Goal: Task Accomplishment & Management: Complete application form

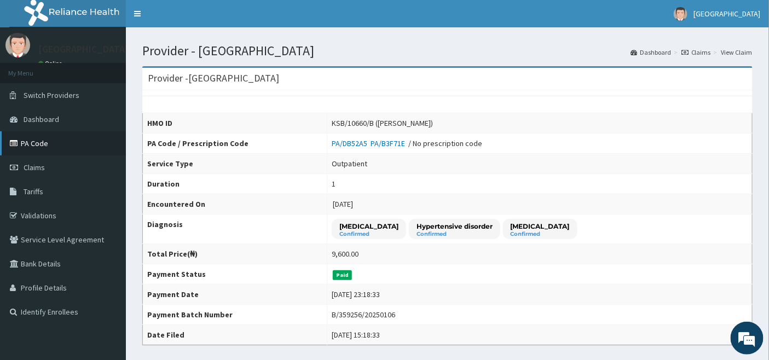
click at [27, 141] on link "PA Code" at bounding box center [63, 143] width 126 height 24
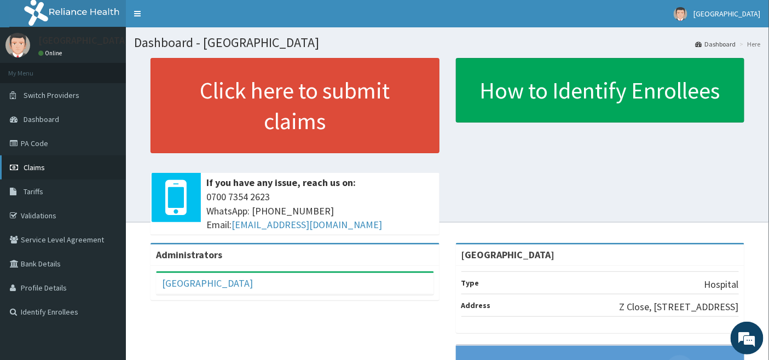
click at [32, 163] on span "Claims" at bounding box center [34, 168] width 21 height 10
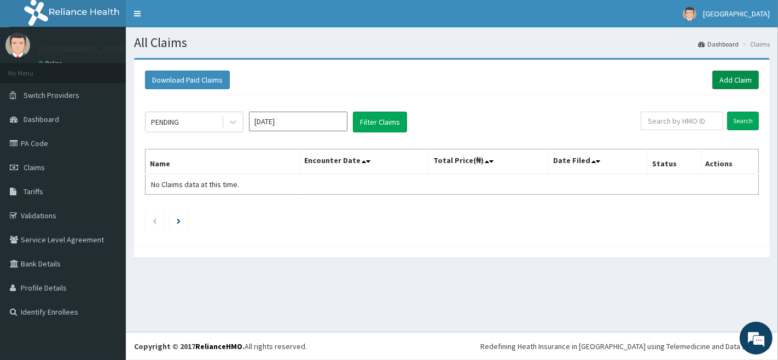
click at [736, 80] on link "Add Claim" at bounding box center [736, 80] width 47 height 19
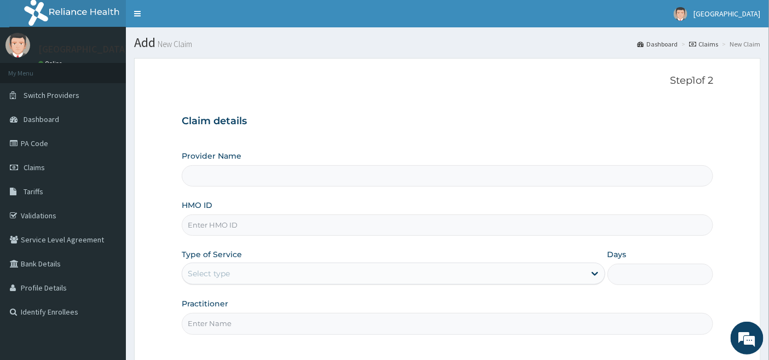
type input "[GEOGRAPHIC_DATA]"
click at [223, 222] on input "HMO ID" at bounding box center [448, 225] width 532 height 21
type input "ATC/10008/A"
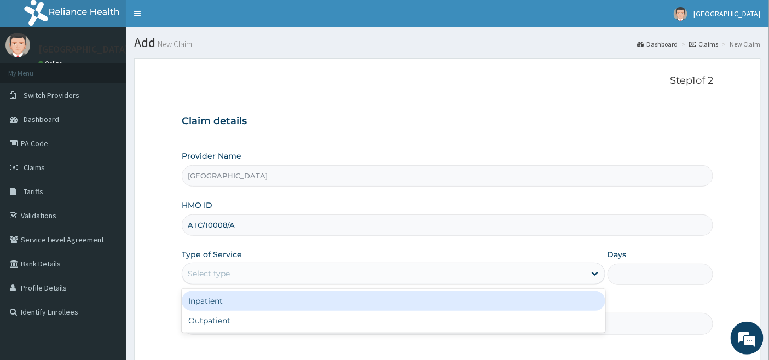
click at [220, 268] on div "Select type" at bounding box center [209, 273] width 42 height 11
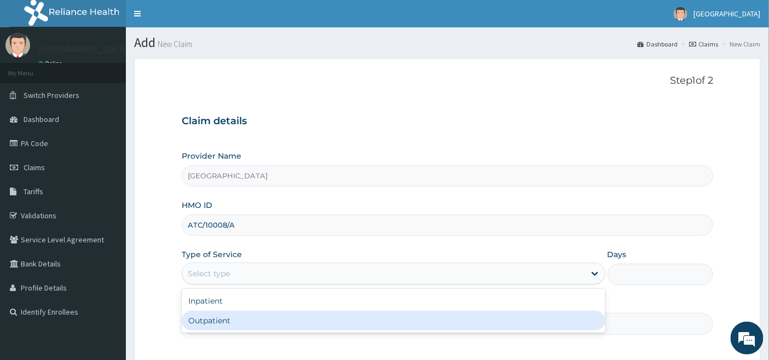
click at [215, 315] on div "Outpatient" at bounding box center [394, 321] width 424 height 20
type input "1"
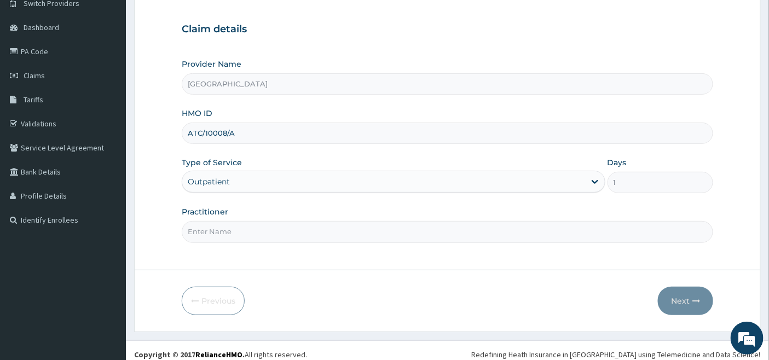
scroll to position [100, 0]
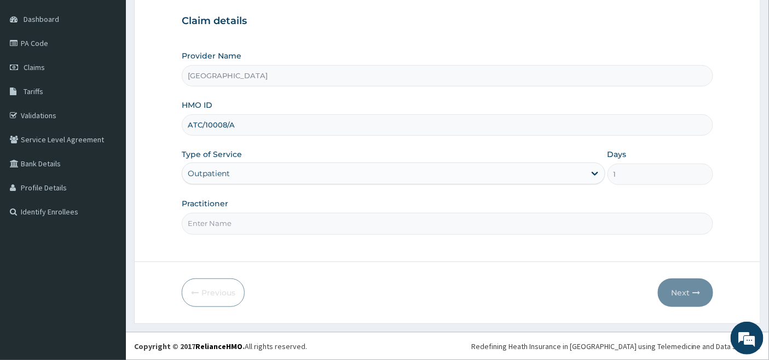
click at [225, 222] on input "Practitioner" at bounding box center [448, 223] width 532 height 21
type input "[PERSON_NAME]"
click at [680, 287] on button "Next" at bounding box center [685, 293] width 55 height 28
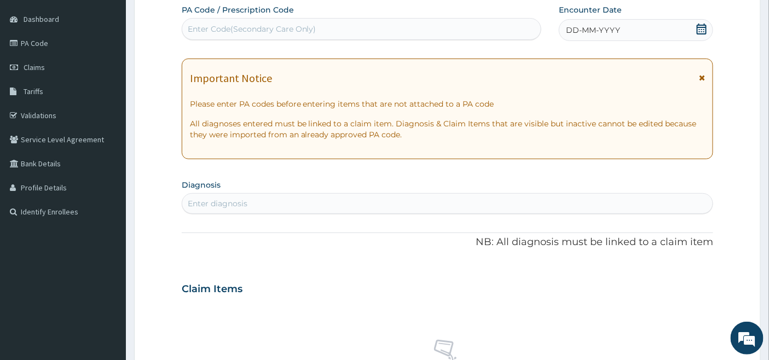
click at [702, 26] on icon at bounding box center [702, 29] width 10 height 11
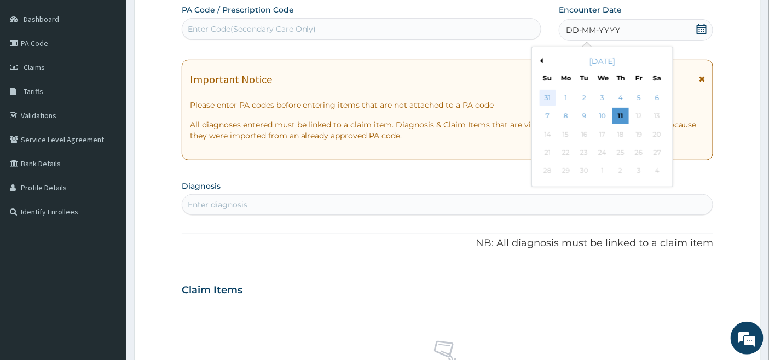
click at [550, 95] on div "31" at bounding box center [548, 98] width 16 height 16
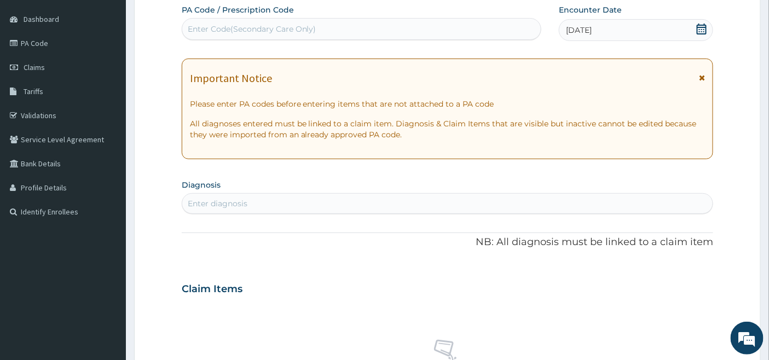
click at [631, 23] on div "31-08-2025" at bounding box center [636, 30] width 154 height 22
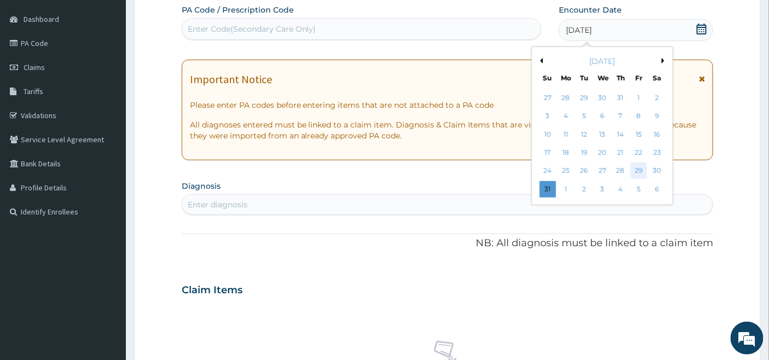
click at [642, 171] on div "29" at bounding box center [639, 171] width 16 height 16
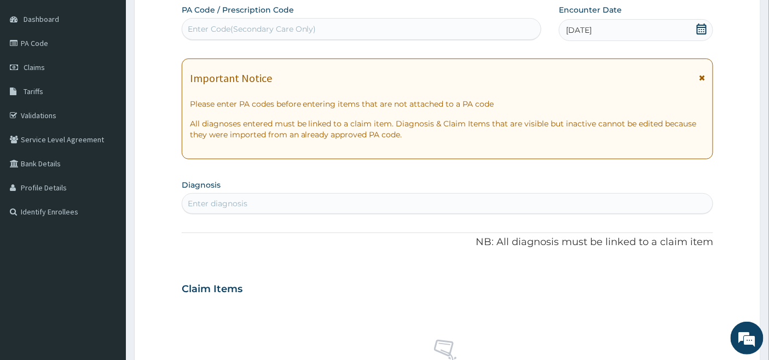
click at [220, 201] on div "Enter diagnosis" at bounding box center [218, 203] width 60 height 11
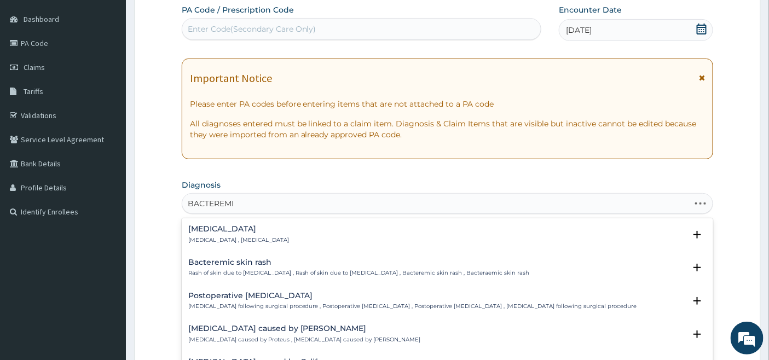
type input "BACTEREMIA"
click at [209, 223] on div "Bacteremia Bacteremia , Bacteraemia Select Status Query Query covers suspected …" at bounding box center [448, 237] width 532 height 33
click at [223, 235] on div "Bacteremia Bacteremia , Bacteraemia" at bounding box center [238, 234] width 101 height 19
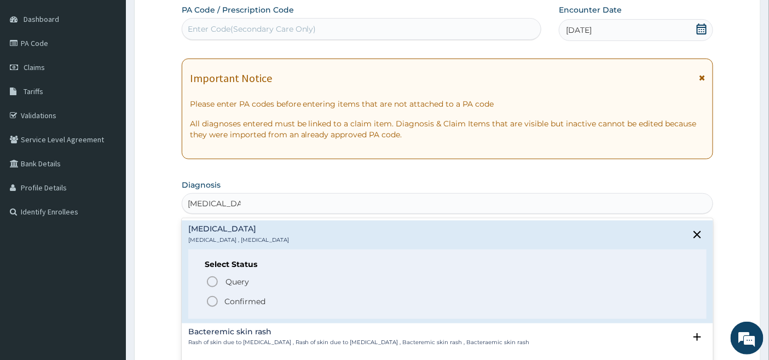
click at [212, 297] on icon "status option filled" at bounding box center [212, 301] width 13 height 13
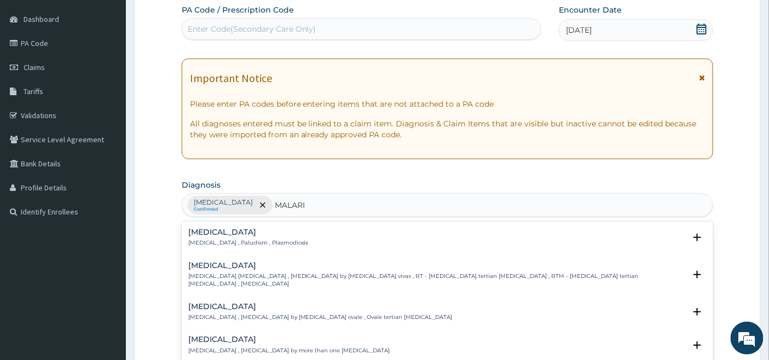
type input "[MEDICAL_DATA]"
click at [204, 239] on p "[MEDICAL_DATA] , Paludism , Plasmodiosis" at bounding box center [248, 243] width 120 height 8
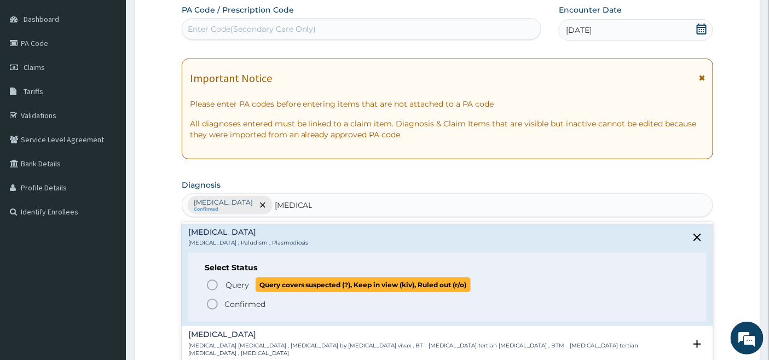
click at [209, 281] on circle "status option query" at bounding box center [212, 285] width 10 height 10
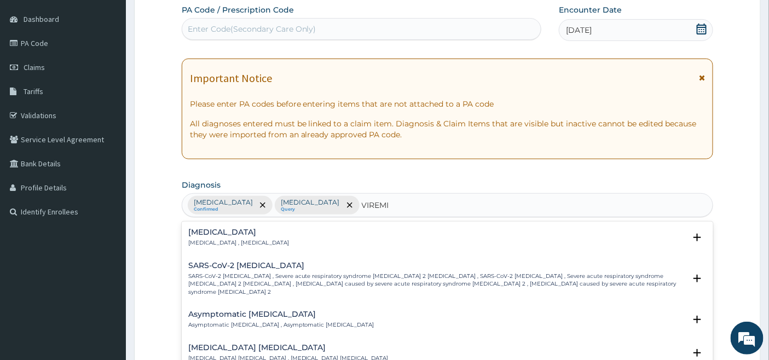
type input "VIREMIA"
click at [203, 235] on h4 "Viremia" at bounding box center [238, 232] width 101 height 8
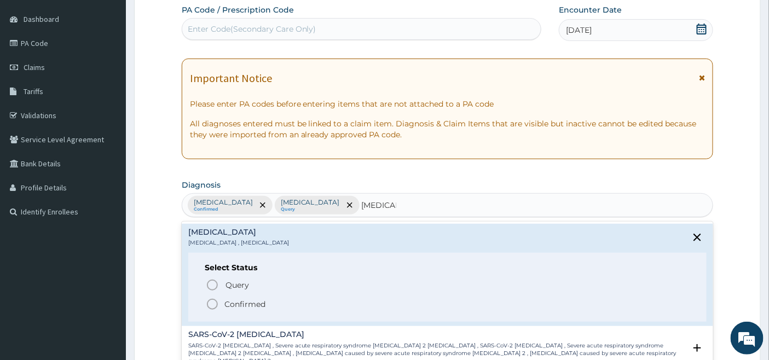
click at [214, 307] on icon "status option filled" at bounding box center [212, 304] width 13 height 13
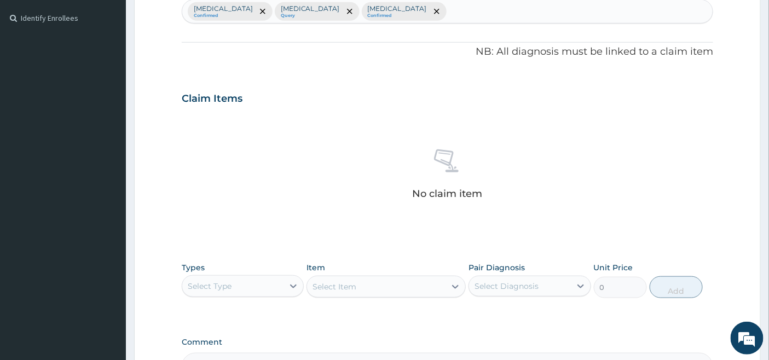
scroll to position [404, 0]
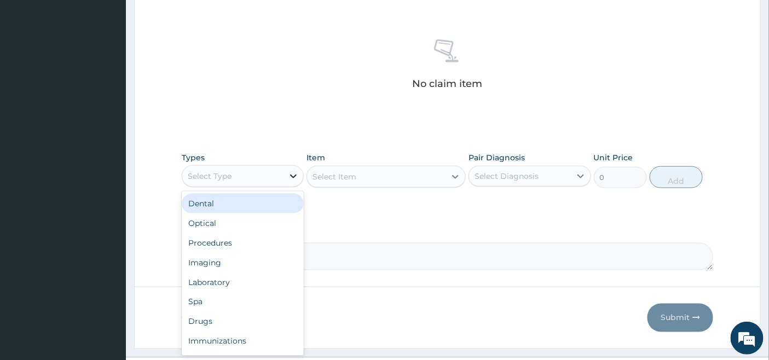
click at [291, 173] on icon at bounding box center [293, 176] width 11 height 11
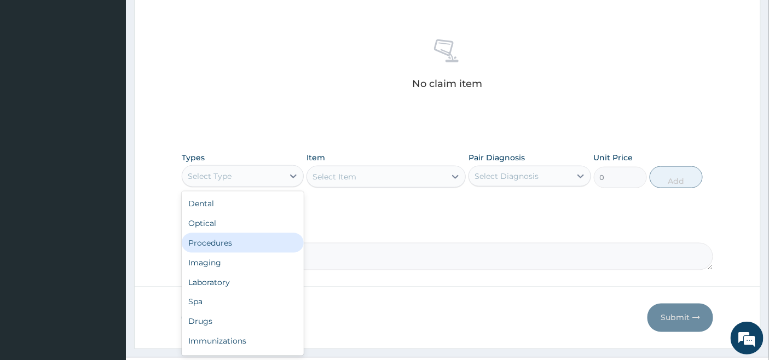
click at [220, 251] on div "Procedures" at bounding box center [243, 243] width 122 height 20
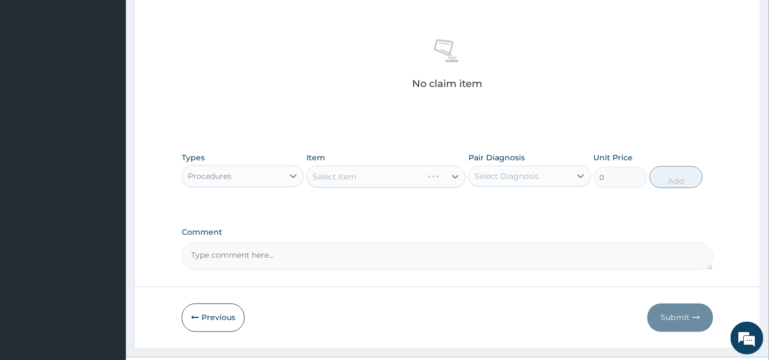
click at [445, 177] on div "Select Item" at bounding box center [386, 177] width 159 height 22
click at [445, 176] on div "Select Item" at bounding box center [386, 177] width 159 height 22
click at [445, 174] on div "Select Item" at bounding box center [376, 177] width 139 height 18
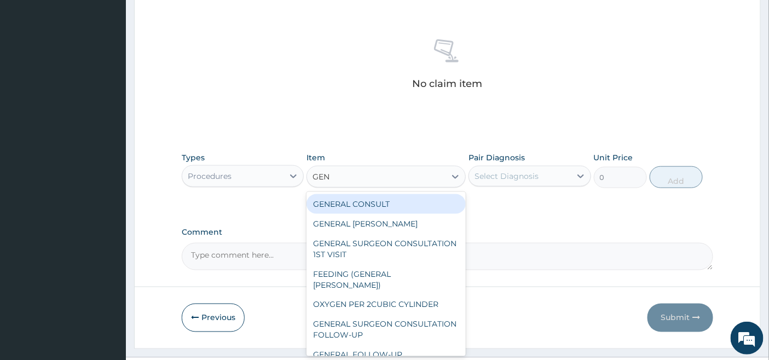
type input "GENE"
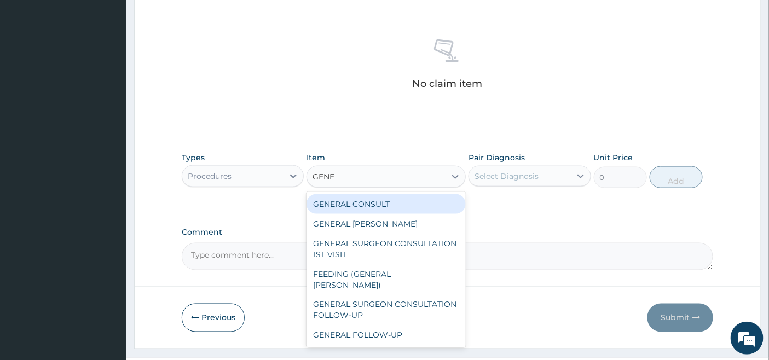
click at [442, 205] on div "GENERAL CONSULT" at bounding box center [386, 204] width 159 height 20
type input "5000"
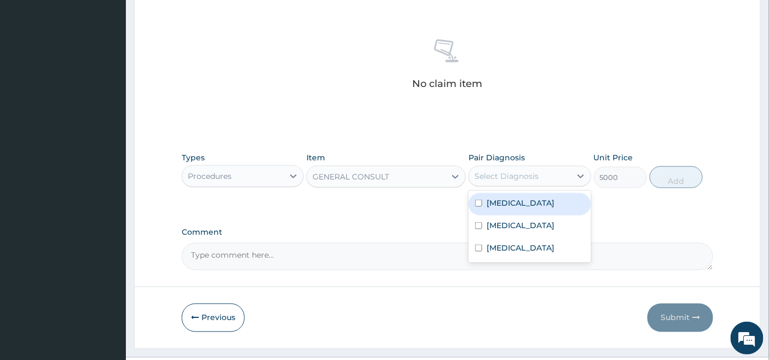
click at [549, 173] on div "Select Diagnosis" at bounding box center [519, 177] width 101 height 18
click at [497, 210] on div "Bacteremia" at bounding box center [530, 204] width 122 height 22
checkbox input "true"
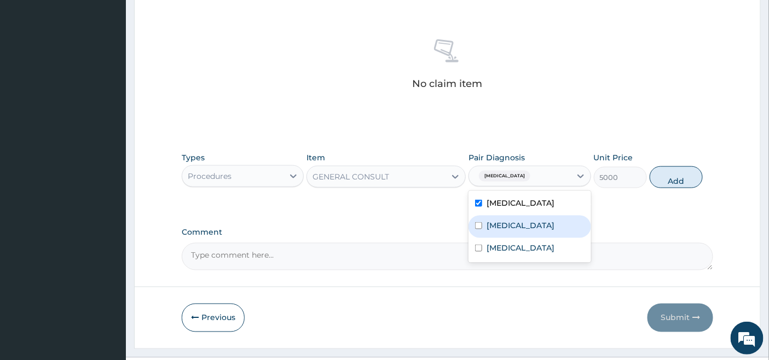
click at [483, 226] on div "Malaria" at bounding box center [530, 227] width 122 height 22
checkbox input "true"
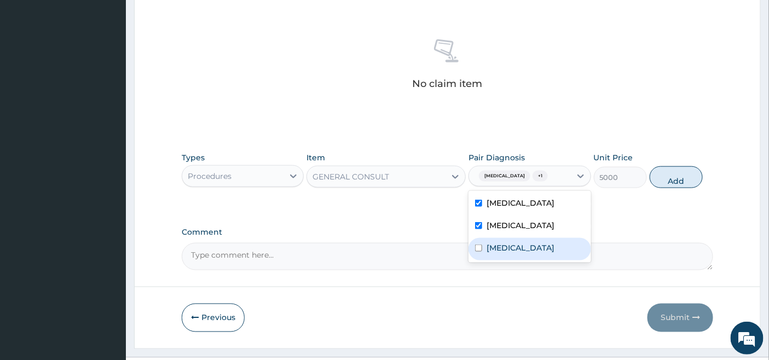
click at [483, 249] on div "Viremia" at bounding box center [530, 249] width 122 height 22
checkbox input "true"
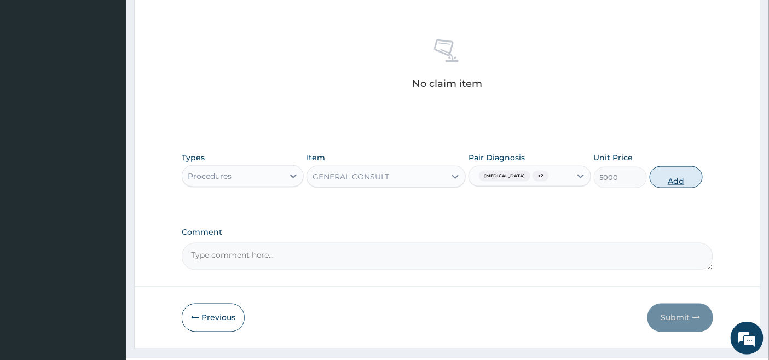
click at [671, 172] on button "Add" at bounding box center [676, 177] width 53 height 22
type input "0"
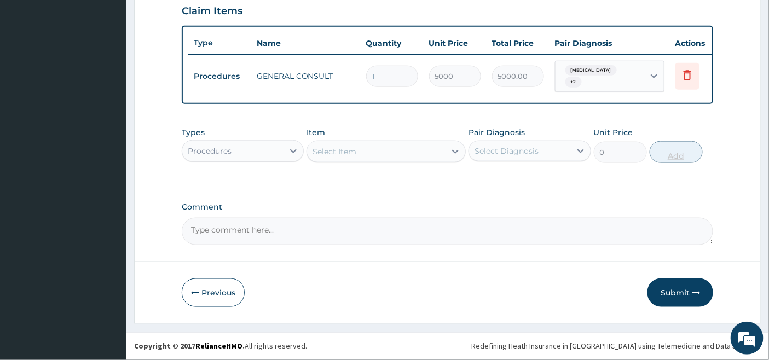
scroll to position [385, 0]
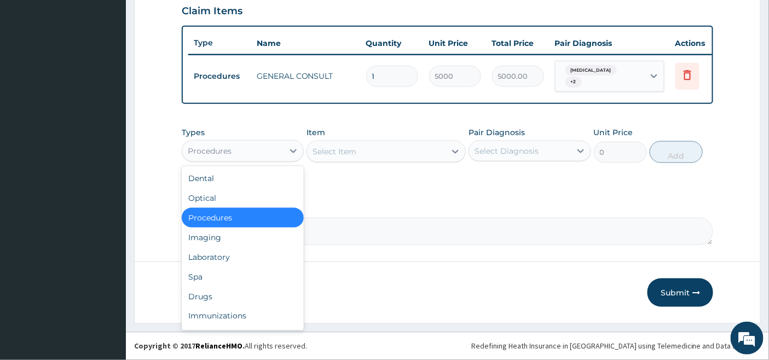
click at [270, 152] on div "Procedures" at bounding box center [232, 151] width 101 height 18
click at [209, 255] on div "Laboratory" at bounding box center [243, 257] width 122 height 20
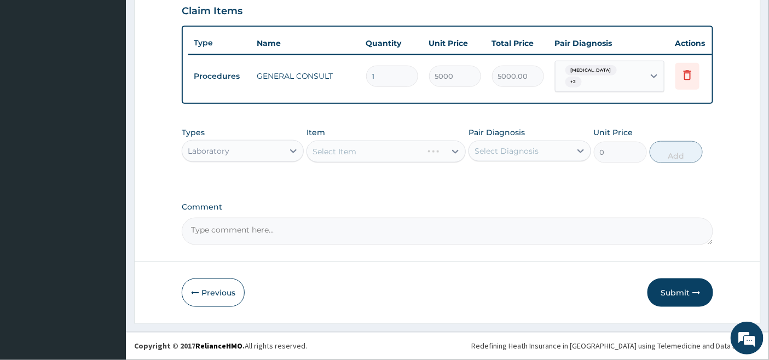
click at [425, 152] on div "Select Item" at bounding box center [386, 152] width 159 height 22
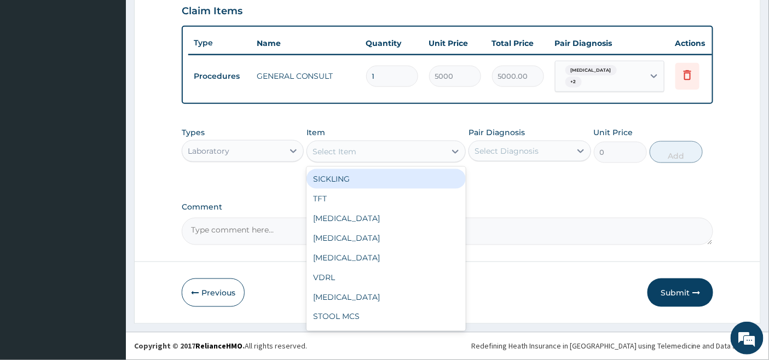
click at [435, 151] on div "Select Item" at bounding box center [376, 152] width 139 height 18
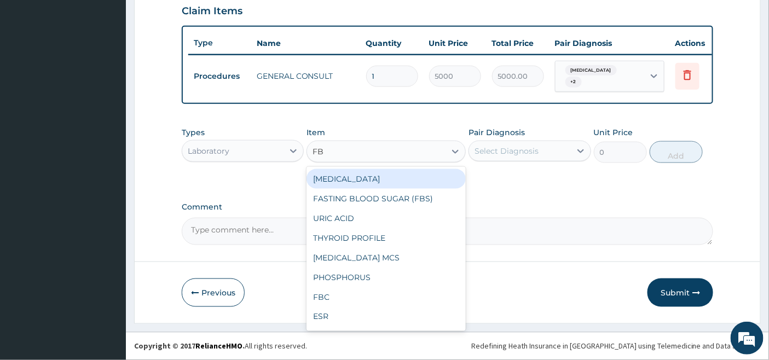
type input "FBC"
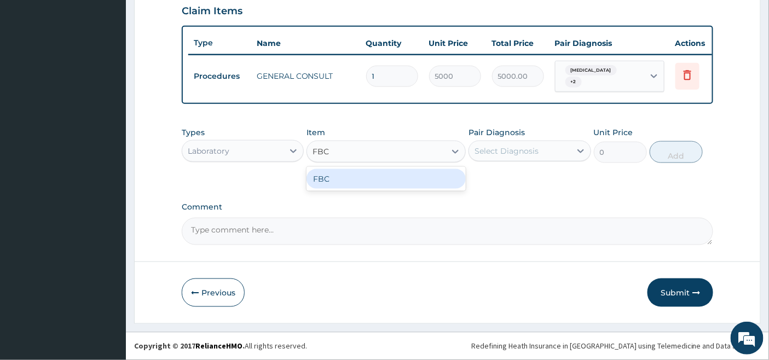
click at [384, 182] on div "FBC" at bounding box center [386, 179] width 159 height 20
type input "4500"
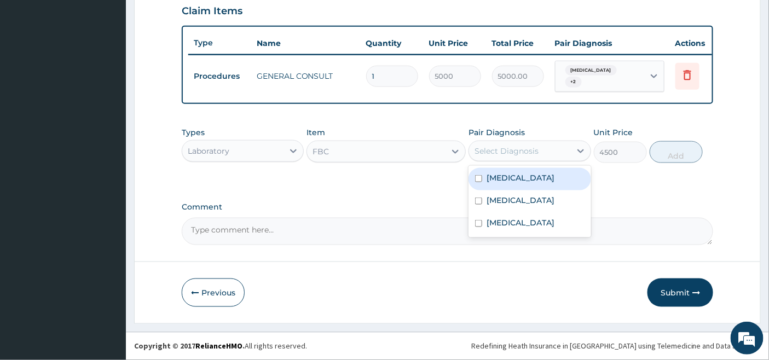
click at [531, 151] on div "Select Diagnosis" at bounding box center [507, 151] width 64 height 11
click at [501, 181] on label "Bacteremia" at bounding box center [521, 177] width 68 height 11
checkbox input "true"
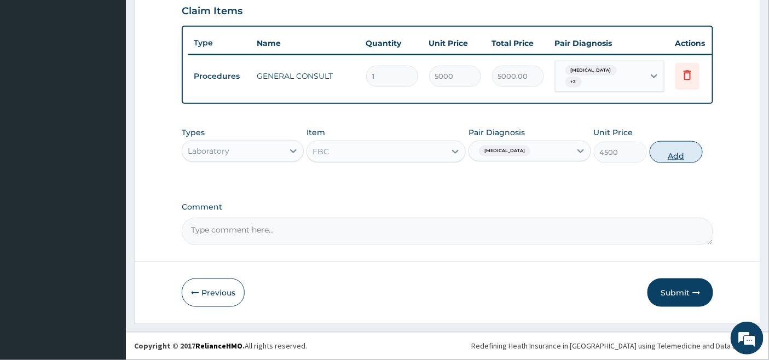
click at [675, 154] on button "Add" at bounding box center [676, 152] width 53 height 22
type input "0"
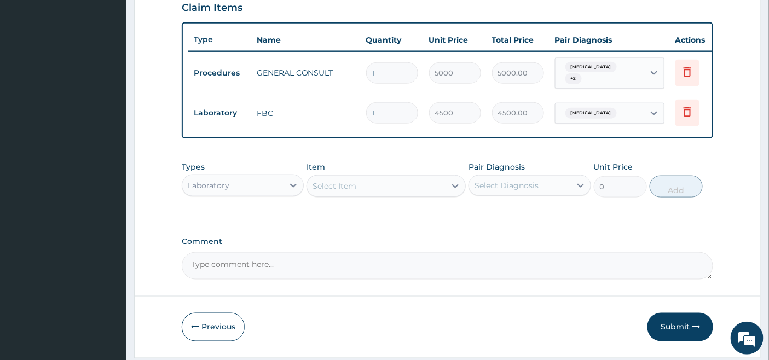
click at [376, 184] on div "Select Item" at bounding box center [376, 186] width 139 height 18
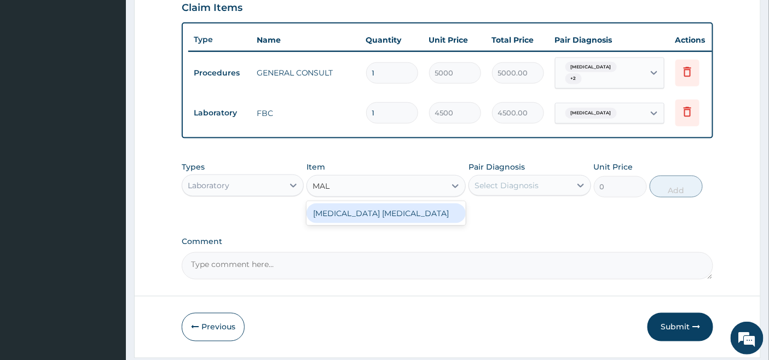
type input "MALA"
click at [392, 221] on div "MALARIA PARASITE" at bounding box center [386, 214] width 159 height 20
type input "2000"
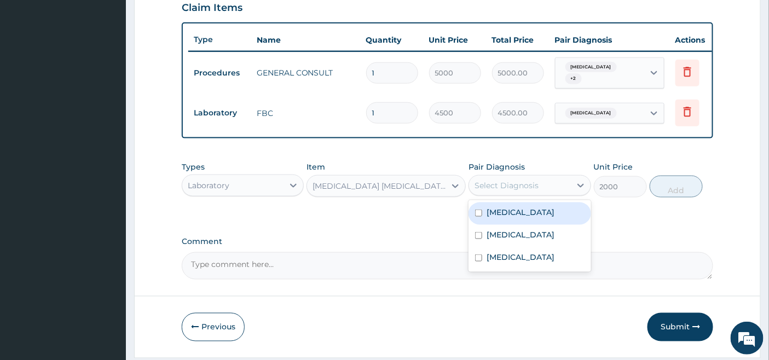
click at [516, 184] on div "Select Diagnosis" at bounding box center [507, 185] width 64 height 11
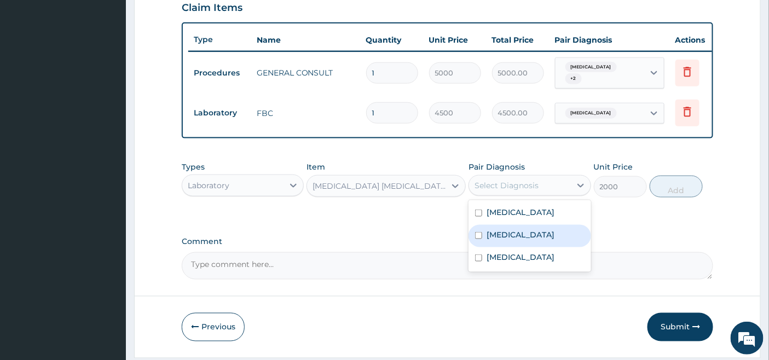
click at [491, 237] on label "Malaria" at bounding box center [521, 234] width 68 height 11
checkbox input "true"
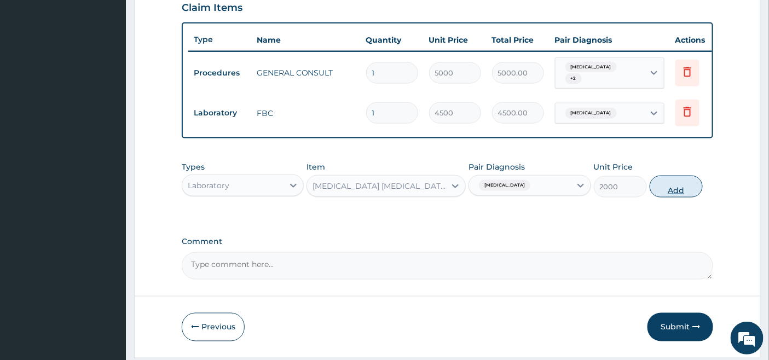
click at [674, 191] on button "Add" at bounding box center [676, 187] width 53 height 22
type input "0"
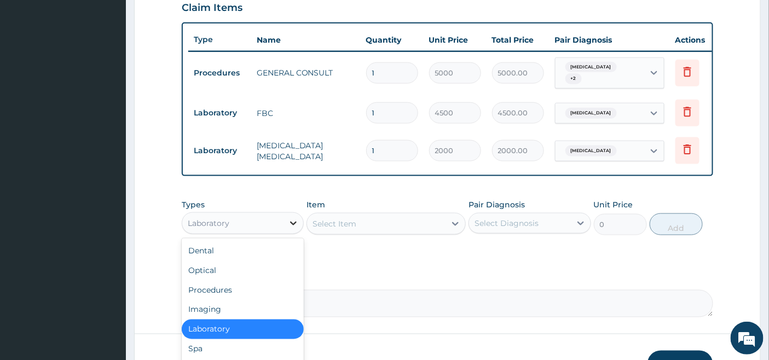
click at [294, 226] on icon at bounding box center [293, 223] width 11 height 11
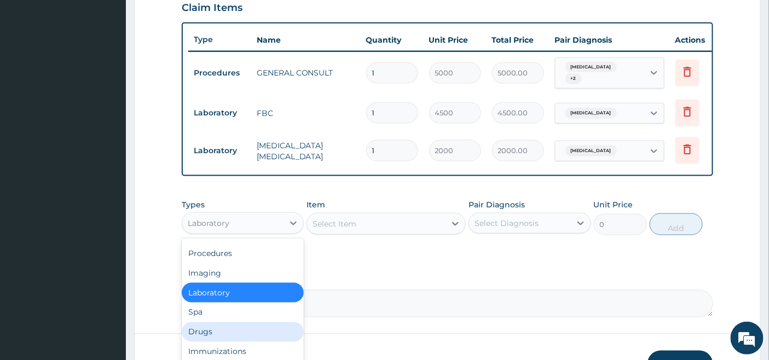
click at [200, 338] on div "Drugs" at bounding box center [243, 332] width 122 height 20
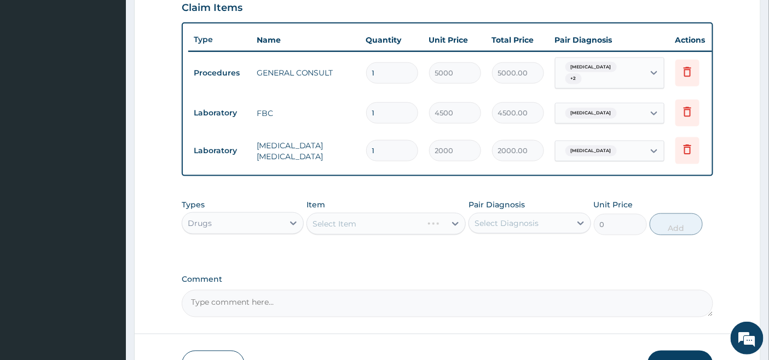
click at [413, 230] on div "Select Item" at bounding box center [386, 224] width 159 height 22
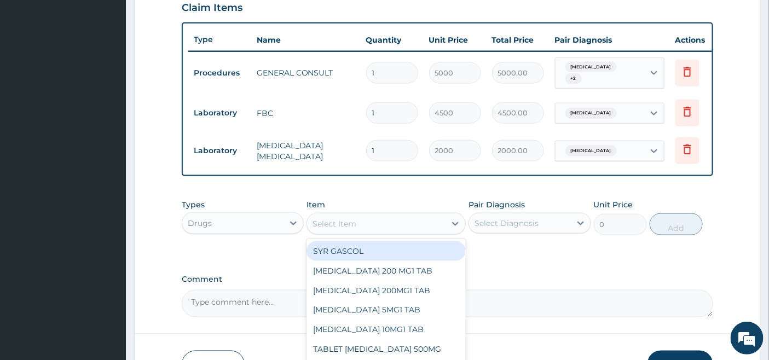
click at [413, 230] on div "Select Item" at bounding box center [376, 224] width 139 height 18
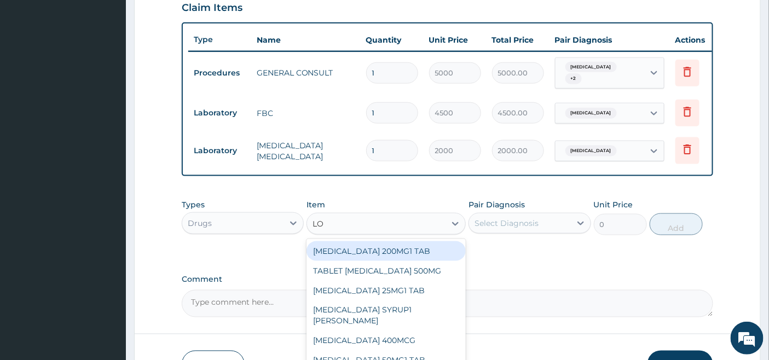
type input "LOR"
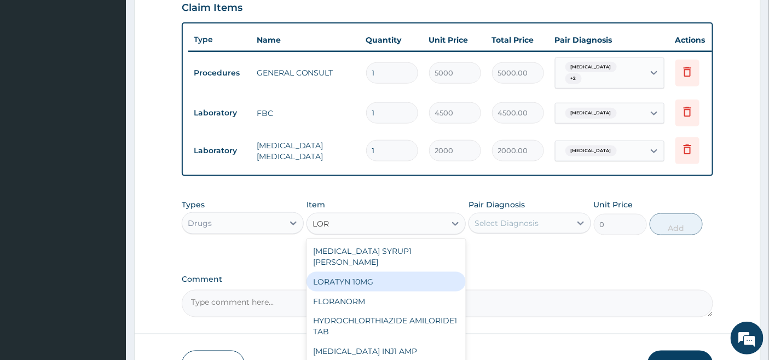
click at [380, 275] on div "LORATYN 10MG" at bounding box center [386, 282] width 159 height 20
type input "34"
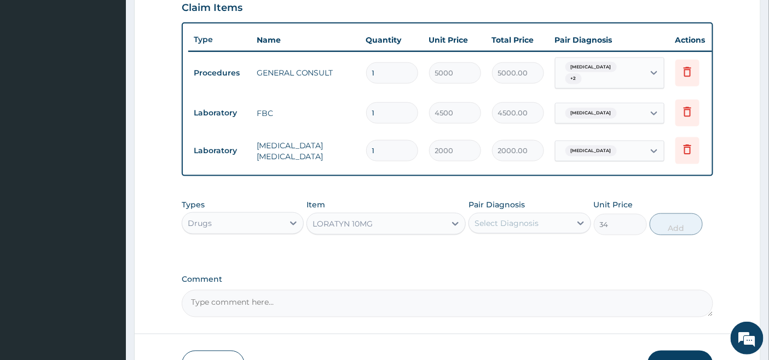
click at [523, 232] on div "Select Diagnosis" at bounding box center [519, 224] width 101 height 18
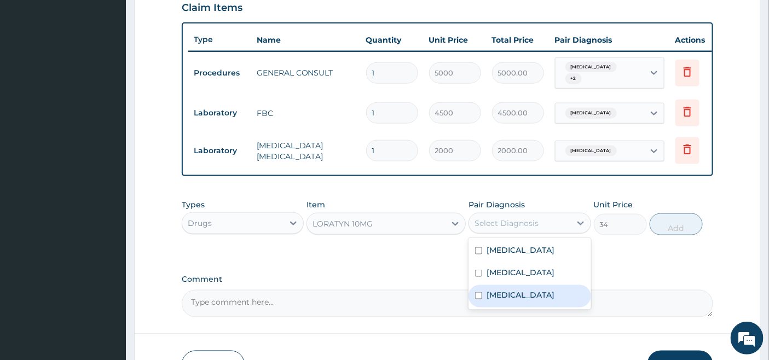
click at [497, 301] on label "Viremia" at bounding box center [521, 295] width 68 height 11
checkbox input "true"
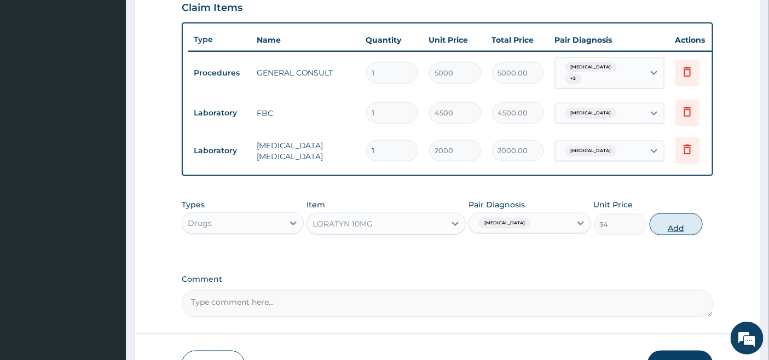
click at [673, 228] on button "Add" at bounding box center [676, 225] width 53 height 22
type input "0"
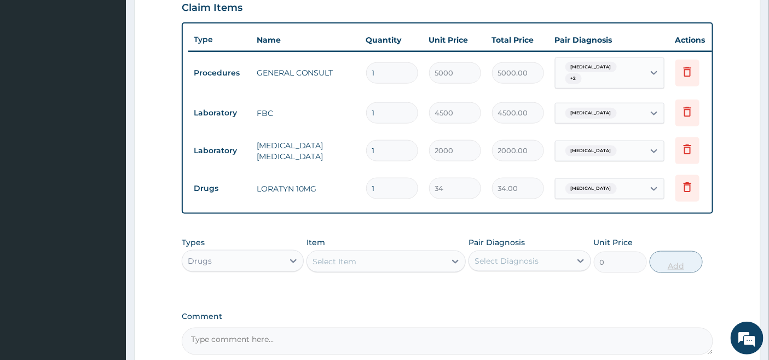
type input "0.00"
type input "5"
type input "170.00"
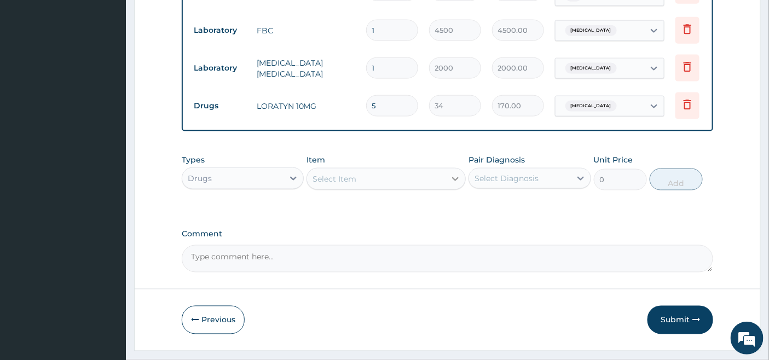
scroll to position [499, 0]
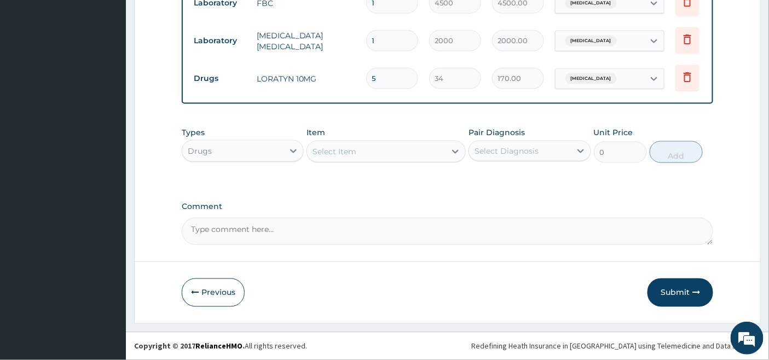
type input "5"
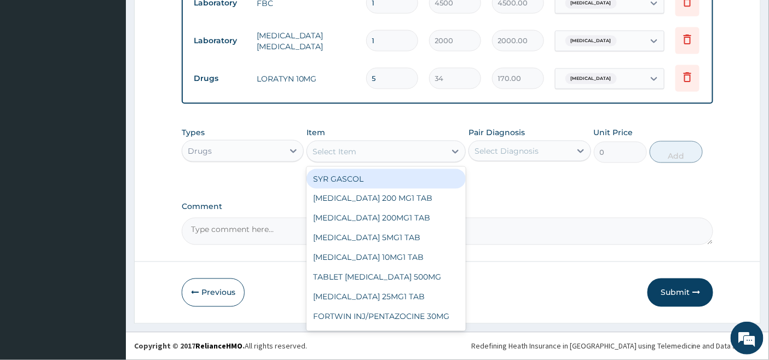
click at [331, 152] on div "Select Item" at bounding box center [335, 151] width 44 height 11
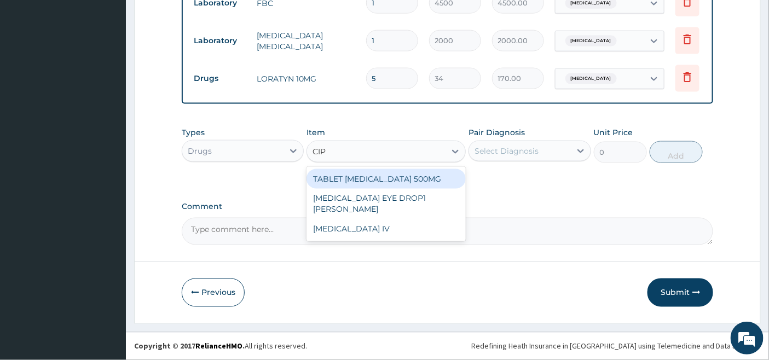
type input "CIPR"
click at [353, 177] on div "TABLET CIPROFLOXACIN 500MG" at bounding box center [386, 179] width 159 height 20
type input "350"
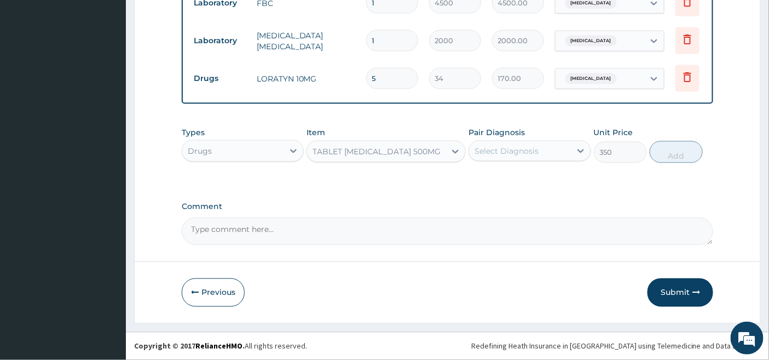
click at [486, 149] on div "Select Diagnosis" at bounding box center [507, 151] width 64 height 11
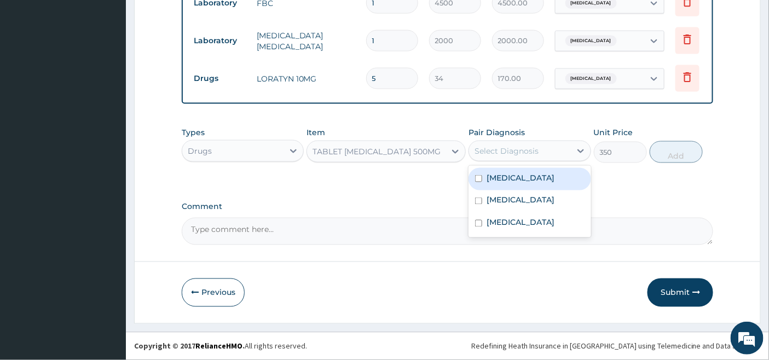
click at [477, 178] on input "checkbox" at bounding box center [478, 178] width 7 height 7
checkbox input "true"
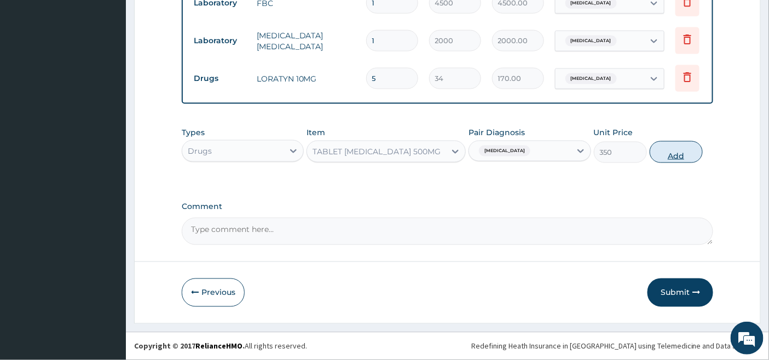
click at [682, 152] on button "Add" at bounding box center [676, 152] width 53 height 22
type input "0"
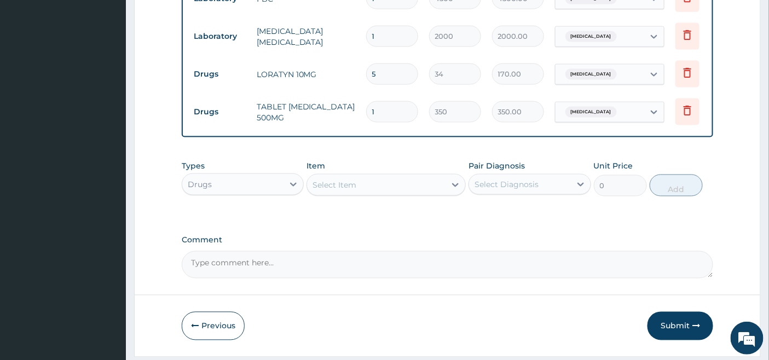
type input "10"
type input "3500.00"
type input "10"
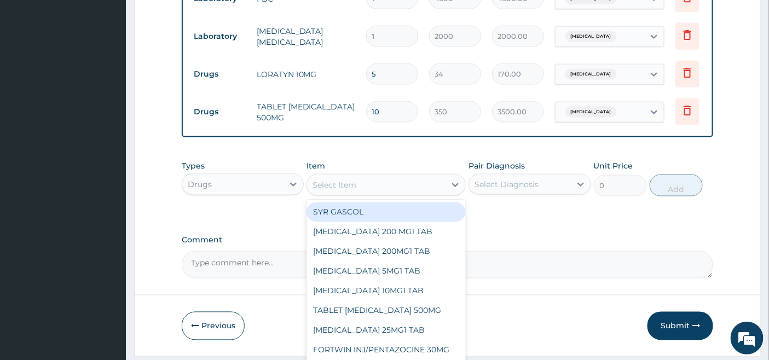
click at [352, 190] on div "Select Item" at bounding box center [335, 185] width 44 height 11
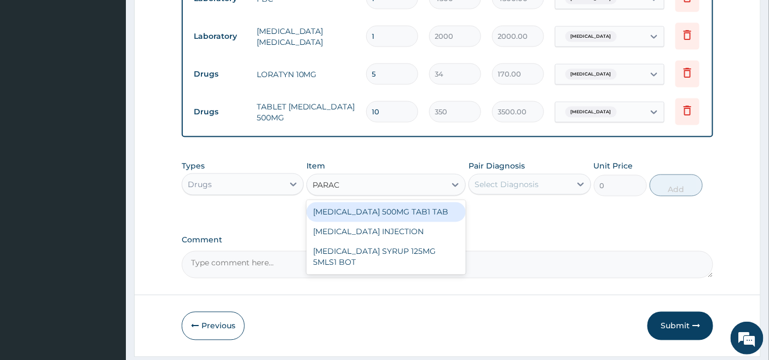
type input "PARACE"
click at [386, 221] on div "PARACETAMOL 500MG TAB1 TAB" at bounding box center [386, 213] width 159 height 20
type input "50"
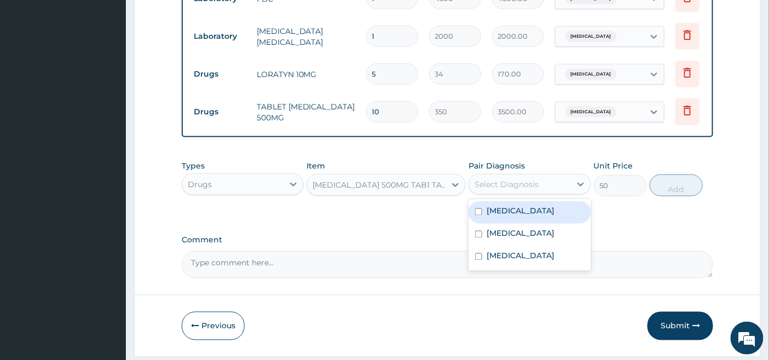
click at [491, 184] on div "Select Diagnosis" at bounding box center [507, 184] width 64 height 11
click at [494, 217] on label "Bacteremia" at bounding box center [521, 211] width 68 height 11
checkbox input "true"
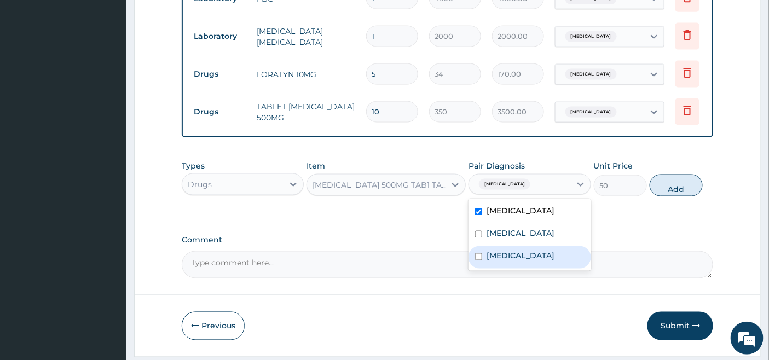
click at [493, 261] on label "Viremia" at bounding box center [521, 256] width 68 height 11
checkbox input "true"
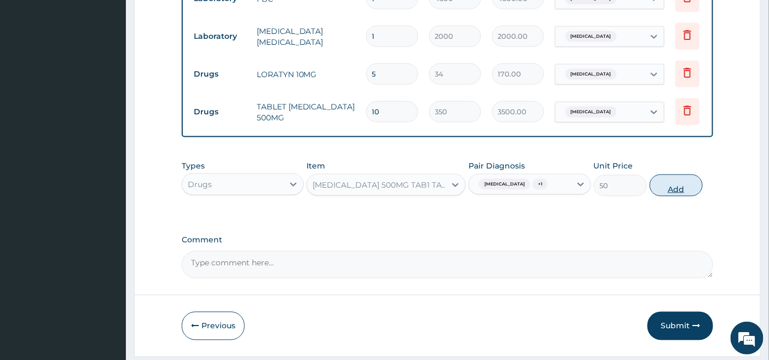
click at [684, 194] on button "Add" at bounding box center [676, 186] width 53 height 22
type input "0"
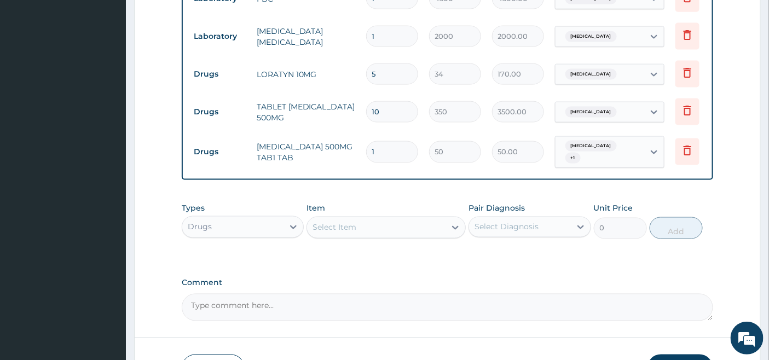
type input "18"
type input "900.00"
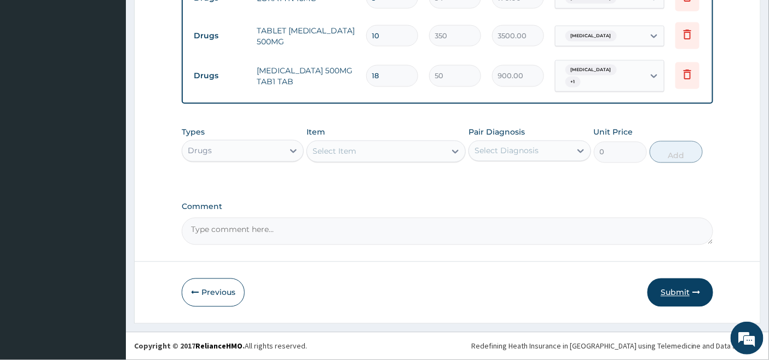
type input "18"
click at [688, 291] on button "Submit" at bounding box center [681, 293] width 66 height 28
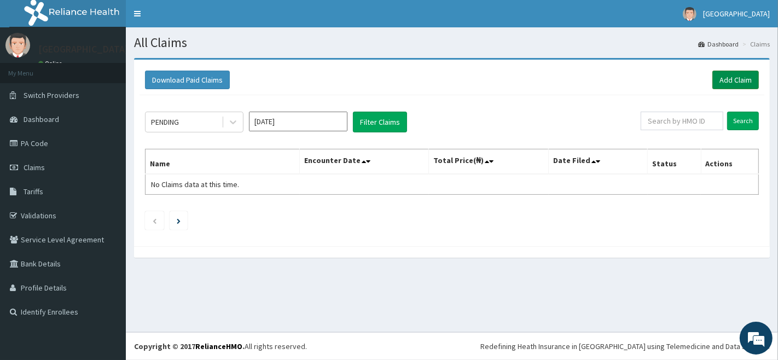
click at [745, 79] on link "Add Claim" at bounding box center [736, 80] width 47 height 19
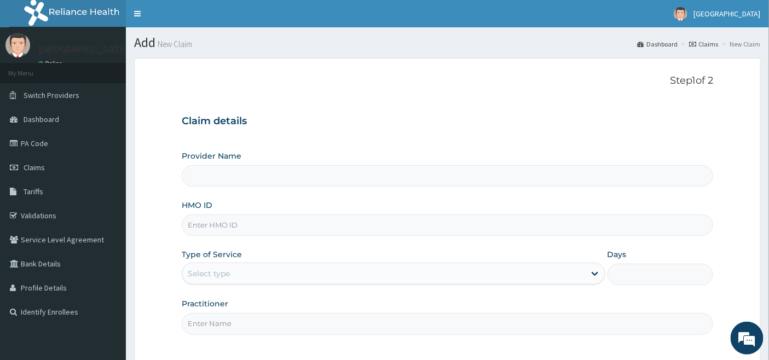
type input "[GEOGRAPHIC_DATA]"
click at [211, 228] on input "HMO ID" at bounding box center [448, 225] width 532 height 21
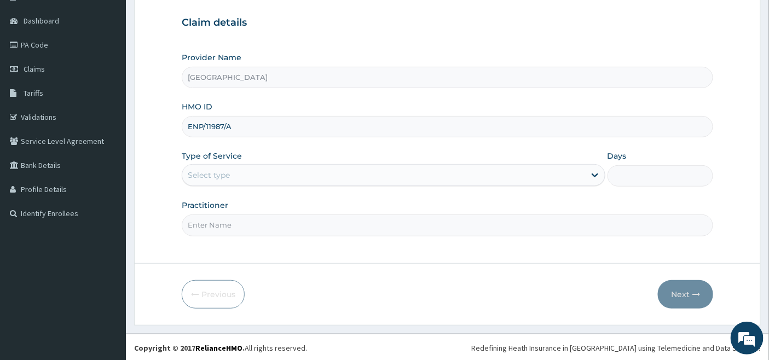
scroll to position [100, 0]
type input "ENP/11987/A"
click at [241, 168] on div "Select type" at bounding box center [383, 174] width 403 height 18
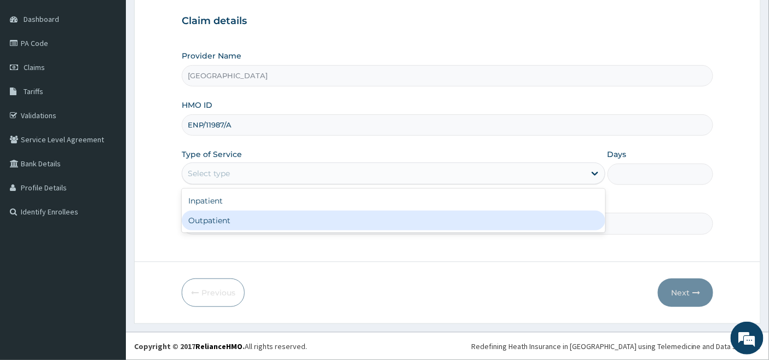
click at [217, 225] on div "Outpatient" at bounding box center [394, 221] width 424 height 20
type input "1"
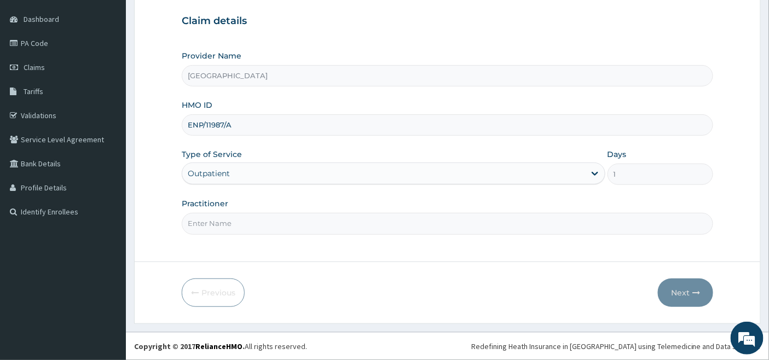
click at [217, 225] on input "Practitioner" at bounding box center [448, 223] width 532 height 21
type input "DR OKOH"
click at [678, 290] on button "Next" at bounding box center [685, 293] width 55 height 28
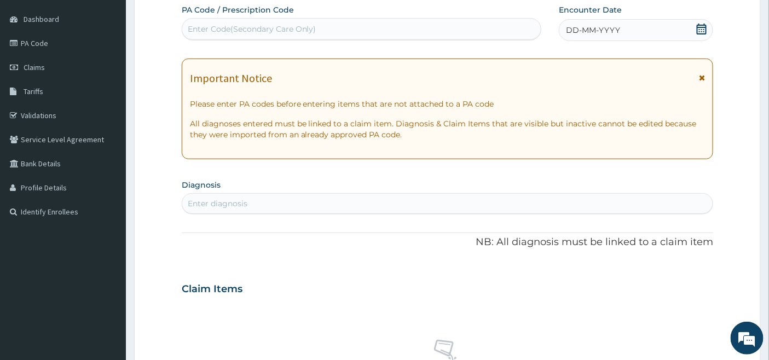
click at [703, 28] on icon at bounding box center [701, 29] width 11 height 11
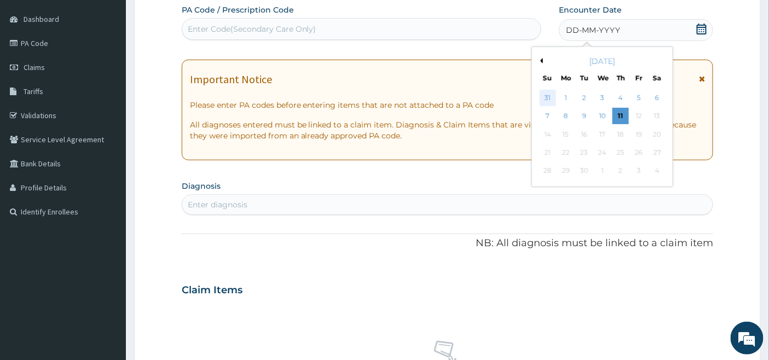
click at [548, 94] on div "31" at bounding box center [548, 98] width 16 height 16
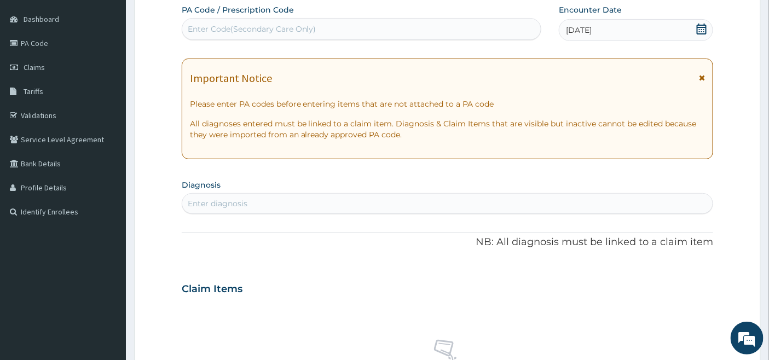
click at [621, 19] on div "31-08-2025" at bounding box center [636, 30] width 154 height 22
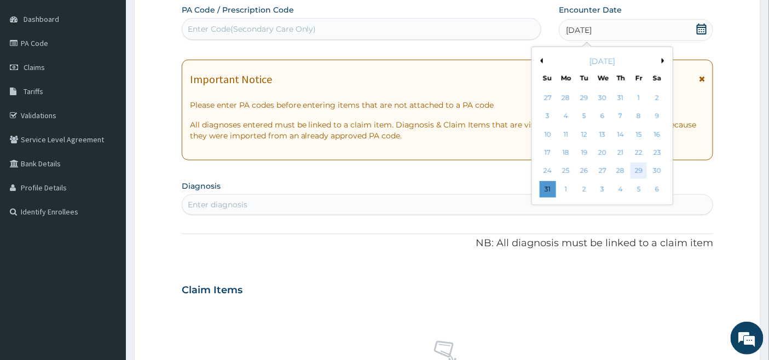
click at [638, 174] on div "29" at bounding box center [639, 171] width 16 height 16
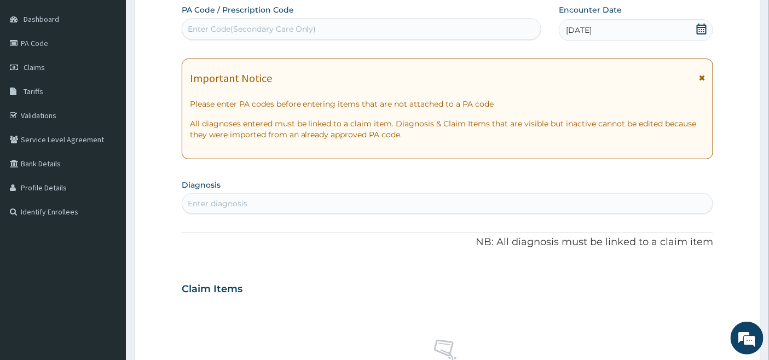
click at [333, 204] on div "Enter diagnosis" at bounding box center [447, 204] width 531 height 18
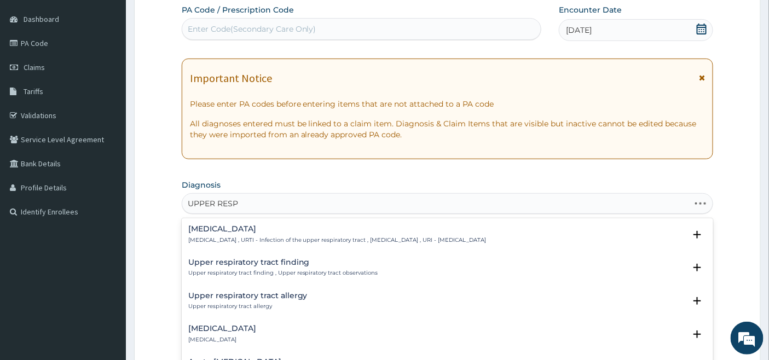
type input "UPPER RESPI"
click at [243, 226] on h4 "[MEDICAL_DATA]" at bounding box center [337, 229] width 298 height 8
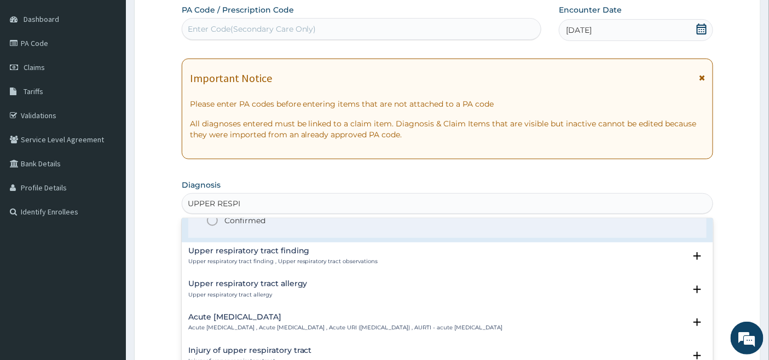
scroll to position [61, 0]
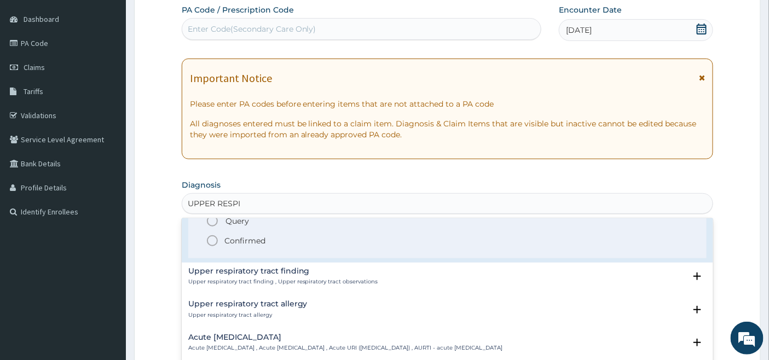
click at [214, 240] on icon "status option filled" at bounding box center [212, 240] width 13 height 13
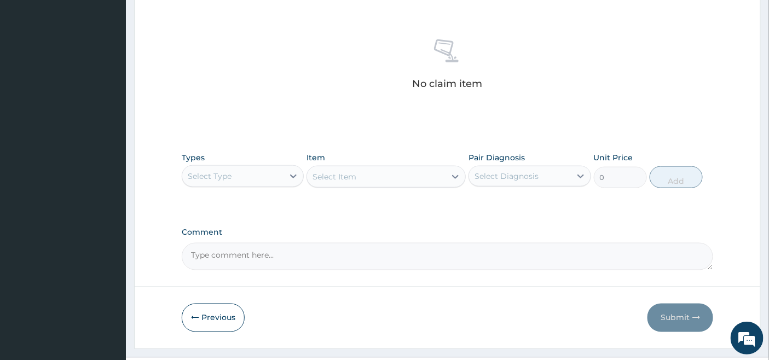
scroll to position [429, 0]
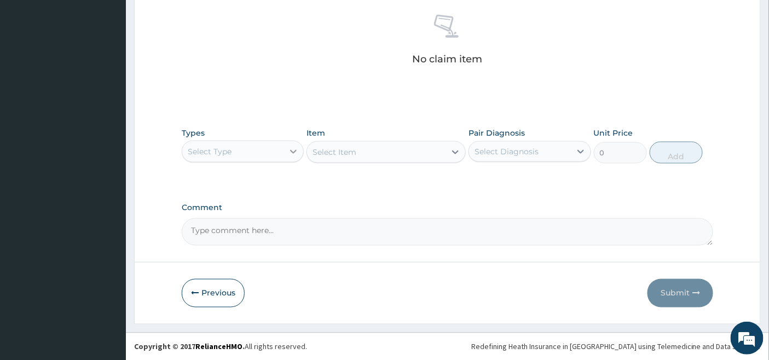
click at [286, 146] on div at bounding box center [294, 152] width 20 height 20
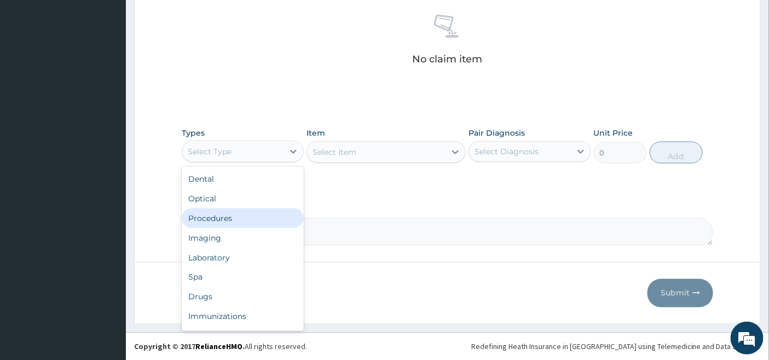
click at [222, 216] on div "Procedures" at bounding box center [243, 219] width 122 height 20
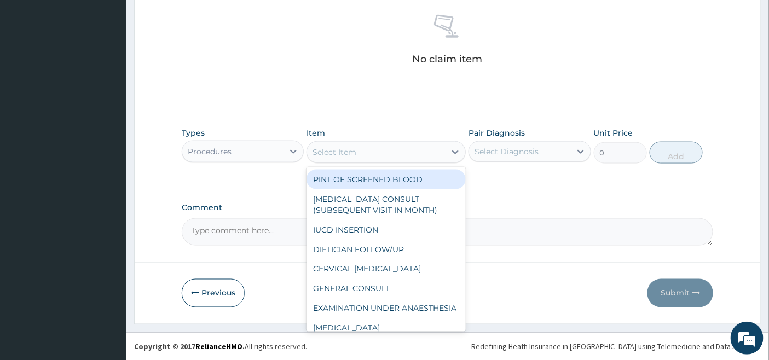
click at [438, 151] on div "Select Item" at bounding box center [376, 152] width 139 height 18
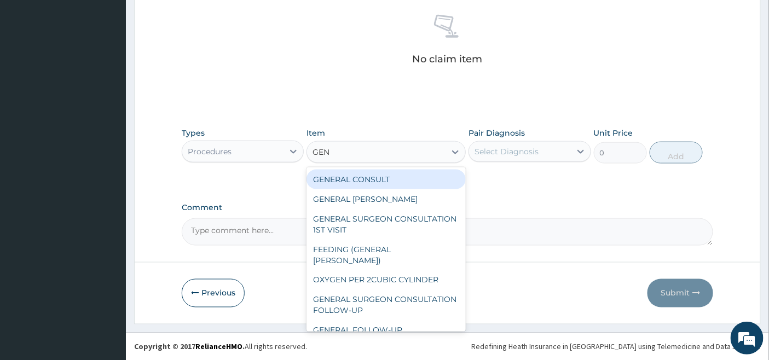
type input "GENE"
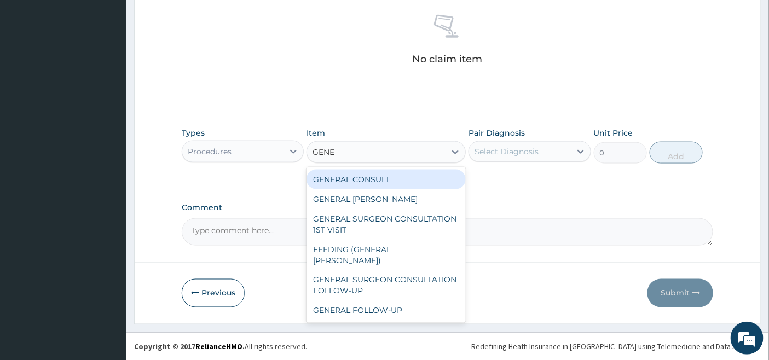
click at [434, 175] on div "GENERAL CONSULT" at bounding box center [386, 180] width 159 height 20
type input "5000"
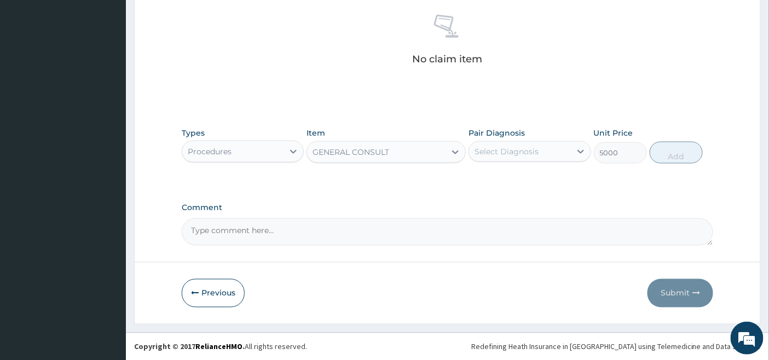
click at [516, 149] on div "Select Diagnosis" at bounding box center [507, 151] width 64 height 11
click at [503, 177] on label "Upper respiratory infection" at bounding box center [521, 178] width 68 height 11
checkbox input "true"
click at [676, 153] on button "Add" at bounding box center [676, 153] width 53 height 22
type input "0"
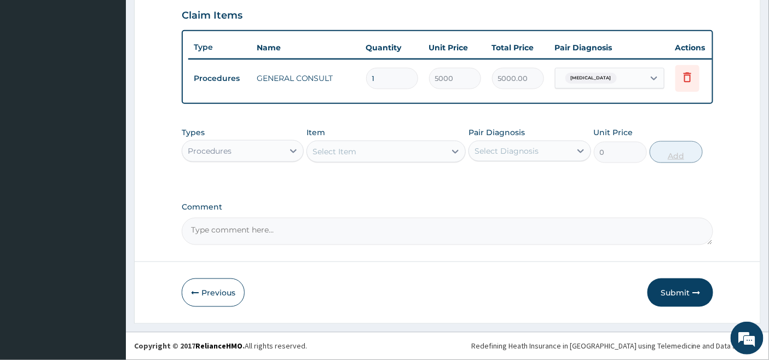
scroll to position [385, 0]
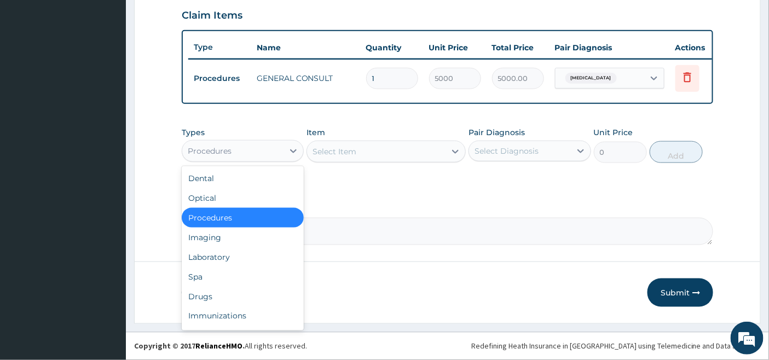
click at [264, 154] on div "Procedures" at bounding box center [232, 151] width 101 height 18
click at [209, 292] on div "Drugs" at bounding box center [243, 297] width 122 height 20
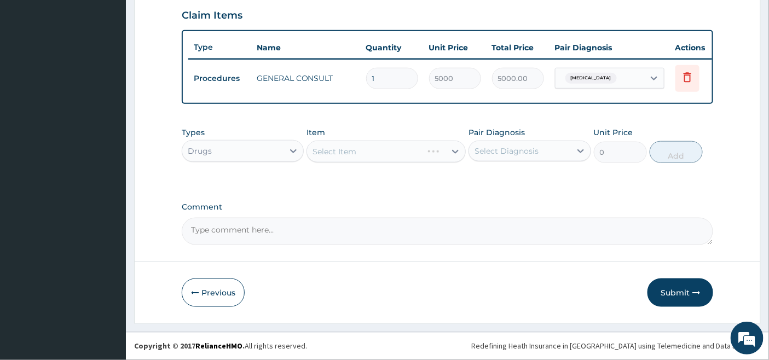
click at [433, 148] on div "Select Item" at bounding box center [386, 152] width 159 height 22
click at [433, 151] on div "Select Item" at bounding box center [386, 152] width 159 height 22
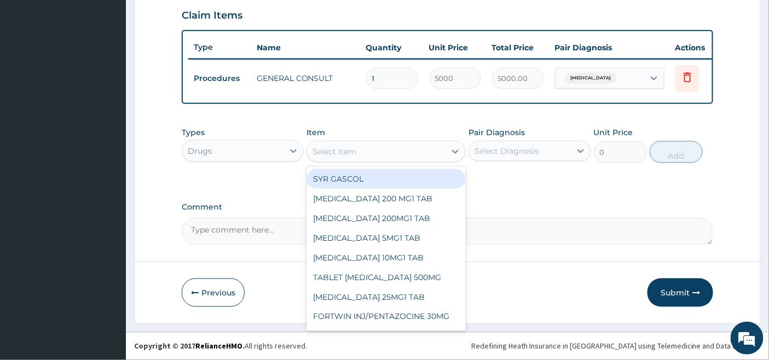
click at [422, 148] on div "Select Item" at bounding box center [376, 152] width 139 height 18
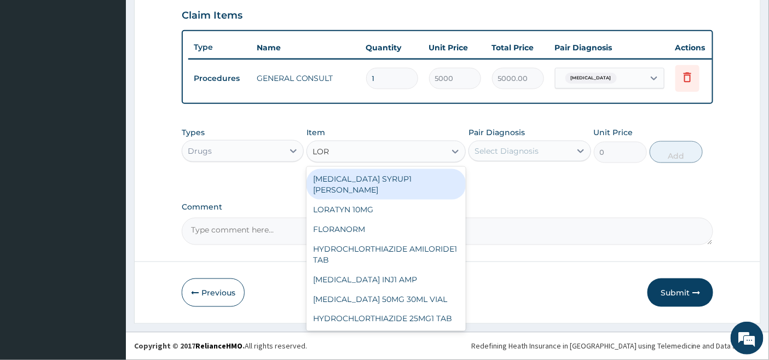
type input "LORA"
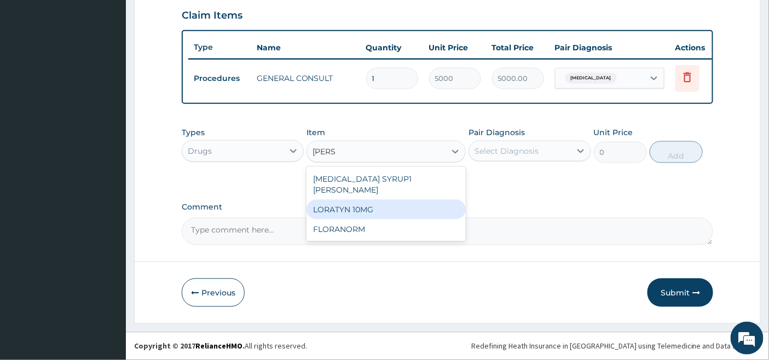
click at [362, 200] on div "LORATYN 10MG" at bounding box center [386, 210] width 159 height 20
type input "34"
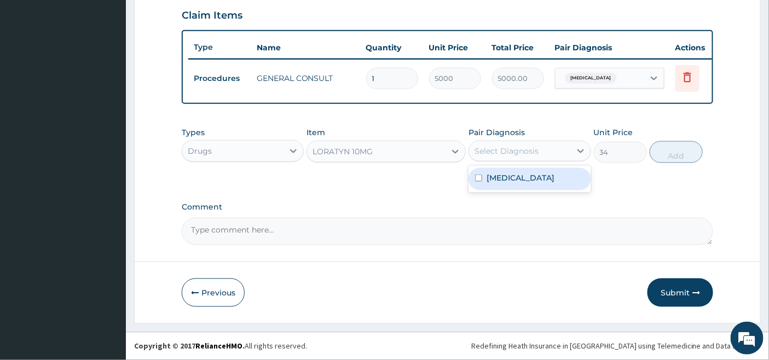
click at [521, 149] on div "Select Diagnosis" at bounding box center [507, 151] width 64 height 11
click at [513, 183] on label "Upper respiratory infection" at bounding box center [521, 177] width 68 height 11
checkbox input "true"
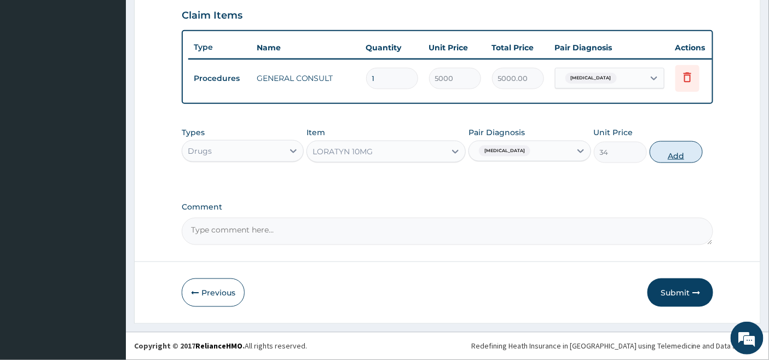
click at [679, 151] on button "Add" at bounding box center [676, 152] width 53 height 22
type input "0"
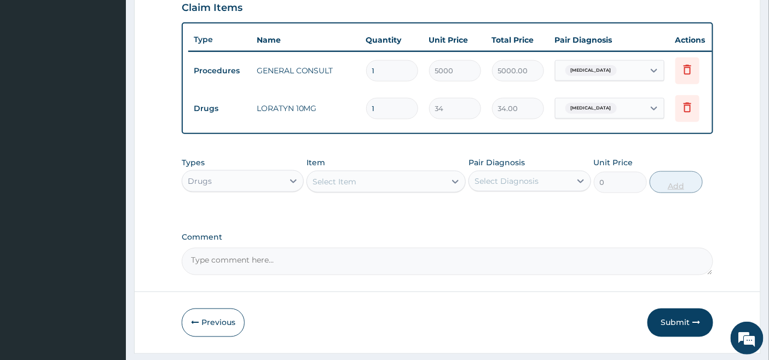
type input "0.00"
type input "5"
type input "170.00"
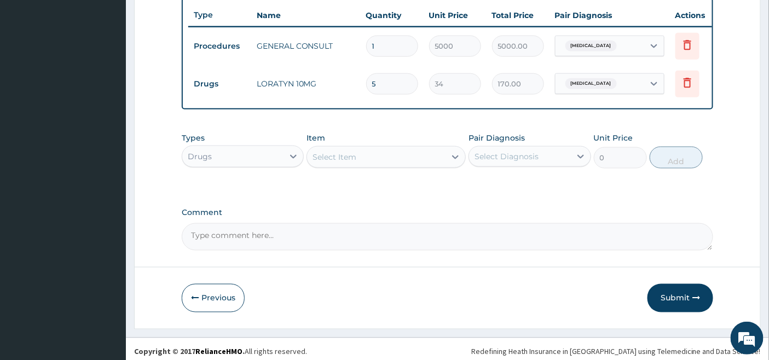
scroll to position [423, 0]
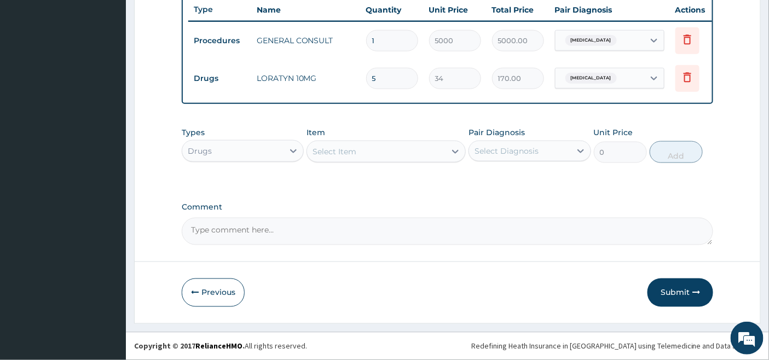
type input "5"
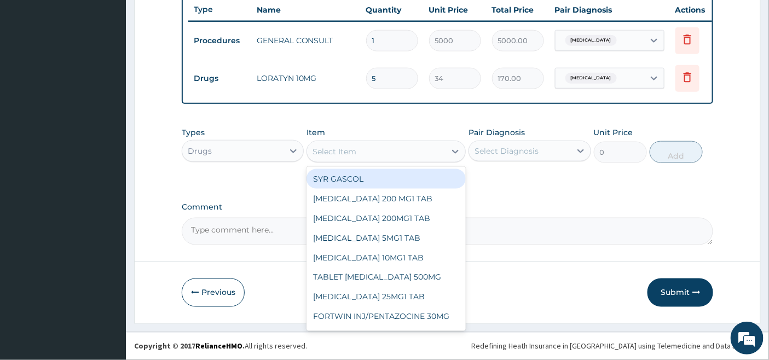
click at [370, 155] on div "Select Item" at bounding box center [376, 152] width 139 height 18
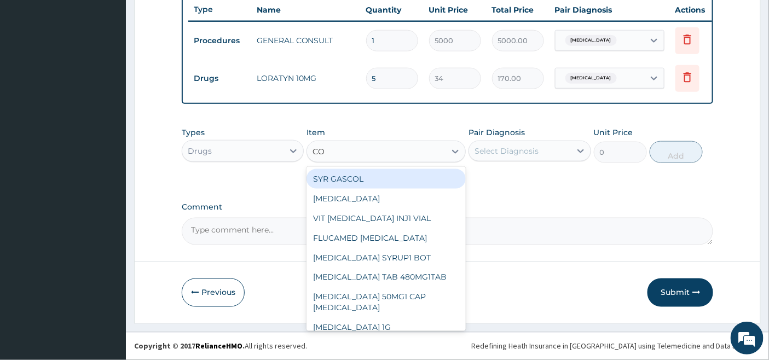
type input "COU"
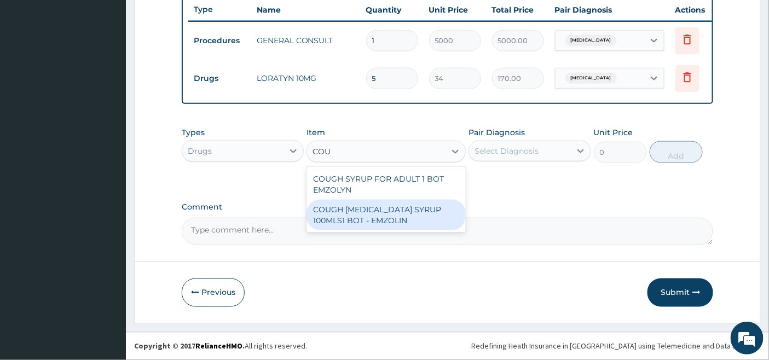
click at [372, 218] on div "COUGH EXPECTORANT SYRUP 100MLS1 BOT - EMZOLIN" at bounding box center [386, 215] width 159 height 31
type input "1125"
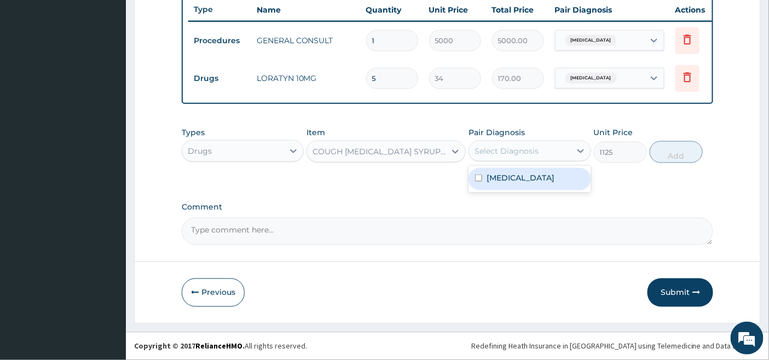
click at [517, 148] on div "Select Diagnosis" at bounding box center [507, 151] width 64 height 11
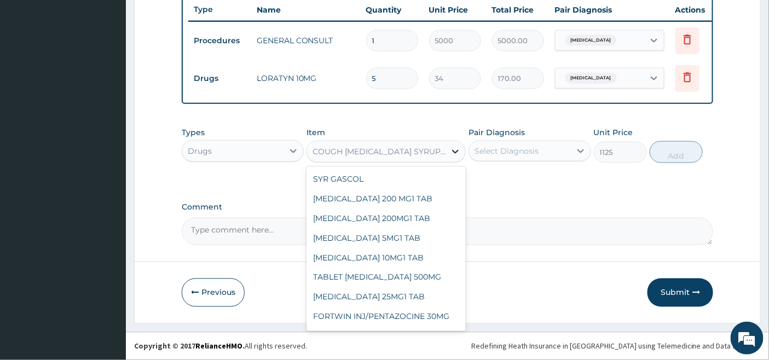
click at [447, 149] on div at bounding box center [456, 152] width 20 height 20
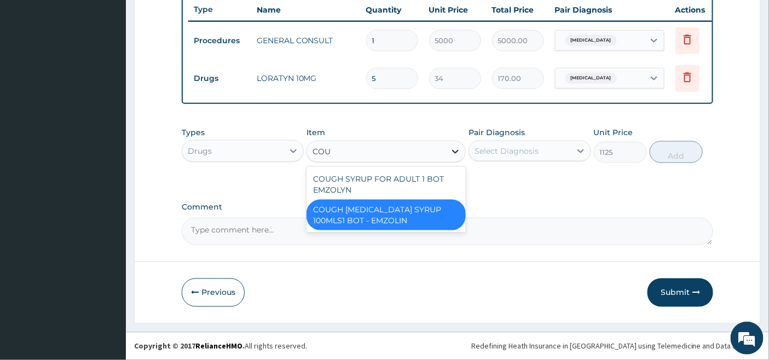
scroll to position [0, 0]
type input "COUG"
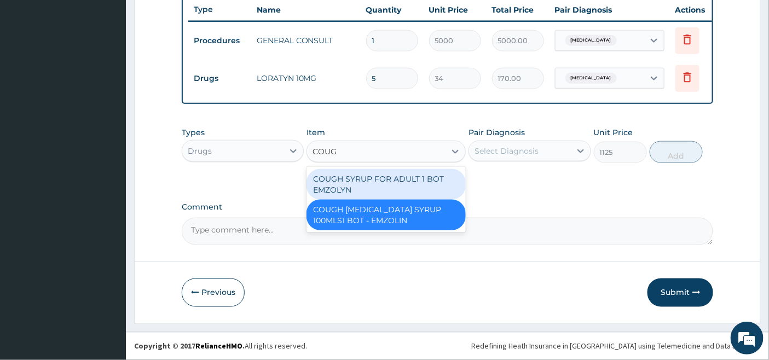
click at [418, 190] on div "COUGH SYRUP FOR ADULT 1 BOT EMZOLYN" at bounding box center [386, 184] width 159 height 31
type input "1200"
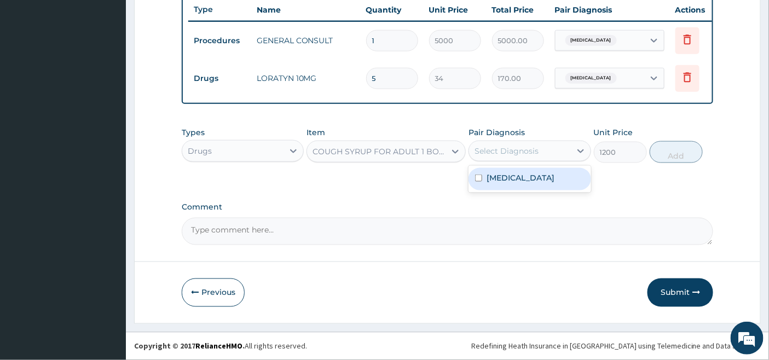
click at [508, 146] on div "Select Diagnosis" at bounding box center [507, 151] width 64 height 11
click at [494, 183] on label "Upper respiratory infection" at bounding box center [521, 177] width 68 height 11
checkbox input "true"
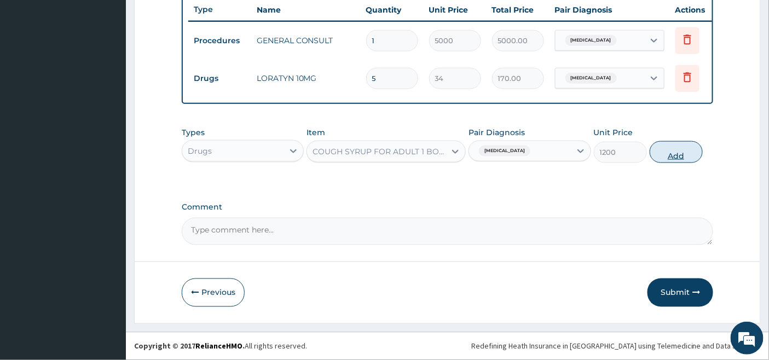
click at [674, 151] on button "Add" at bounding box center [676, 152] width 53 height 22
type input "0"
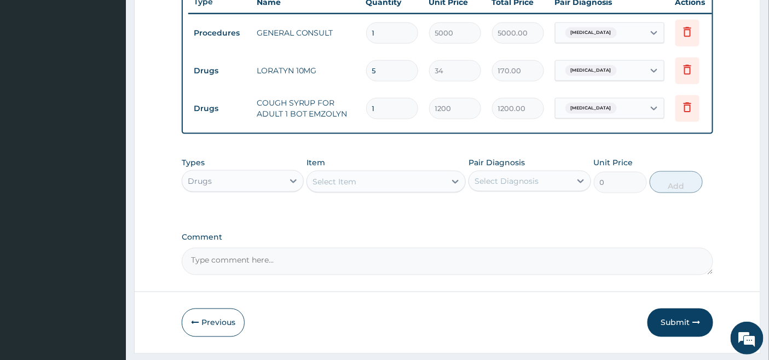
click at [338, 187] on div "Select Item" at bounding box center [335, 181] width 44 height 11
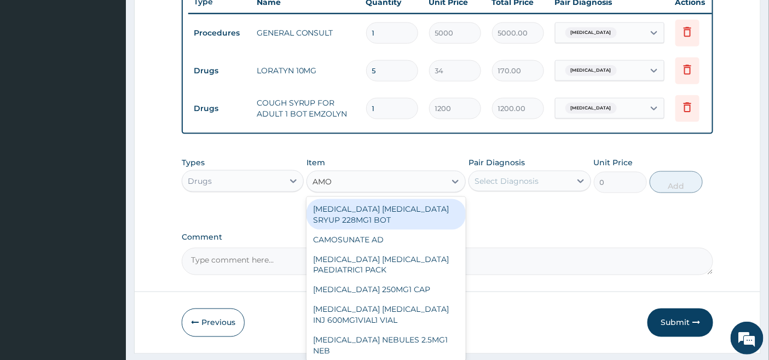
type input "AMOX"
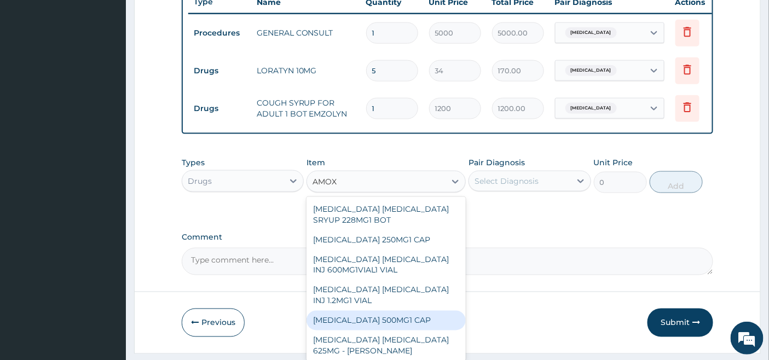
click at [376, 331] on div "AMOXYCILLIN 500MG1 CAP" at bounding box center [386, 321] width 159 height 20
type input "105"
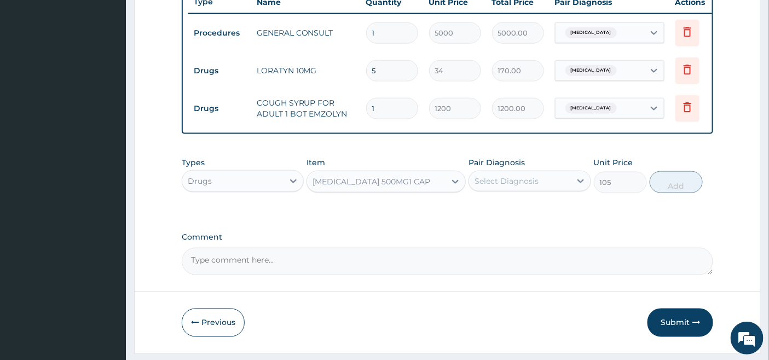
click at [523, 187] on div "Select Diagnosis" at bounding box center [507, 181] width 64 height 11
click at [497, 214] on label "Upper respiratory infection" at bounding box center [521, 208] width 68 height 11
checkbox input "true"
click at [679, 192] on button "Add" at bounding box center [676, 182] width 53 height 22
type input "0"
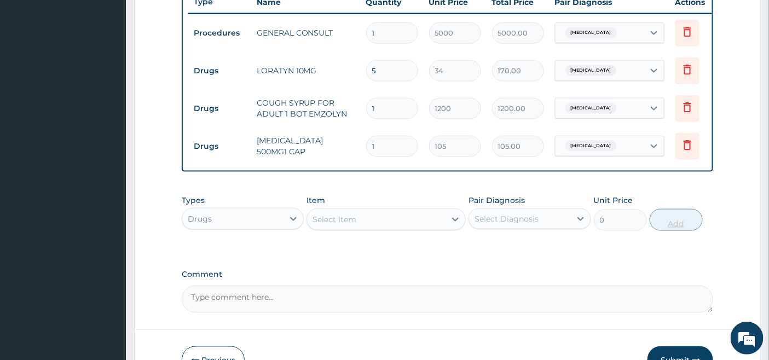
type input "15"
type input "1575.00"
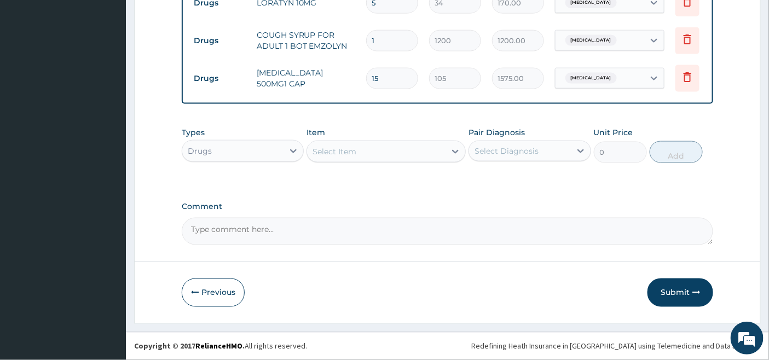
scroll to position [499, 0]
type input "15"
click at [675, 291] on button "Submit" at bounding box center [681, 293] width 66 height 28
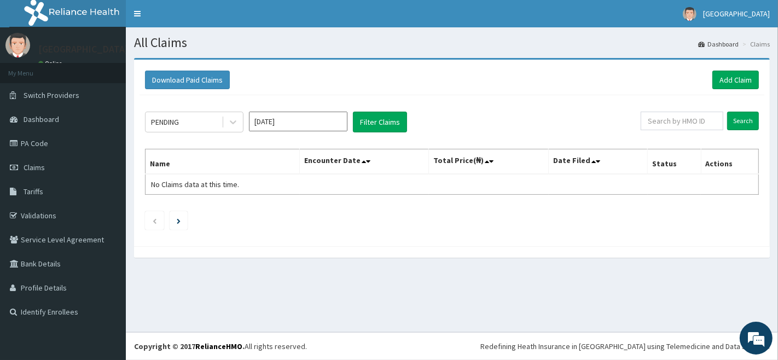
drag, startPoint x: 0, startPoint y: 0, endPoint x: 674, endPoint y: 294, distance: 735.7
click at [674, 294] on div "All Claims Dashboard Claims Download Paid Claims Add Claim × Note you can only …" at bounding box center [452, 179] width 653 height 305
click at [739, 78] on link "Add Claim" at bounding box center [736, 80] width 47 height 19
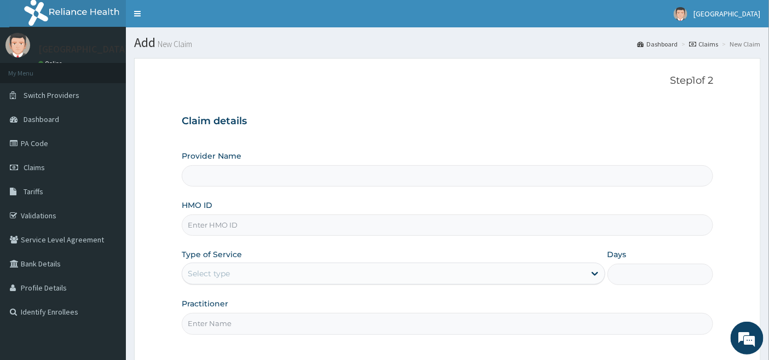
type input "[GEOGRAPHIC_DATA]"
click at [221, 227] on input "HMO ID" at bounding box center [448, 225] width 532 height 21
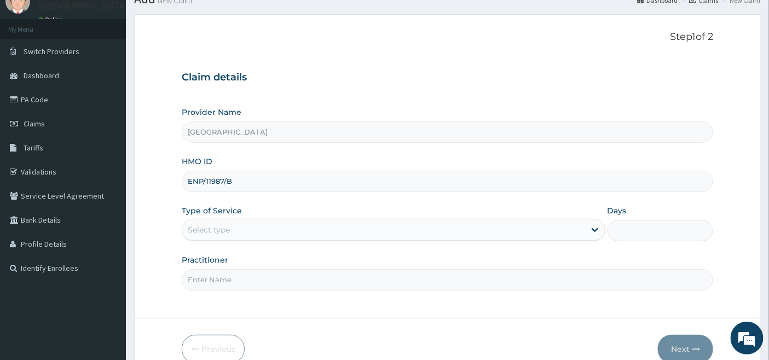
scroll to position [100, 0]
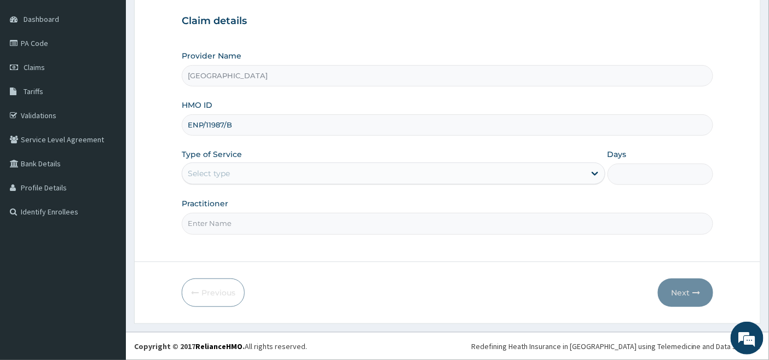
type input "ENP/11987/B"
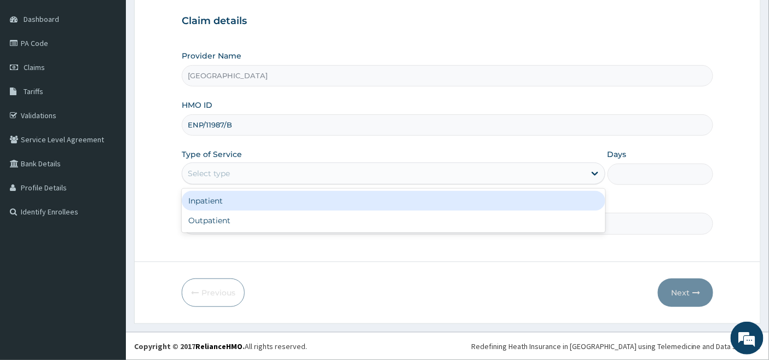
click at [245, 175] on div "Select type" at bounding box center [383, 174] width 403 height 18
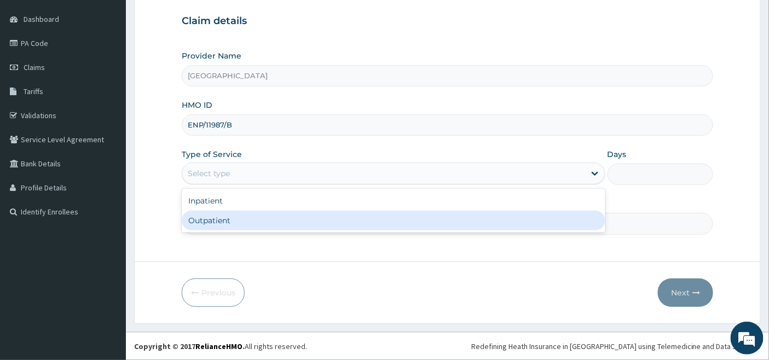
click at [221, 220] on div "Outpatient" at bounding box center [394, 221] width 424 height 20
type input "1"
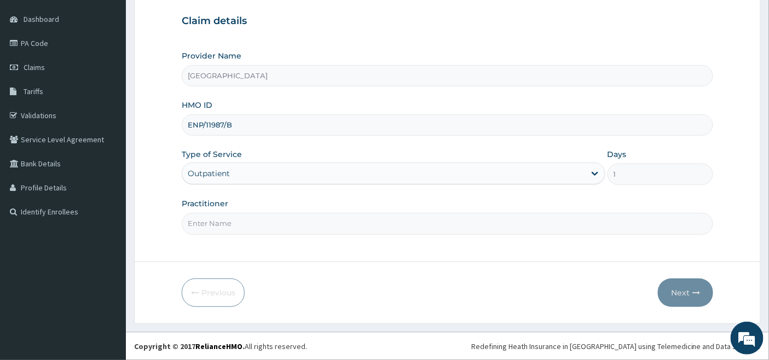
click at [221, 220] on input "Practitioner" at bounding box center [448, 223] width 532 height 21
type input "DR OKOH"
click at [682, 292] on button "Next" at bounding box center [685, 293] width 55 height 28
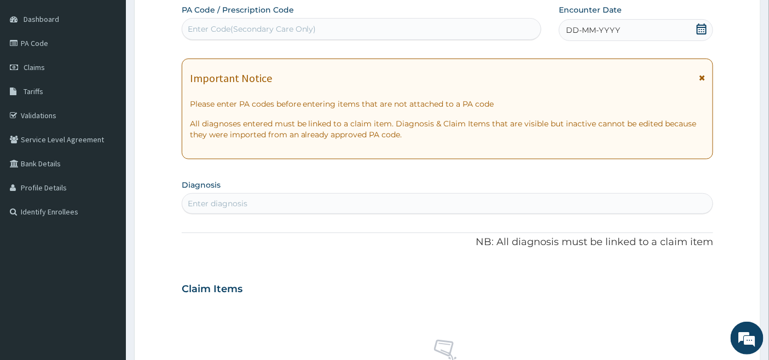
click at [702, 31] on icon at bounding box center [702, 29] width 10 height 11
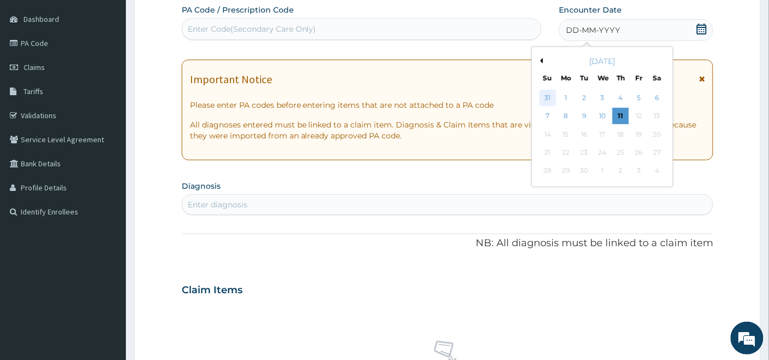
click at [545, 92] on div "31" at bounding box center [548, 98] width 16 height 16
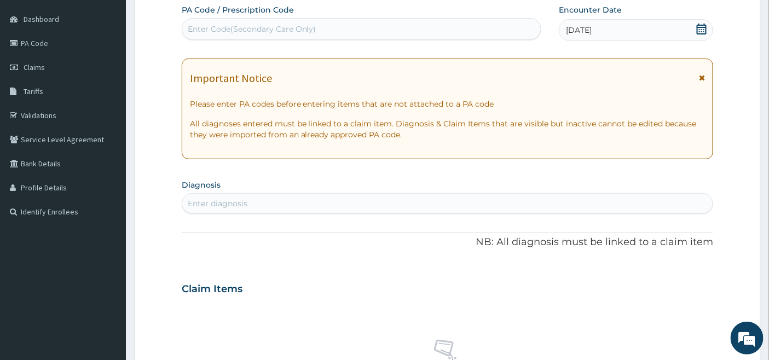
click at [620, 29] on div "31-08-2025" at bounding box center [636, 30] width 154 height 22
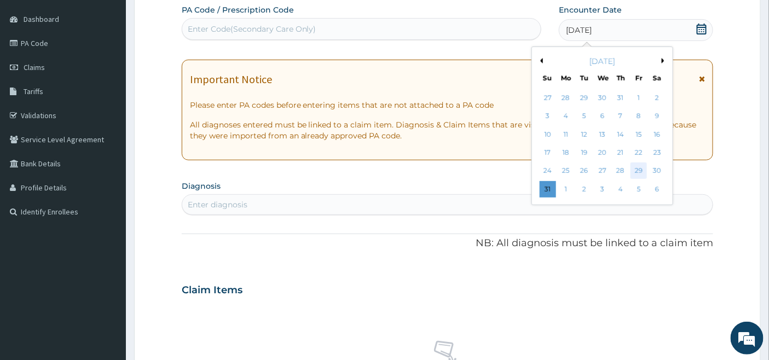
click at [641, 170] on div "29" at bounding box center [639, 171] width 16 height 16
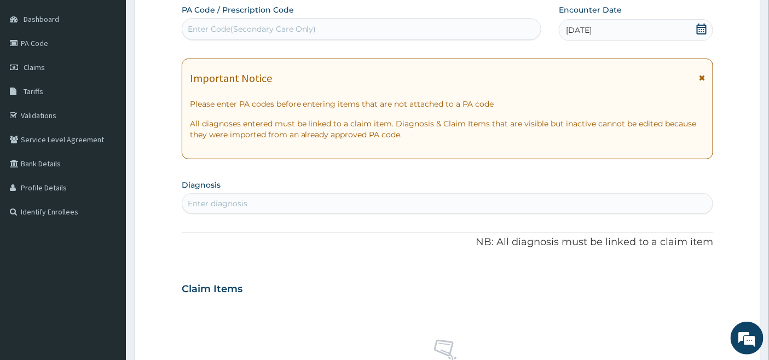
click at [210, 201] on div "Enter diagnosis" at bounding box center [218, 203] width 60 height 11
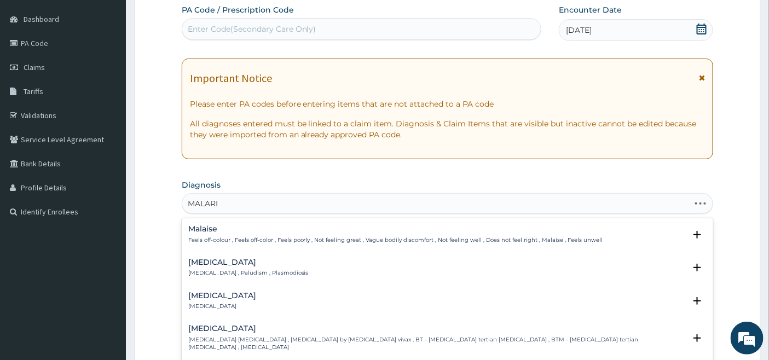
type input "MALARIA"
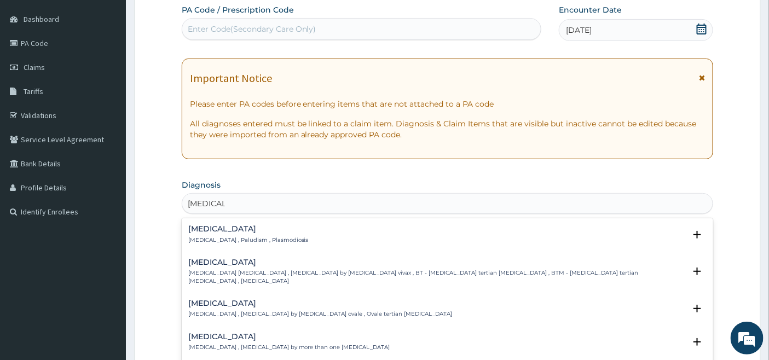
click at [216, 232] on h4 "Malaria" at bounding box center [248, 229] width 120 height 8
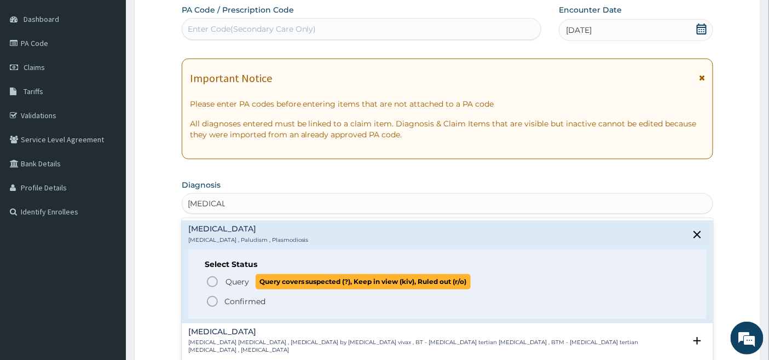
click at [211, 280] on icon "status option query" at bounding box center [212, 281] width 13 height 13
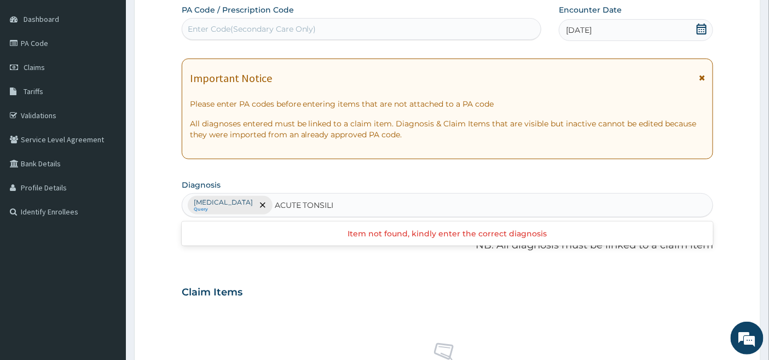
type input "ACUTE TONSIL"
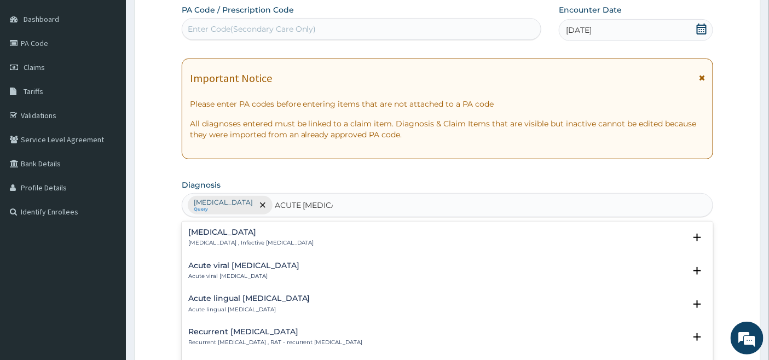
click at [205, 234] on h4 "Acute tonsillitis" at bounding box center [251, 232] width 126 height 8
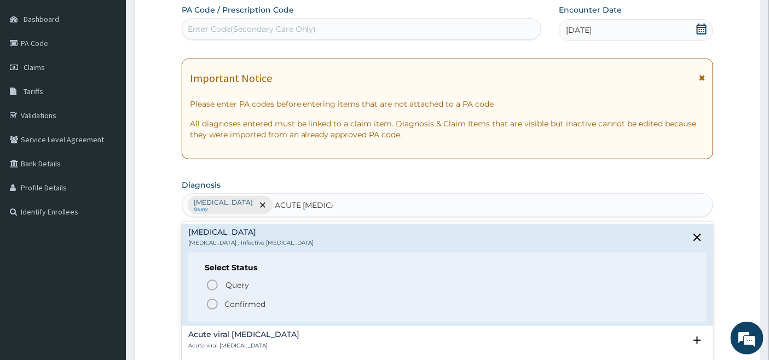
click at [214, 304] on icon "status option filled" at bounding box center [212, 304] width 13 height 13
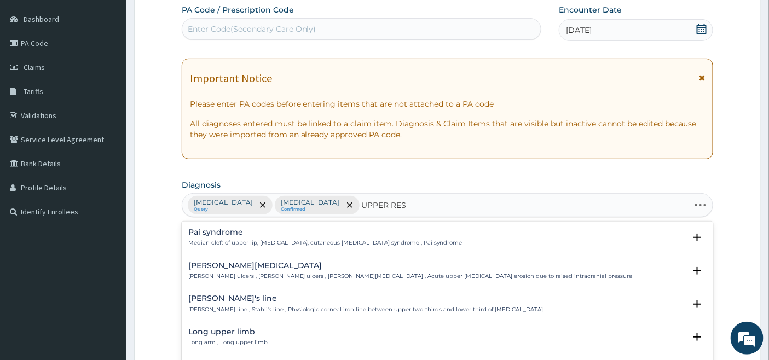
type input "UPPER RESP"
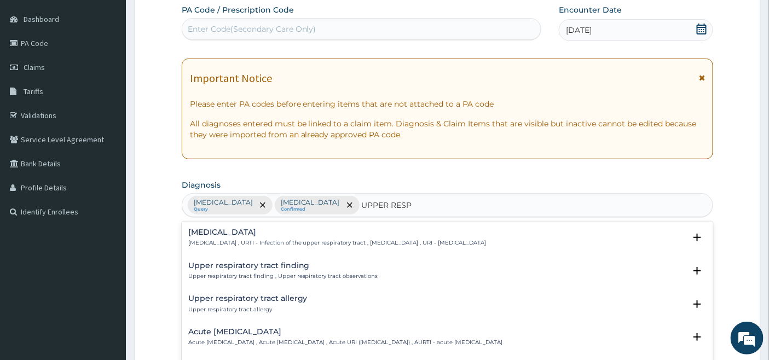
click at [249, 235] on h4 "Upper respiratory infection" at bounding box center [337, 232] width 298 height 8
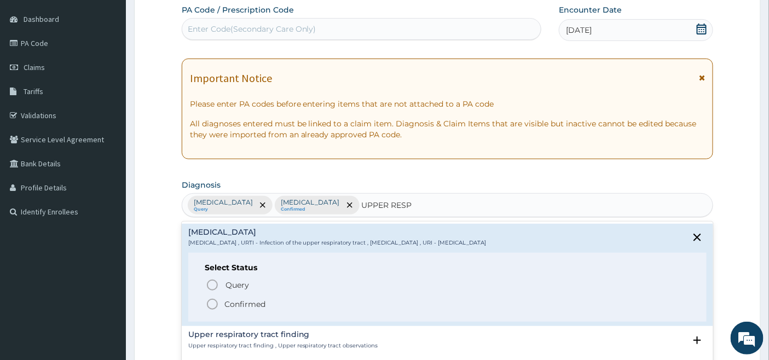
click at [210, 302] on icon "status option filled" at bounding box center [212, 304] width 13 height 13
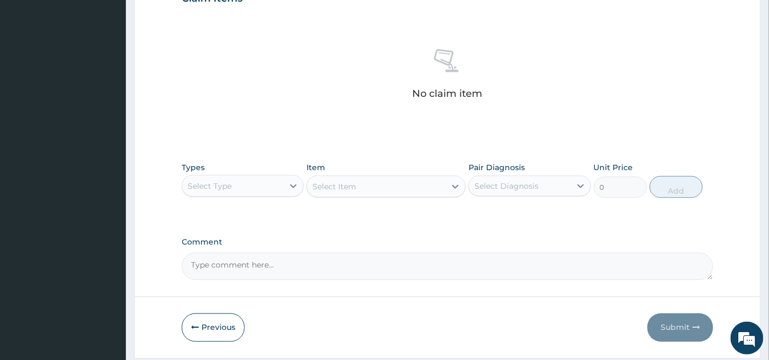
scroll to position [429, 0]
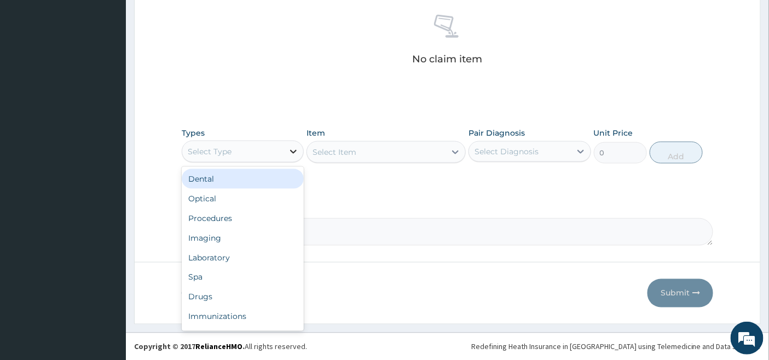
click at [291, 148] on icon at bounding box center [293, 151] width 11 height 11
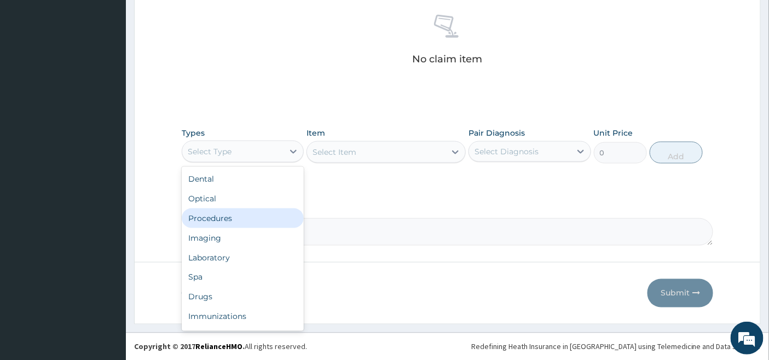
click at [252, 217] on div "Procedures" at bounding box center [243, 219] width 122 height 20
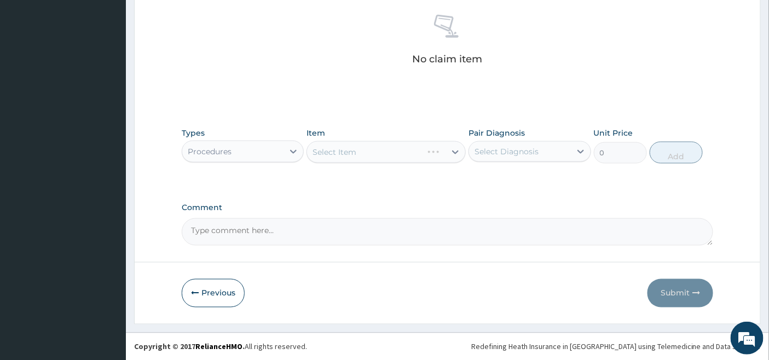
click at [434, 151] on div "Select Item" at bounding box center [386, 152] width 159 height 22
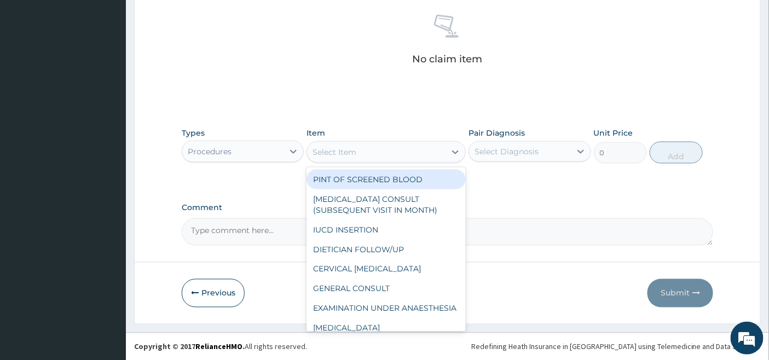
click at [429, 153] on div "Select Item" at bounding box center [376, 152] width 139 height 18
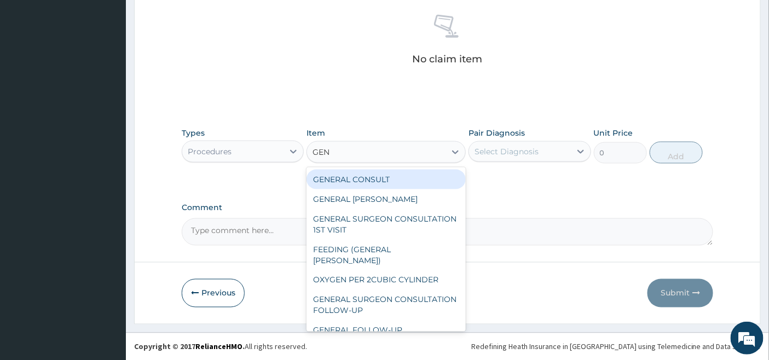
type input "GENE"
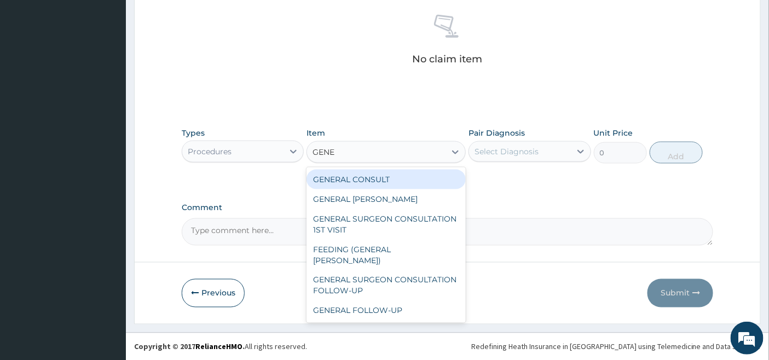
click at [418, 178] on div "GENERAL CONSULT" at bounding box center [386, 180] width 159 height 20
type input "5000"
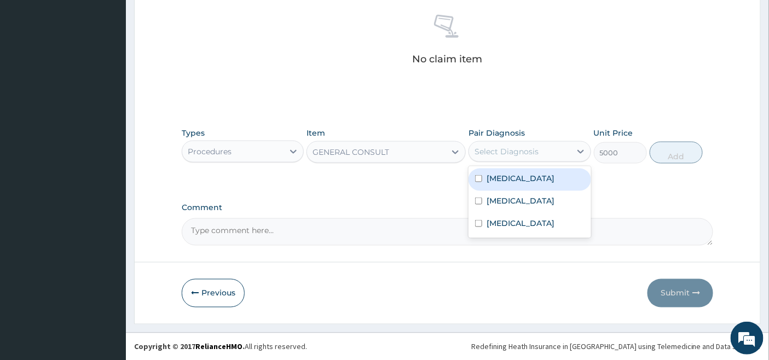
click at [536, 149] on div "Select Diagnosis" at bounding box center [507, 151] width 64 height 11
click at [521, 183] on div "Malaria" at bounding box center [530, 180] width 122 height 22
checkbox input "true"
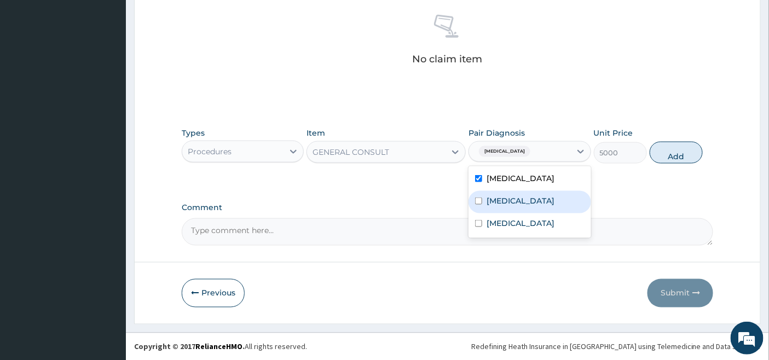
click at [510, 200] on label "Acute tonsillitis" at bounding box center [521, 200] width 68 height 11
checkbox input "true"
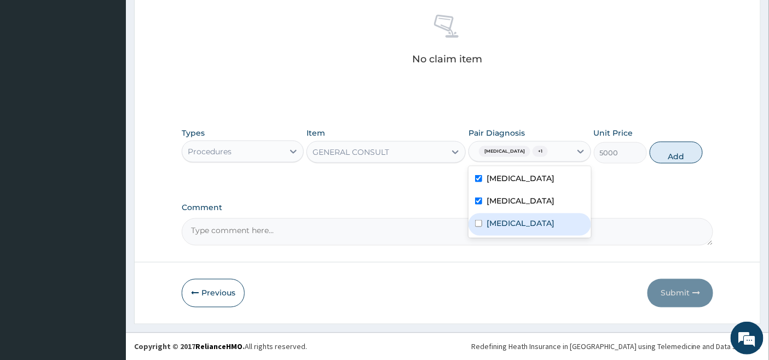
click at [500, 223] on label "Upper respiratory infection" at bounding box center [521, 223] width 68 height 11
checkbox input "true"
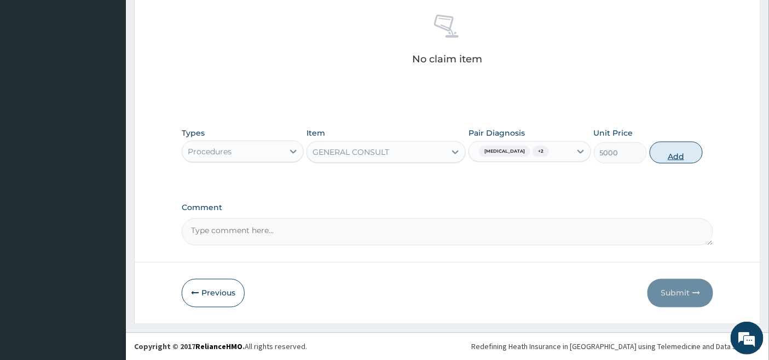
click at [684, 152] on button "Add" at bounding box center [676, 153] width 53 height 22
type input "0"
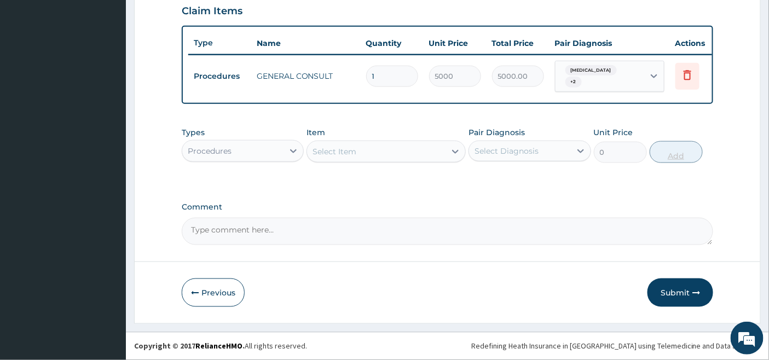
scroll to position [385, 0]
click at [276, 148] on div "Procedures" at bounding box center [232, 151] width 101 height 18
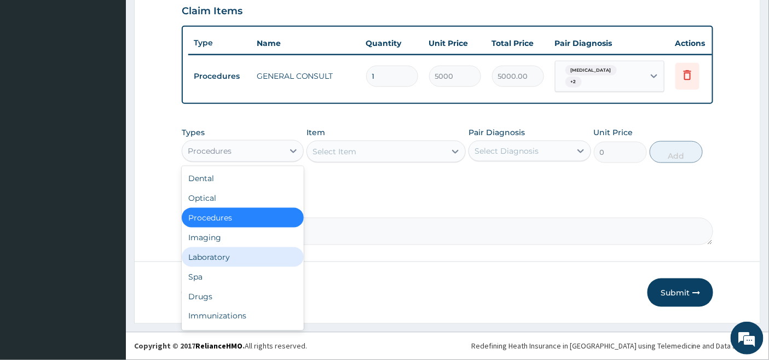
click at [204, 258] on div "Laboratory" at bounding box center [243, 257] width 122 height 20
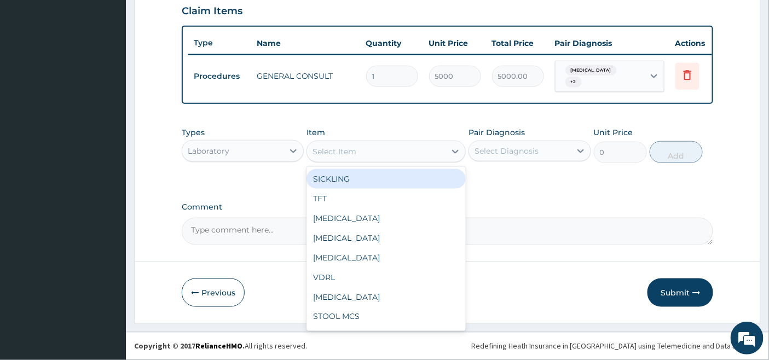
click at [413, 152] on div "Select Item" at bounding box center [376, 152] width 139 height 18
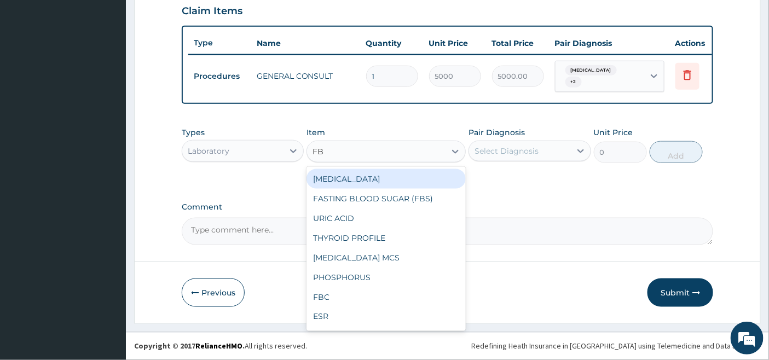
type input "FBC"
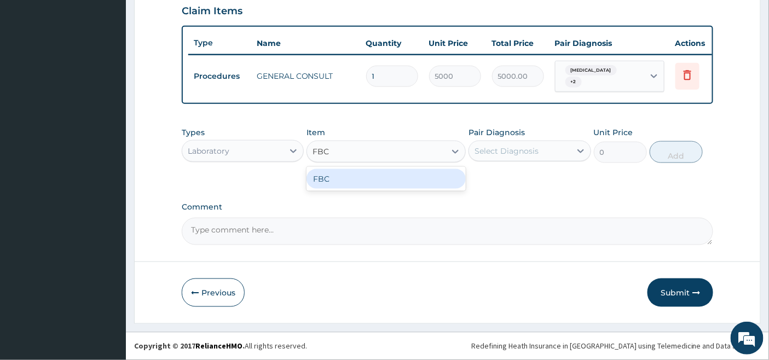
click at [389, 177] on div "FBC" at bounding box center [386, 179] width 159 height 20
type input "4500"
click at [496, 148] on div "Select Diagnosis" at bounding box center [507, 151] width 64 height 11
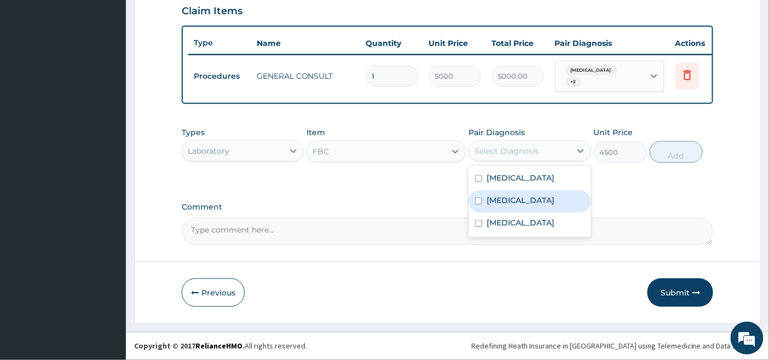
click at [490, 196] on label "Acute tonsillitis" at bounding box center [521, 200] width 68 height 11
checkbox input "true"
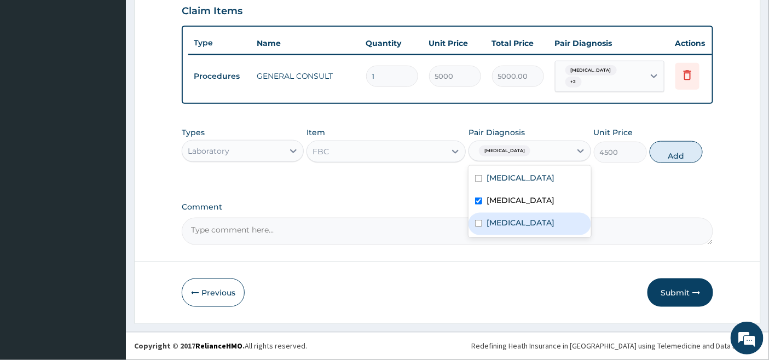
click at [488, 221] on label "Upper respiratory infection" at bounding box center [521, 222] width 68 height 11
checkbox input "true"
click at [685, 161] on button "Add" at bounding box center [676, 152] width 53 height 22
type input "0"
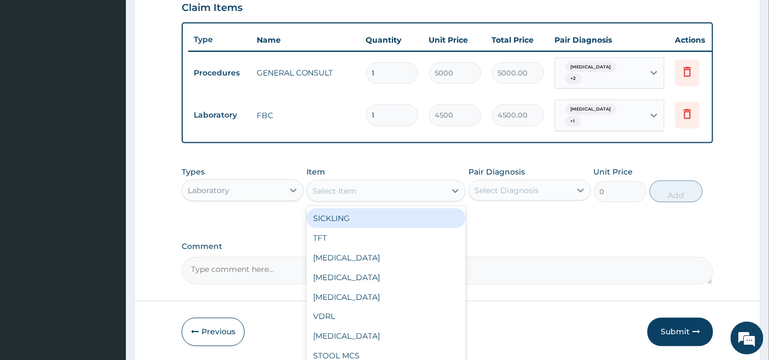
click at [385, 188] on div "Select Item" at bounding box center [376, 191] width 139 height 18
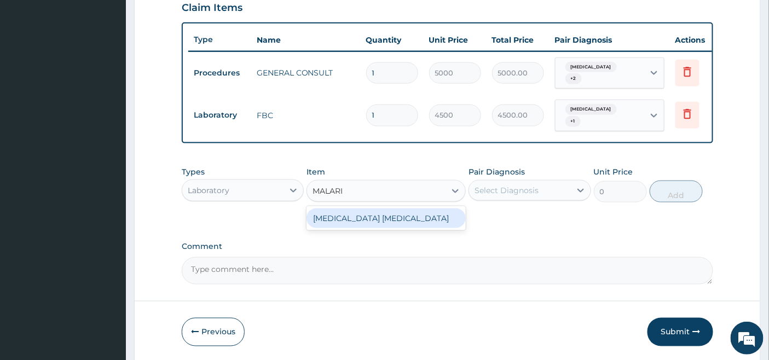
type input "MALARIA"
click at [407, 217] on div "MALARIA PARASITE" at bounding box center [386, 219] width 159 height 20
type input "2000"
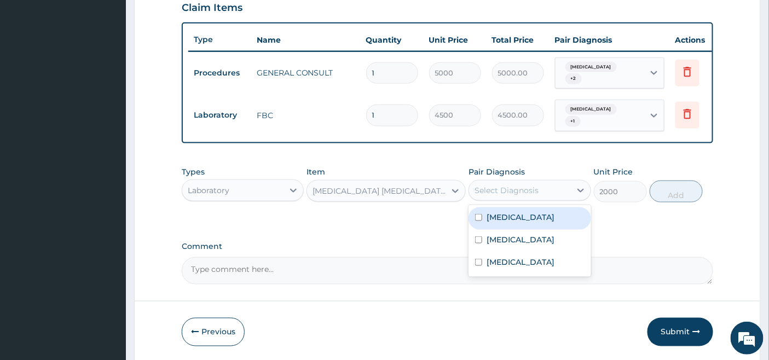
click at [501, 185] on div "Select Diagnosis" at bounding box center [507, 190] width 64 height 11
click at [494, 217] on label "Malaria" at bounding box center [521, 217] width 68 height 11
checkbox input "true"
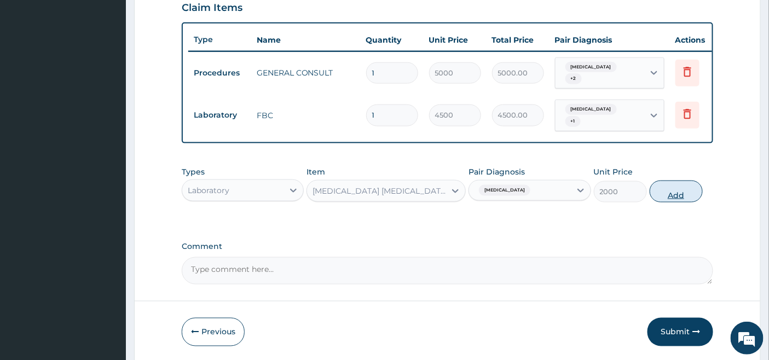
click at [670, 192] on button "Add" at bounding box center [676, 192] width 53 height 22
type input "0"
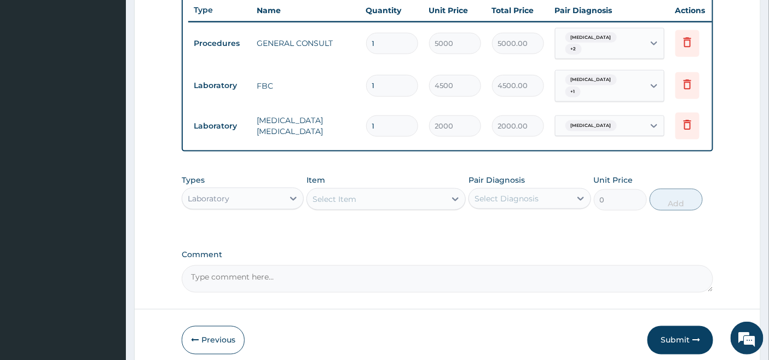
scroll to position [461, 0]
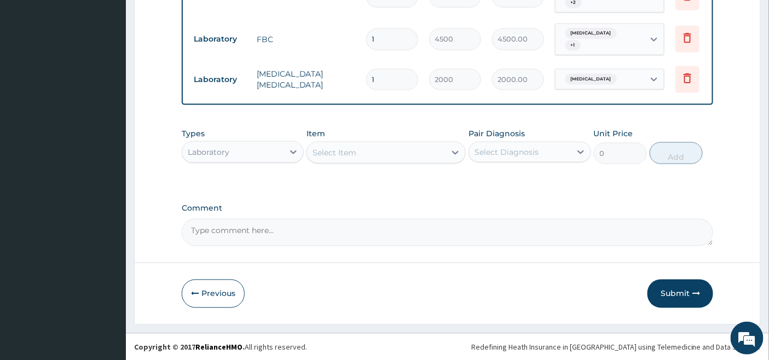
click at [259, 151] on div "Laboratory" at bounding box center [232, 152] width 101 height 18
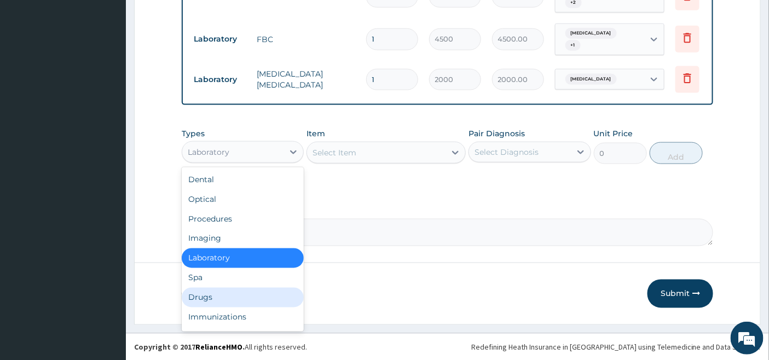
click at [230, 298] on div "Drugs" at bounding box center [243, 298] width 122 height 20
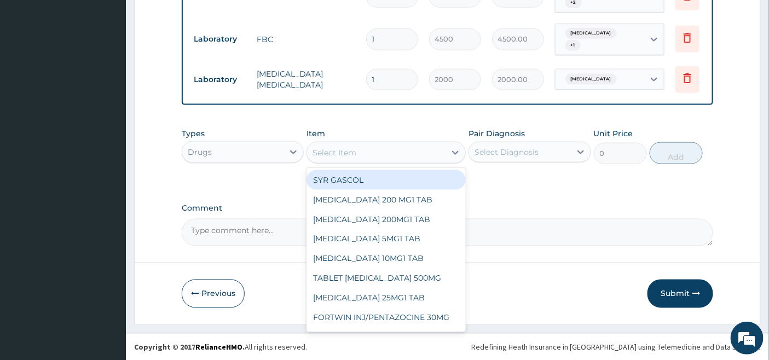
click at [429, 148] on div "Select Item" at bounding box center [376, 153] width 139 height 18
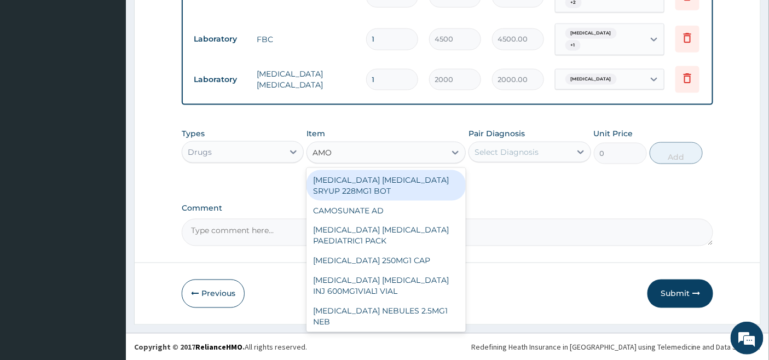
type input "AMOX"
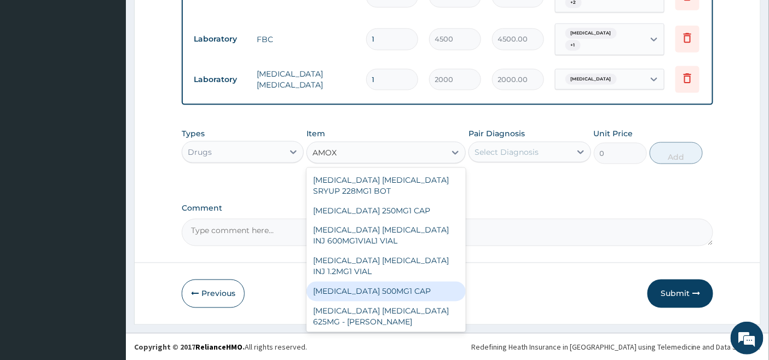
scroll to position [33, 0]
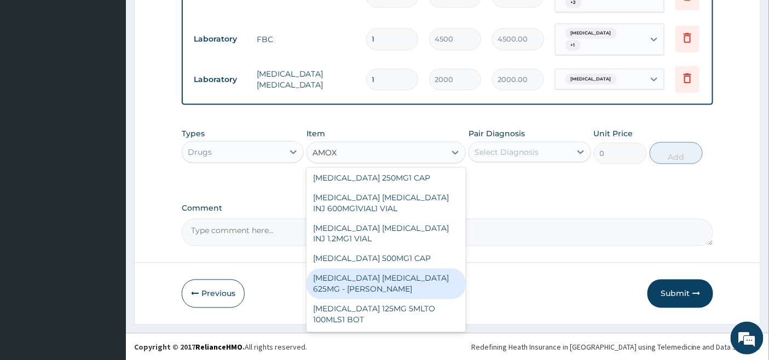
click at [388, 282] on div "AMOXICILLIN CLAVULANIC ACID 625MG - FLEMING" at bounding box center [386, 284] width 159 height 31
type input "448"
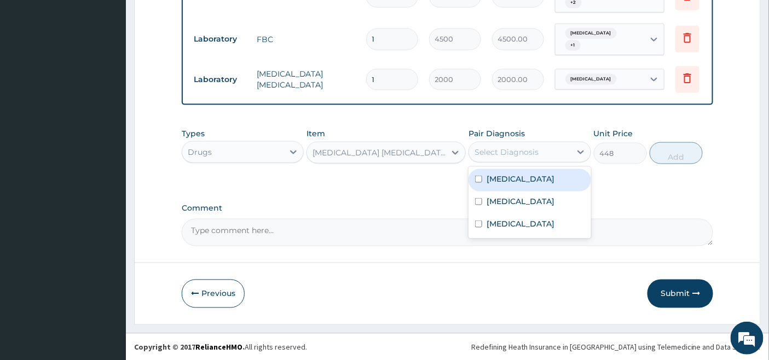
click at [530, 145] on div "Select Diagnosis" at bounding box center [519, 152] width 101 height 18
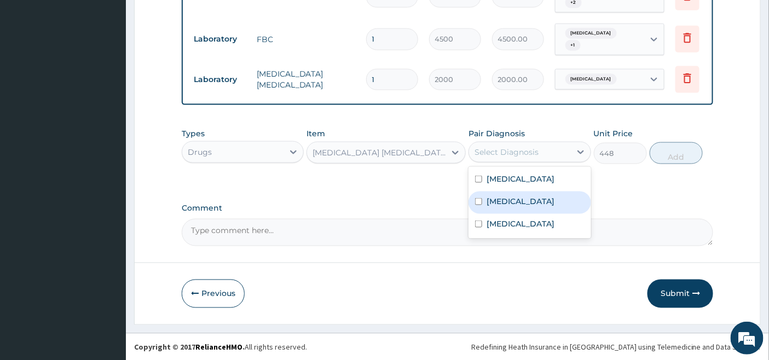
click at [505, 206] on div "Acute tonsillitis" at bounding box center [530, 203] width 122 height 22
checkbox input "true"
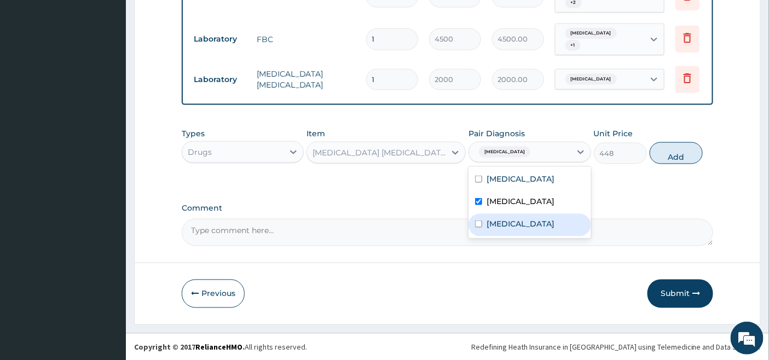
click at [500, 228] on label "Upper respiratory infection" at bounding box center [521, 223] width 68 height 11
checkbox input "true"
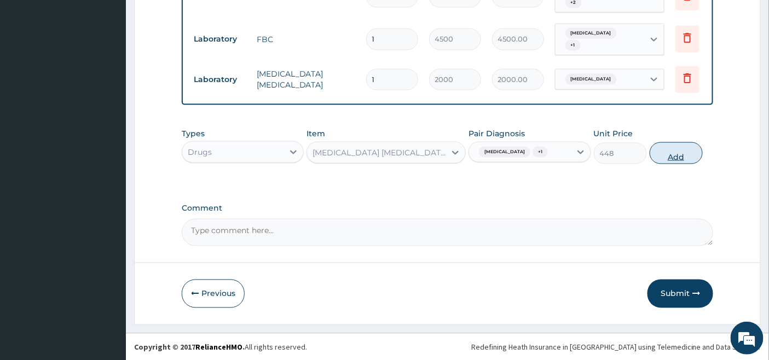
click at [682, 152] on button "Add" at bounding box center [676, 153] width 53 height 22
type input "0"
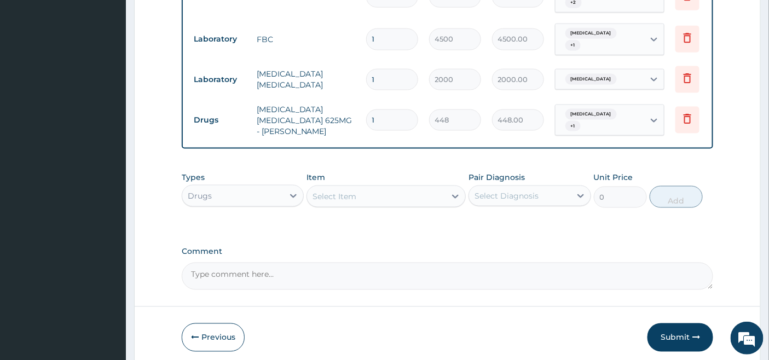
type input "14"
type input "6272.00"
type input "14"
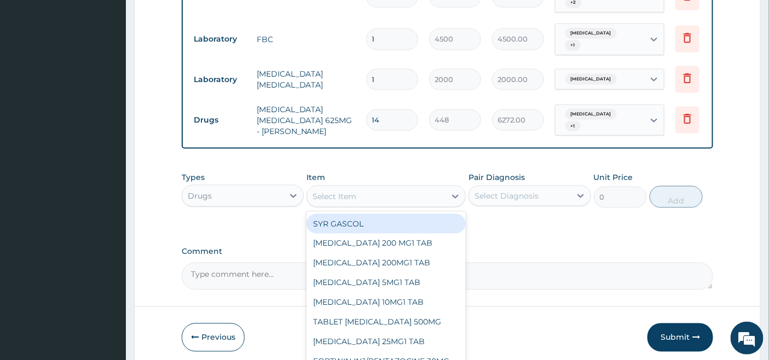
click at [347, 188] on div "Select Item" at bounding box center [376, 197] width 139 height 18
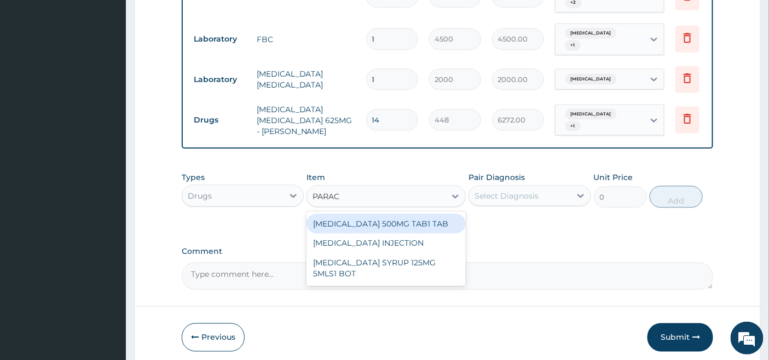
type input "PARACE"
click at [360, 229] on div "PARACETAMOL 500MG TAB1 TAB" at bounding box center [386, 224] width 159 height 20
type input "50"
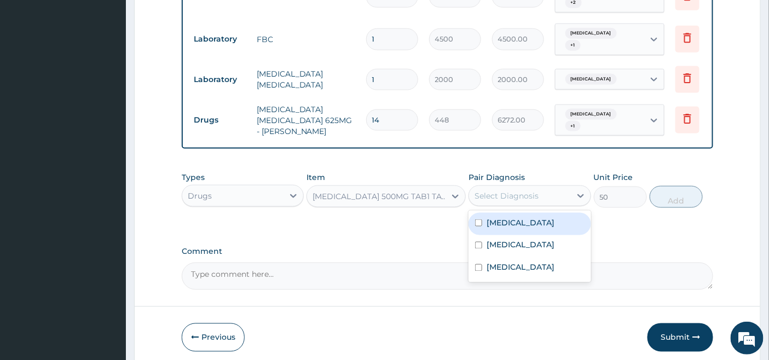
click at [513, 187] on div "Select Diagnosis" at bounding box center [519, 196] width 101 height 18
click at [501, 232] on div "Malaria" at bounding box center [530, 224] width 122 height 22
checkbox input "true"
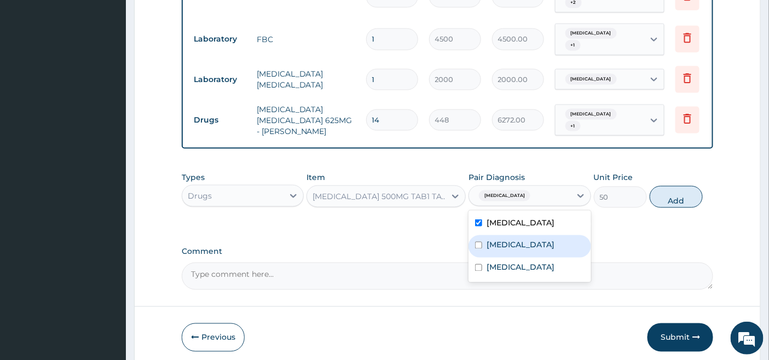
click at [496, 245] on label "Acute tonsillitis" at bounding box center [521, 245] width 68 height 11
checkbox input "true"
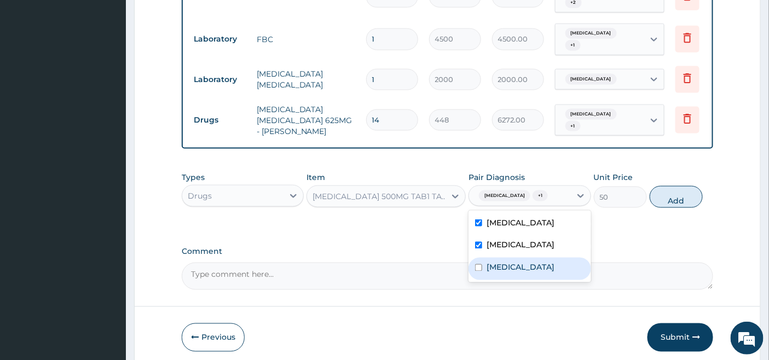
click at [491, 264] on label "Upper respiratory infection" at bounding box center [521, 267] width 68 height 11
checkbox input "true"
click at [492, 228] on div "Malaria" at bounding box center [530, 224] width 122 height 22
checkbox input "false"
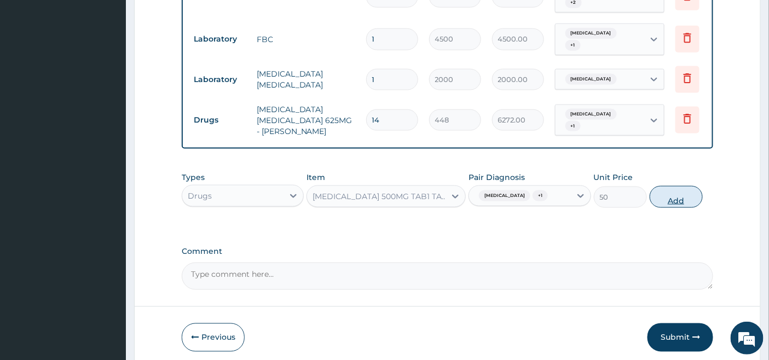
click at [672, 198] on button "Add" at bounding box center [676, 197] width 53 height 22
type input "0"
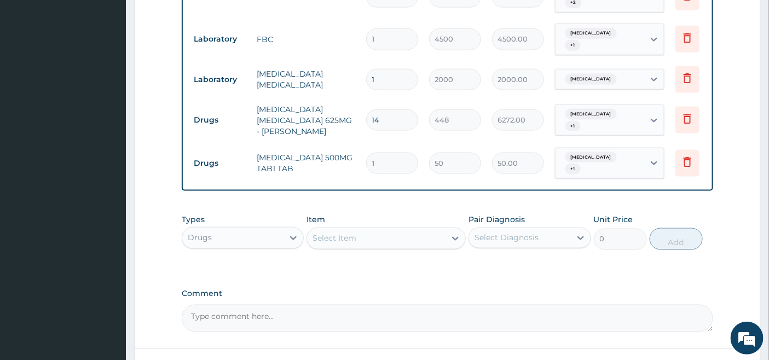
type input "18"
type input "900.00"
type input "18"
click at [378, 111] on input "14" at bounding box center [392, 119] width 52 height 21
type input "1"
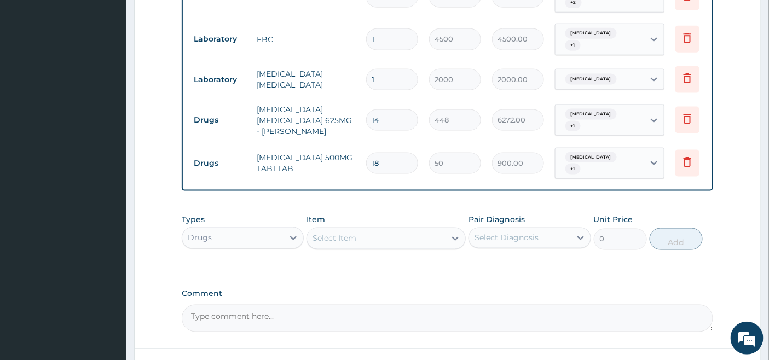
type input "448.00"
type input "10"
type input "4480.00"
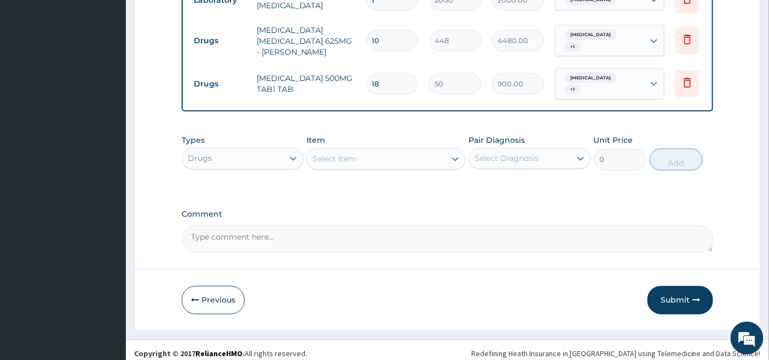
scroll to position [543, 0]
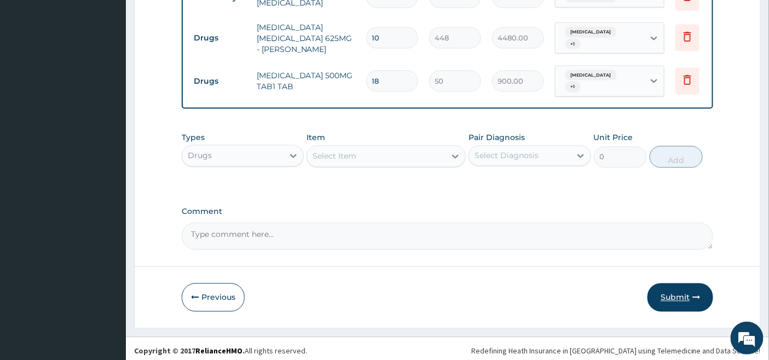
type input "10"
click at [671, 292] on button "Submit" at bounding box center [681, 298] width 66 height 28
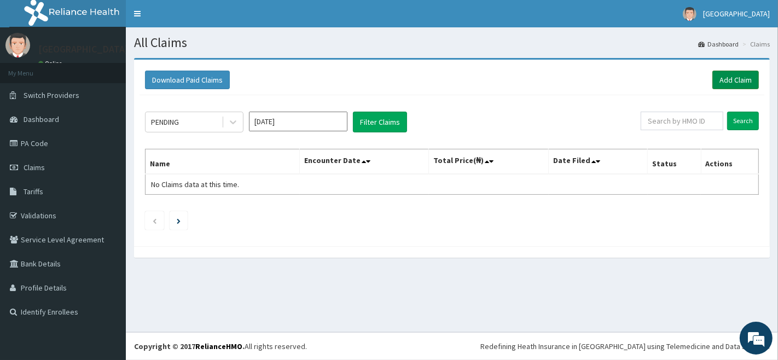
click at [735, 78] on link "Add Claim" at bounding box center [736, 80] width 47 height 19
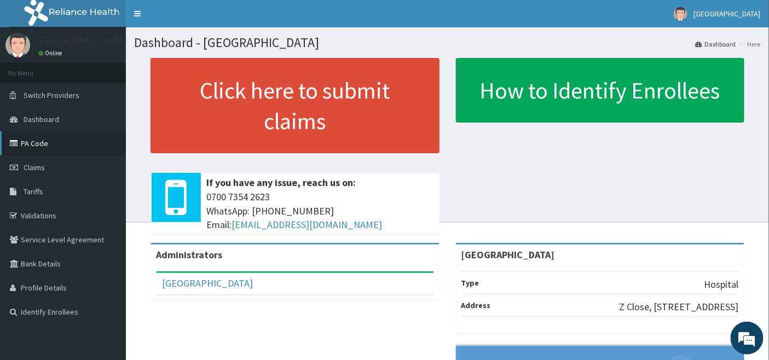
click at [37, 142] on link "PA Code" at bounding box center [63, 143] width 126 height 24
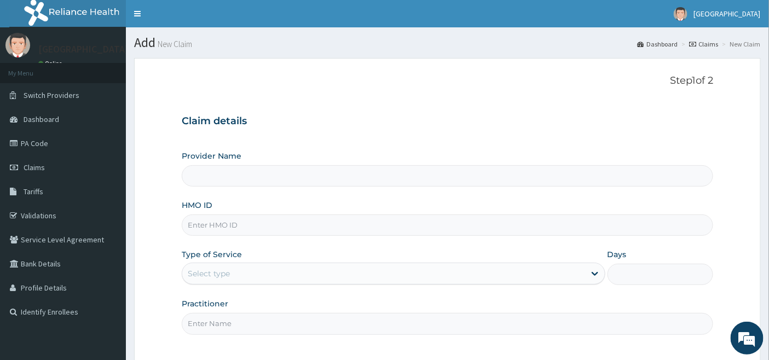
type input "[GEOGRAPHIC_DATA]"
click at [214, 222] on input "HMO ID" at bounding box center [448, 225] width 532 height 21
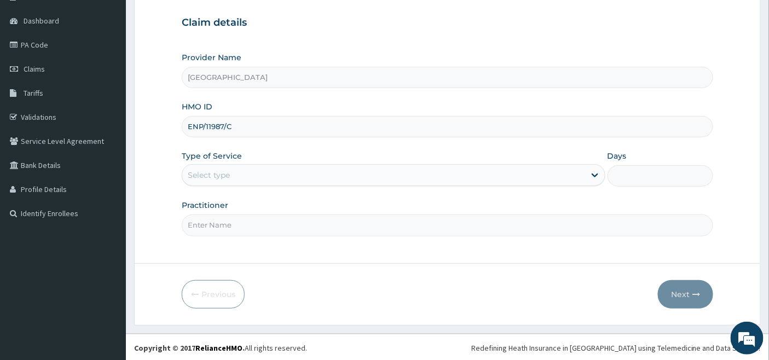
scroll to position [100, 0]
type input "ENP/11987/C"
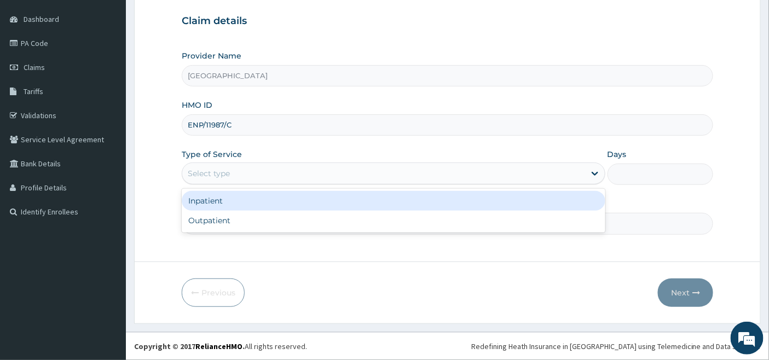
click at [265, 172] on div "Select type" at bounding box center [383, 174] width 403 height 18
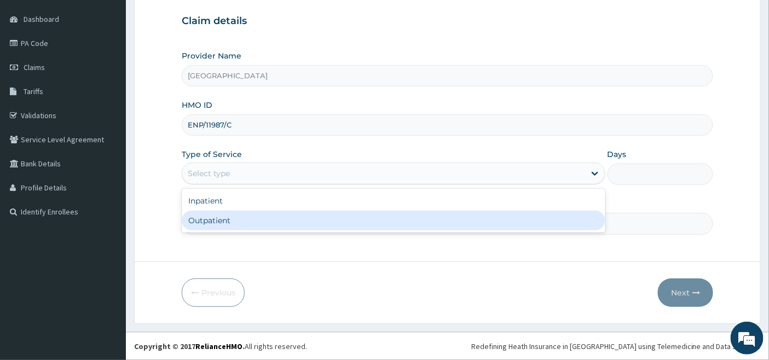
click at [233, 220] on div "Outpatient" at bounding box center [394, 221] width 424 height 20
type input "1"
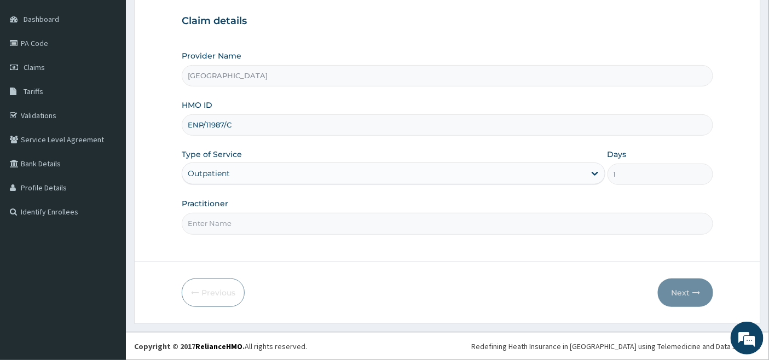
click at [233, 220] on input "Practitioner" at bounding box center [448, 223] width 532 height 21
type input "DR OKOH"
click at [677, 293] on button "Next" at bounding box center [685, 293] width 55 height 28
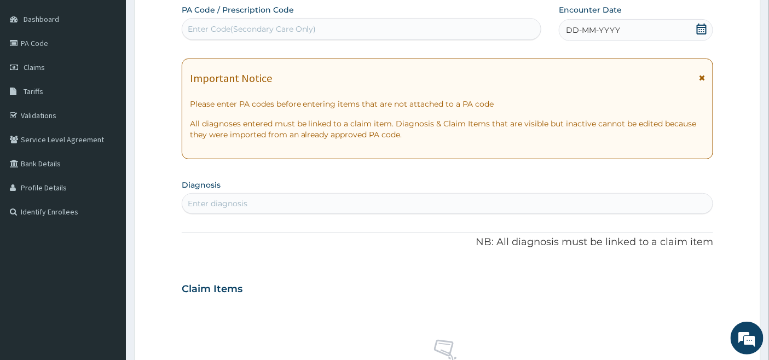
click at [705, 29] on icon at bounding box center [701, 29] width 11 height 11
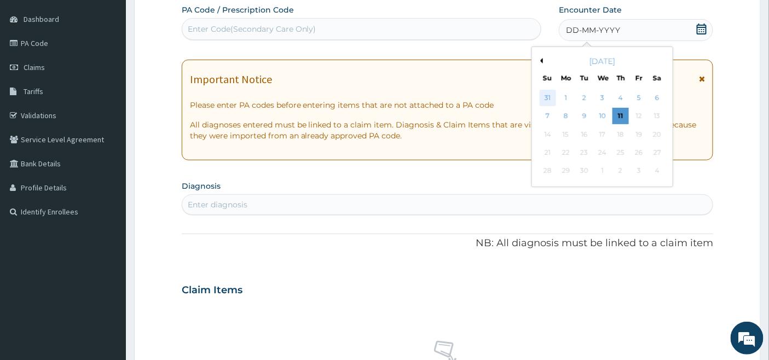
click at [545, 97] on div "31" at bounding box center [548, 98] width 16 height 16
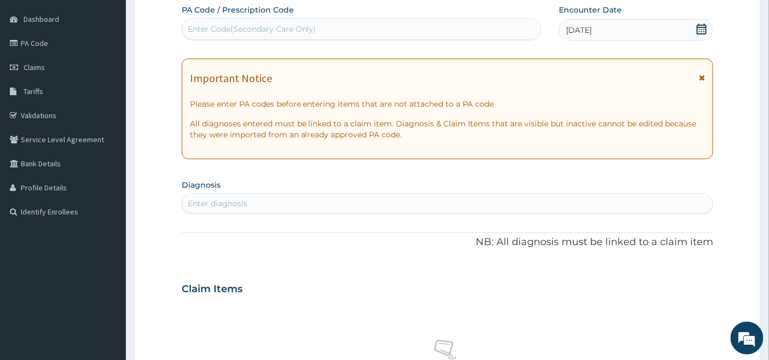
click at [625, 24] on div "[DATE]" at bounding box center [636, 30] width 154 height 22
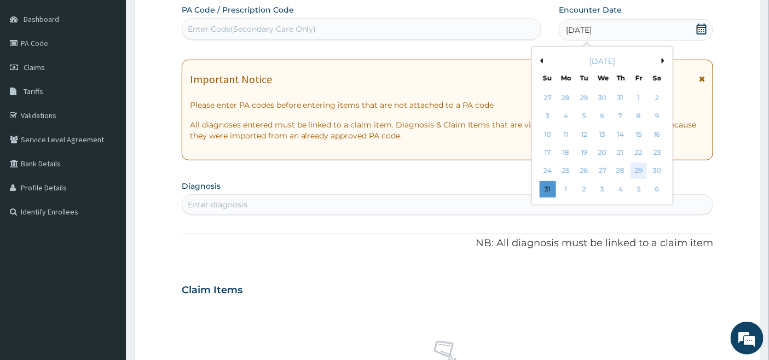
click at [641, 171] on div "29" at bounding box center [639, 171] width 16 height 16
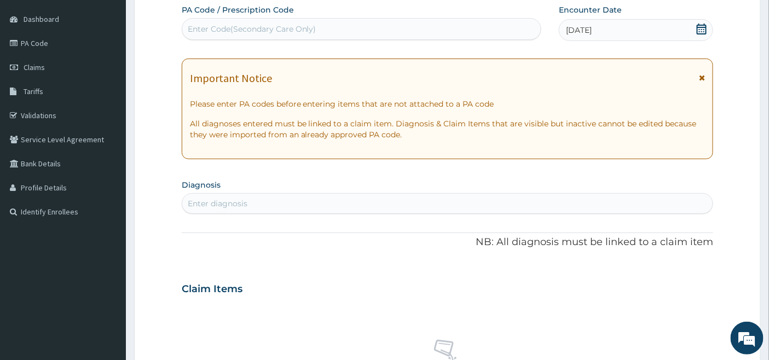
click at [210, 205] on div "Enter diagnosis" at bounding box center [218, 203] width 60 height 11
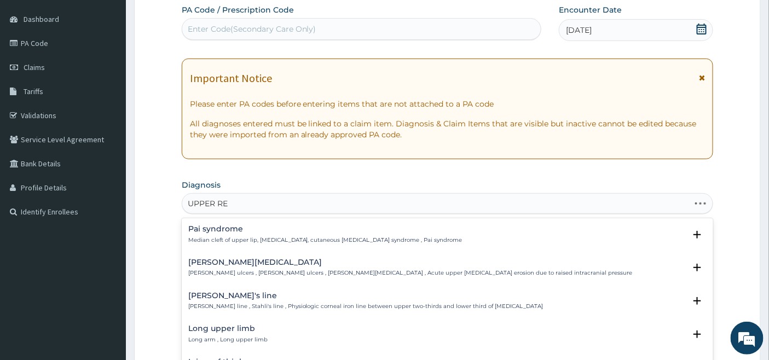
type input "UPPER RES"
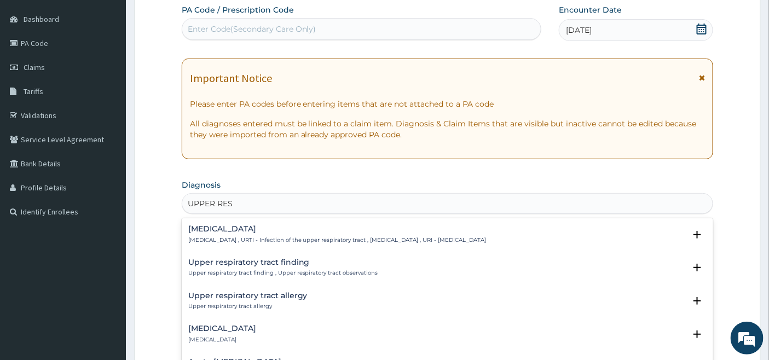
click at [208, 233] on h4 "Upper respiratory infection" at bounding box center [337, 229] width 298 height 8
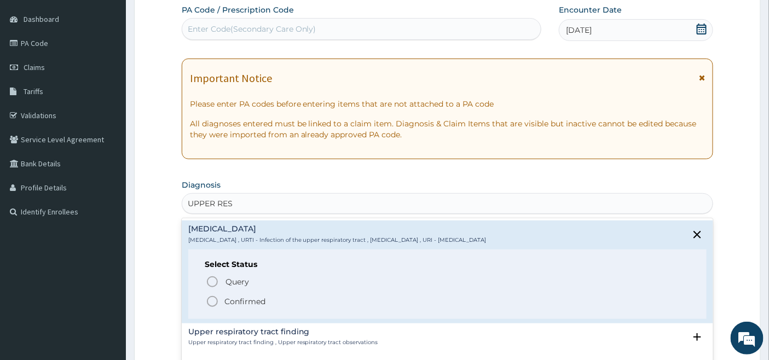
click at [211, 298] on icon "status option filled" at bounding box center [212, 301] width 13 height 13
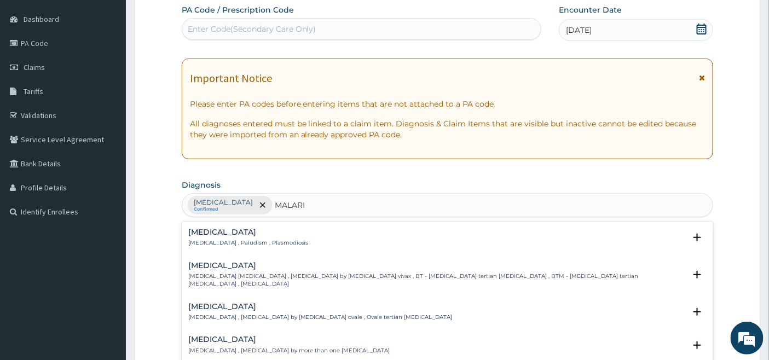
type input "MALARIA"
click at [207, 228] on h4 "Malaria" at bounding box center [248, 232] width 120 height 8
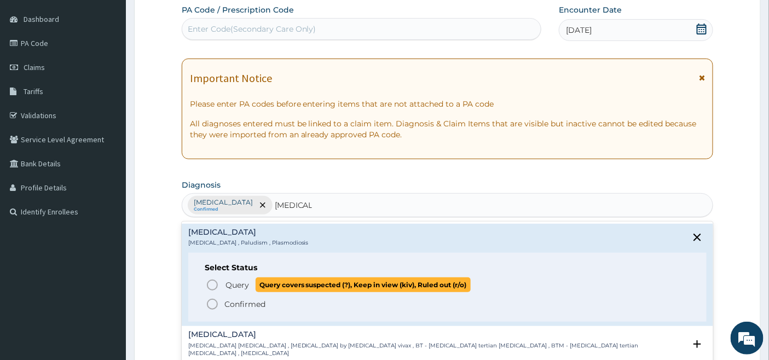
click at [215, 286] on icon "status option query" at bounding box center [212, 285] width 13 height 13
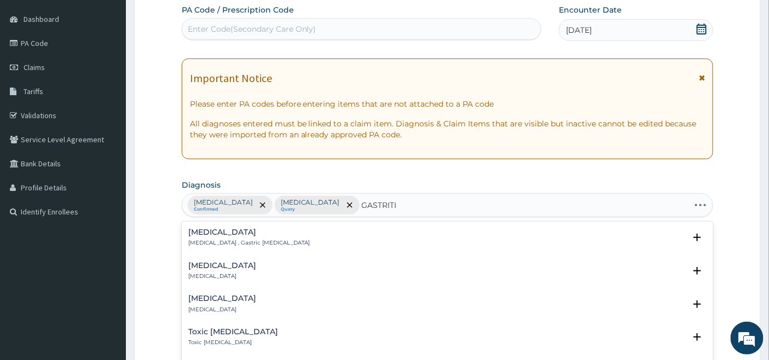
type input "GASTRITIS"
click at [209, 272] on div "Acute gastritis Acute gastritis" at bounding box center [222, 271] width 68 height 19
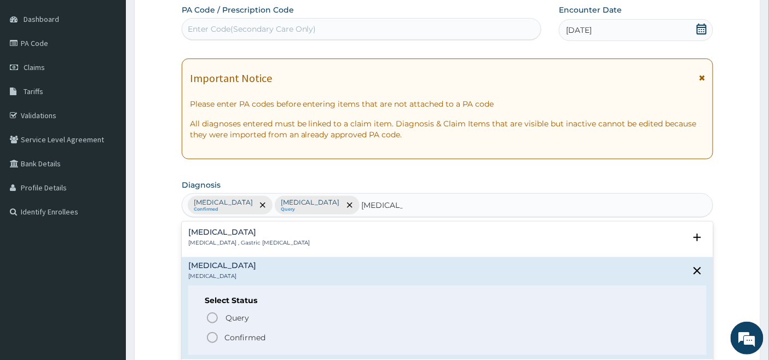
click at [211, 338] on icon "status option filled" at bounding box center [212, 337] width 13 height 13
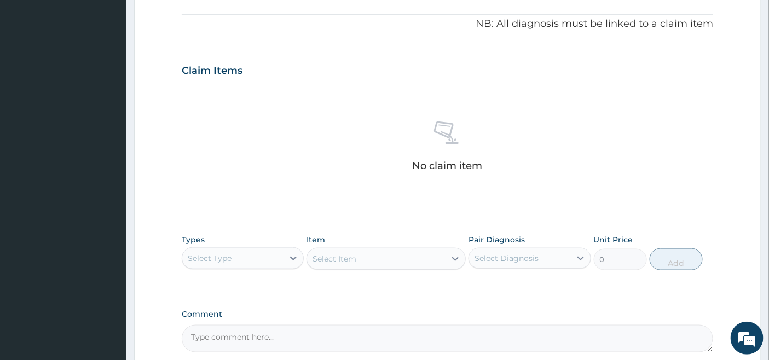
scroll to position [343, 0]
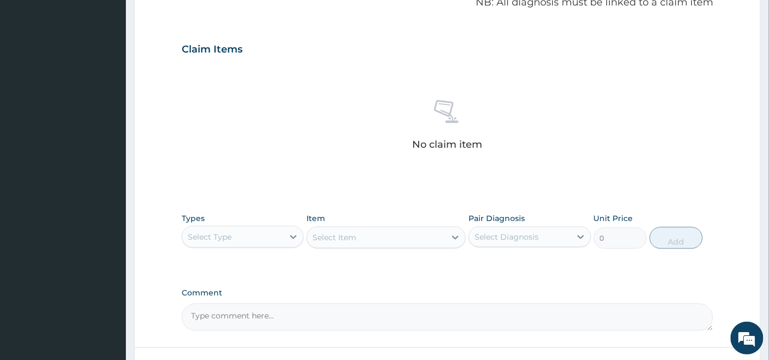
click at [283, 235] on div "Select Type" at bounding box center [232, 237] width 101 height 18
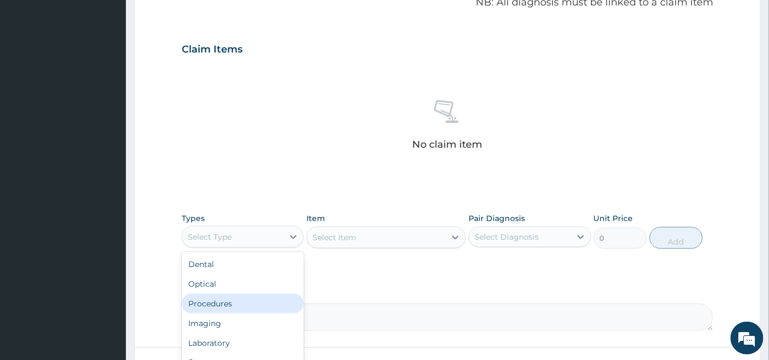
click at [238, 300] on div "Procedures" at bounding box center [243, 304] width 122 height 20
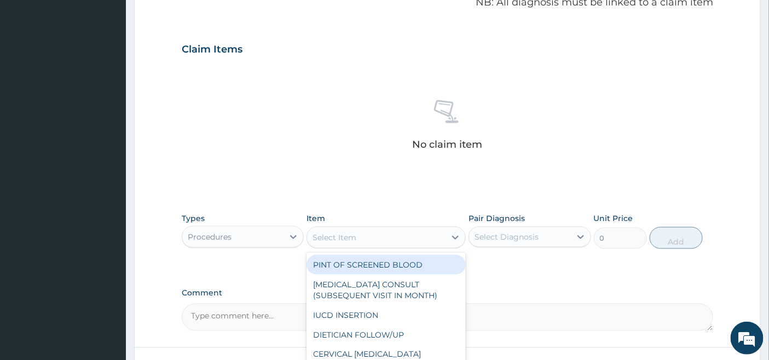
click at [406, 232] on div "Select Item" at bounding box center [376, 238] width 139 height 18
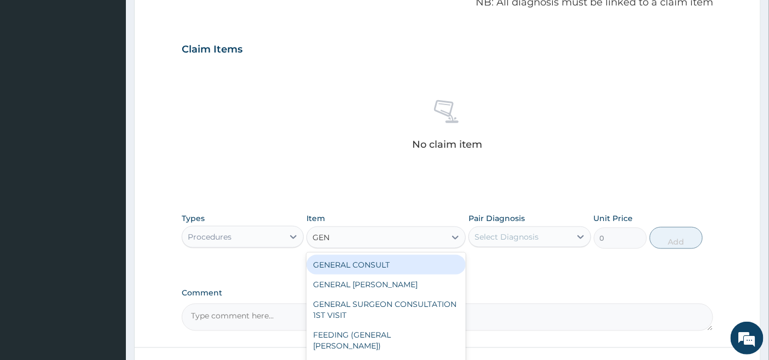
type input "GENE"
click at [423, 266] on div "GENERAL CONSULT" at bounding box center [386, 265] width 159 height 20
type input "5000"
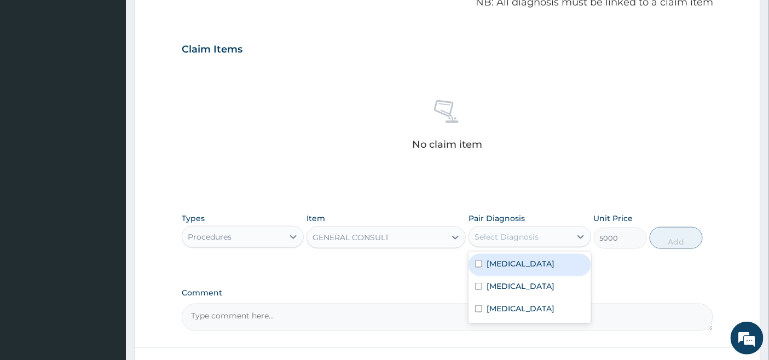
click at [534, 234] on div "Select Diagnosis" at bounding box center [507, 237] width 64 height 11
click at [523, 269] on label "Upper respiratory infection" at bounding box center [521, 263] width 68 height 11
checkbox input "true"
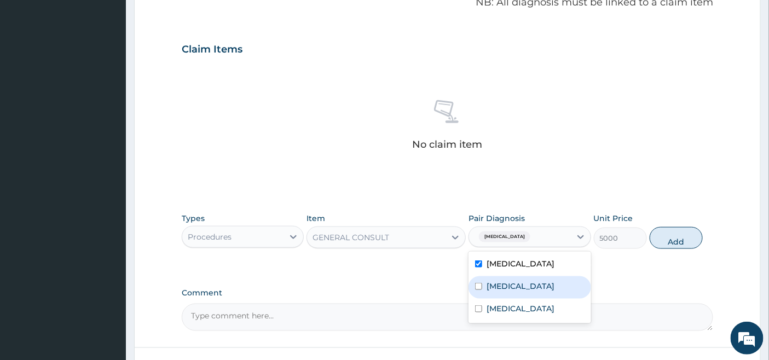
click at [499, 292] on label "Malaria" at bounding box center [521, 286] width 68 height 11
checkbox input "true"
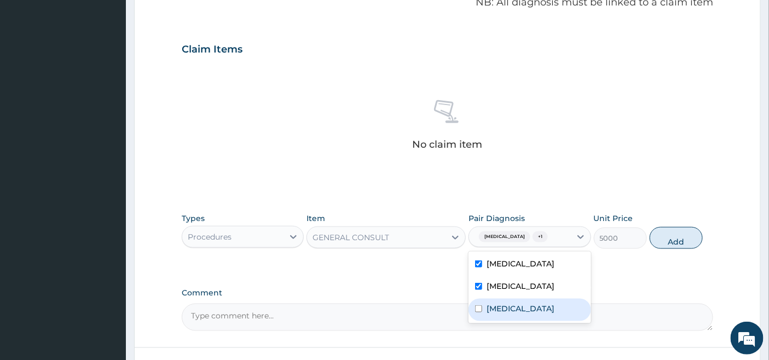
click at [496, 321] on div "Acute gastritis" at bounding box center [530, 310] width 122 height 22
checkbox input "true"
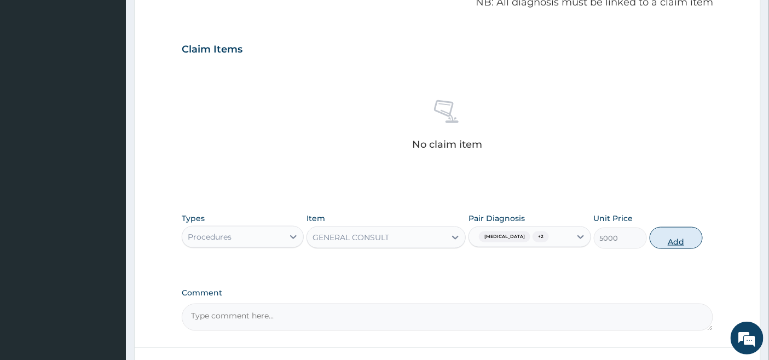
click at [670, 249] on button "Add" at bounding box center [676, 238] width 53 height 22
type input "0"
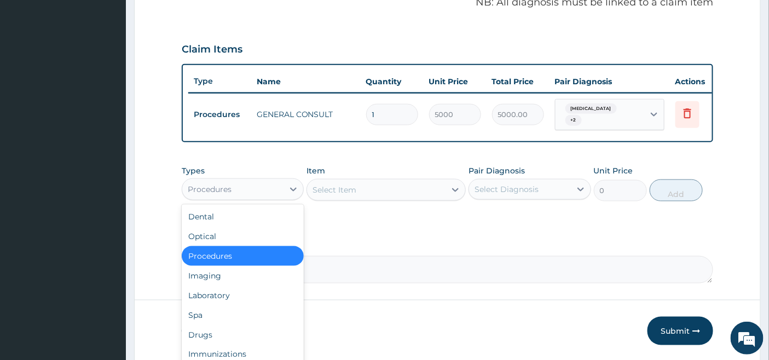
click at [266, 192] on div "Procedures" at bounding box center [232, 190] width 101 height 18
click at [230, 304] on div "Laboratory" at bounding box center [243, 296] width 122 height 20
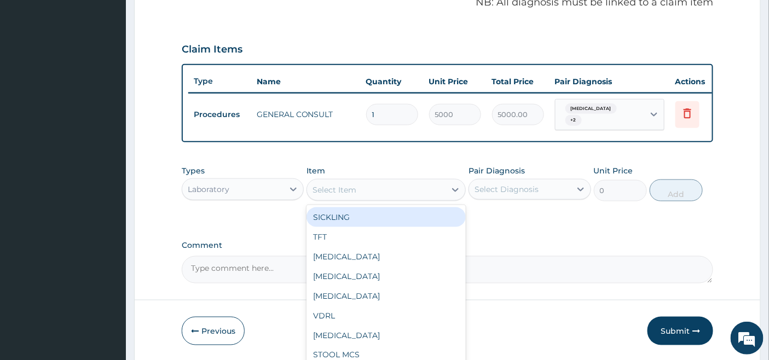
click at [444, 194] on div "Select Item" at bounding box center [376, 190] width 139 height 18
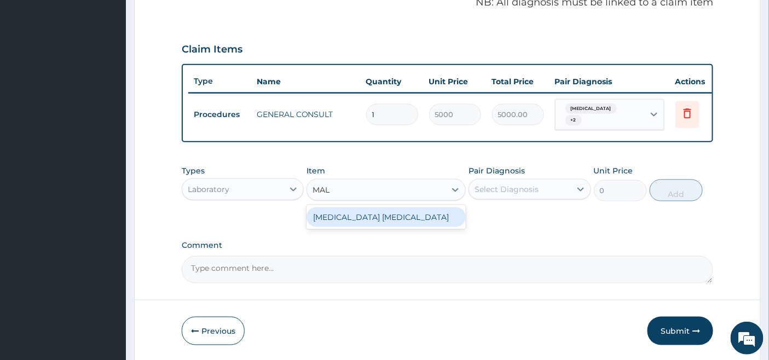
type input "MALA"
click at [409, 223] on div "MALARIA PARASITE" at bounding box center [386, 217] width 159 height 20
type input "2000"
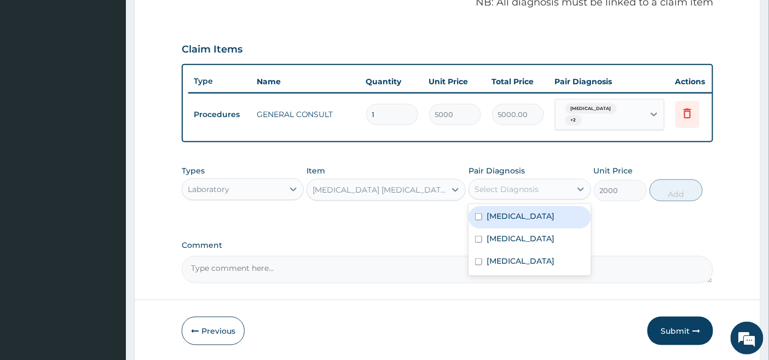
click at [505, 195] on div "Select Diagnosis" at bounding box center [507, 189] width 64 height 11
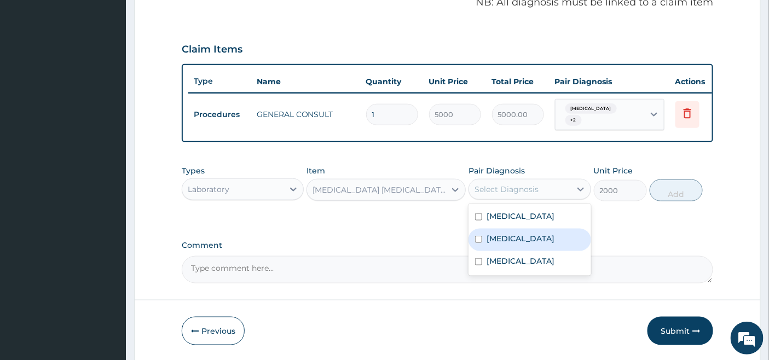
click at [491, 244] on label "Malaria" at bounding box center [521, 238] width 68 height 11
checkbox input "true"
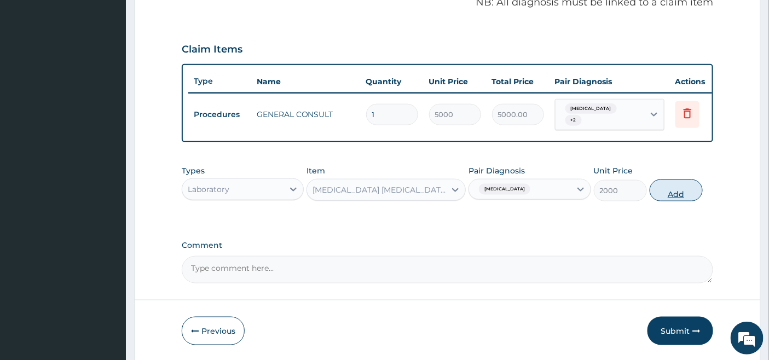
click at [684, 195] on button "Add" at bounding box center [676, 191] width 53 height 22
type input "0"
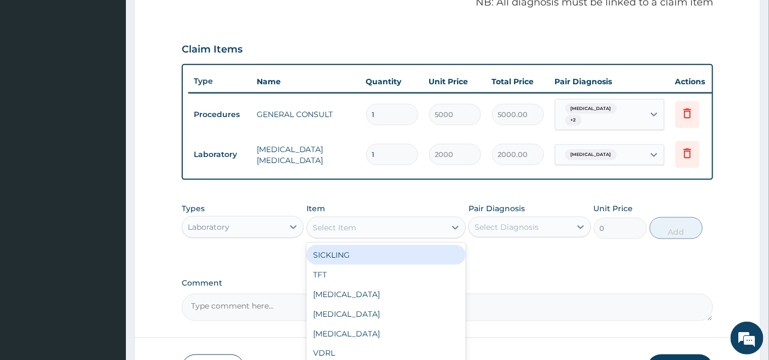
click at [341, 233] on div "Select Item" at bounding box center [335, 227] width 44 height 11
type input "FBC"
click at [367, 265] on div "FBC" at bounding box center [386, 255] width 159 height 20
type input "4500"
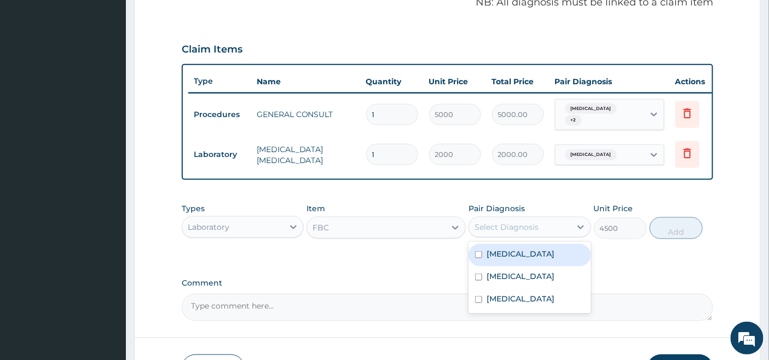
click at [506, 233] on div "Select Diagnosis" at bounding box center [507, 227] width 64 height 11
click at [502, 259] on label "Upper respiratory infection" at bounding box center [521, 254] width 68 height 11
checkbox input "true"
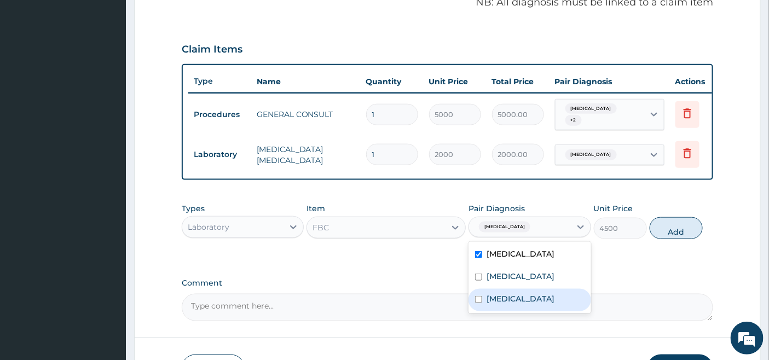
click at [494, 304] on label "Acute gastritis" at bounding box center [521, 298] width 68 height 11
checkbox input "true"
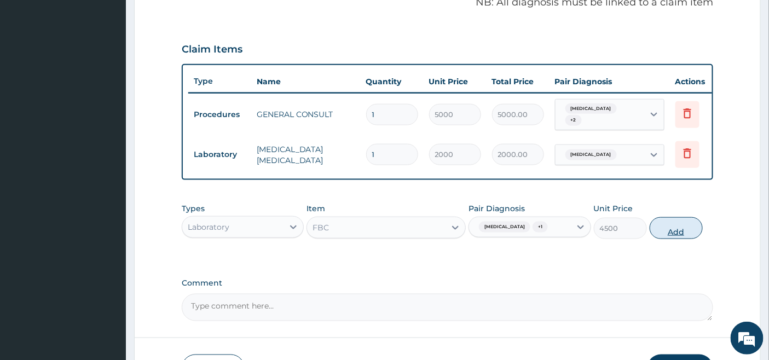
click at [679, 239] on button "Add" at bounding box center [676, 228] width 53 height 22
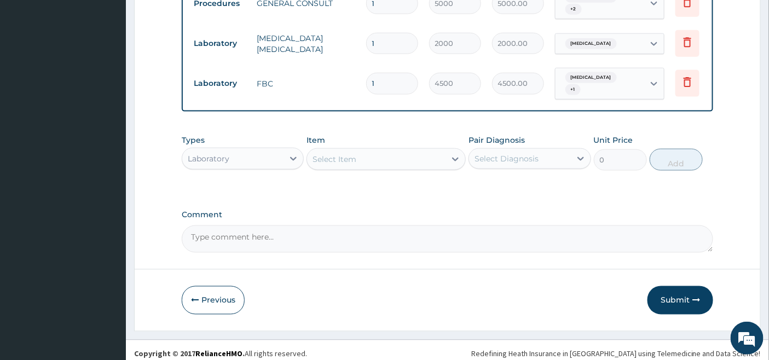
scroll to position [470, 0]
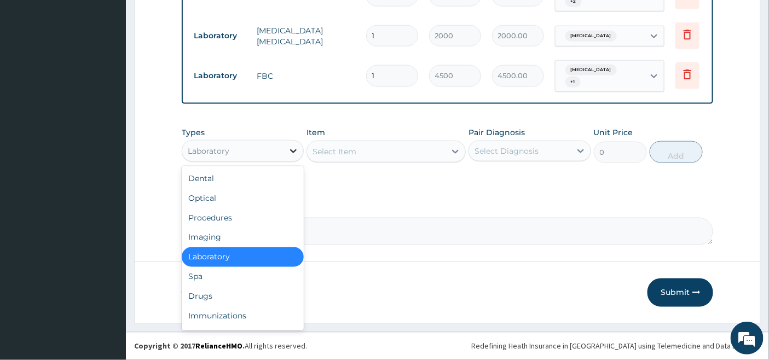
click at [289, 146] on icon at bounding box center [293, 151] width 11 height 11
click at [216, 296] on div "Drugs" at bounding box center [243, 297] width 122 height 20
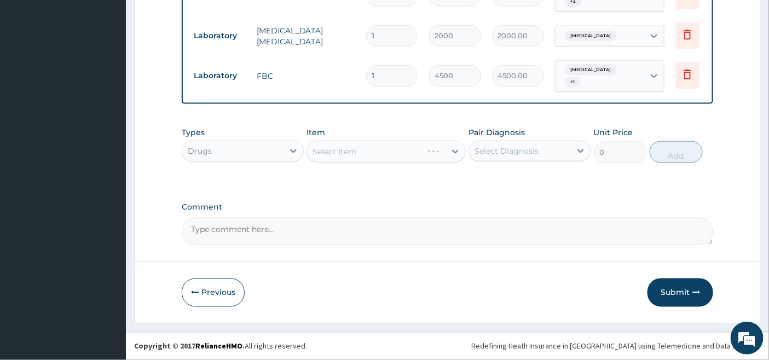
click at [414, 146] on div "Select Item" at bounding box center [386, 152] width 159 height 22
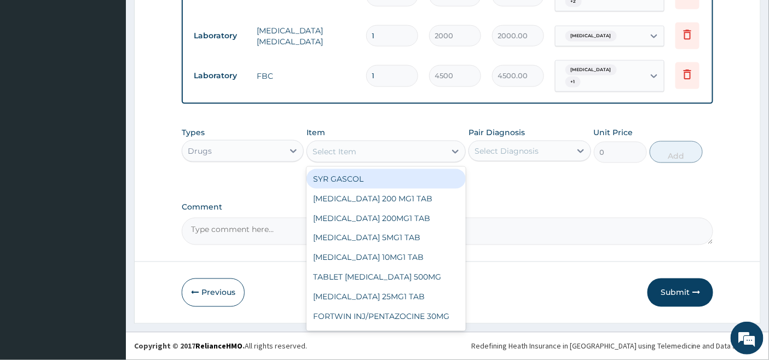
click at [426, 152] on div "Select Item" at bounding box center [376, 152] width 139 height 18
click at [368, 182] on div "SYR GASCOL" at bounding box center [386, 179] width 159 height 20
type input "2000"
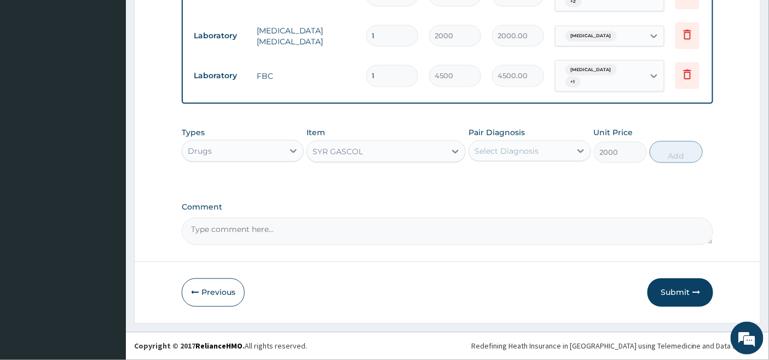
click at [516, 154] on div "Select Diagnosis" at bounding box center [507, 151] width 64 height 11
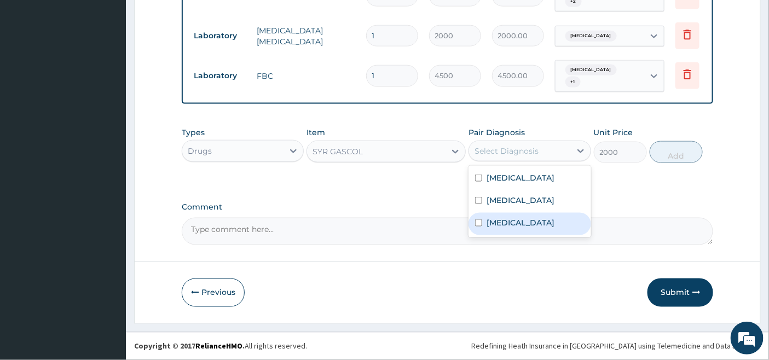
click at [500, 227] on div "Acute gastritis" at bounding box center [530, 224] width 122 height 22
checkbox input "true"
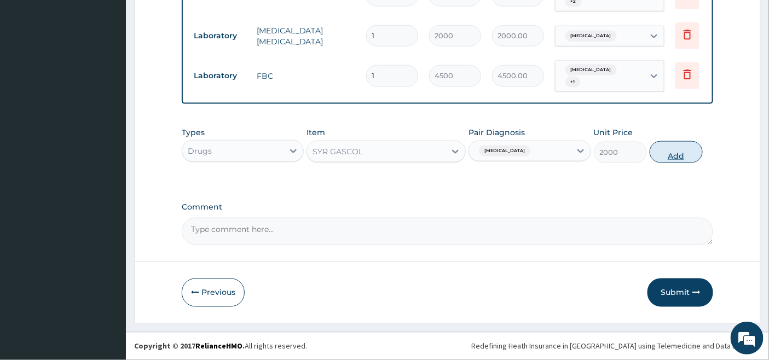
click at [680, 152] on button "Add" at bounding box center [676, 152] width 53 height 22
type input "0"
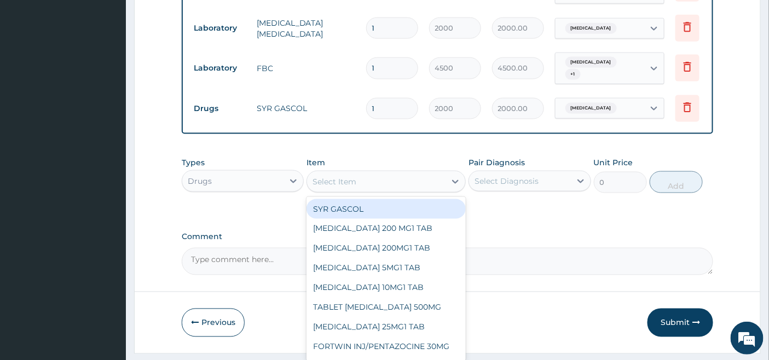
click at [358, 189] on div "Select Item" at bounding box center [376, 182] width 139 height 18
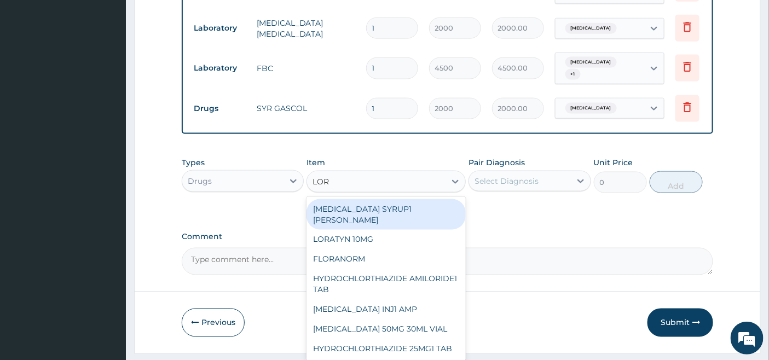
type input "[PERSON_NAME]"
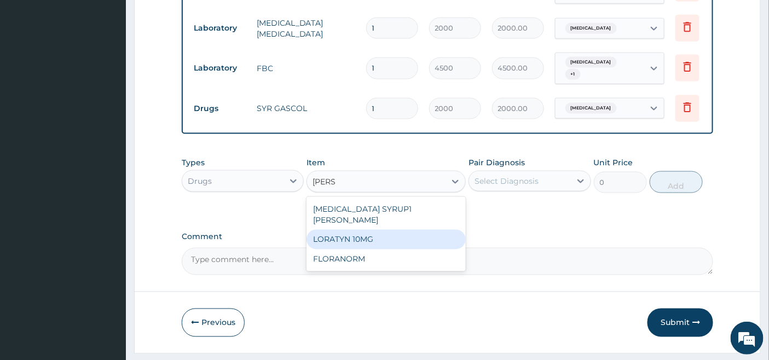
click at [354, 234] on div "LORATYN 10MG" at bounding box center [386, 240] width 159 height 20
type input "34"
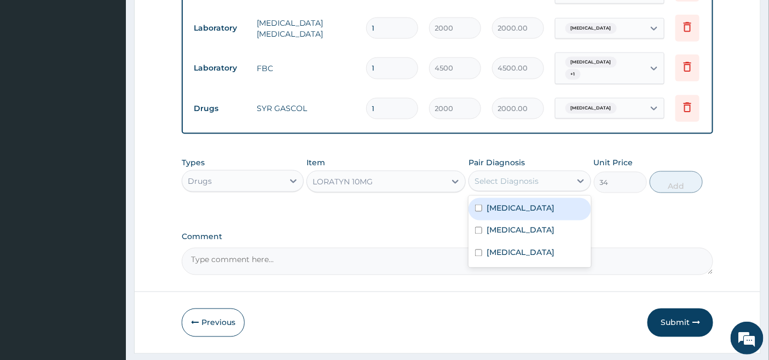
click at [535, 186] on div "Select Diagnosis" at bounding box center [507, 181] width 64 height 11
click at [512, 214] on label "[MEDICAL_DATA]" at bounding box center [521, 208] width 68 height 11
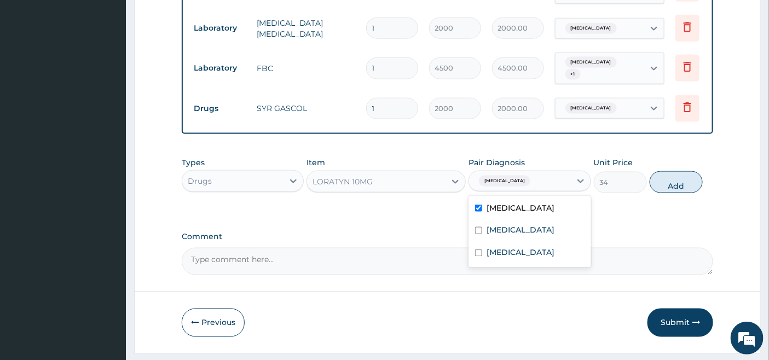
checkbox input "true"
click at [681, 186] on button "Add" at bounding box center [676, 182] width 53 height 22
type input "0"
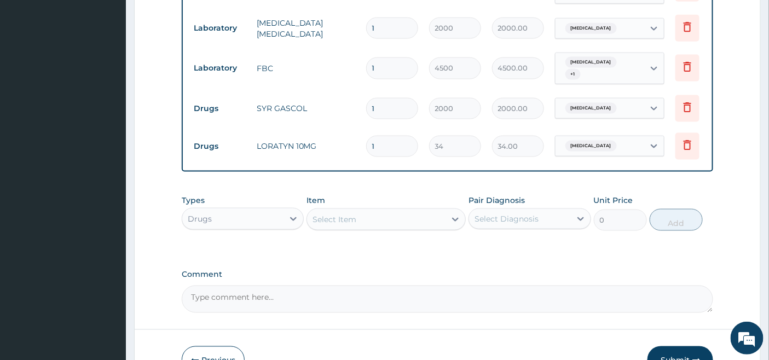
type input "0.00"
type input "5"
type input "170.00"
type input "5"
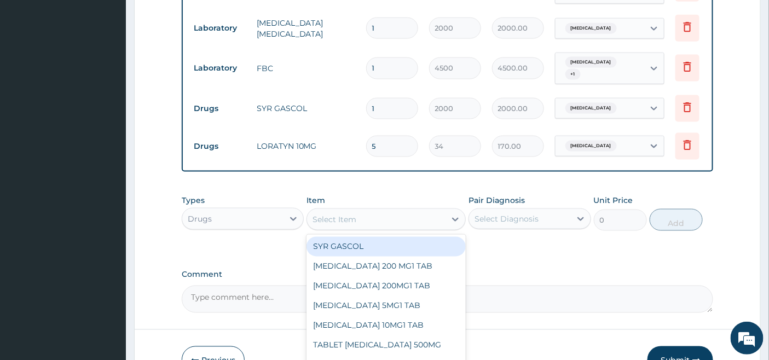
click at [362, 223] on div "Select Item" at bounding box center [376, 220] width 139 height 18
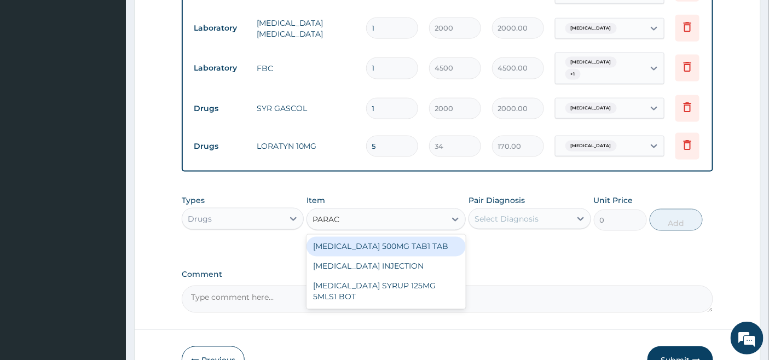
type input "PARACE"
click at [384, 257] on div "[MEDICAL_DATA] 500MG TAB1 TAB" at bounding box center [386, 247] width 159 height 20
type input "50"
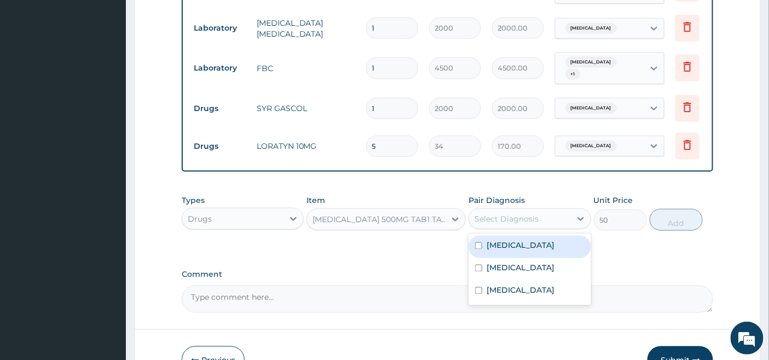
click at [516, 224] on div "Select Diagnosis" at bounding box center [507, 219] width 64 height 11
drag, startPoint x: 492, startPoint y: 258, endPoint x: 485, endPoint y: 283, distance: 25.5
click at [491, 251] on label "[MEDICAL_DATA]" at bounding box center [521, 245] width 68 height 11
checkbox input "true"
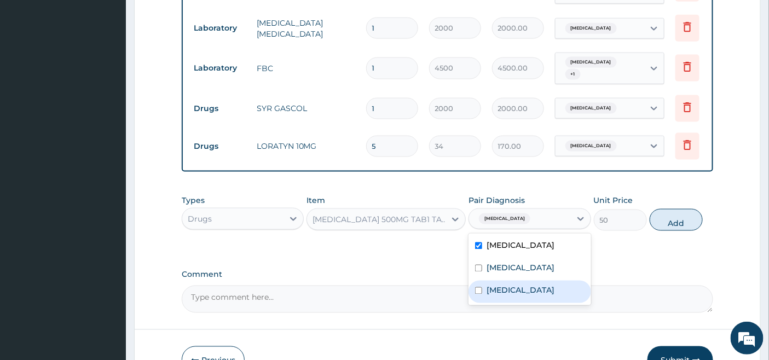
click at [484, 303] on div "Acute gastritis" at bounding box center [530, 292] width 122 height 22
checkbox input "true"
click at [677, 231] on button "Add" at bounding box center [676, 220] width 53 height 22
type input "0"
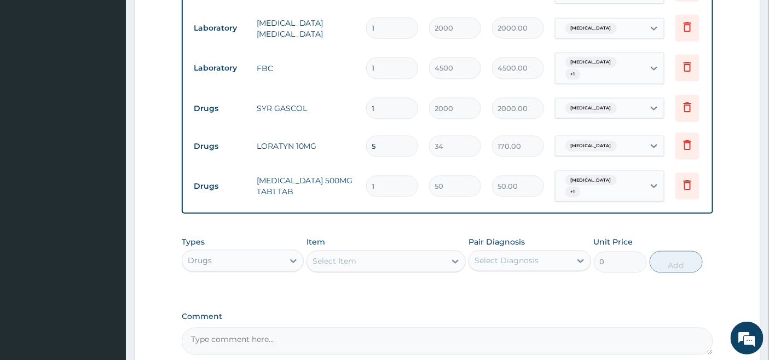
type input "18"
type input "900.00"
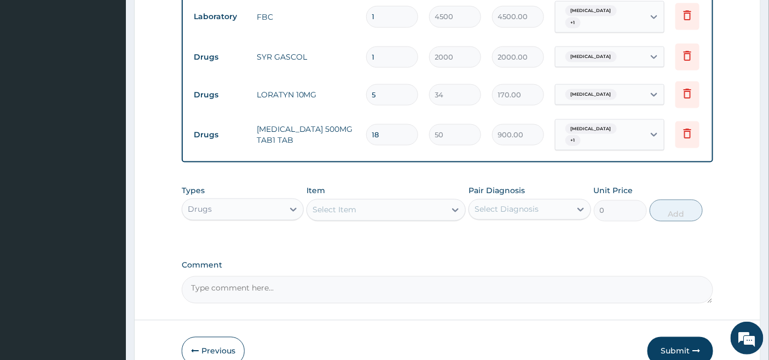
scroll to position [588, 0]
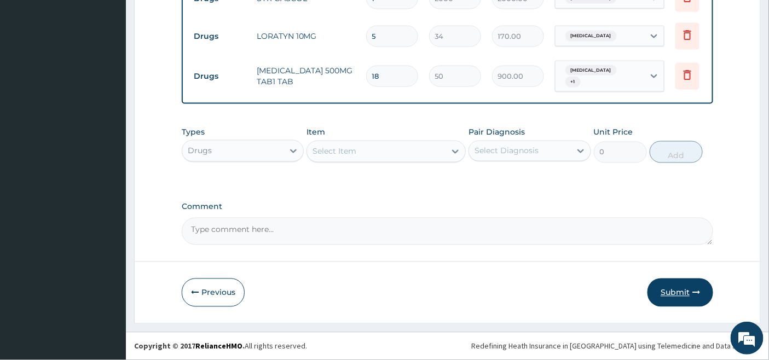
type input "18"
click at [674, 292] on button "Submit" at bounding box center [681, 293] width 66 height 28
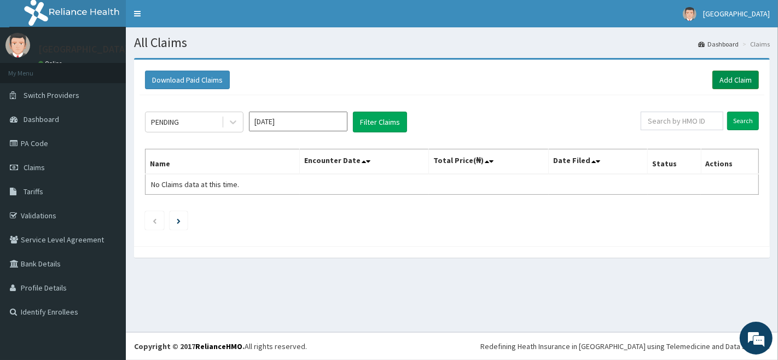
click at [739, 80] on link "Add Claim" at bounding box center [736, 80] width 47 height 19
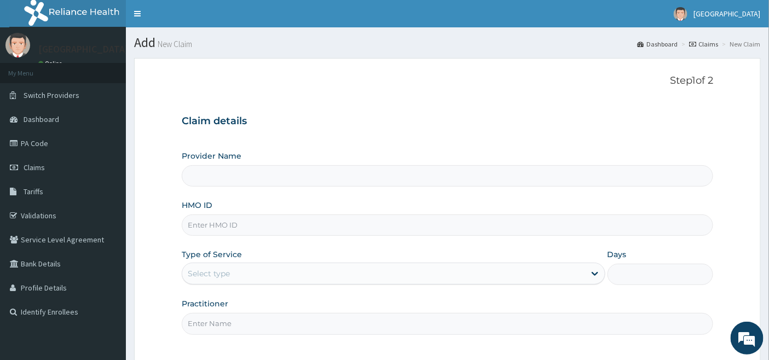
type input "[GEOGRAPHIC_DATA]"
click at [218, 226] on input "HMO ID" at bounding box center [448, 225] width 532 height 21
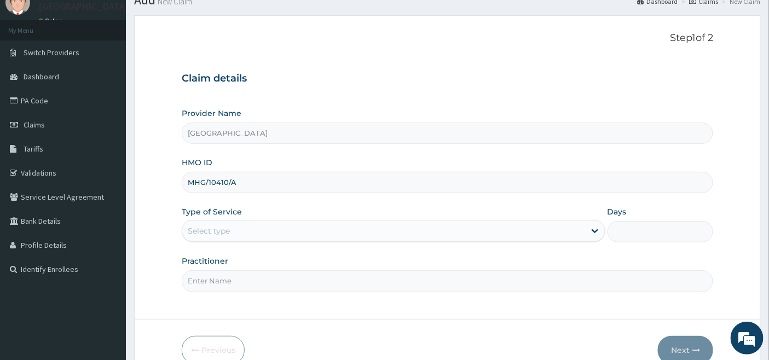
scroll to position [100, 0]
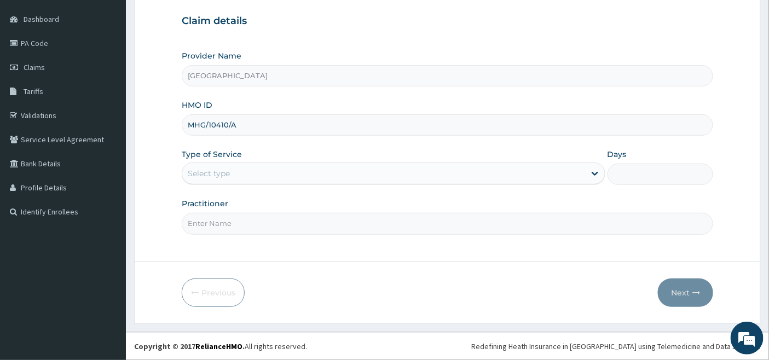
type input "MHG/10410/A"
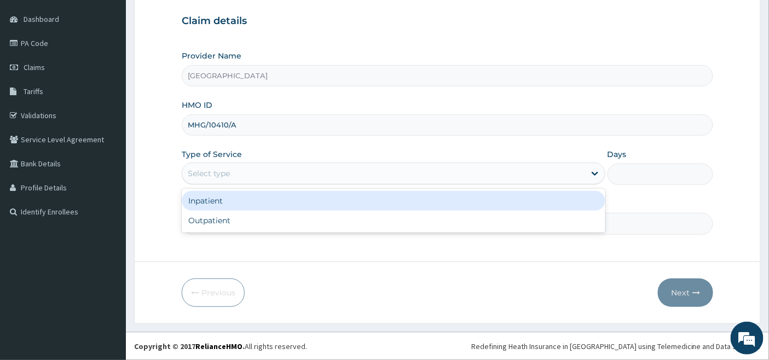
click at [263, 171] on div "Select type" at bounding box center [383, 174] width 403 height 18
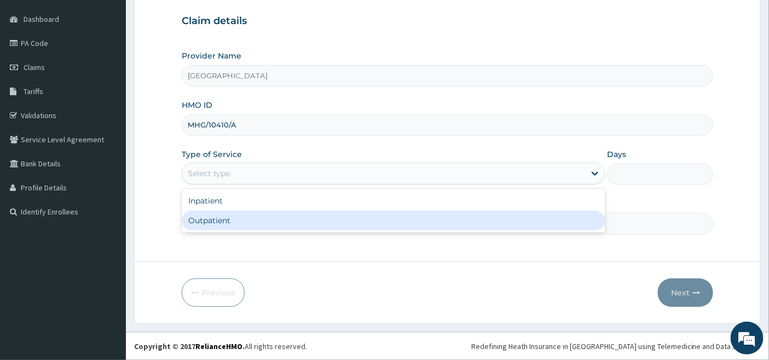
click at [215, 218] on div "Outpatient" at bounding box center [394, 221] width 424 height 20
type input "1"
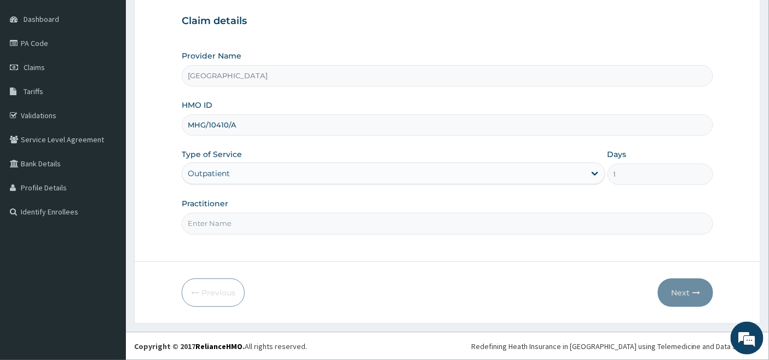
click at [215, 218] on input "Practitioner" at bounding box center [448, 223] width 532 height 21
type input "[PERSON_NAME]"
click at [674, 291] on button "Next" at bounding box center [685, 293] width 55 height 28
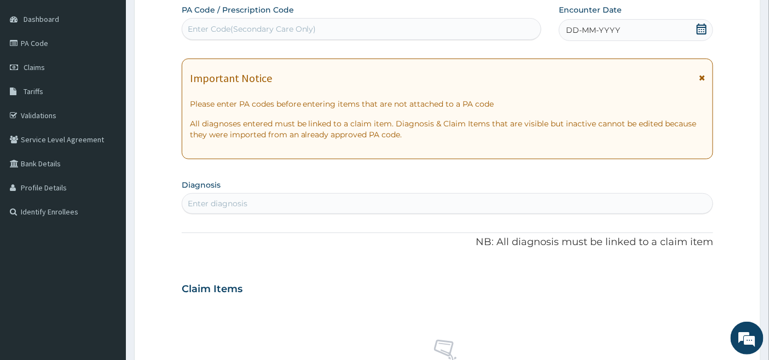
click at [702, 27] on icon at bounding box center [702, 29] width 10 height 11
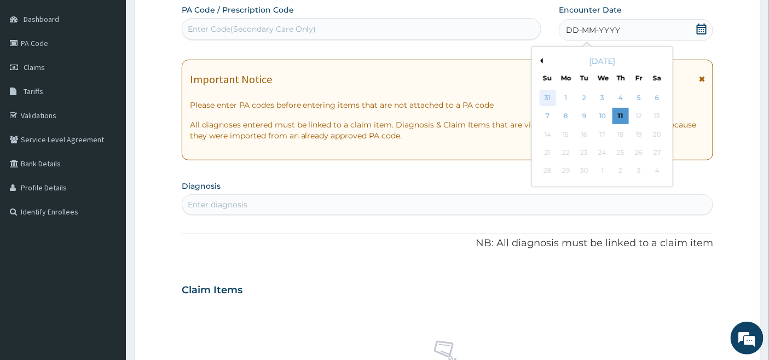
click at [549, 95] on div "31" at bounding box center [548, 98] width 16 height 16
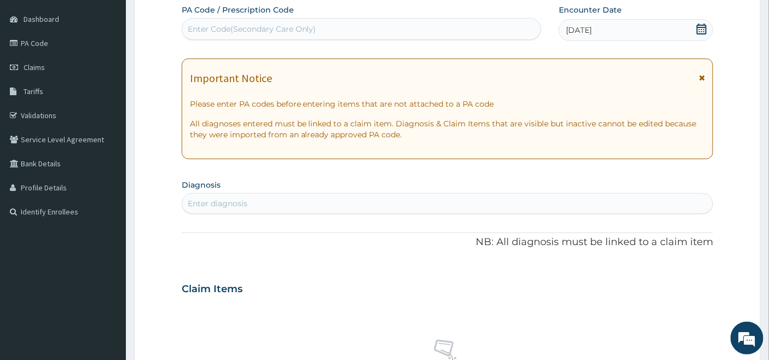
click at [619, 25] on div "[DATE]" at bounding box center [636, 30] width 154 height 22
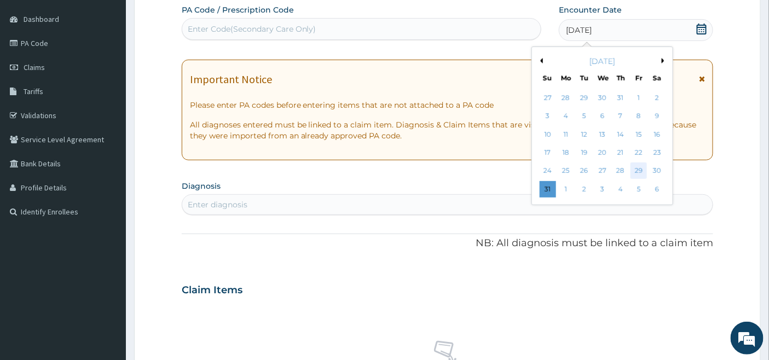
click at [642, 168] on div "29" at bounding box center [639, 171] width 16 height 16
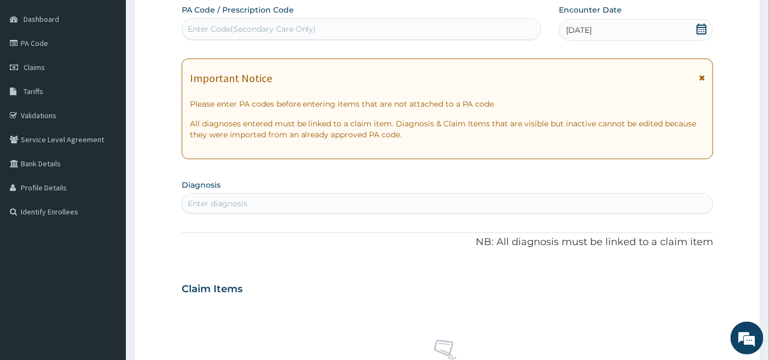
click at [298, 195] on div "Enter diagnosis" at bounding box center [447, 204] width 531 height 18
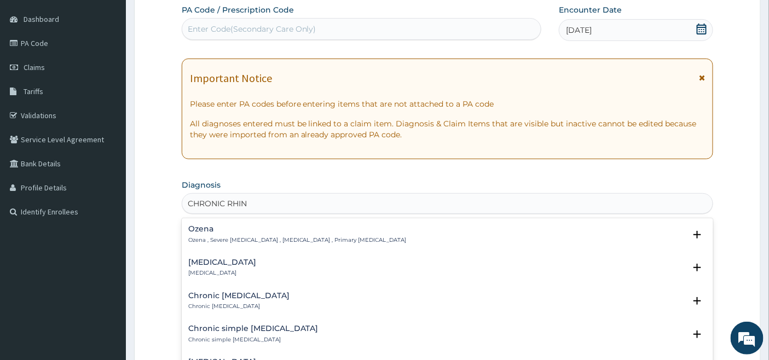
type input "CHRONIC RHINI"
click at [228, 264] on h4 "[MEDICAL_DATA]" at bounding box center [222, 262] width 68 height 8
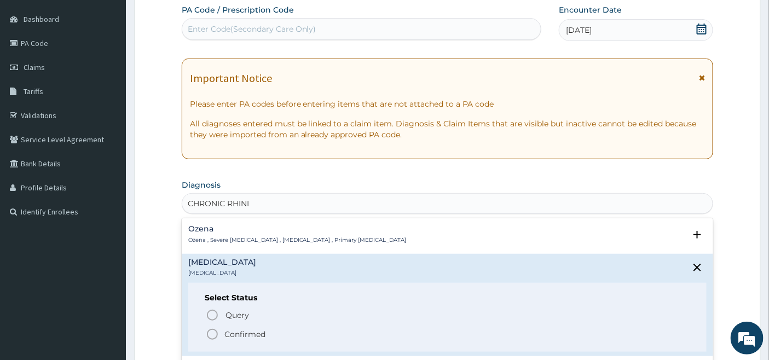
click at [211, 330] on icon "status option filled" at bounding box center [212, 334] width 13 height 13
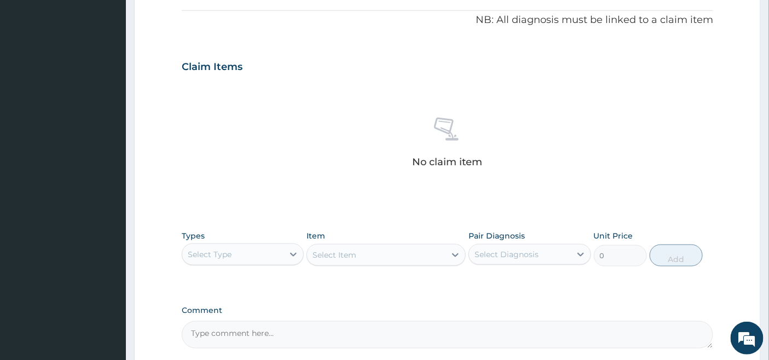
scroll to position [429, 0]
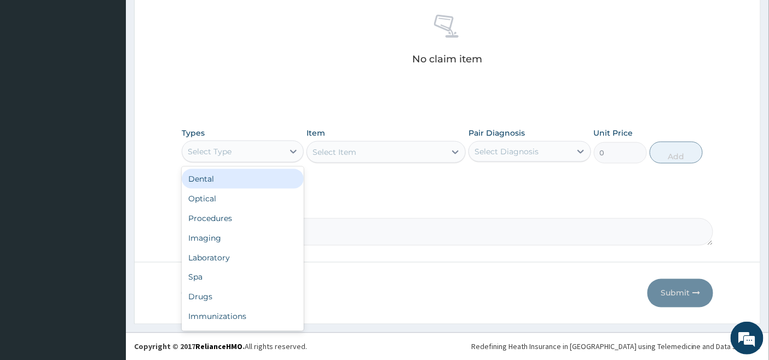
click at [280, 152] on div "Select Type" at bounding box center [232, 152] width 101 height 18
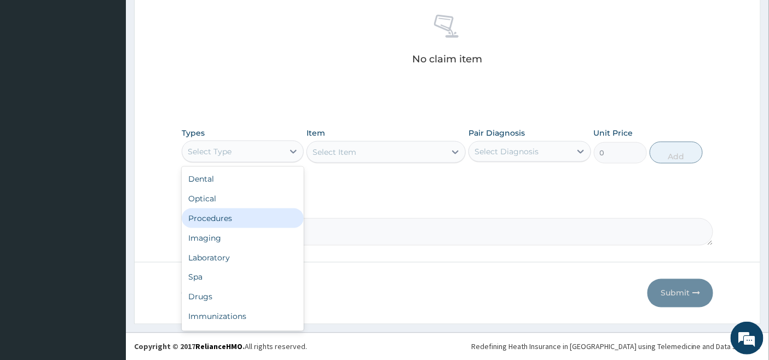
click at [250, 223] on div "Procedures" at bounding box center [243, 219] width 122 height 20
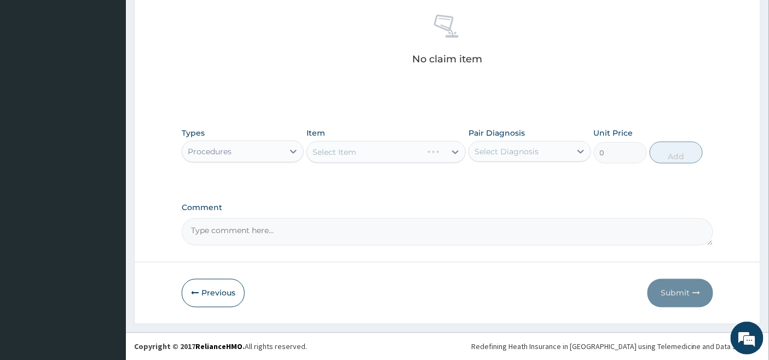
click at [429, 159] on div "Select Item" at bounding box center [386, 152] width 159 height 22
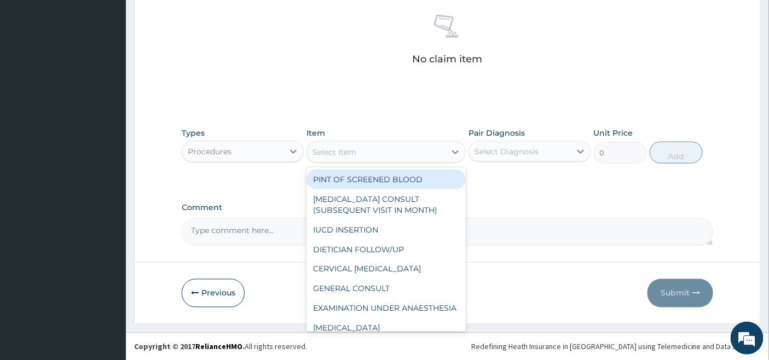
click at [429, 149] on div "Select Item" at bounding box center [376, 152] width 139 height 18
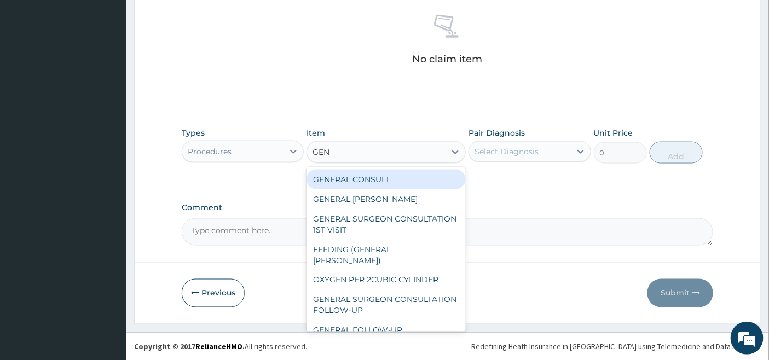
type input "GENE"
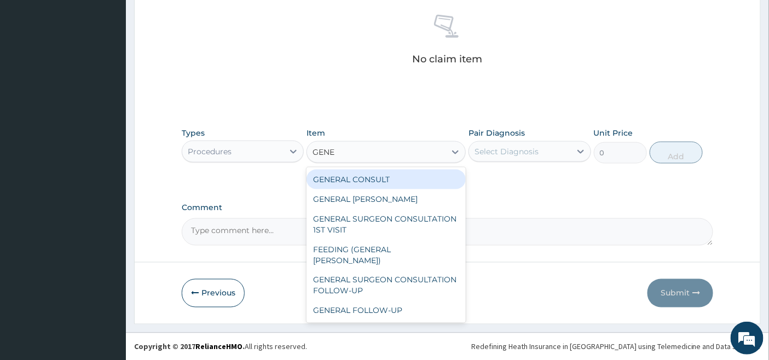
click at [437, 186] on div "GENERAL CONSULT" at bounding box center [386, 180] width 159 height 20
type input "5000"
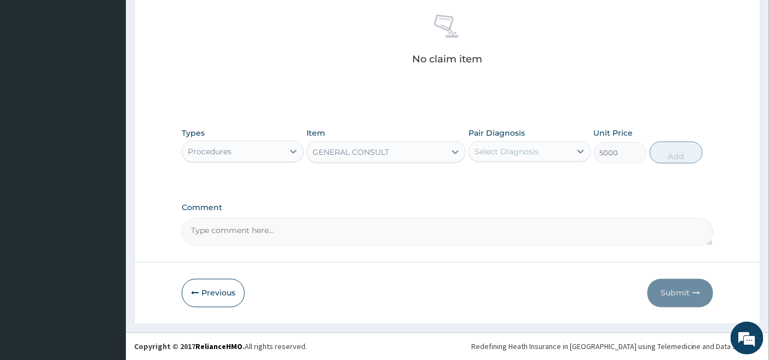
click at [513, 151] on div "Select Diagnosis" at bounding box center [507, 151] width 64 height 11
click at [507, 175] on label "[MEDICAL_DATA]" at bounding box center [521, 178] width 68 height 11
checkbox input "true"
click at [671, 151] on button "Add" at bounding box center [676, 153] width 53 height 22
type input "0"
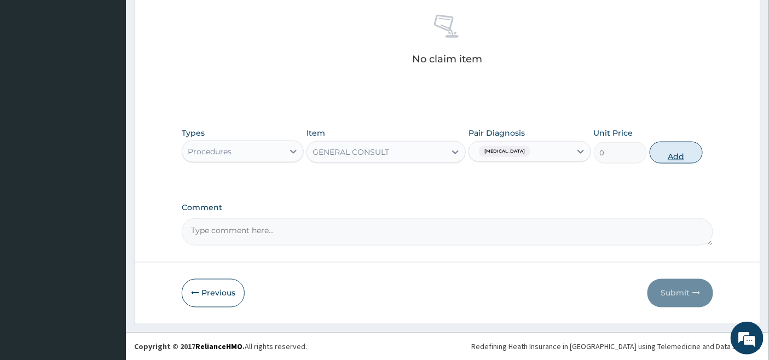
scroll to position [385, 0]
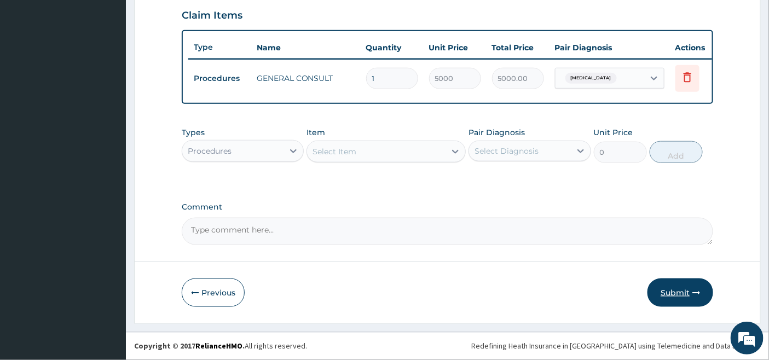
click at [676, 294] on button "Submit" at bounding box center [681, 293] width 66 height 28
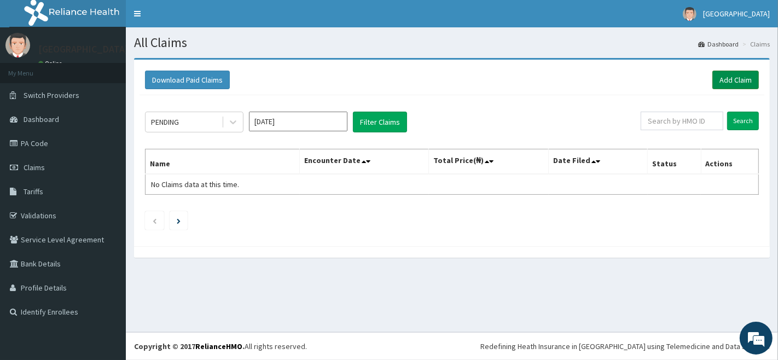
click at [735, 83] on link "Add Claim" at bounding box center [736, 80] width 47 height 19
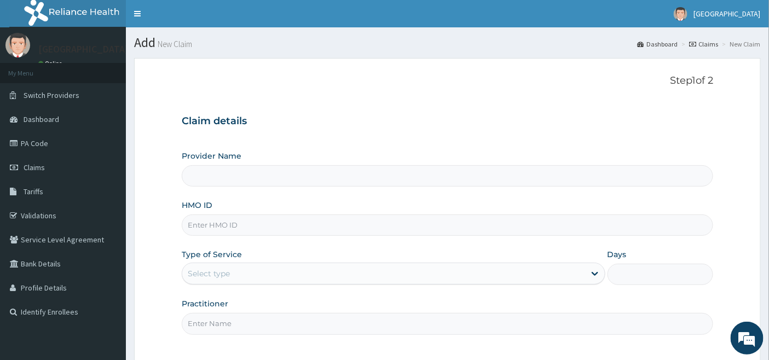
type input "[GEOGRAPHIC_DATA]"
click at [235, 221] on input "HMO ID" at bounding box center [448, 225] width 532 height 21
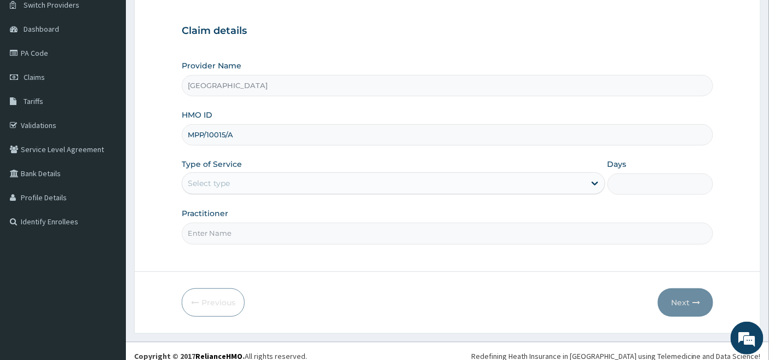
scroll to position [100, 0]
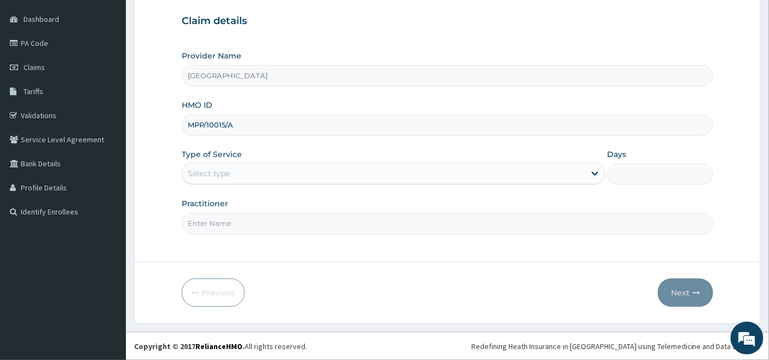
type input "MPP/10015/A"
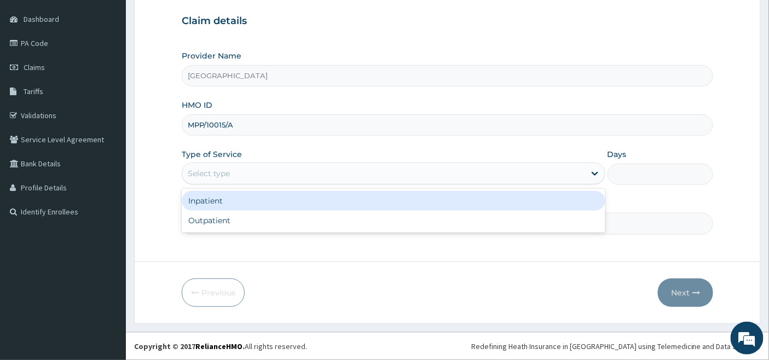
click at [241, 166] on div "Select type" at bounding box center [383, 174] width 403 height 18
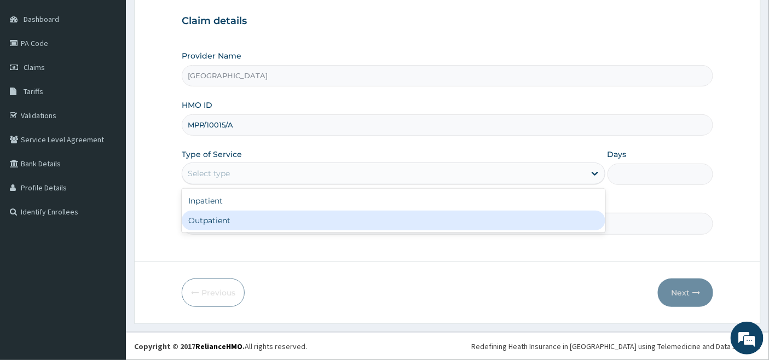
click at [227, 222] on div "Outpatient" at bounding box center [394, 221] width 424 height 20
type input "1"
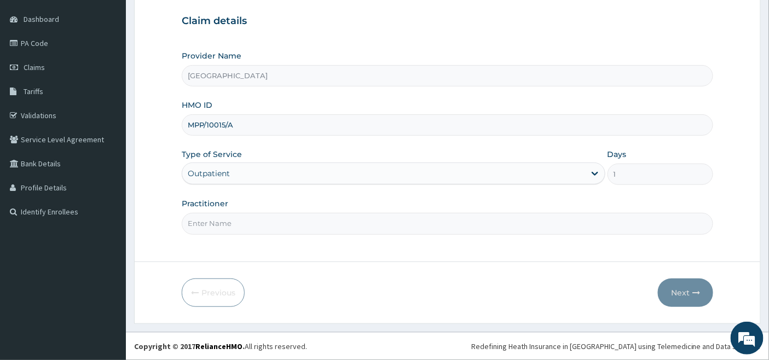
click at [228, 222] on input "Practitioner" at bounding box center [448, 223] width 532 height 21
type input "DR ABDUL"
click at [680, 292] on button "Next" at bounding box center [685, 293] width 55 height 28
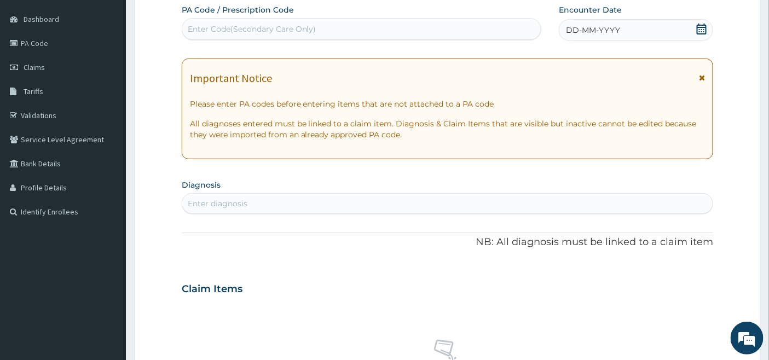
click at [217, 19] on div "Enter Code(Secondary Care Only)" at bounding box center [362, 29] width 360 height 22
paste input "PA/405D04"
type input "PA/405D04"
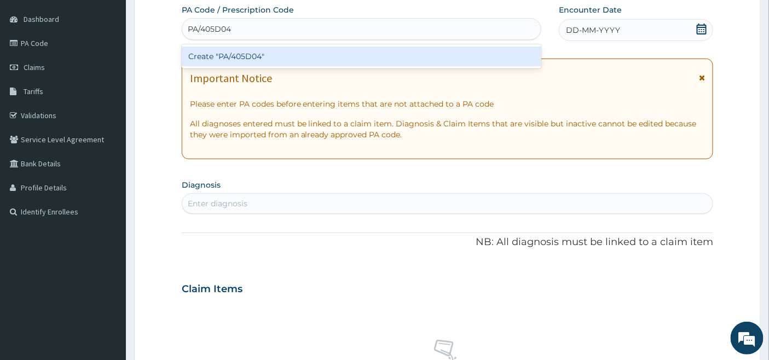
click at [252, 59] on div "Create "PA/405D04"" at bounding box center [362, 57] width 360 height 20
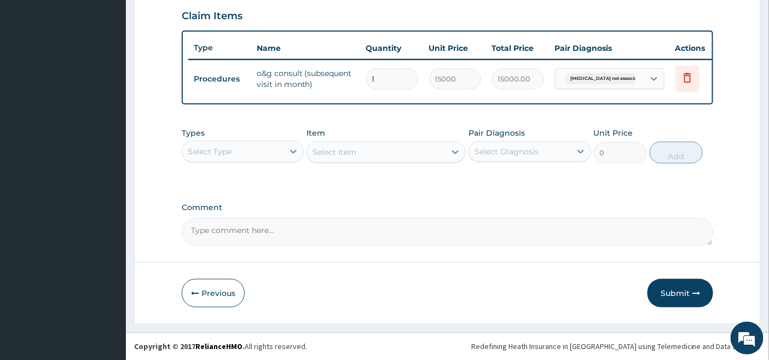
scroll to position [385, 0]
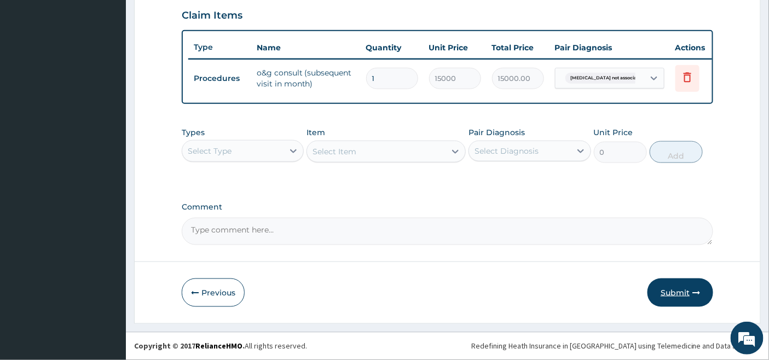
click at [677, 295] on button "Submit" at bounding box center [681, 293] width 66 height 28
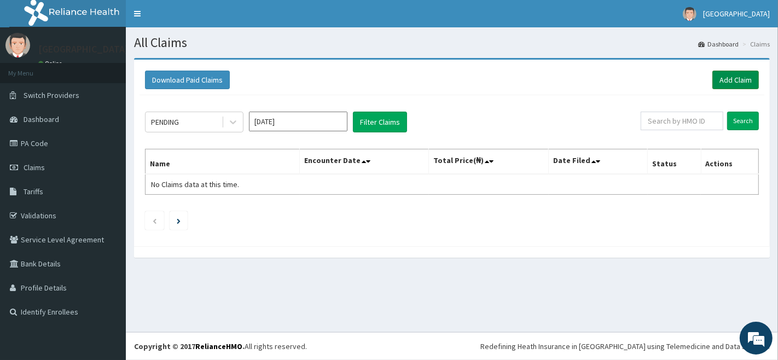
click at [739, 78] on link "Add Claim" at bounding box center [736, 80] width 47 height 19
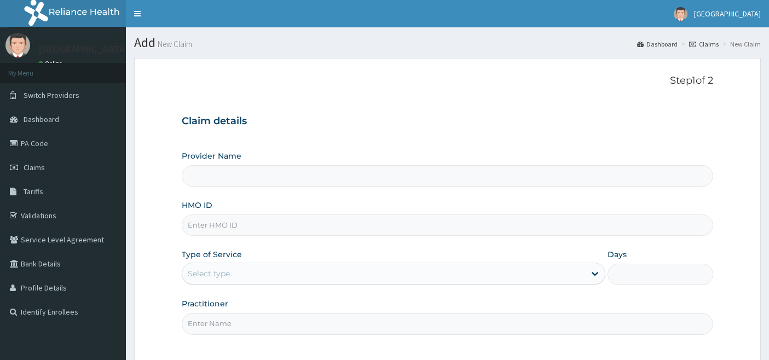
type input "[GEOGRAPHIC_DATA]"
click at [210, 227] on input "HMO ID" at bounding box center [448, 225] width 532 height 21
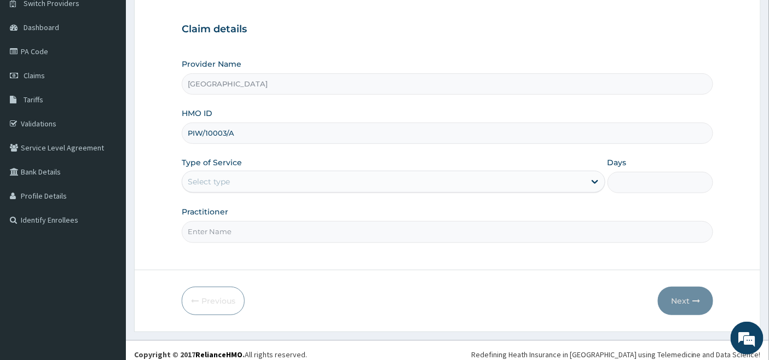
scroll to position [100, 0]
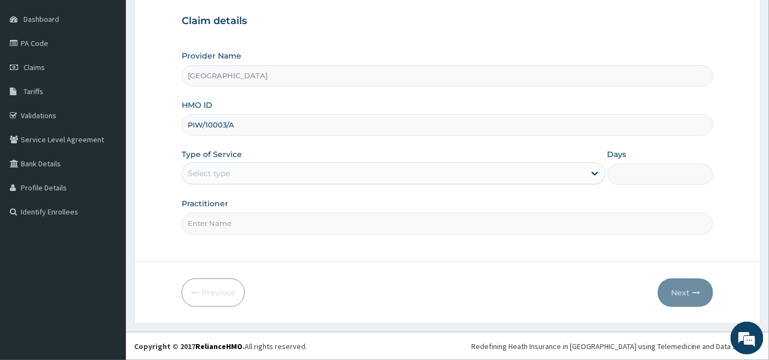
type input "PIW/10003/A"
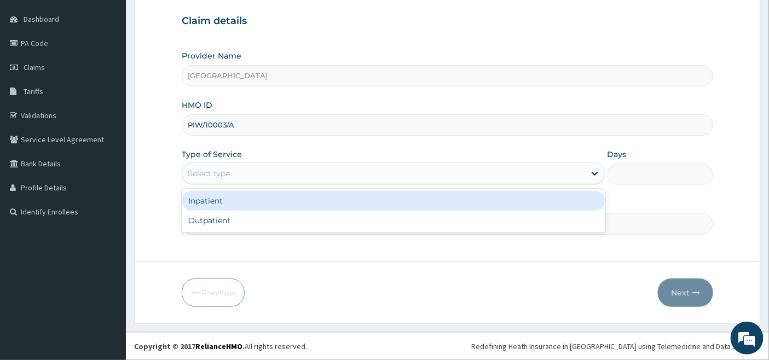
click at [241, 166] on div "Select type" at bounding box center [383, 174] width 403 height 18
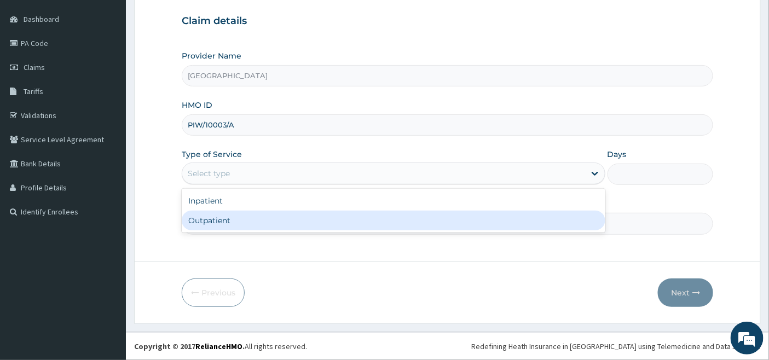
click at [212, 225] on div "Outpatient" at bounding box center [394, 221] width 424 height 20
type input "1"
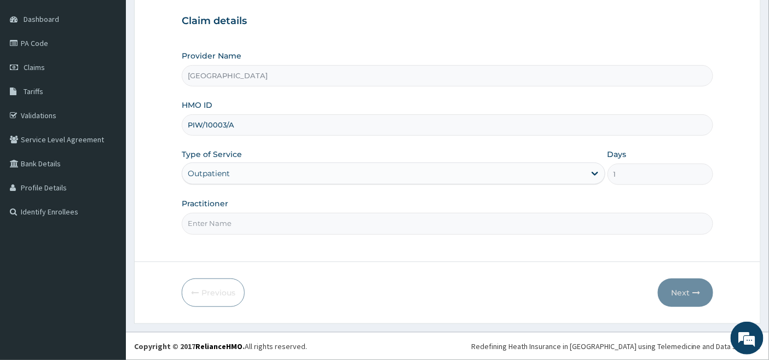
click at [212, 225] on input "Practitioner" at bounding box center [448, 223] width 532 height 21
type input "DR OKOH"
click at [674, 289] on button "Next" at bounding box center [685, 293] width 55 height 28
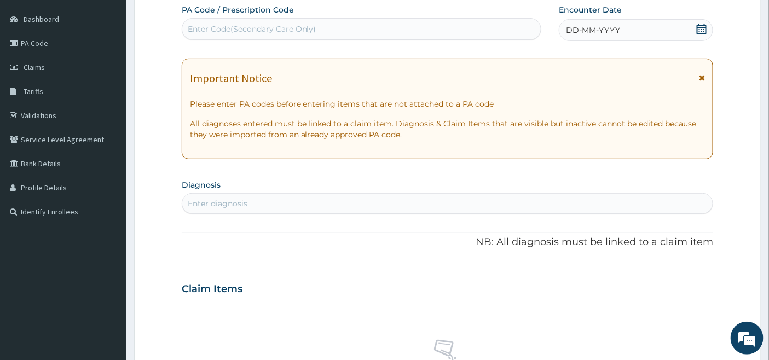
click at [703, 28] on icon at bounding box center [701, 29] width 11 height 11
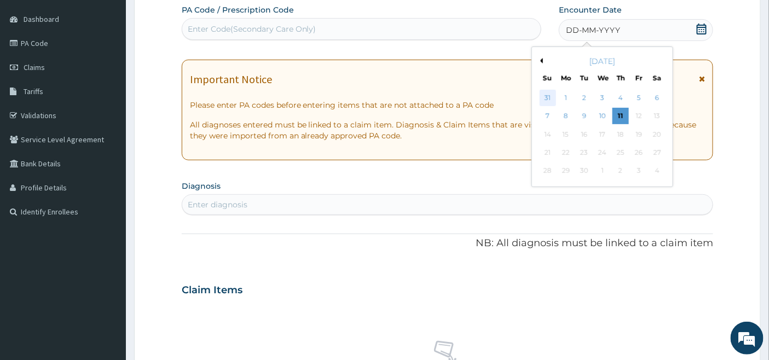
click at [547, 97] on div "31" at bounding box center [548, 98] width 16 height 16
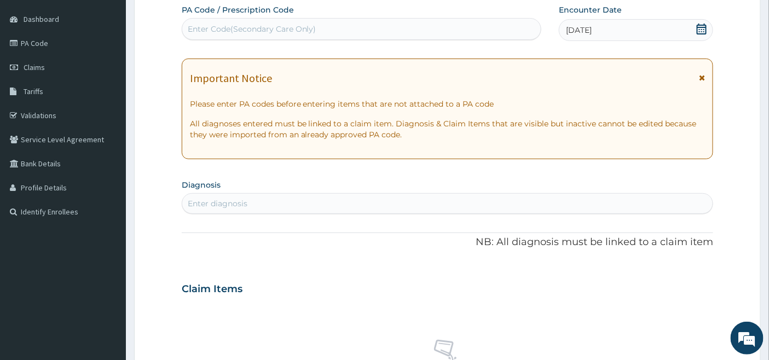
click at [622, 26] on div "31-08-2025" at bounding box center [636, 30] width 154 height 22
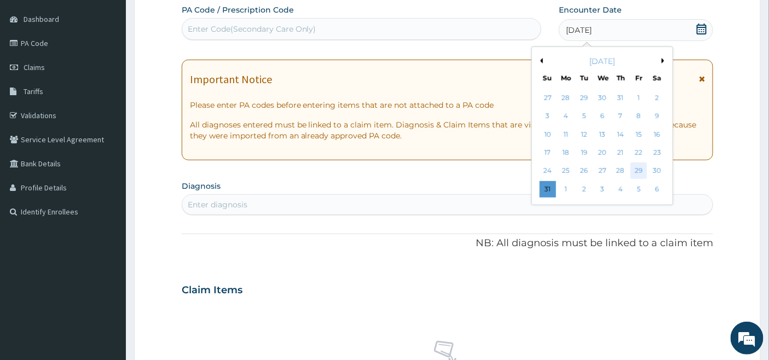
click at [643, 171] on div "29" at bounding box center [639, 171] width 16 height 16
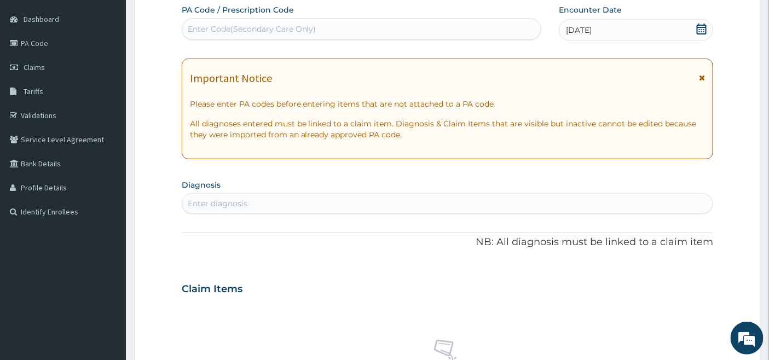
click at [295, 192] on section "Diagnosis Enter diagnosis" at bounding box center [448, 195] width 532 height 37
click at [267, 203] on div "Enter diagnosis" at bounding box center [447, 204] width 531 height 18
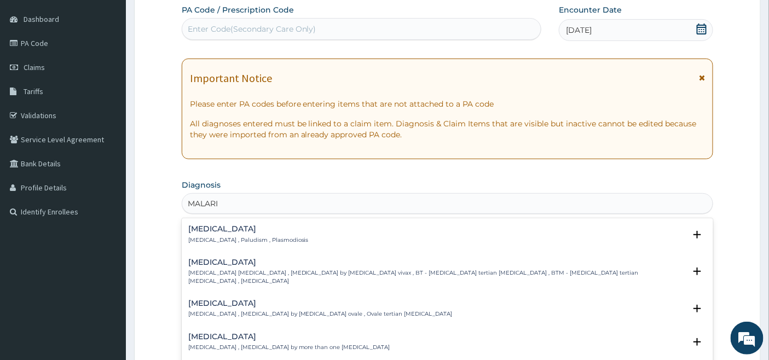
type input "MALARIA"
click at [207, 230] on h4 "Malaria" at bounding box center [248, 229] width 120 height 8
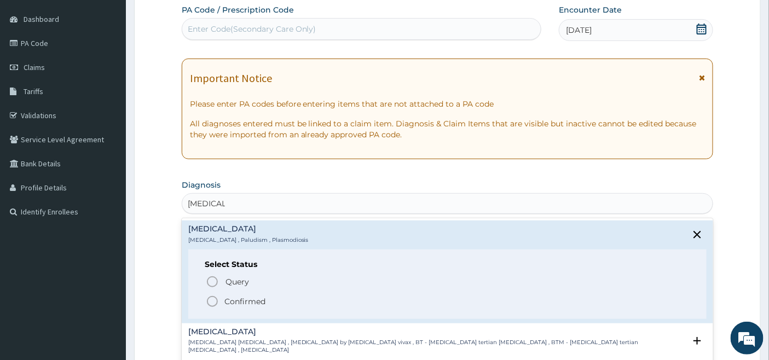
click at [216, 298] on circle "status option filled" at bounding box center [212, 302] width 10 height 10
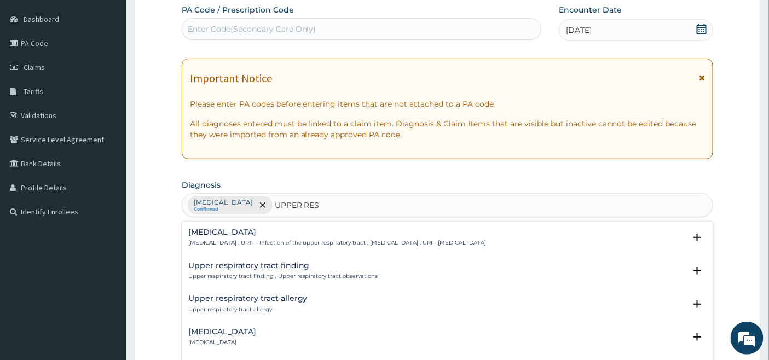
type input "UPPER RESP"
click at [287, 232] on h4 "Upper respiratory infection" at bounding box center [337, 232] width 298 height 8
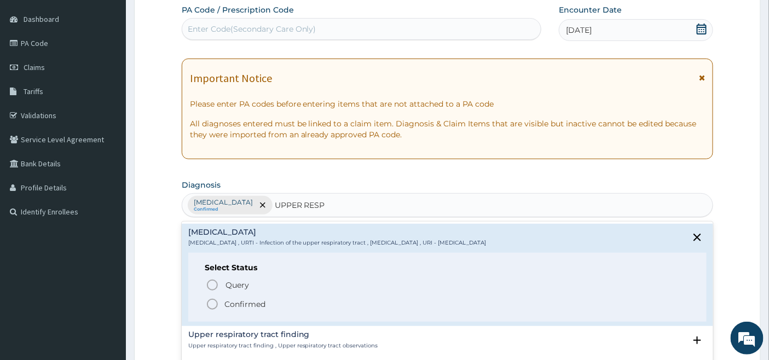
click at [215, 302] on icon "status option filled" at bounding box center [212, 304] width 13 height 13
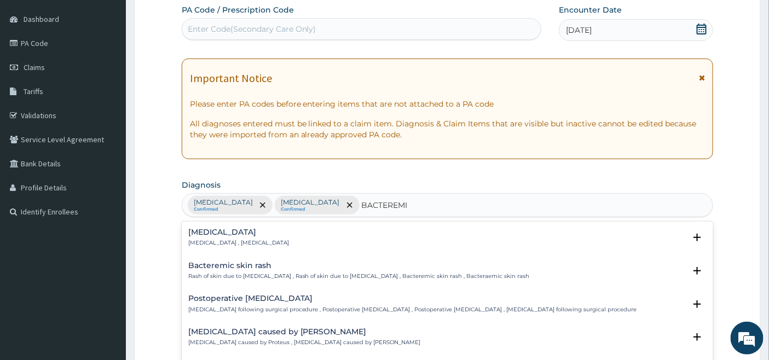
type input "[MEDICAL_DATA]"
click at [219, 231] on h4 "[MEDICAL_DATA]" at bounding box center [238, 232] width 101 height 8
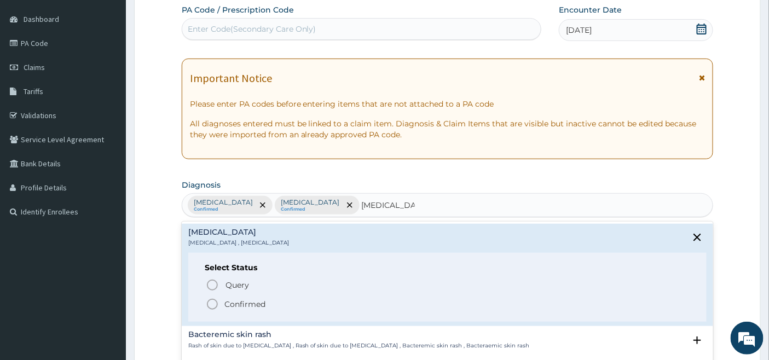
click at [214, 298] on icon "status option filled" at bounding box center [212, 304] width 13 height 13
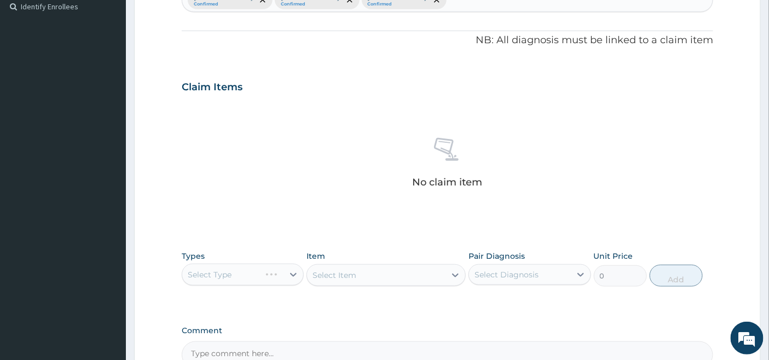
scroll to position [343, 0]
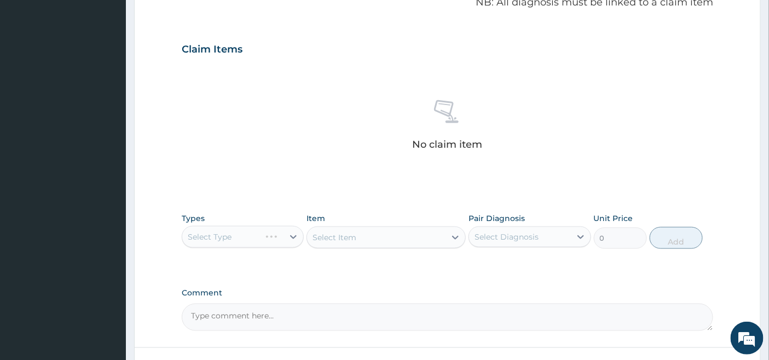
click at [291, 232] on div "Select Type" at bounding box center [243, 237] width 122 height 22
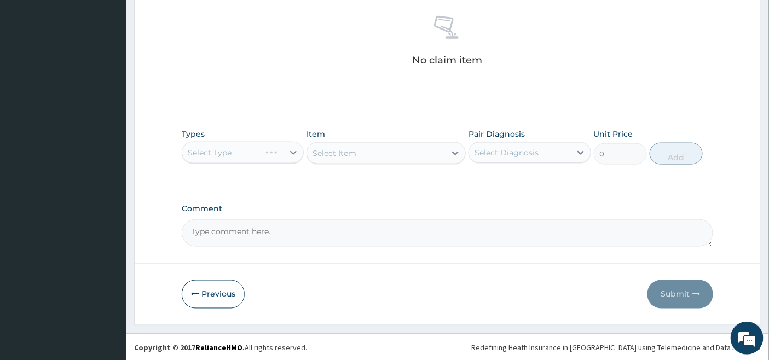
scroll to position [429, 0]
click at [287, 153] on div "Select Type" at bounding box center [243, 152] width 122 height 22
click at [290, 145] on div "Select Type" at bounding box center [243, 152] width 122 height 22
click at [686, 57] on div "No claim item" at bounding box center [448, 42] width 532 height 126
click at [291, 146] on div "Select Type" at bounding box center [243, 152] width 122 height 22
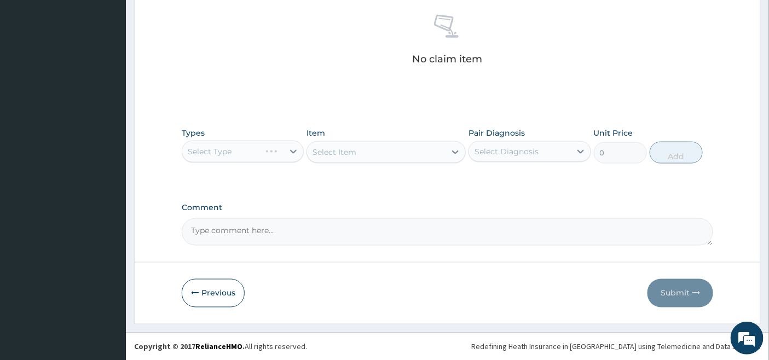
click at [289, 150] on div "Select Type" at bounding box center [243, 152] width 122 height 22
click at [277, 149] on div "Select Type" at bounding box center [243, 152] width 122 height 22
click at [289, 149] on div "Select Type" at bounding box center [243, 152] width 122 height 22
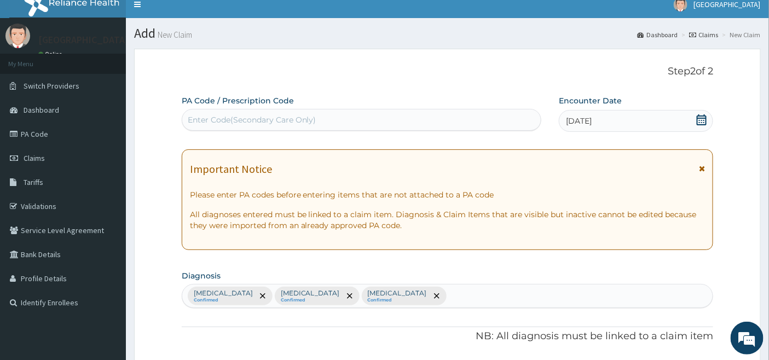
scroll to position [3, 0]
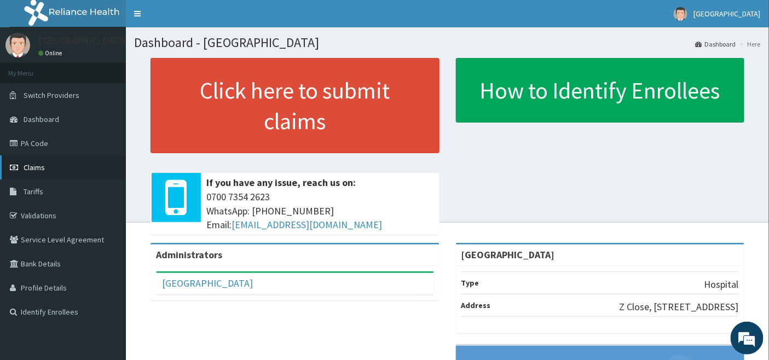
click at [36, 168] on span "Claims" at bounding box center [34, 168] width 21 height 10
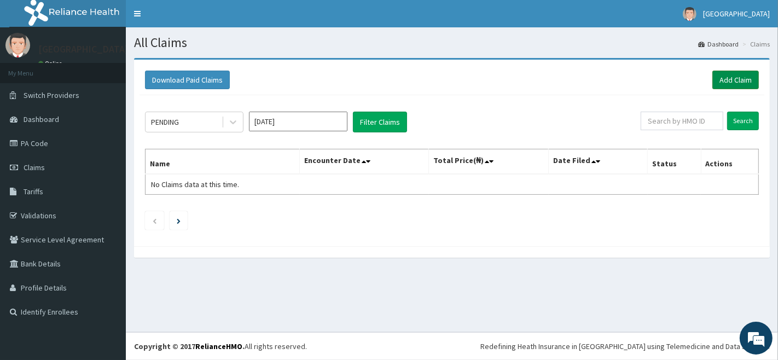
click at [732, 79] on link "Add Claim" at bounding box center [736, 80] width 47 height 19
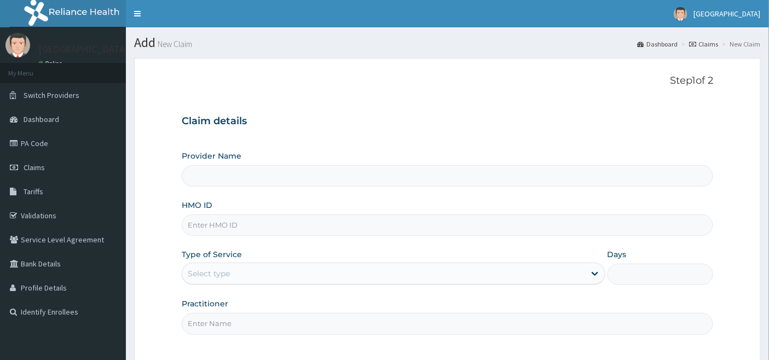
type input "[GEOGRAPHIC_DATA]"
click at [240, 225] on input "HMO ID" at bounding box center [448, 225] width 532 height 21
type input "PIW/10003/A"
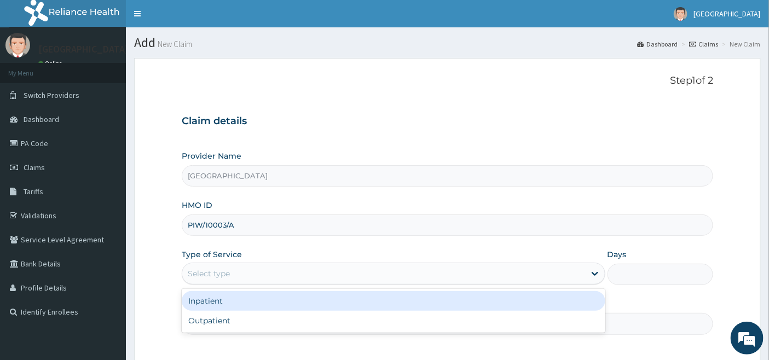
click at [270, 270] on div "Select type" at bounding box center [383, 274] width 403 height 18
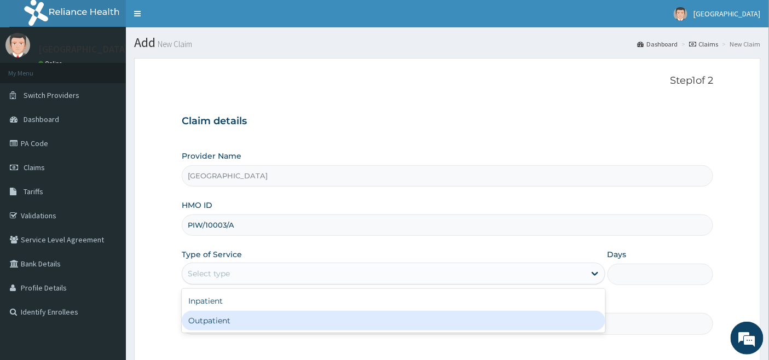
click at [232, 321] on div "Outpatient" at bounding box center [394, 321] width 424 height 20
type input "1"
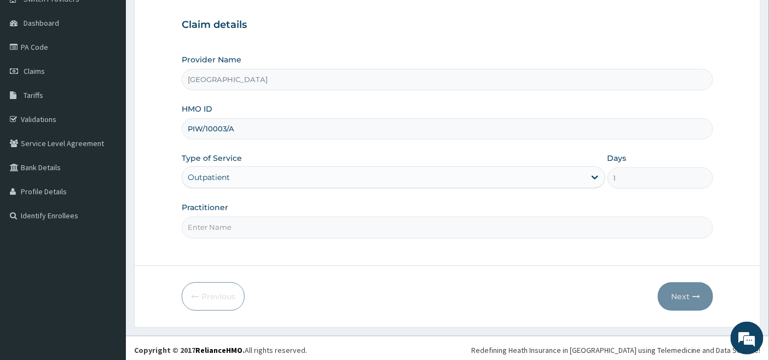
scroll to position [100, 0]
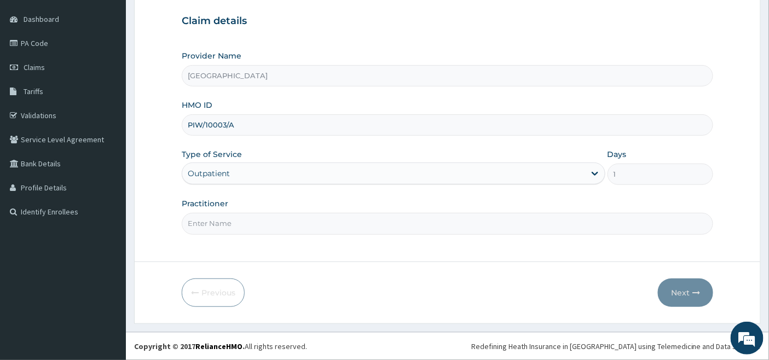
click at [230, 227] on input "Practitioner" at bounding box center [448, 223] width 532 height 21
type input "[PERSON_NAME]"
click at [680, 291] on button "Next" at bounding box center [685, 293] width 55 height 28
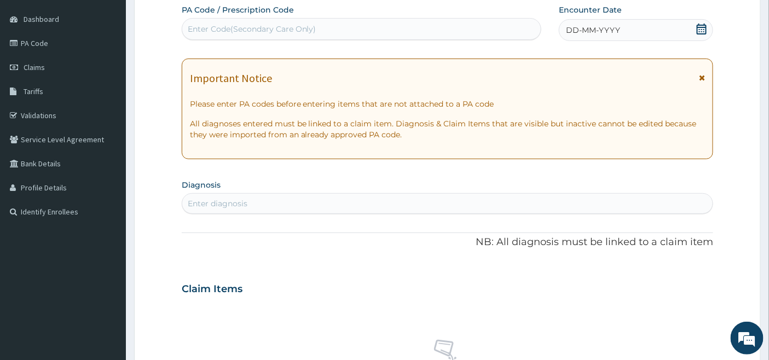
click at [701, 27] on icon at bounding box center [702, 29] width 10 height 11
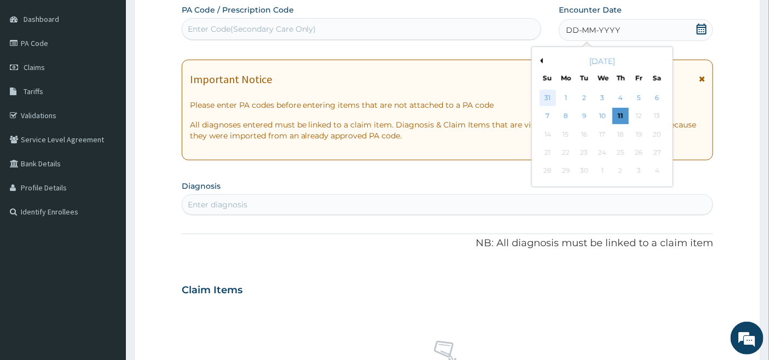
click at [545, 93] on div "31" at bounding box center [548, 98] width 16 height 16
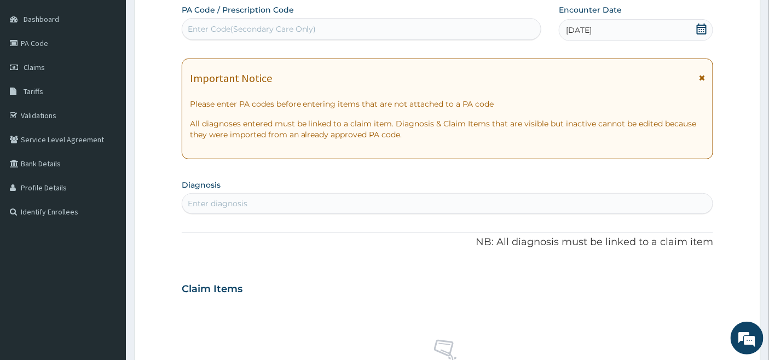
click at [615, 30] on div "31-08-2025" at bounding box center [636, 30] width 154 height 22
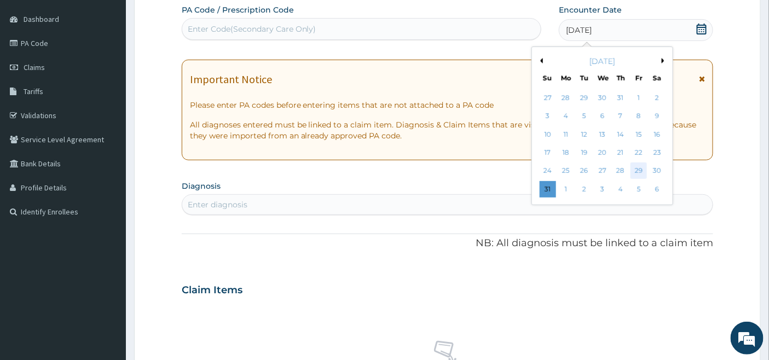
click at [641, 168] on div "29" at bounding box center [639, 171] width 16 height 16
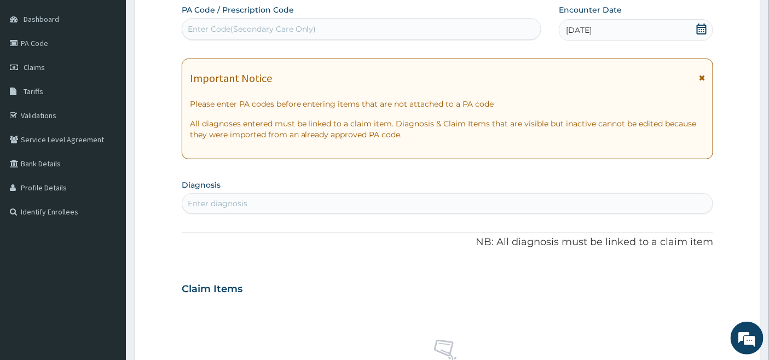
click at [258, 196] on div "Enter diagnosis" at bounding box center [447, 204] width 531 height 18
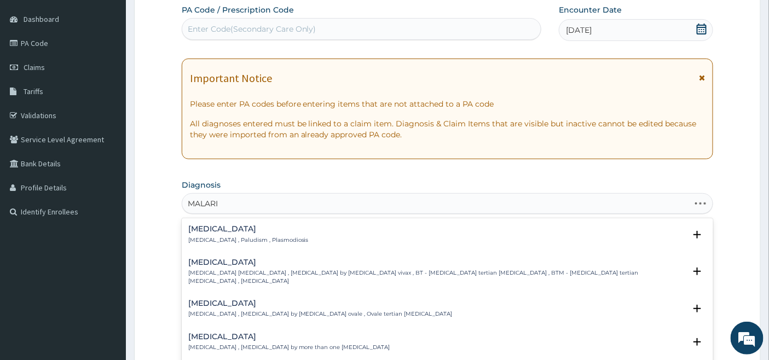
type input "[MEDICAL_DATA]"
click at [212, 235] on div "Malaria Malaria , Paludism , Plasmodiosis" at bounding box center [248, 234] width 120 height 19
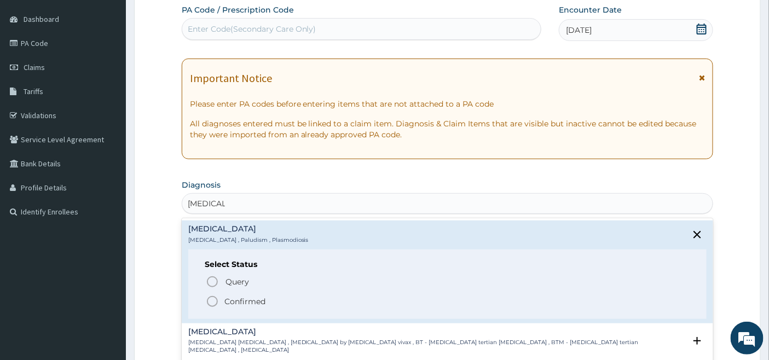
click at [211, 300] on icon "status option filled" at bounding box center [212, 301] width 13 height 13
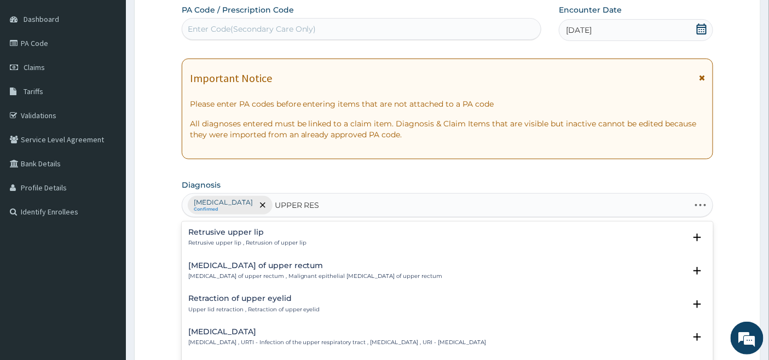
type input "UPPER RESP"
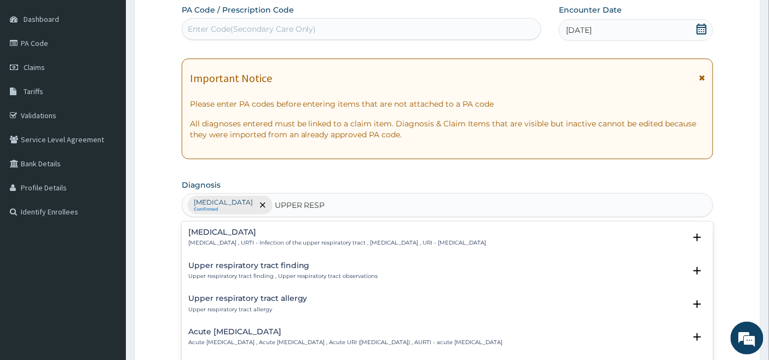
click at [247, 240] on p "Upper respiratory infection , URTI - Infection of the upper respiratory tract ,…" at bounding box center [337, 243] width 298 height 8
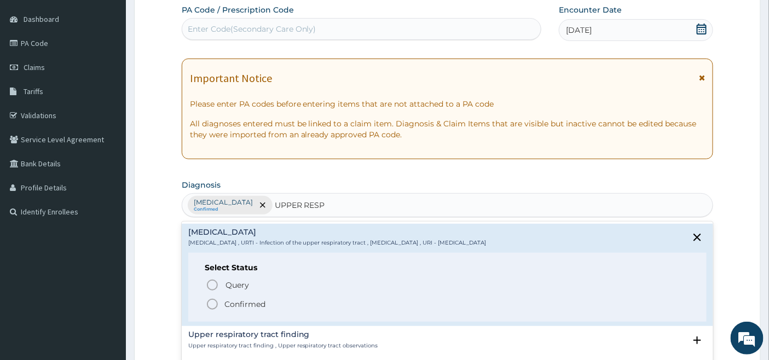
click at [210, 303] on icon "status option filled" at bounding box center [212, 304] width 13 height 13
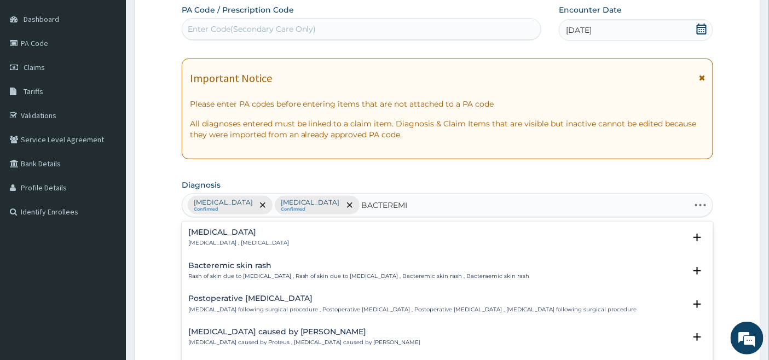
type input "[MEDICAL_DATA]"
click at [217, 236] on h4 "[MEDICAL_DATA]" at bounding box center [238, 232] width 101 height 8
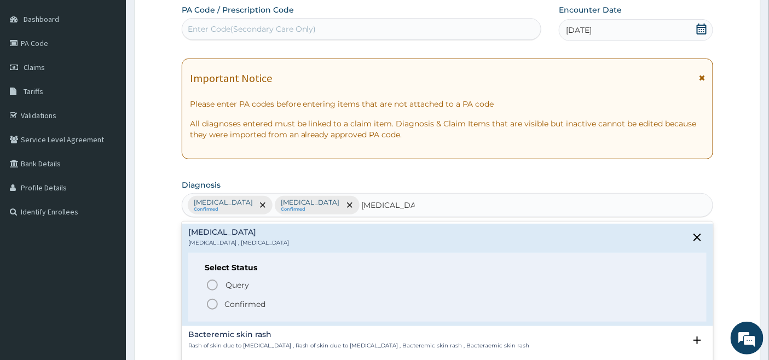
click at [214, 305] on icon "status option filled" at bounding box center [212, 304] width 13 height 13
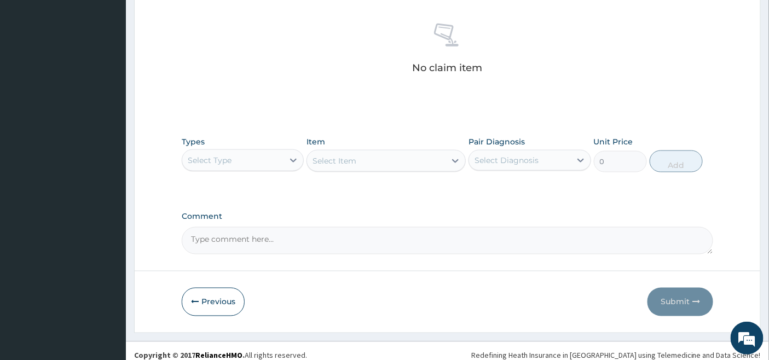
scroll to position [429, 0]
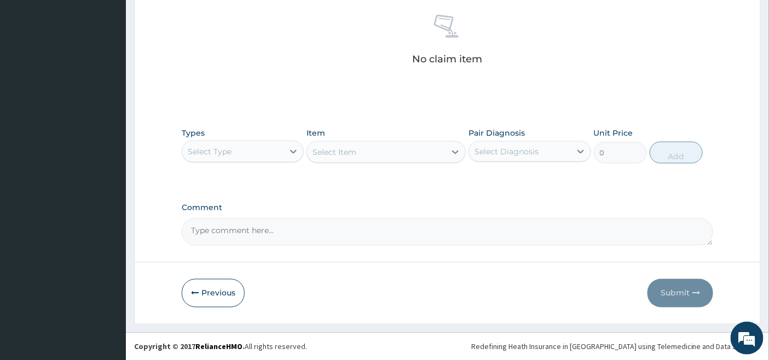
click at [280, 152] on div "Select Type" at bounding box center [232, 152] width 101 height 18
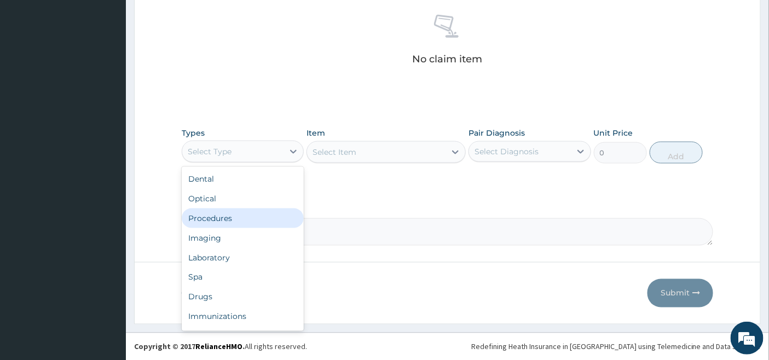
click at [233, 217] on div "Procedures" at bounding box center [243, 219] width 122 height 20
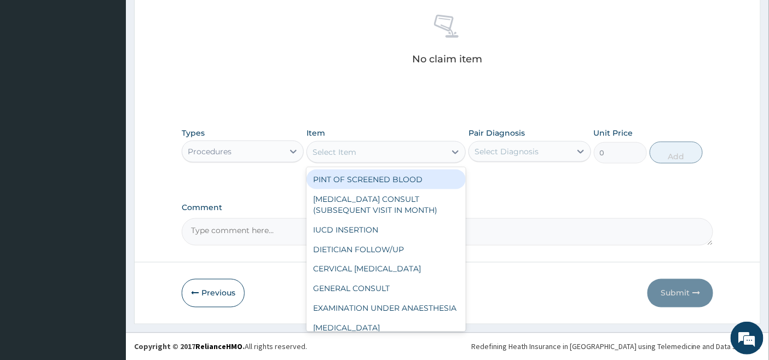
click at [419, 152] on div "Select Item" at bounding box center [376, 152] width 139 height 18
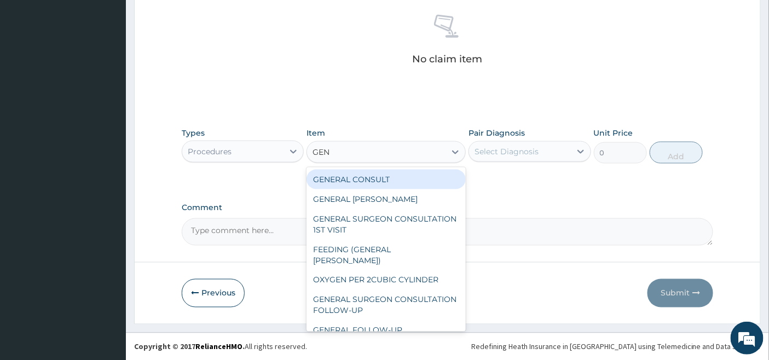
type input "GENE"
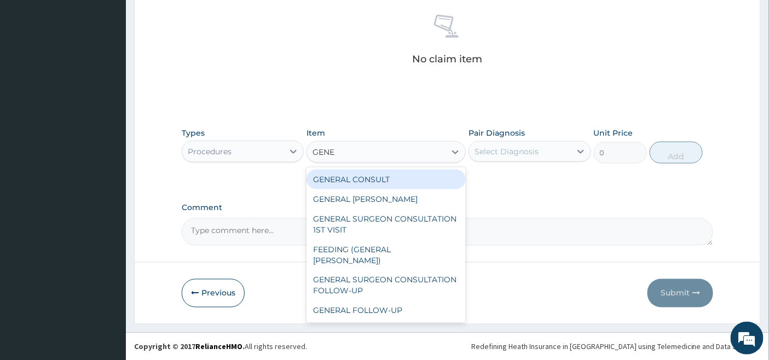
click at [422, 183] on div "GENERAL CONSULT" at bounding box center [386, 180] width 159 height 20
type input "5000"
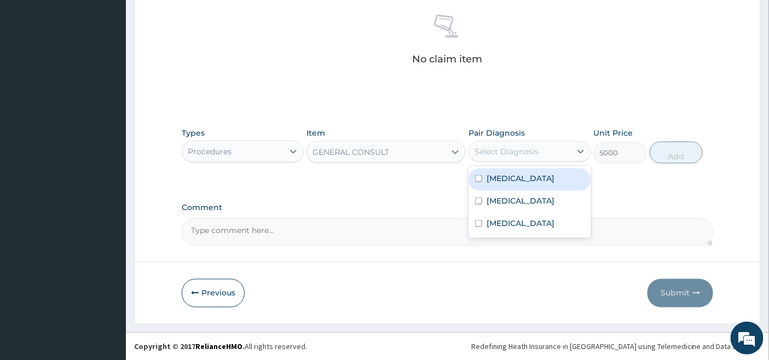
click at [554, 143] on div "Select Diagnosis" at bounding box center [519, 152] width 101 height 18
click at [527, 172] on div "Malaria" at bounding box center [530, 180] width 122 height 22
checkbox input "true"
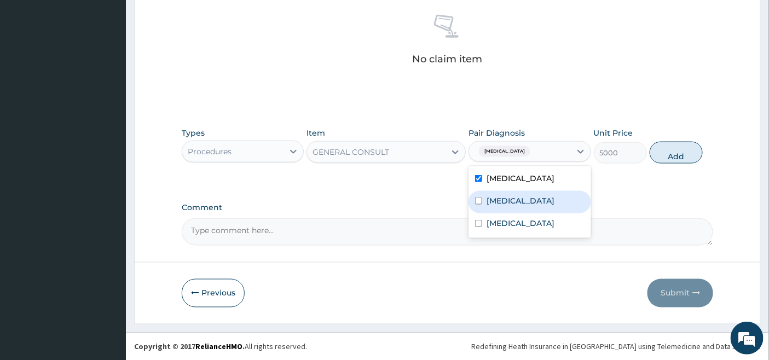
click at [515, 200] on label "Upper respiratory infection" at bounding box center [521, 200] width 68 height 11
checkbox input "true"
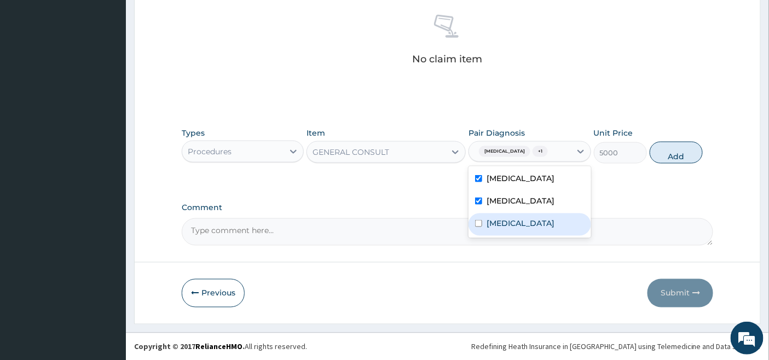
click at [502, 229] on label "Bacteremia" at bounding box center [521, 223] width 68 height 11
checkbox input "true"
click at [682, 152] on button "Add" at bounding box center [676, 153] width 53 height 22
type input "0"
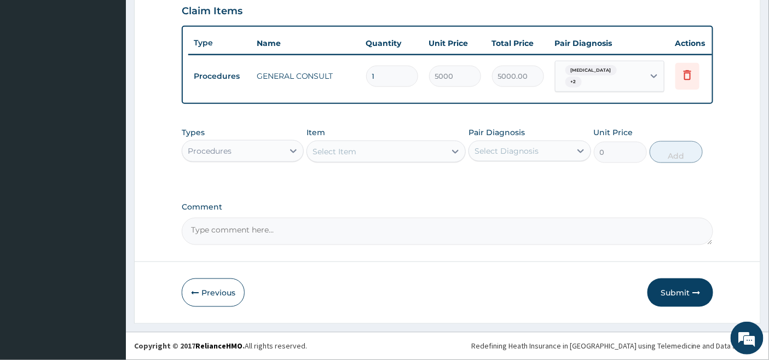
scroll to position [385, 0]
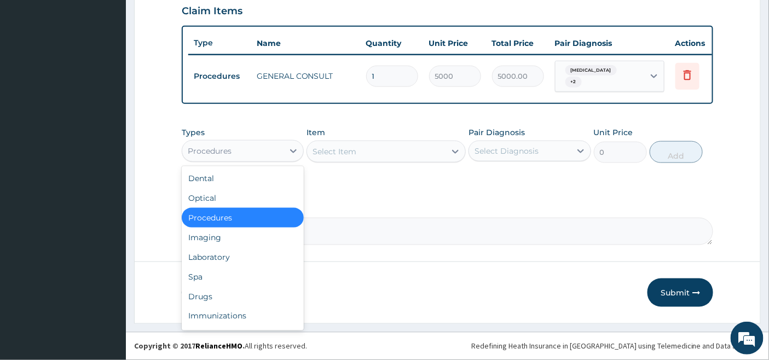
click at [259, 146] on div "Procedures" at bounding box center [232, 151] width 101 height 18
click at [203, 256] on div "Laboratory" at bounding box center [243, 257] width 122 height 20
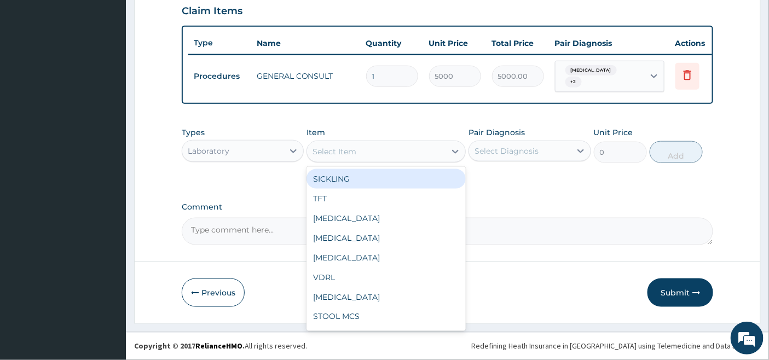
click at [435, 151] on div "Select Item" at bounding box center [376, 152] width 139 height 18
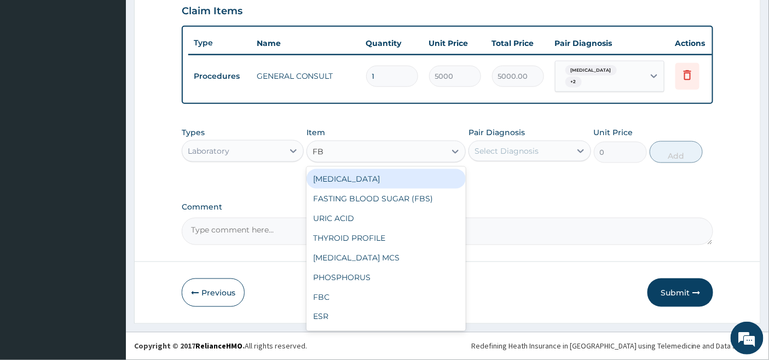
type input "FBC"
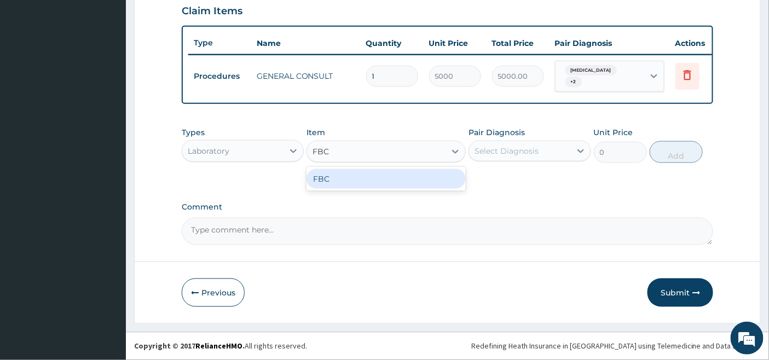
click at [427, 178] on div "FBC" at bounding box center [386, 179] width 159 height 20
type input "4500"
click at [512, 146] on div "Select Diagnosis" at bounding box center [507, 151] width 64 height 11
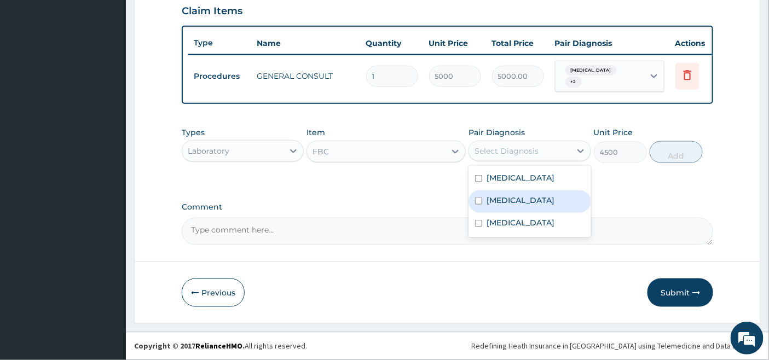
click at [499, 203] on label "Upper respiratory infection" at bounding box center [521, 200] width 68 height 11
checkbox input "true"
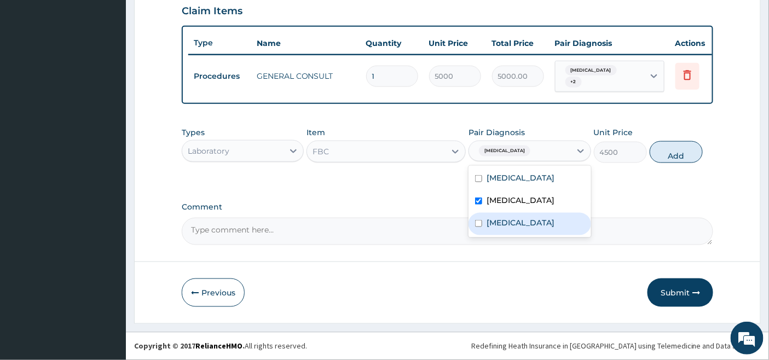
click at [495, 228] on label "Bacteremia" at bounding box center [521, 222] width 68 height 11
checkbox input "true"
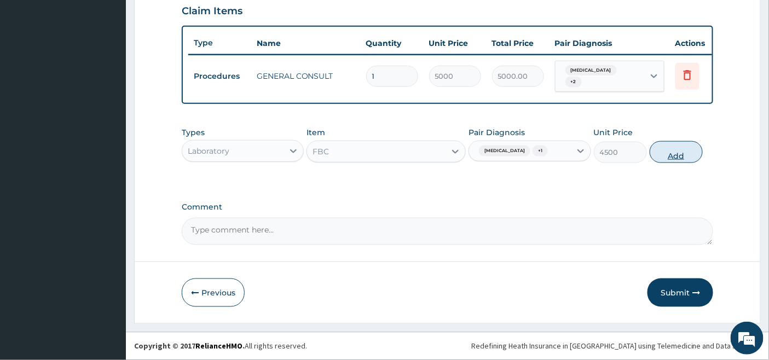
click at [679, 161] on button "Add" at bounding box center [676, 152] width 53 height 22
type input "0"
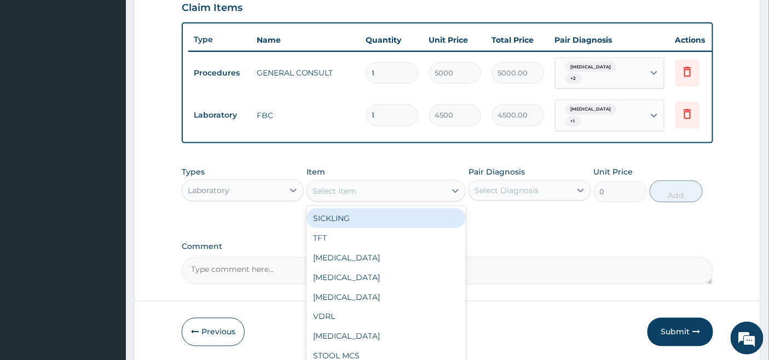
click at [430, 193] on div "Select Item" at bounding box center [376, 191] width 139 height 18
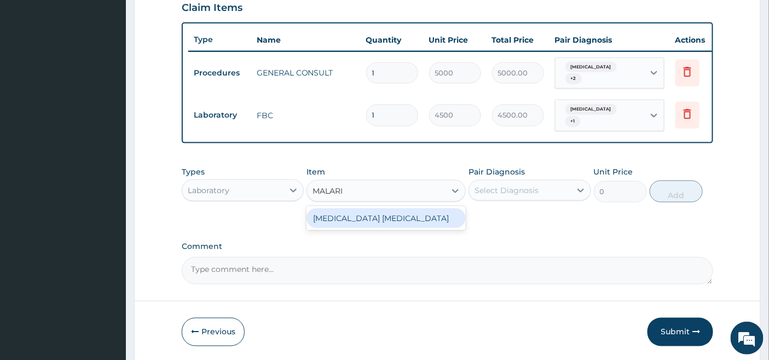
type input "MALARIA"
click at [412, 223] on div "MALARIA PARASITE" at bounding box center [386, 219] width 159 height 20
type input "2000"
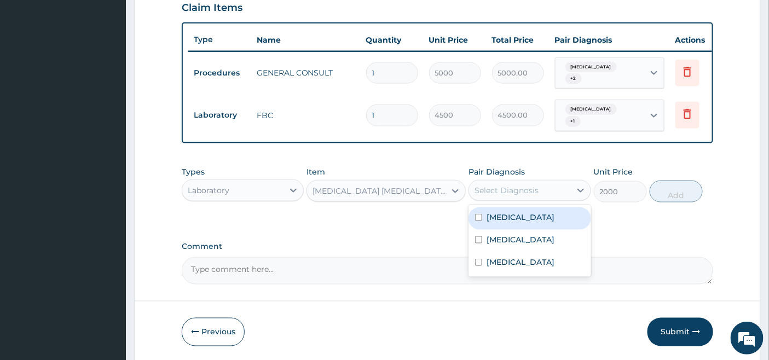
click at [500, 190] on div "Select Diagnosis" at bounding box center [507, 190] width 64 height 11
click at [500, 218] on label "Malaria" at bounding box center [521, 217] width 68 height 11
checkbox input "true"
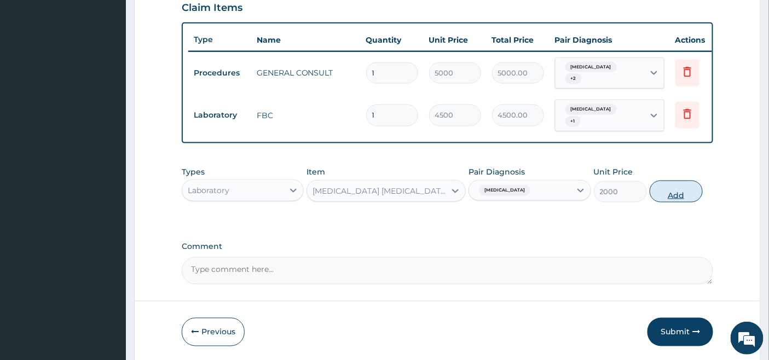
click at [672, 192] on button "Add" at bounding box center [676, 192] width 53 height 22
type input "0"
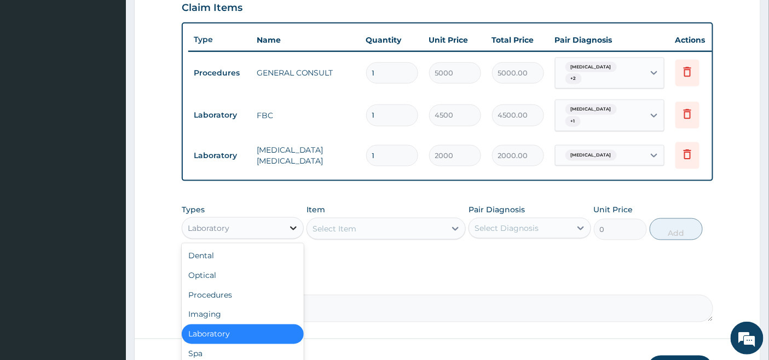
click at [296, 230] on icon at bounding box center [293, 229] width 7 height 4
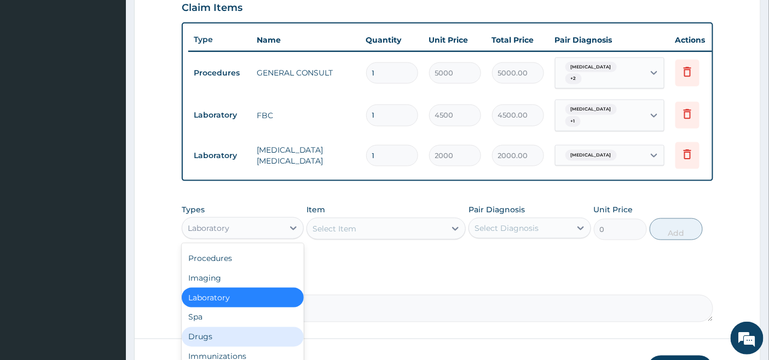
click at [209, 336] on div "Drugs" at bounding box center [243, 337] width 122 height 20
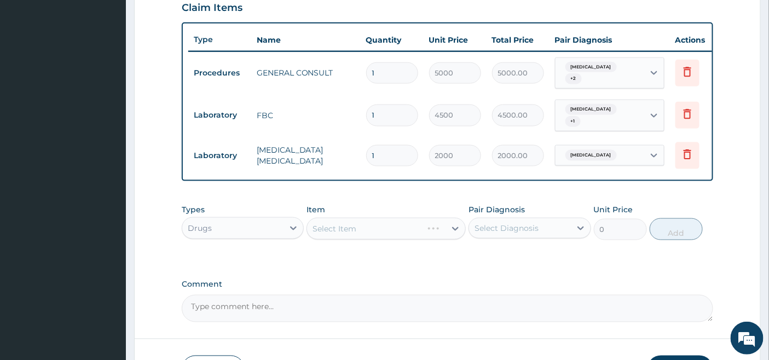
click at [367, 236] on div "Select Item" at bounding box center [386, 229] width 159 height 22
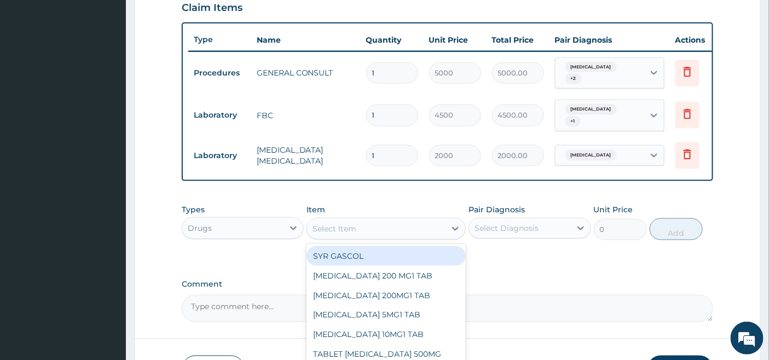
click at [374, 230] on div "Select Item" at bounding box center [376, 229] width 139 height 18
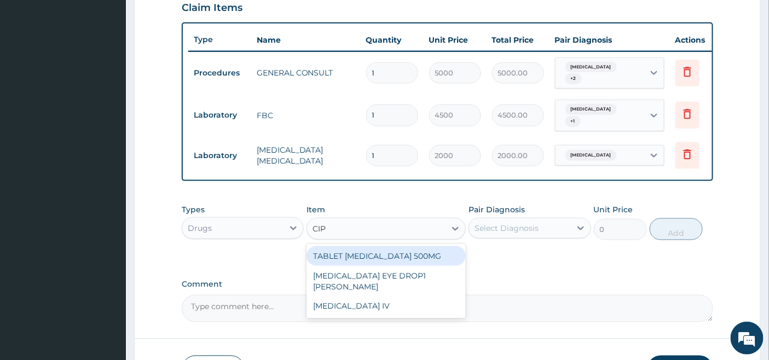
type input "CIPR"
click at [426, 255] on div "TABLET CIPROFLOXACIN 500MG" at bounding box center [386, 256] width 159 height 20
type input "350"
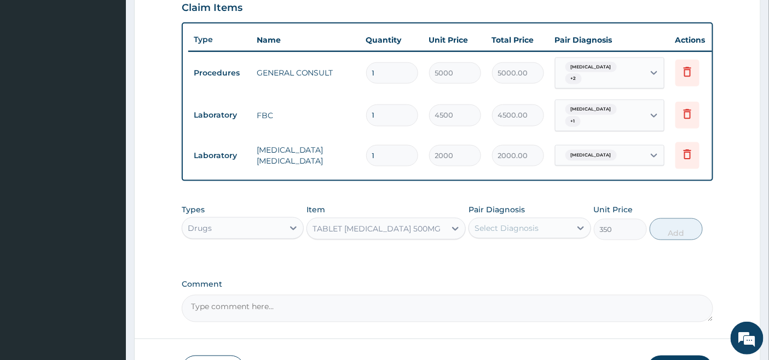
click at [533, 232] on div "Select Diagnosis" at bounding box center [507, 228] width 64 height 11
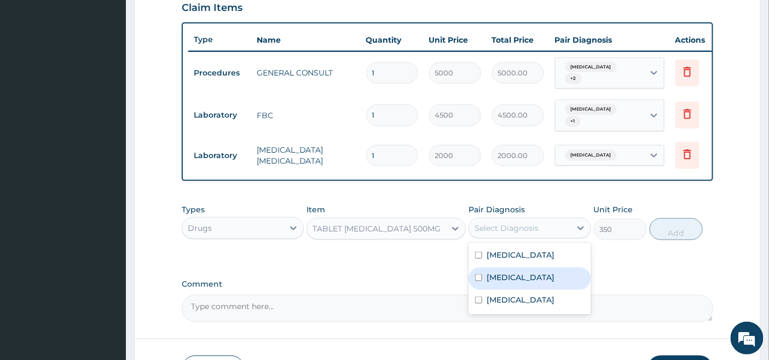
click at [510, 280] on label "Upper respiratory infection" at bounding box center [521, 277] width 68 height 11
checkbox input "true"
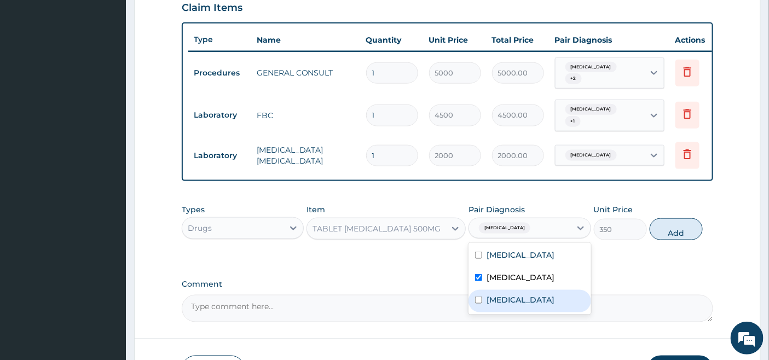
click at [501, 305] on div "[MEDICAL_DATA]" at bounding box center [530, 301] width 122 height 22
checkbox input "true"
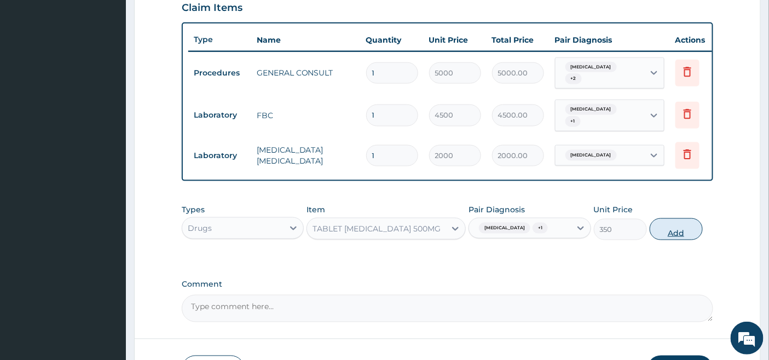
click at [679, 240] on button "Add" at bounding box center [676, 229] width 53 height 22
type input "0"
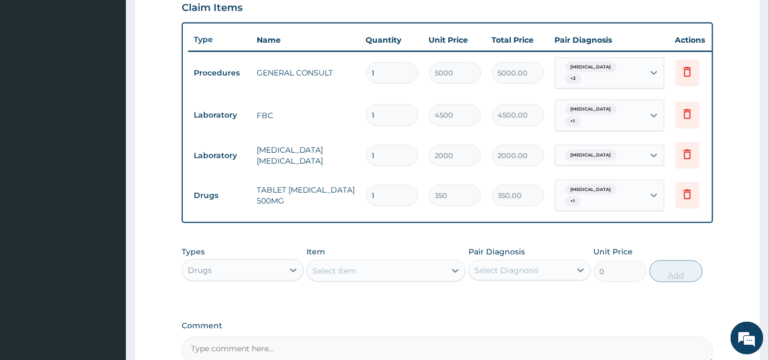
type input "10"
type input "3500.00"
type input "10"
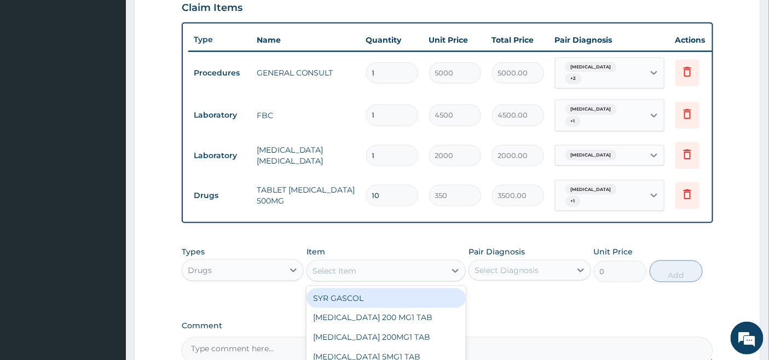
click at [354, 276] on div "Select Item" at bounding box center [335, 271] width 44 height 11
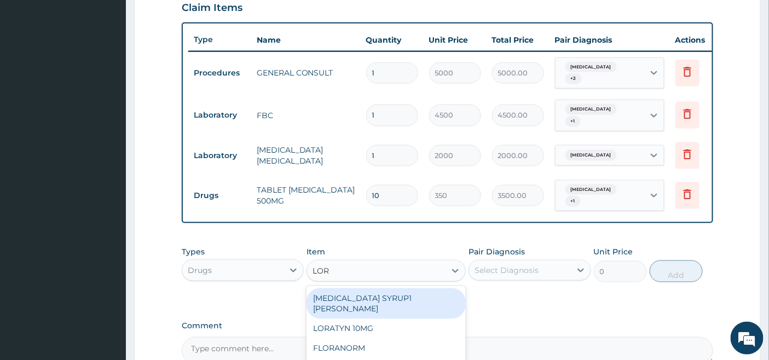
type input "LORA"
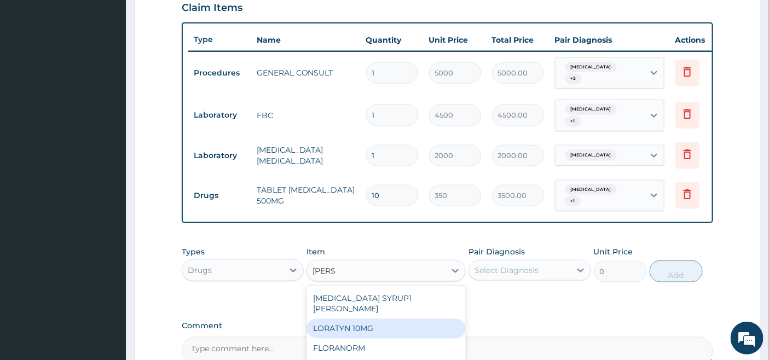
click at [365, 319] on div "LORATYN 10MG" at bounding box center [386, 329] width 159 height 20
type input "34"
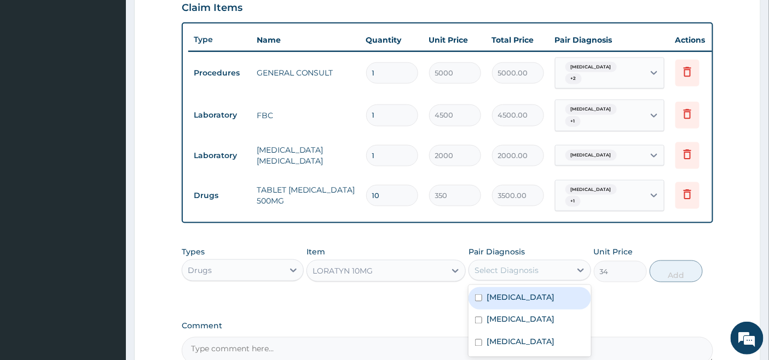
click at [513, 275] on div "Select Diagnosis" at bounding box center [507, 270] width 64 height 11
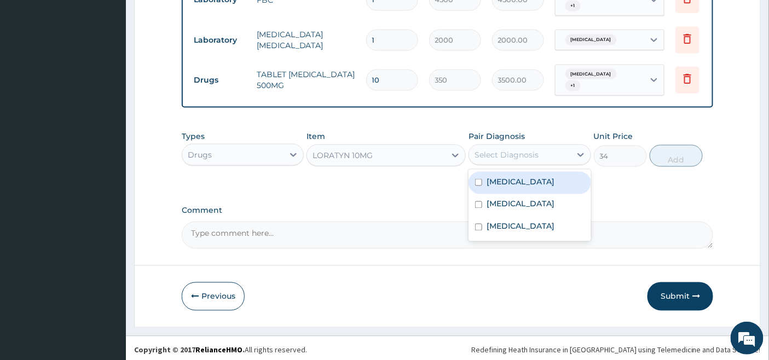
scroll to position [507, 0]
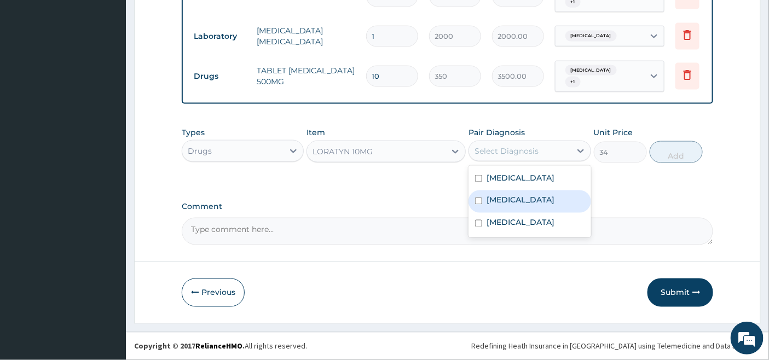
click at [521, 206] on label "Upper respiratory infection" at bounding box center [521, 200] width 68 height 11
checkbox input "true"
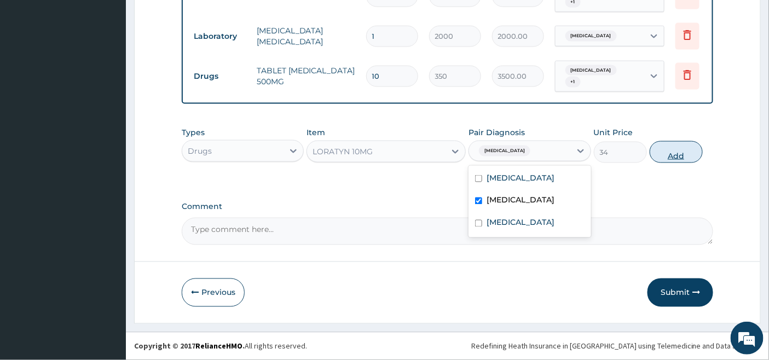
click at [670, 150] on button "Add" at bounding box center [676, 152] width 53 height 22
type input "0"
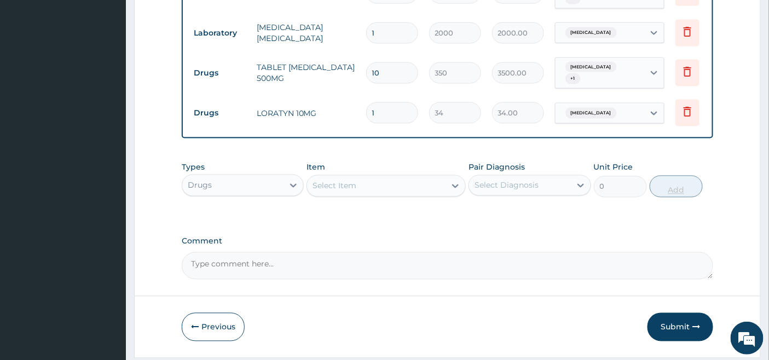
type input "0.00"
type input "5"
type input "170.00"
type input "5"
click at [341, 188] on div "Select Item" at bounding box center [335, 186] width 44 height 11
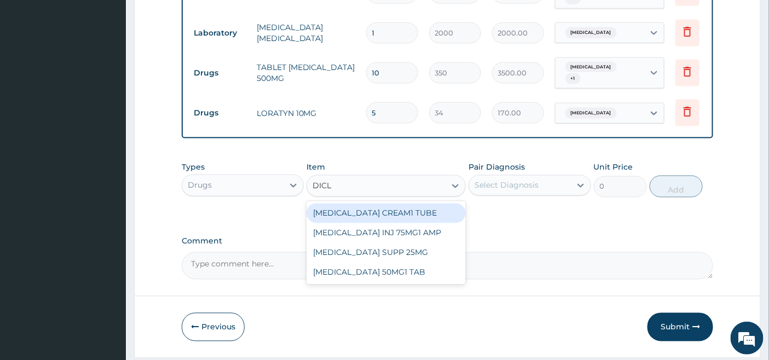
type input "DICLO"
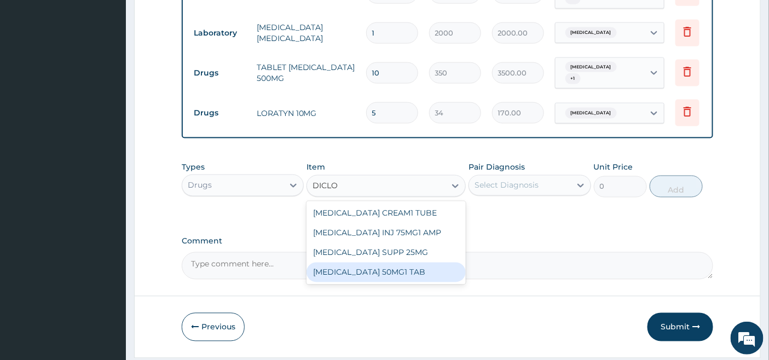
click at [409, 275] on div "DICLOFENAC SODIUM 50MG1 TAB" at bounding box center [386, 273] width 159 height 20
type input "80"
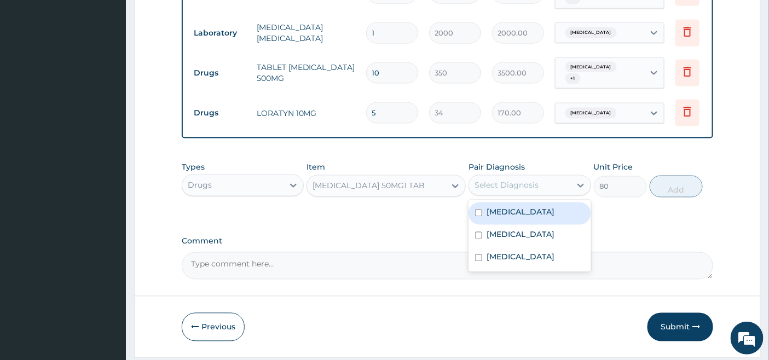
click at [503, 187] on div "Select Diagnosis" at bounding box center [507, 185] width 64 height 11
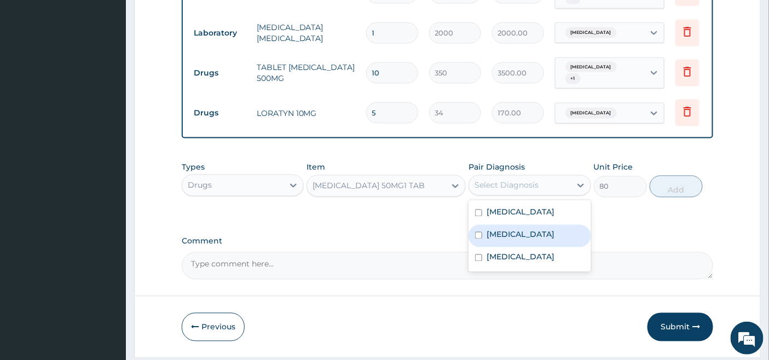
drag, startPoint x: 493, startPoint y: 243, endPoint x: 489, endPoint y: 259, distance: 16.2
click at [492, 240] on label "Upper respiratory infection" at bounding box center [521, 234] width 68 height 11
checkbox input "true"
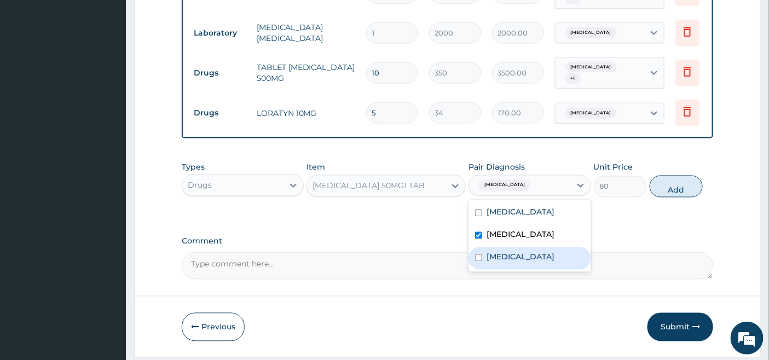
click at [489, 263] on label "Bacteremia" at bounding box center [521, 257] width 68 height 11
checkbox input "true"
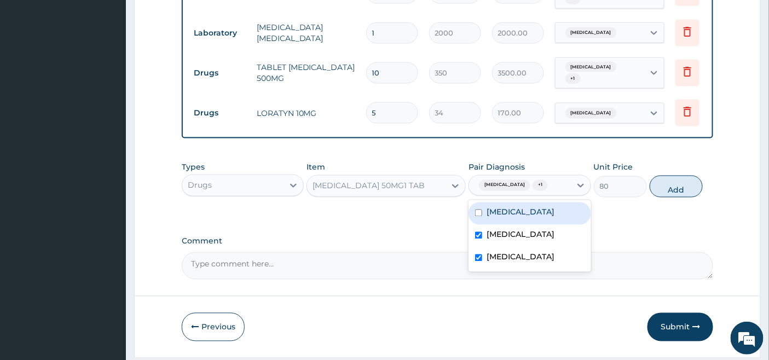
click at [487, 218] on label "Malaria" at bounding box center [521, 212] width 68 height 11
checkbox input "true"
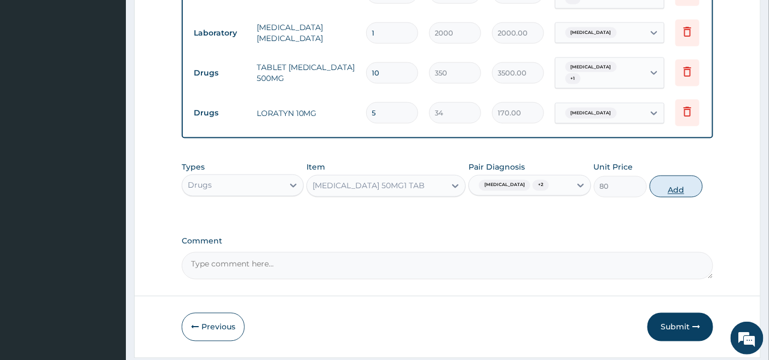
click at [682, 198] on button "Add" at bounding box center [676, 187] width 53 height 22
type input "0"
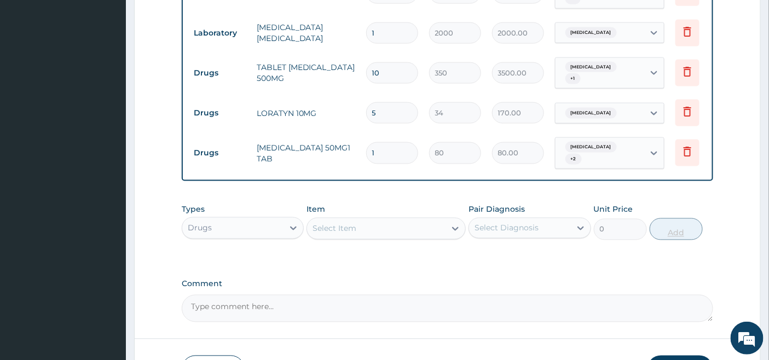
type input "10"
type input "800.00"
type input "10"
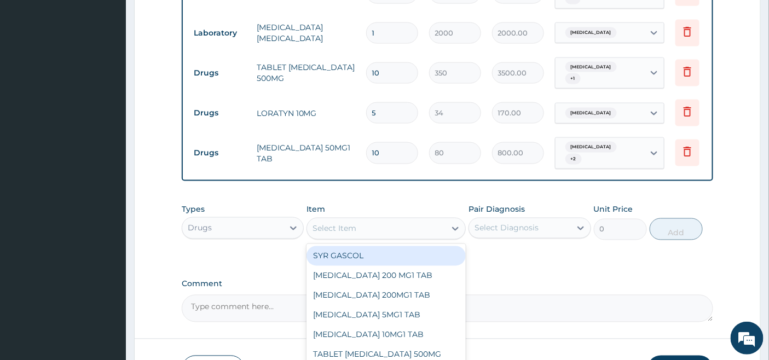
click at [339, 231] on div "Select Item" at bounding box center [335, 228] width 44 height 11
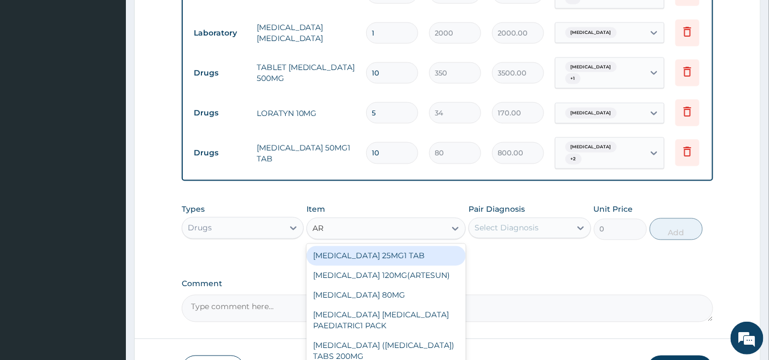
type input "ART"
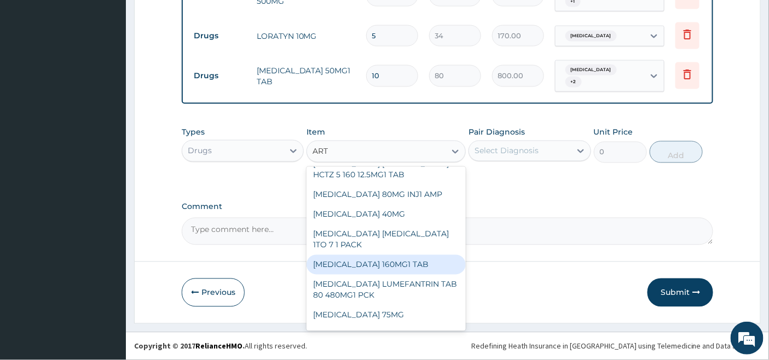
scroll to position [182, 0]
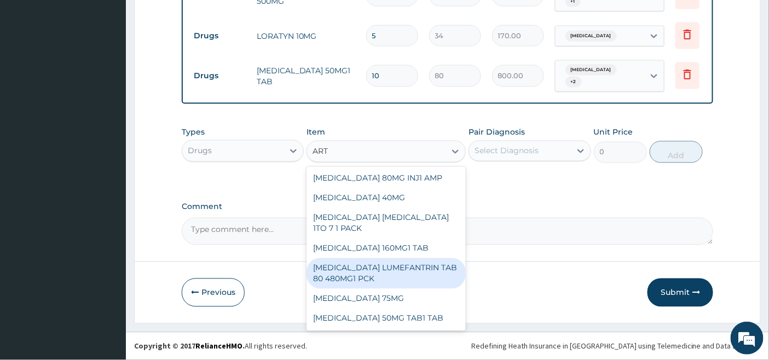
click at [405, 269] on div "[MEDICAL_DATA] LUMEFANTRIN TAB 80 480MG1 PCK" at bounding box center [386, 273] width 159 height 31
type input "2500"
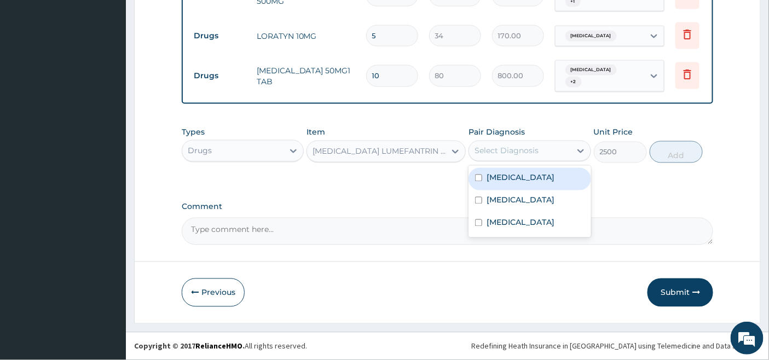
click at [533, 153] on div "Select Diagnosis" at bounding box center [507, 151] width 64 height 11
click at [513, 188] on div "Malaria" at bounding box center [530, 179] width 122 height 22
checkbox input "true"
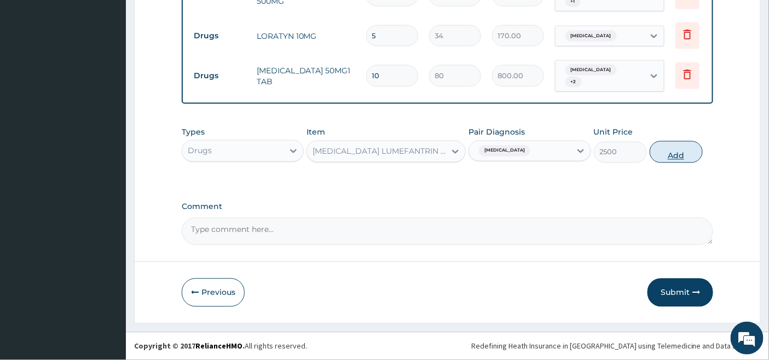
click at [680, 152] on button "Add" at bounding box center [676, 152] width 53 height 22
type input "0"
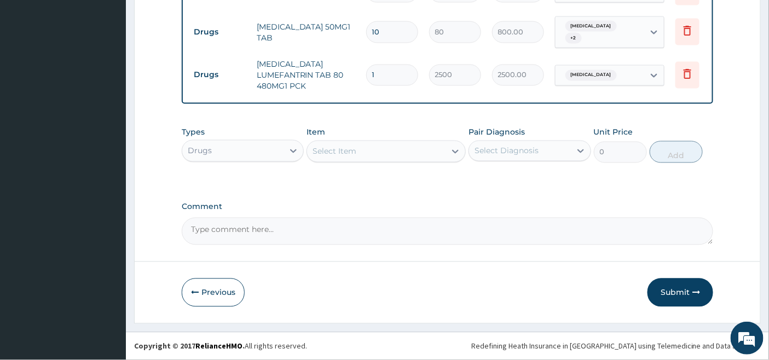
scroll to position [632, 0]
click at [671, 294] on button "Submit" at bounding box center [681, 293] width 66 height 28
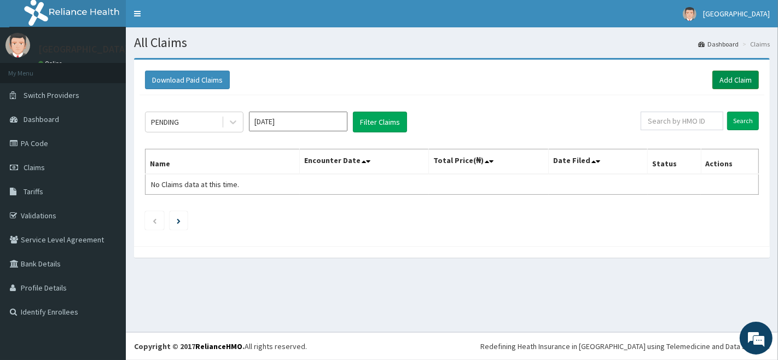
click at [735, 79] on link "Add Claim" at bounding box center [736, 80] width 47 height 19
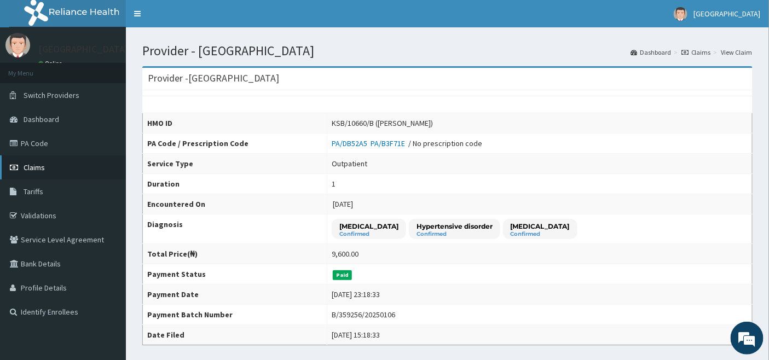
click at [27, 169] on span "Claims" at bounding box center [34, 168] width 21 height 10
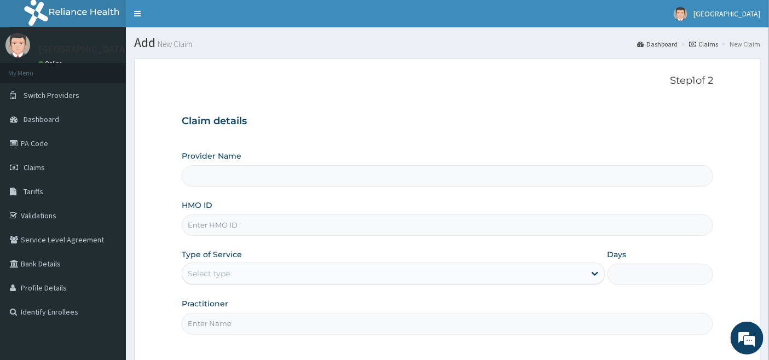
type input "[GEOGRAPHIC_DATA]"
click at [230, 220] on input "HMO ID" at bounding box center [448, 225] width 532 height 21
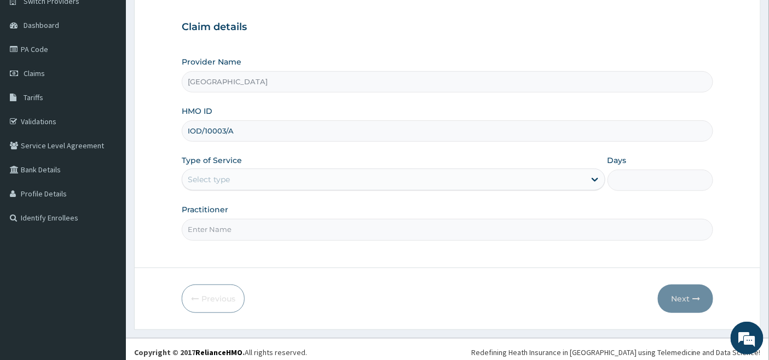
scroll to position [100, 0]
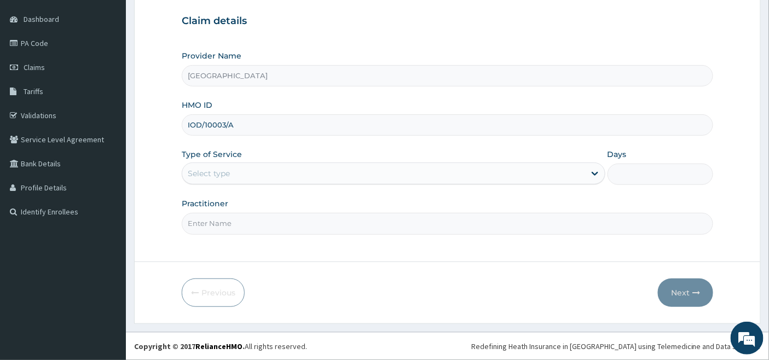
type input "IOD/10003/A"
click at [256, 174] on div "Select type" at bounding box center [383, 174] width 403 height 18
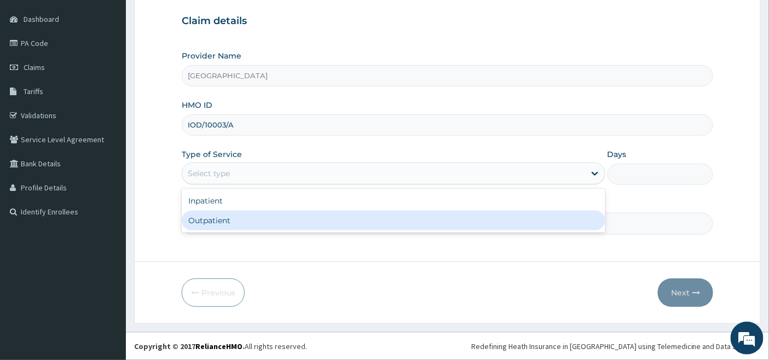
click at [214, 224] on div "Outpatient" at bounding box center [394, 221] width 424 height 20
type input "1"
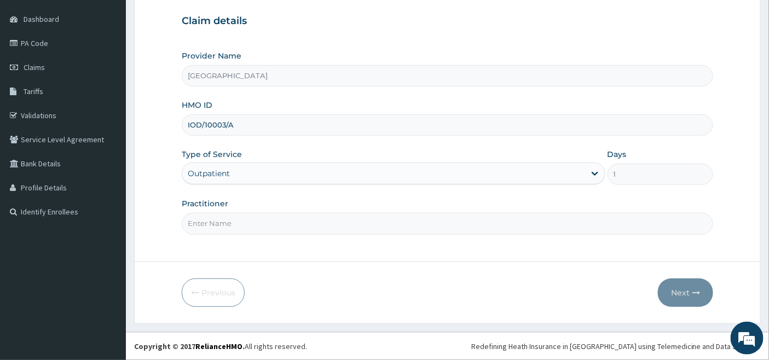
click at [223, 218] on input "Practitioner" at bounding box center [448, 223] width 532 height 21
type input "[PERSON_NAME]"
click at [677, 290] on button "Next" at bounding box center [685, 293] width 55 height 28
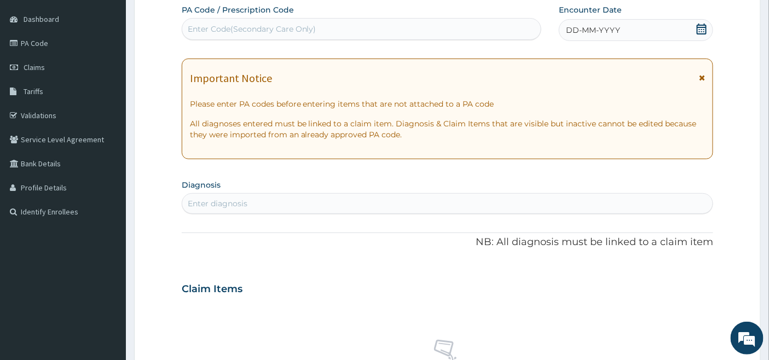
click at [206, 28] on div "Enter Code(Secondary Care Only)" at bounding box center [252, 29] width 129 height 11
paste input "PA/CC5DF5"
type input "PA/CC5DF5"
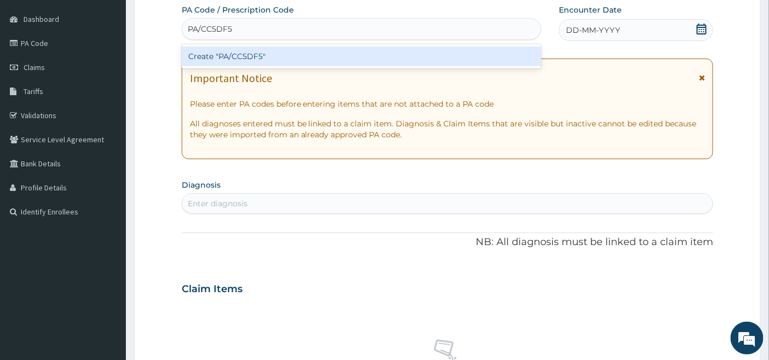
click at [263, 50] on div "Create "PA/CC5DF5"" at bounding box center [362, 57] width 360 height 20
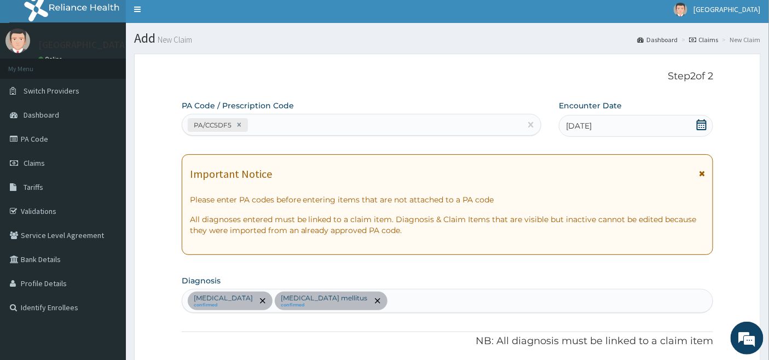
scroll to position [0, 0]
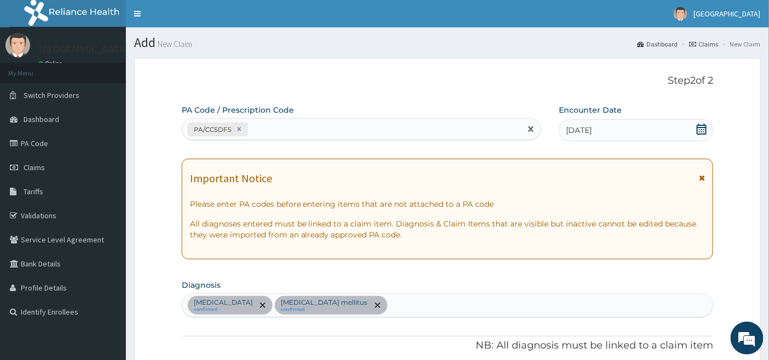
click at [269, 124] on div "PA/CC5DF5" at bounding box center [351, 129] width 339 height 18
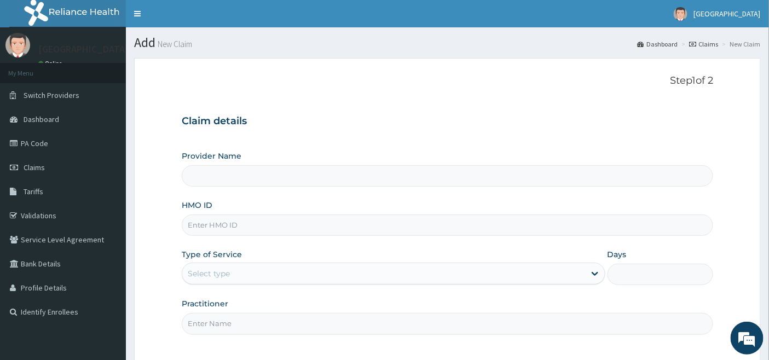
type input "[GEOGRAPHIC_DATA]"
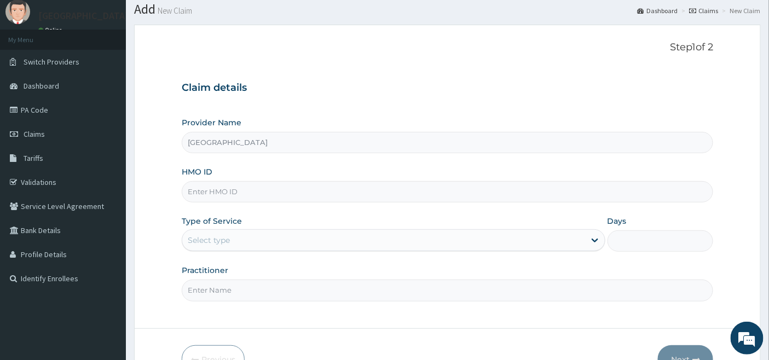
scroll to position [61, 0]
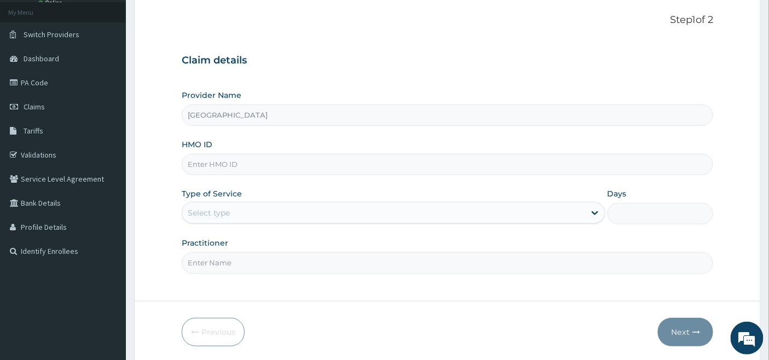
click at [207, 163] on input "HMO ID" at bounding box center [448, 164] width 532 height 21
type input "IOD/10003/A"
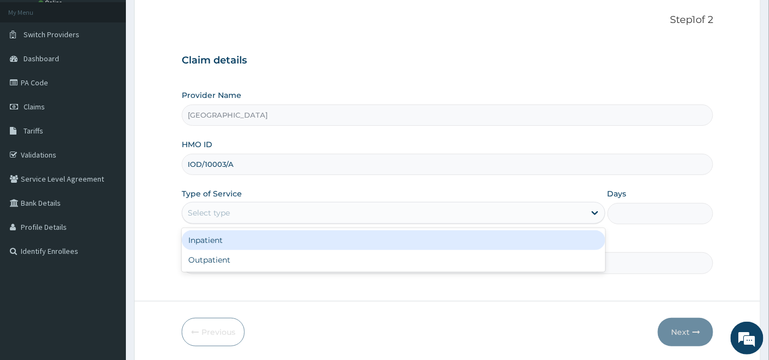
click at [211, 218] on div "Select type" at bounding box center [209, 212] width 42 height 11
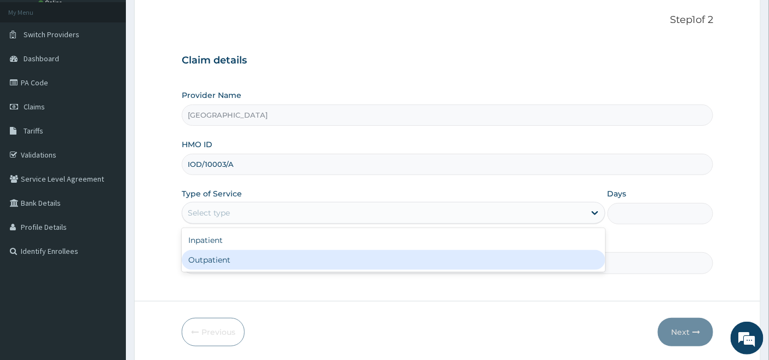
click at [211, 257] on div "Outpatient" at bounding box center [394, 260] width 424 height 20
type input "1"
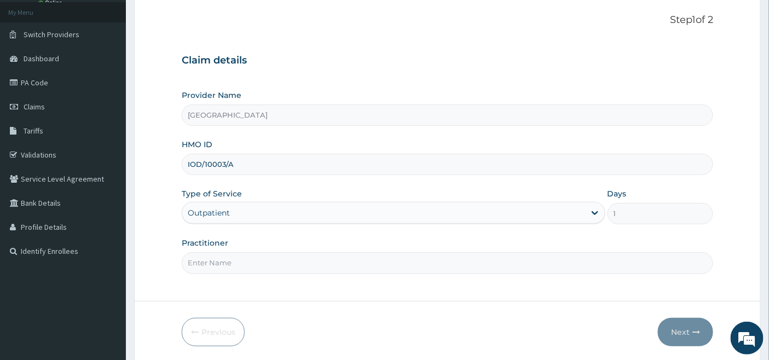
click at [211, 257] on input "Practitioner" at bounding box center [448, 262] width 532 height 21
type input "[PERSON_NAME]"
click at [677, 331] on button "Next" at bounding box center [685, 332] width 55 height 28
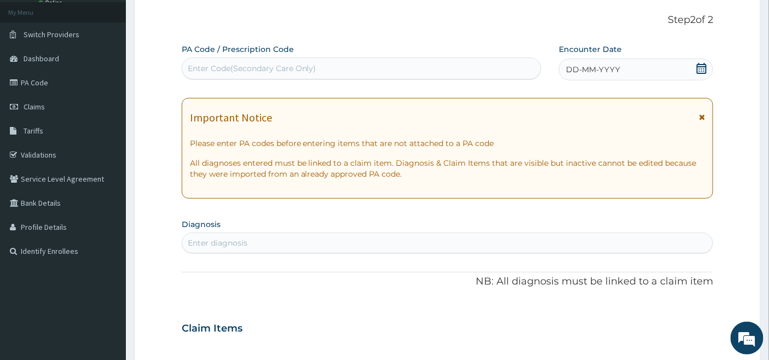
click at [206, 68] on div "Enter Code(Secondary Care Only)" at bounding box center [252, 68] width 129 height 11
paste input "PA/0599D4"
type input "PA/0599D4"
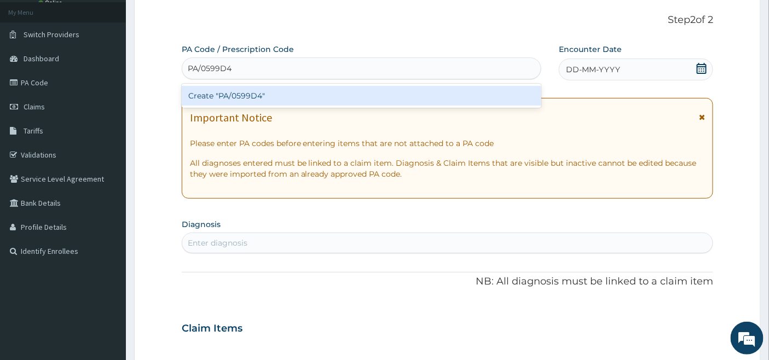
click at [239, 93] on div "Create "PA/0599D4"" at bounding box center [362, 96] width 360 height 20
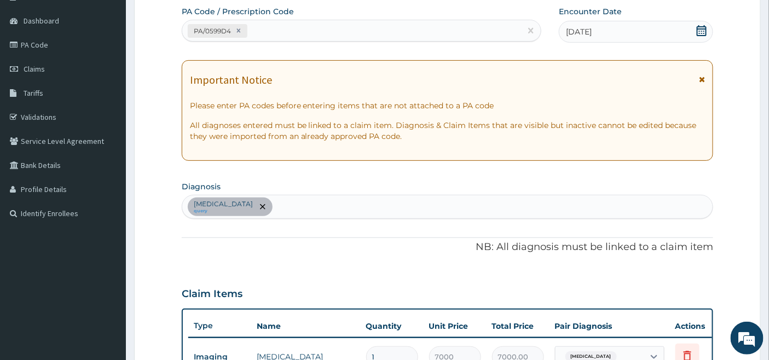
scroll to position [91, 0]
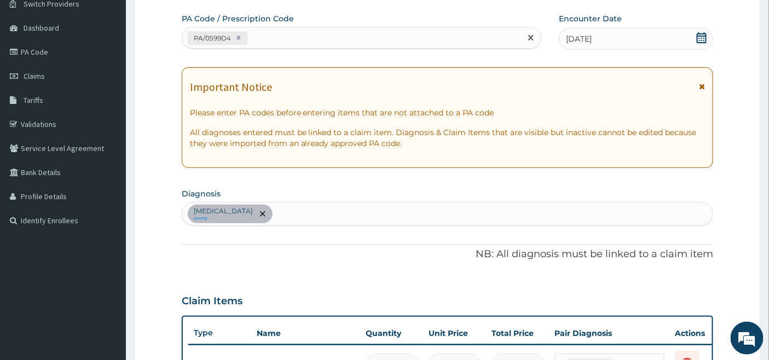
click at [278, 33] on div "PA/0599D4" at bounding box center [351, 38] width 339 height 18
paste input "PA/0599D4"
type input "P"
click at [267, 35] on div "PA/0599D4" at bounding box center [351, 38] width 339 height 18
paste input "PA/CC5DF5"
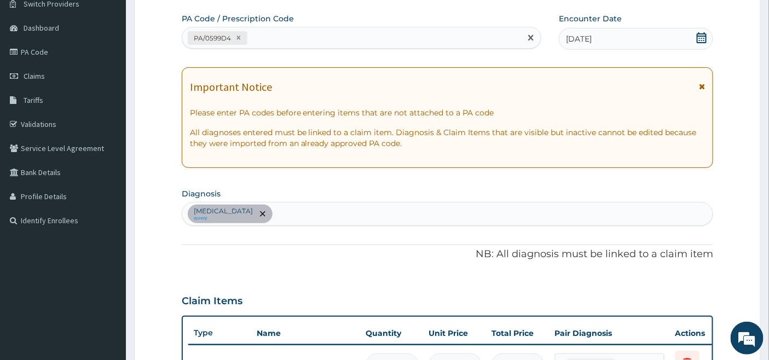
type input "PA/CC5DF5"
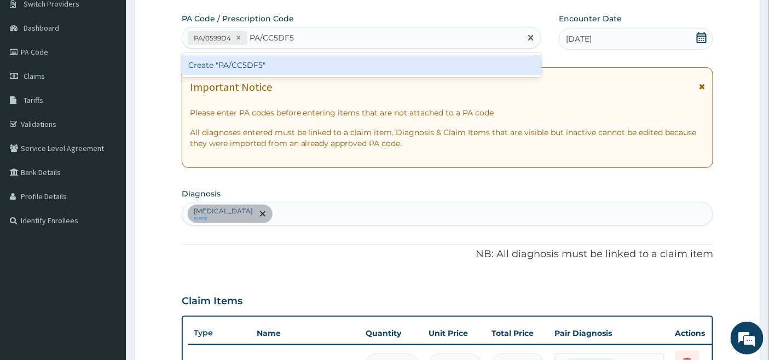
click at [242, 63] on div "Create "PA/CC5DF5"" at bounding box center [362, 65] width 360 height 20
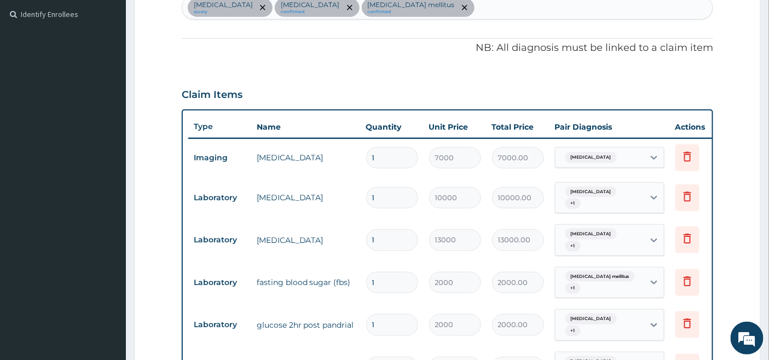
scroll to position [237, 0]
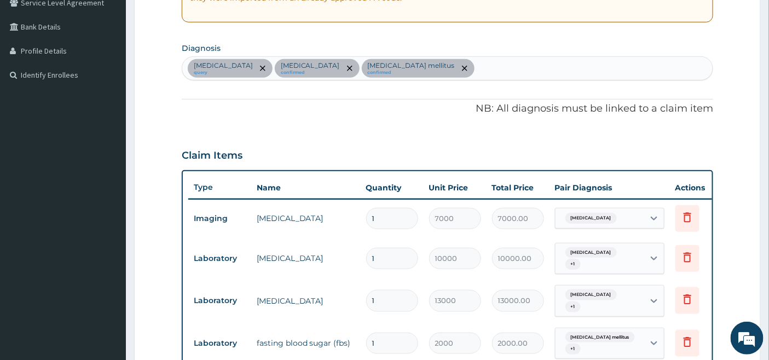
click at [447, 60] on div "[MEDICAL_DATA] query [MEDICAL_DATA] confirmed [MEDICAL_DATA] mellitus confirmed" at bounding box center [447, 68] width 531 height 23
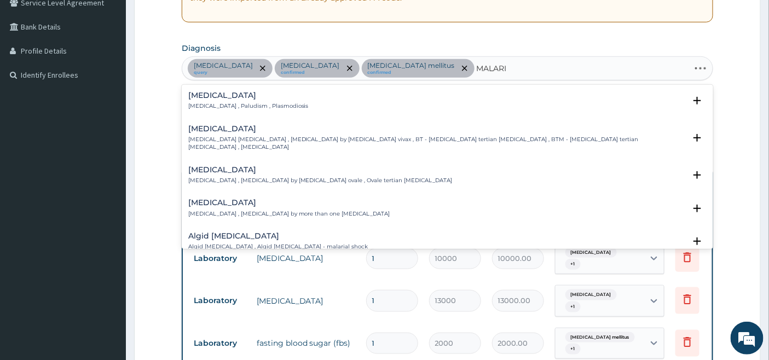
type input "[MEDICAL_DATA]"
click at [206, 103] on p "[MEDICAL_DATA] , Paludism , Plasmodiosis" at bounding box center [248, 106] width 120 height 8
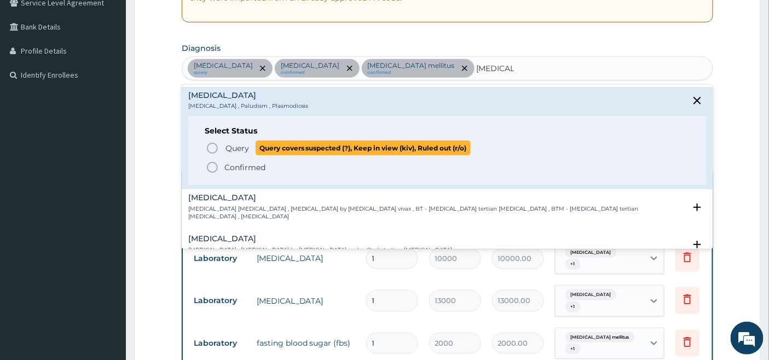
click at [209, 146] on icon "status option query" at bounding box center [212, 148] width 13 height 13
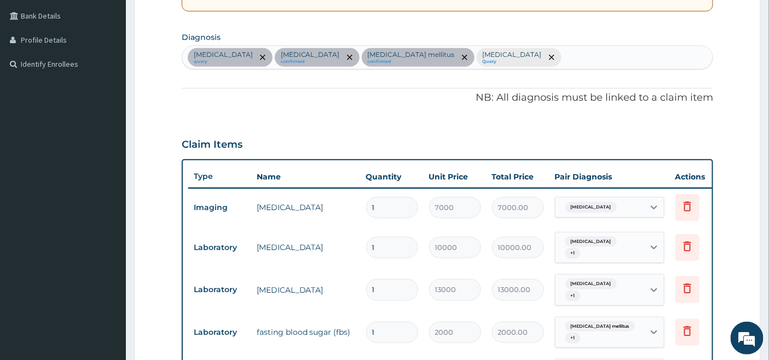
scroll to position [176, 0]
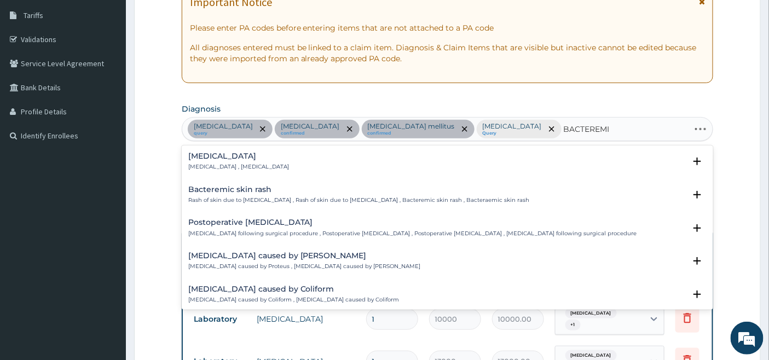
type input "[MEDICAL_DATA]"
click at [220, 160] on h4 "[MEDICAL_DATA]" at bounding box center [238, 156] width 101 height 8
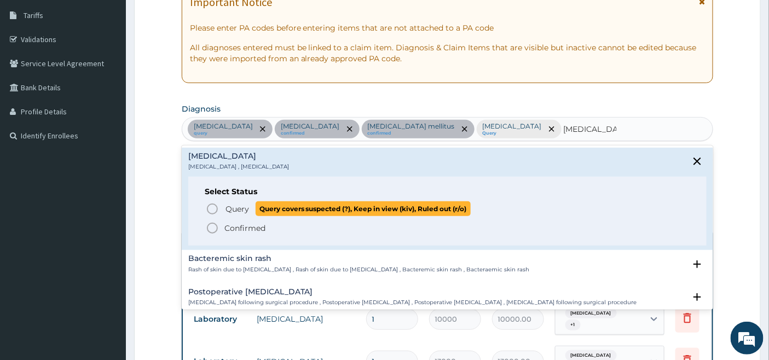
click at [210, 210] on icon "status option query" at bounding box center [212, 209] width 13 height 13
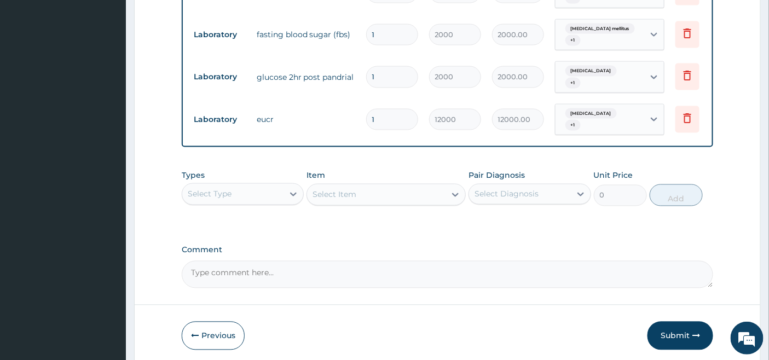
scroll to position [593, 0]
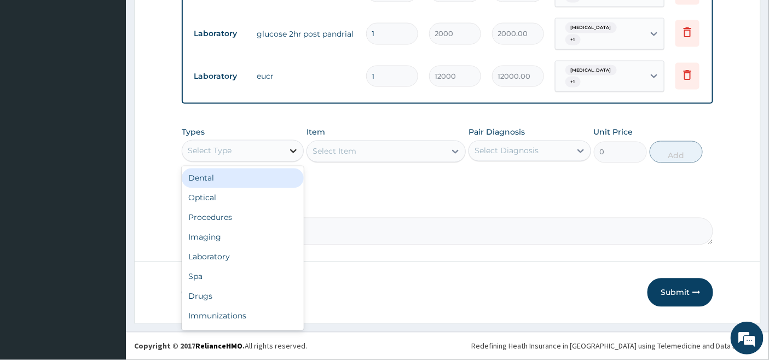
click at [287, 151] on div at bounding box center [294, 151] width 20 height 20
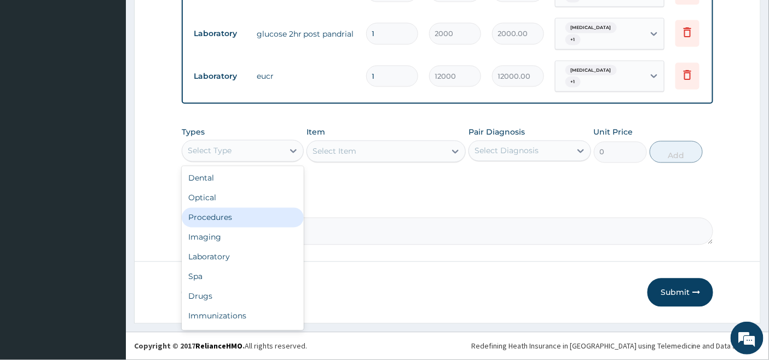
click at [240, 214] on div "Procedures" at bounding box center [243, 218] width 122 height 20
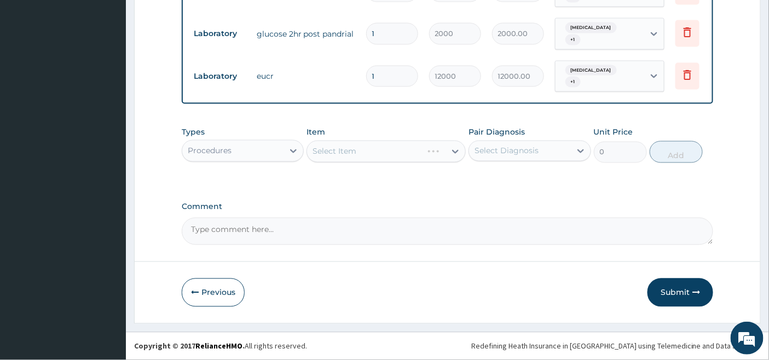
click at [436, 149] on div "Select Item" at bounding box center [386, 152] width 159 height 22
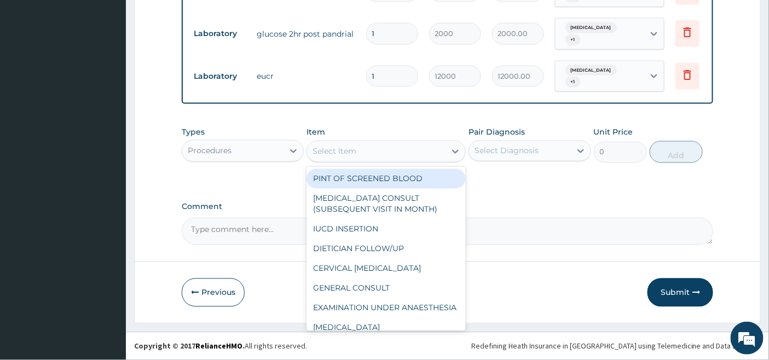
click at [419, 153] on div "Select Item" at bounding box center [376, 152] width 139 height 18
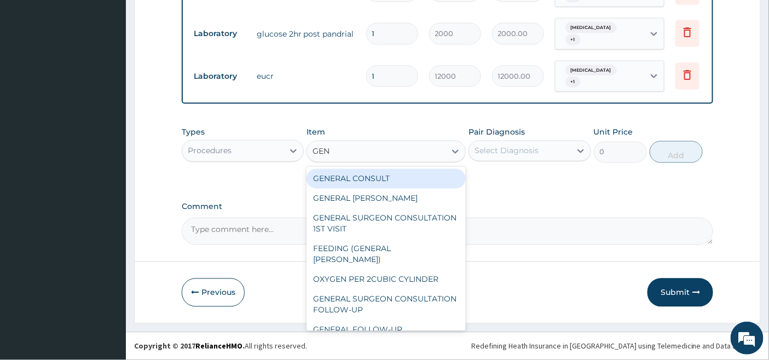
type input "GENE"
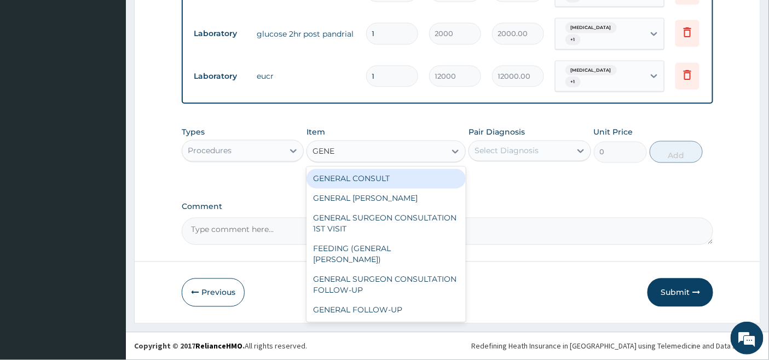
click at [405, 183] on div "GENERAL CONSULT" at bounding box center [386, 179] width 159 height 20
type input "5000"
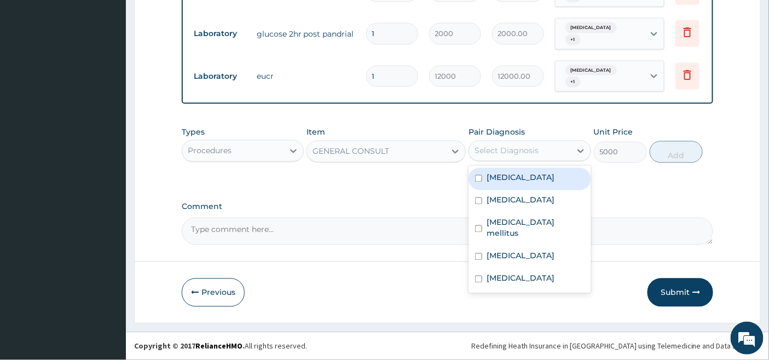
click at [505, 148] on div "Select Diagnosis" at bounding box center [507, 151] width 64 height 11
click at [506, 175] on label "[MEDICAL_DATA]" at bounding box center [521, 177] width 68 height 11
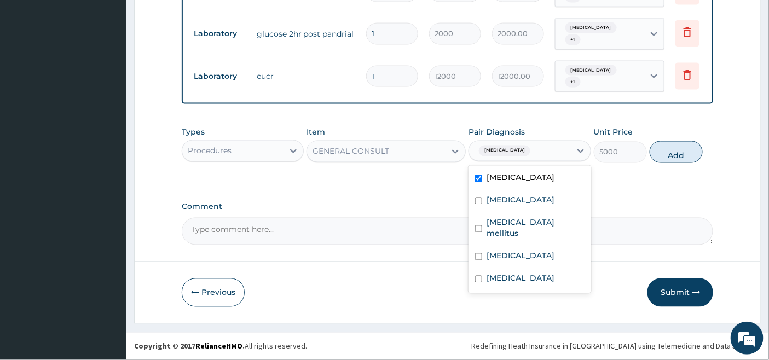
checkbox input "true"
click at [500, 195] on label "[MEDICAL_DATA]" at bounding box center [521, 200] width 68 height 11
checkbox input "true"
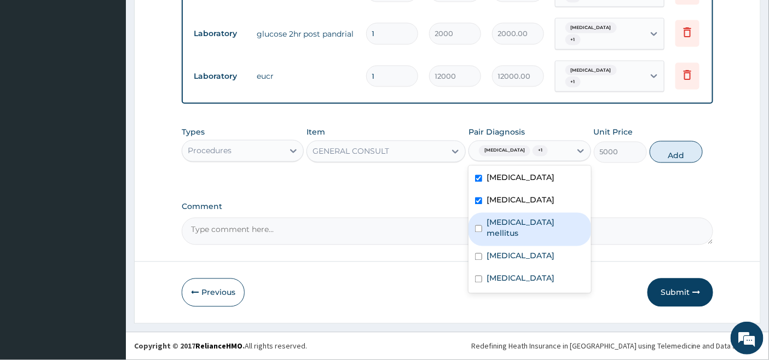
click at [488, 226] on label "[MEDICAL_DATA] mellitus" at bounding box center [535, 228] width 97 height 22
checkbox input "true"
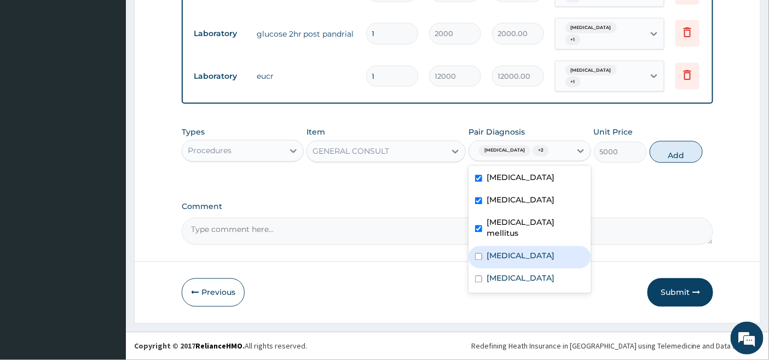
click at [480, 253] on input "checkbox" at bounding box center [478, 256] width 7 height 7
checkbox input "true"
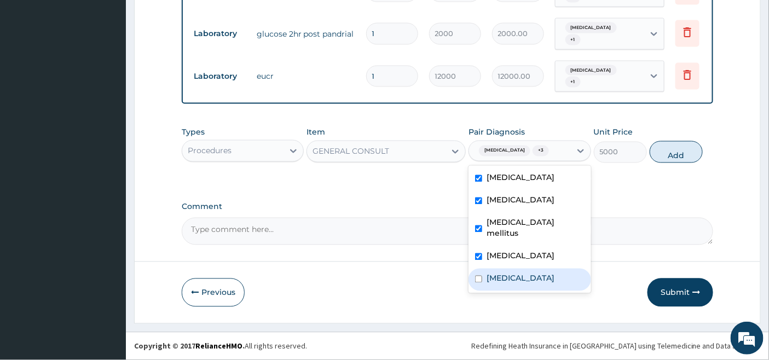
click at [483, 269] on div "[MEDICAL_DATA]" at bounding box center [530, 280] width 122 height 22
checkbox input "true"
click at [672, 159] on button "Add" at bounding box center [676, 152] width 53 height 22
type input "0"
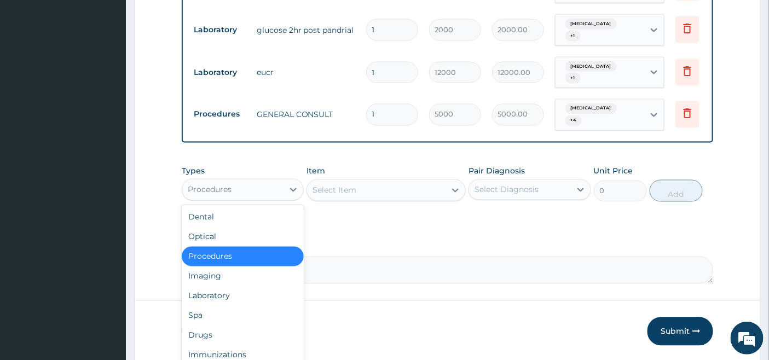
click at [283, 189] on div "Procedures" at bounding box center [232, 190] width 101 height 18
click at [225, 300] on div "Laboratory" at bounding box center [243, 296] width 122 height 20
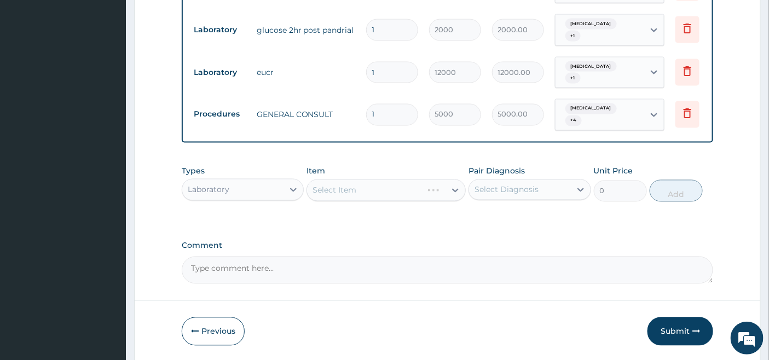
click at [429, 189] on div "Select Item" at bounding box center [386, 191] width 159 height 22
click at [423, 189] on div "Select Item" at bounding box center [365, 191] width 116 height 18
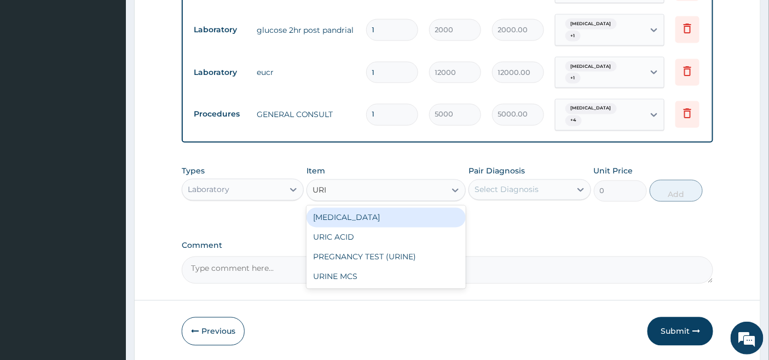
type input "URIN"
click at [417, 217] on div "[MEDICAL_DATA]" at bounding box center [386, 218] width 159 height 20
type input "2000"
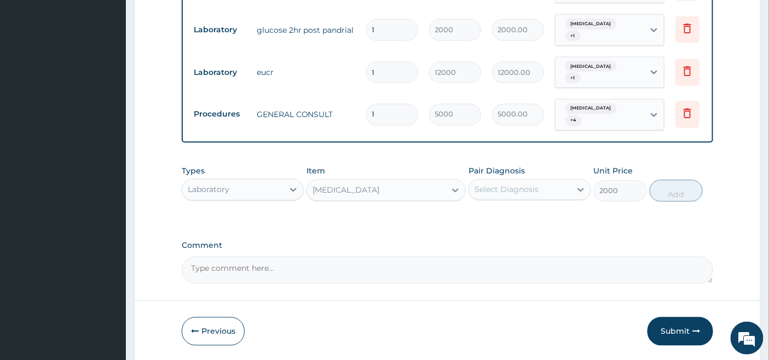
click at [496, 188] on div "Select Diagnosis" at bounding box center [507, 189] width 64 height 11
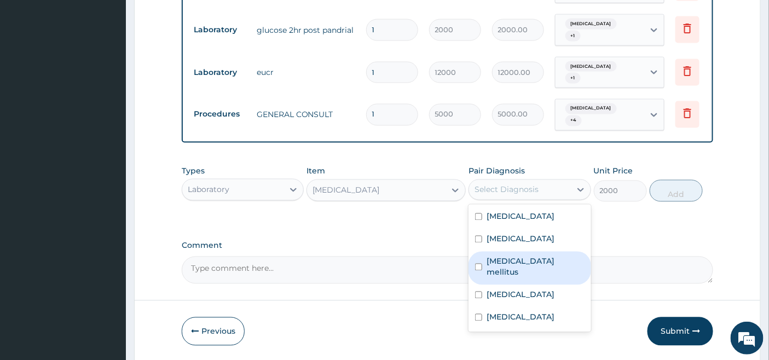
click at [489, 258] on label "[MEDICAL_DATA] mellitus" at bounding box center [535, 267] width 97 height 22
checkbox input "true"
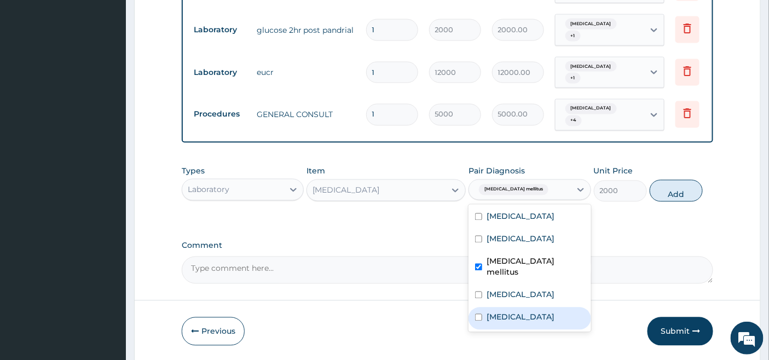
click at [494, 312] on label "[MEDICAL_DATA]" at bounding box center [521, 317] width 68 height 11
checkbox input "true"
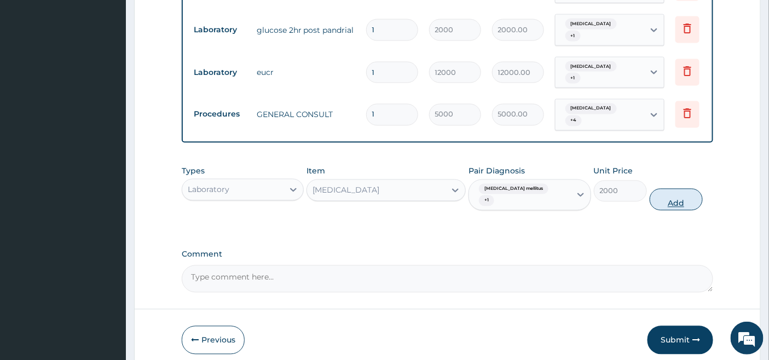
click at [677, 193] on button "Add" at bounding box center [676, 200] width 53 height 22
type input "0"
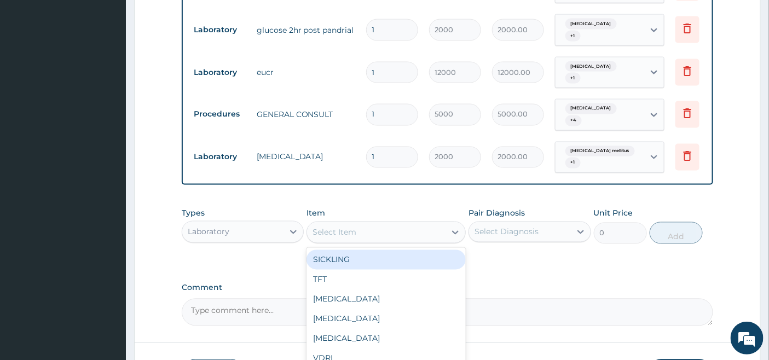
click at [332, 230] on div "Select Item" at bounding box center [335, 232] width 44 height 11
type input "FBC"
click at [359, 251] on div "FBC" at bounding box center [386, 260] width 159 height 20
type input "4500"
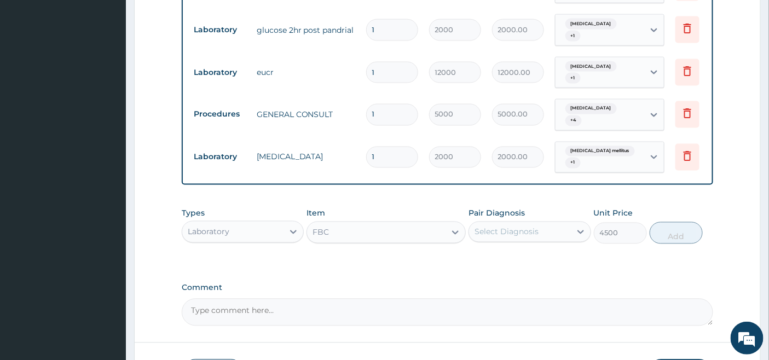
click at [513, 227] on div "Select Diagnosis" at bounding box center [507, 232] width 64 height 11
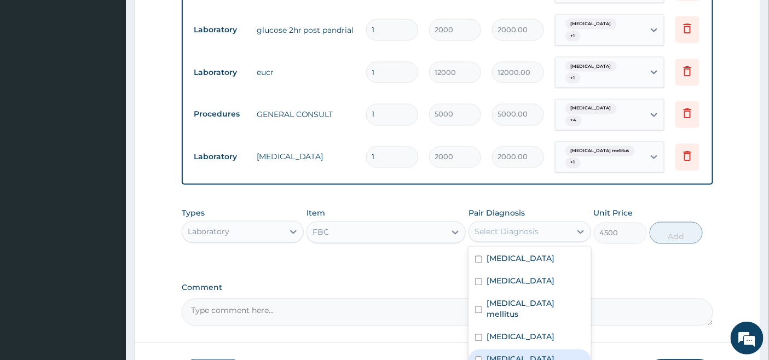
click at [490, 354] on label "Bacteremia" at bounding box center [521, 359] width 68 height 11
checkbox input "true"
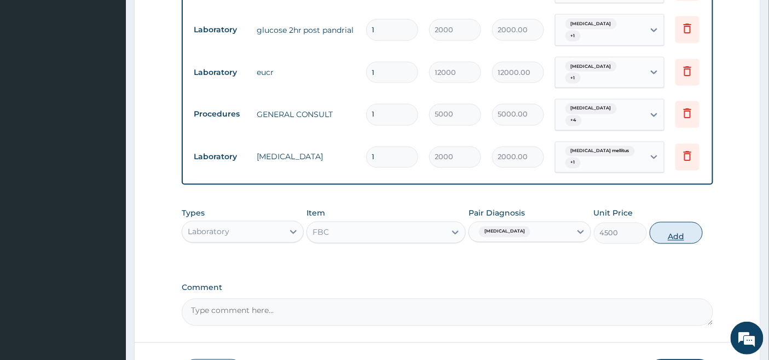
click at [682, 231] on button "Add" at bounding box center [676, 233] width 53 height 22
type input "0"
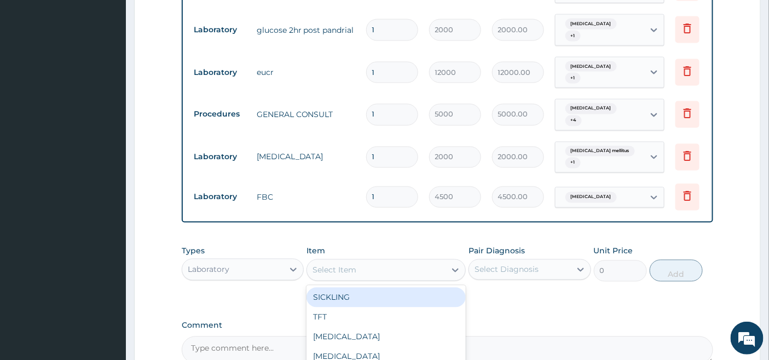
click at [372, 263] on div "Select Item" at bounding box center [376, 271] width 139 height 18
type input "MALAR"
click at [380, 288] on div "MALARIA PARASITE" at bounding box center [386, 298] width 159 height 20
type input "2000"
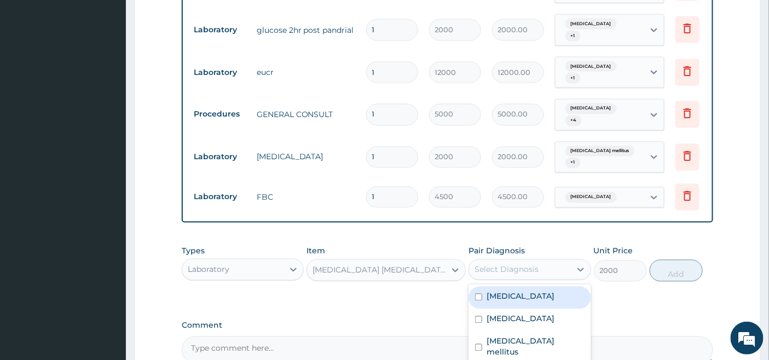
click at [511, 261] on div "Select Diagnosis" at bounding box center [519, 270] width 101 height 18
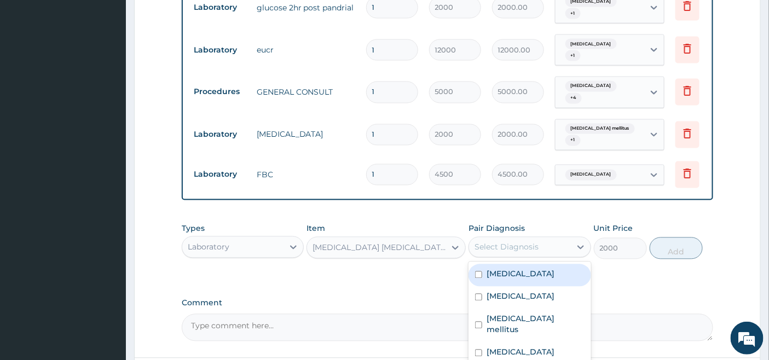
scroll to position [654, 0]
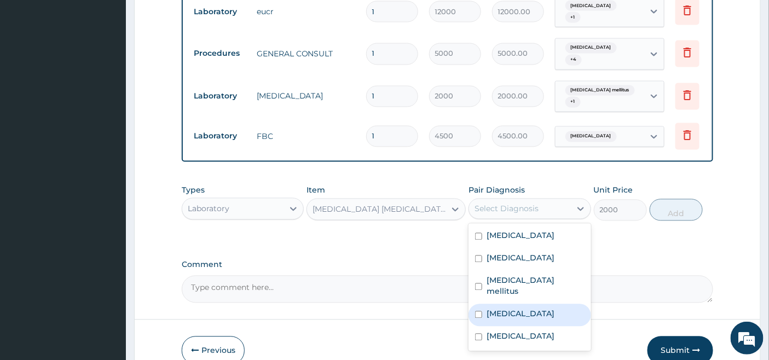
click at [494, 309] on label "Malaria" at bounding box center [521, 314] width 68 height 11
checkbox input "true"
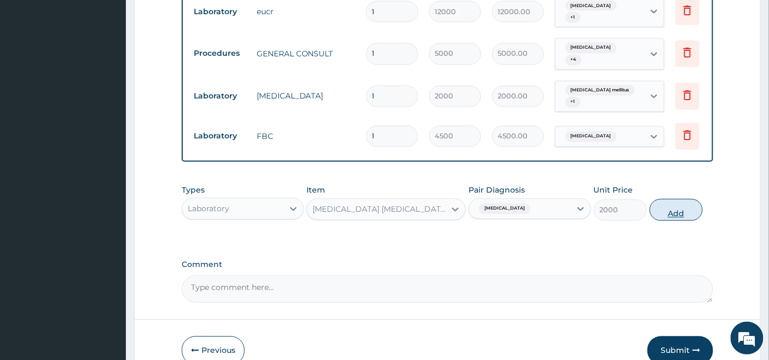
click at [676, 206] on button "Add" at bounding box center [676, 210] width 53 height 22
type input "0"
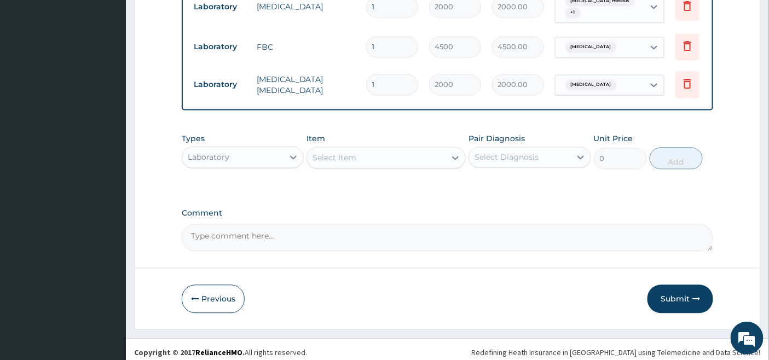
scroll to position [746, 0]
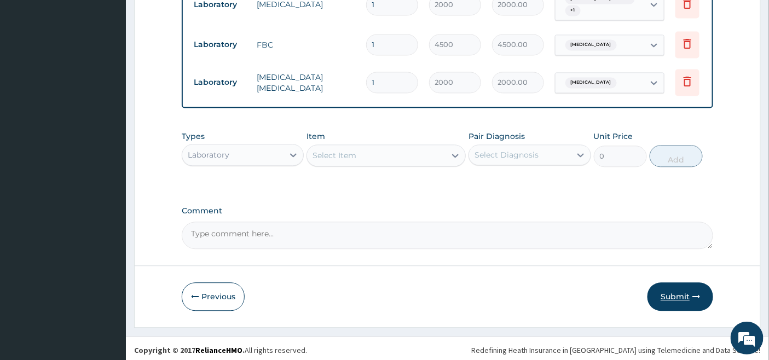
click at [677, 291] on button "Submit" at bounding box center [681, 296] width 66 height 28
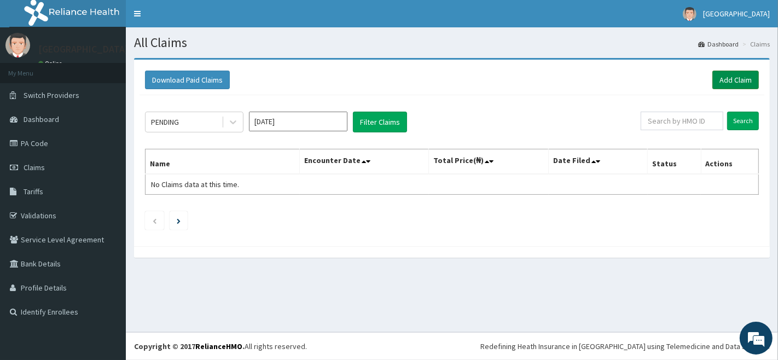
click at [738, 78] on link "Add Claim" at bounding box center [736, 80] width 47 height 19
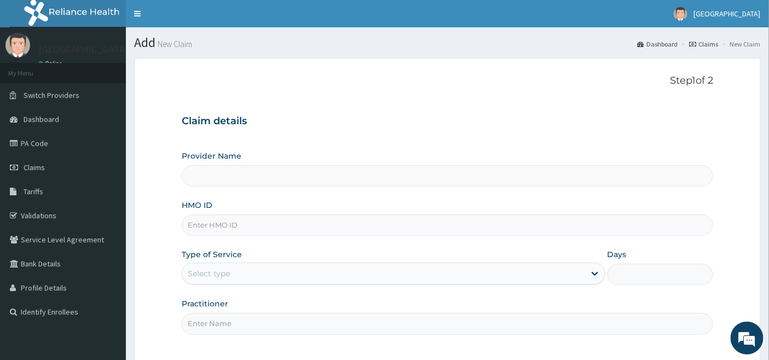
type input "Emel Hospital"
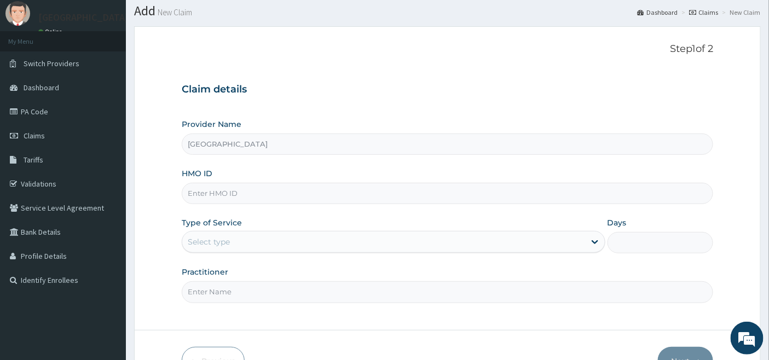
scroll to position [61, 0]
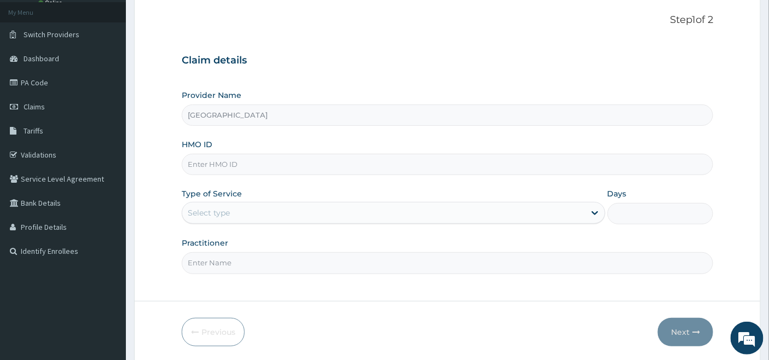
click at [227, 160] on input "HMO ID" at bounding box center [448, 164] width 532 height 21
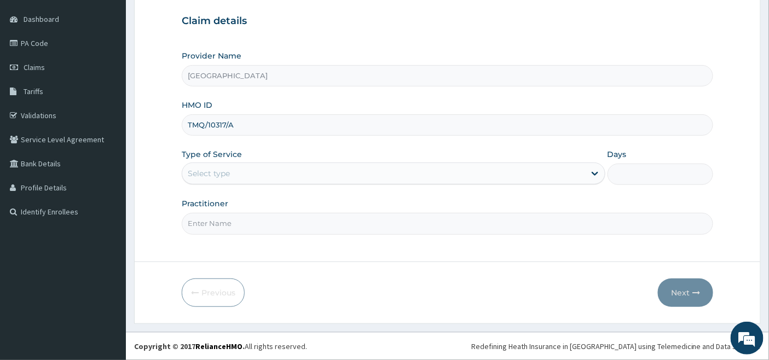
type input "TMQ/10317/A"
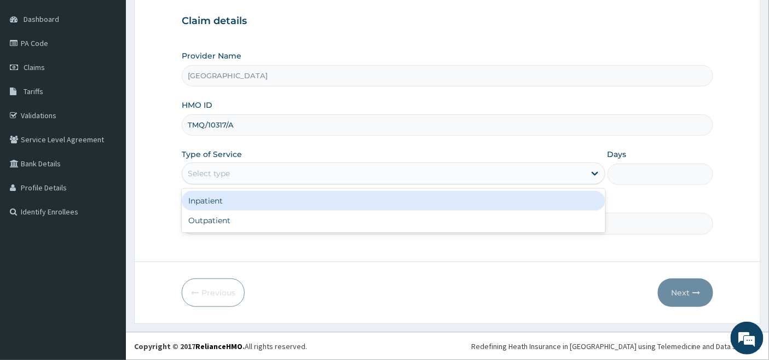
click at [244, 171] on div "Select type" at bounding box center [383, 174] width 403 height 18
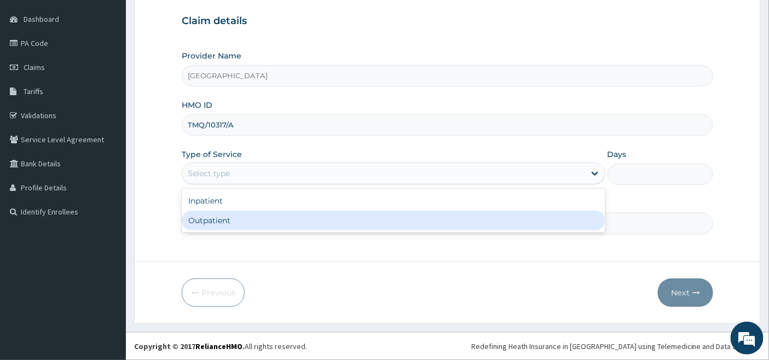
click at [220, 221] on div "Outpatient" at bounding box center [394, 221] width 424 height 20
type input "1"
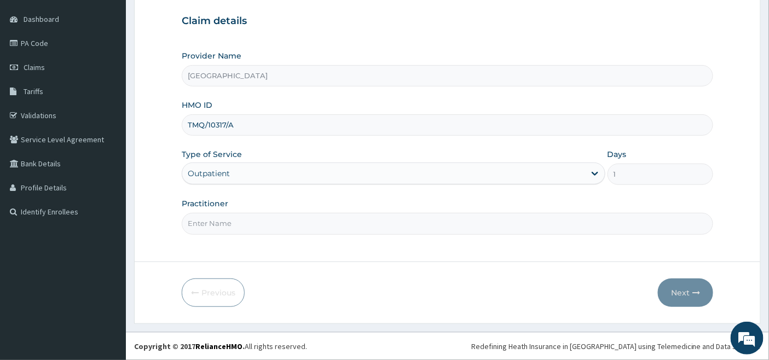
click at [229, 217] on input "Practitioner" at bounding box center [448, 223] width 532 height 21
type input "DR UDOH"
click at [680, 289] on button "Next" at bounding box center [685, 293] width 55 height 28
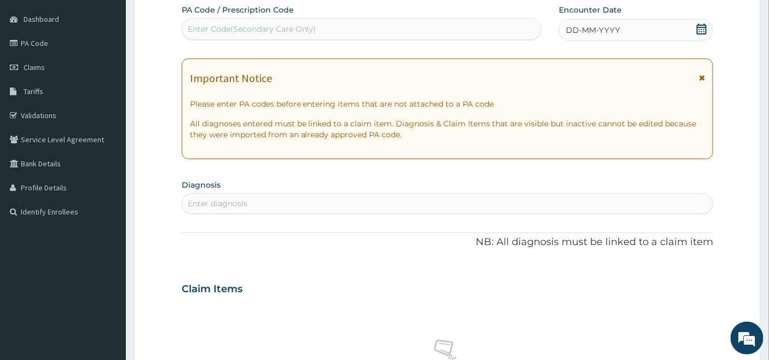
click at [378, 33] on div "Enter Code(Secondary Care Only)" at bounding box center [361, 29] width 359 height 18
paste input "PA/0757E6"
type input "PA/0757E6"
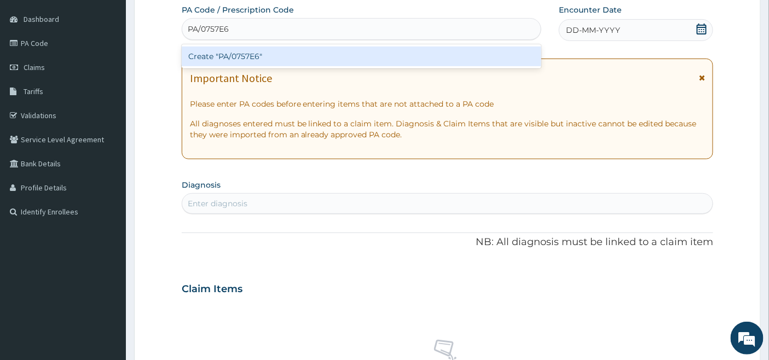
click at [264, 55] on div "Create "PA/0757E6"" at bounding box center [362, 57] width 360 height 20
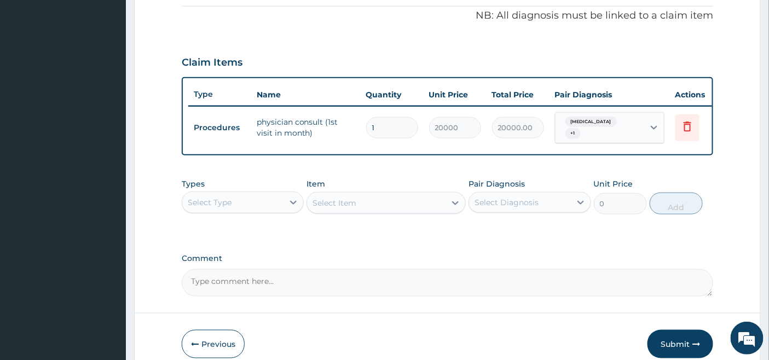
scroll to position [389, 0]
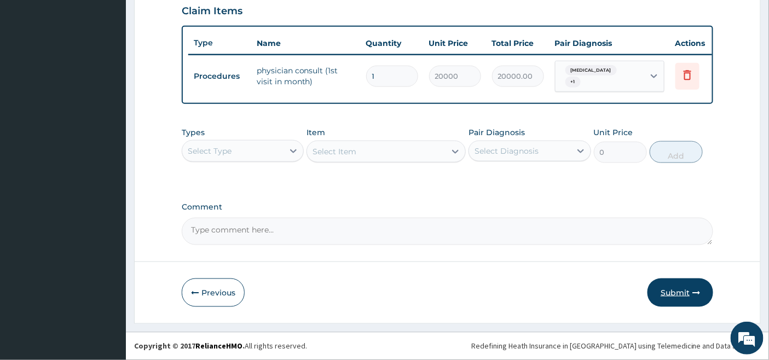
click at [672, 289] on button "Submit" at bounding box center [681, 293] width 66 height 28
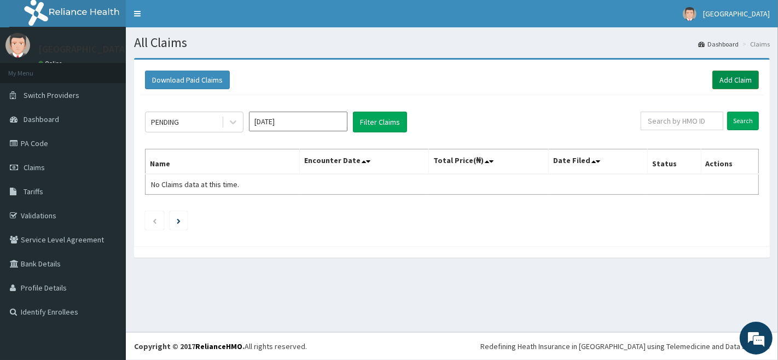
click at [735, 75] on link "Add Claim" at bounding box center [736, 80] width 47 height 19
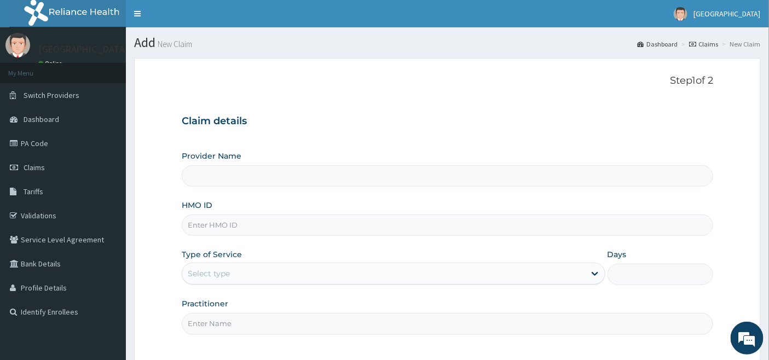
type input "Emel Hospital"
click at [230, 218] on input "HMO ID" at bounding box center [448, 225] width 532 height 21
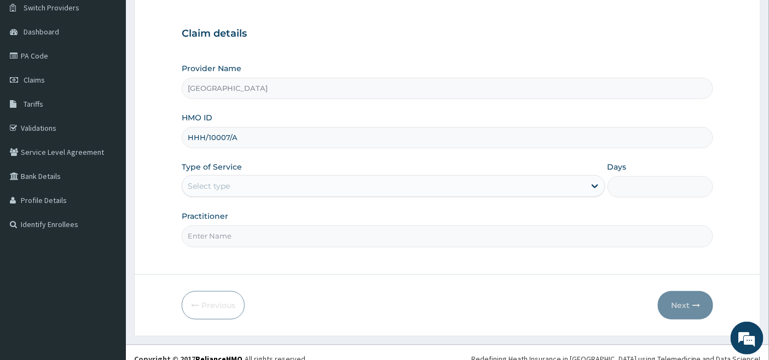
scroll to position [100, 0]
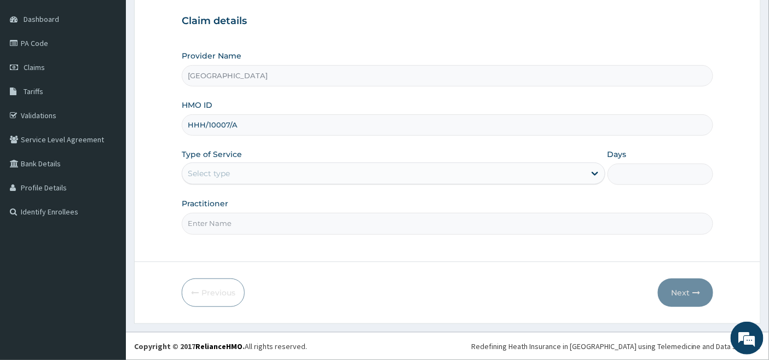
type input "HHH/10007/A"
click at [233, 174] on div "Select type" at bounding box center [383, 174] width 403 height 18
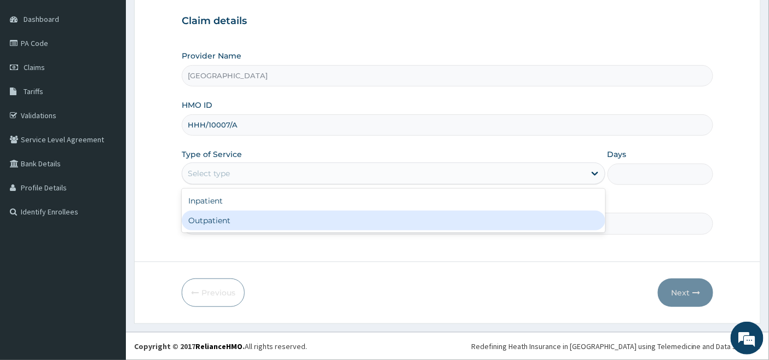
click at [210, 222] on div "Outpatient" at bounding box center [394, 221] width 424 height 20
type input "1"
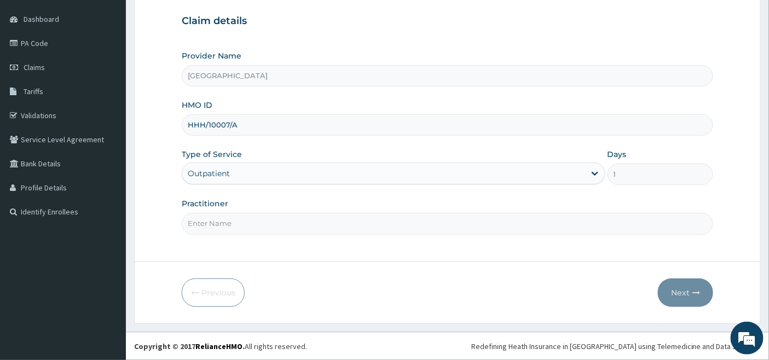
click at [215, 222] on input "Practitioner" at bounding box center [448, 223] width 532 height 21
type input "AMARACHI"
click at [680, 291] on button "Next" at bounding box center [685, 293] width 55 height 28
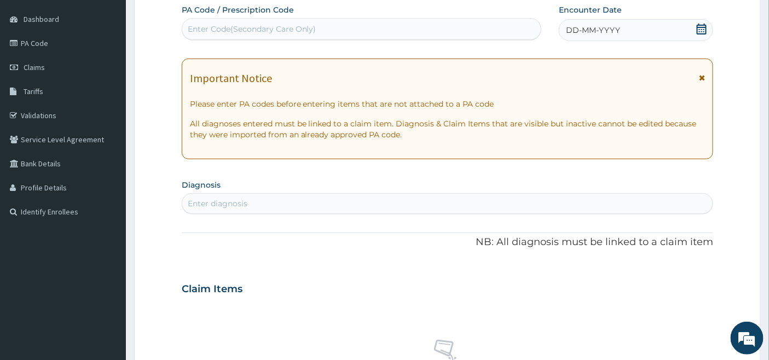
click at [330, 29] on div "Enter Code(Secondary Care Only)" at bounding box center [361, 29] width 359 height 18
paste input "PA/3C030F"
type input "PA/3C030F"
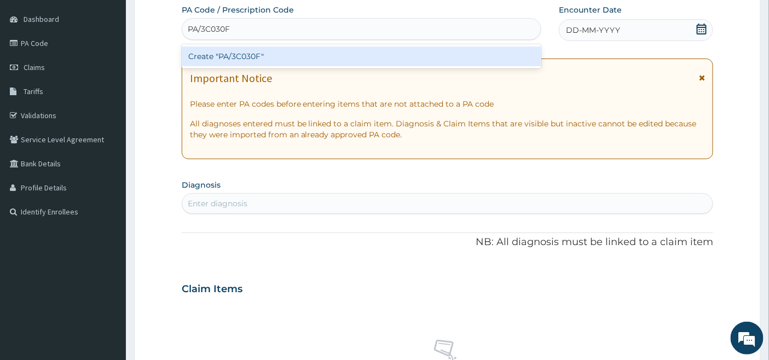
click at [243, 57] on div "Create "PA/3C030F"" at bounding box center [362, 57] width 360 height 20
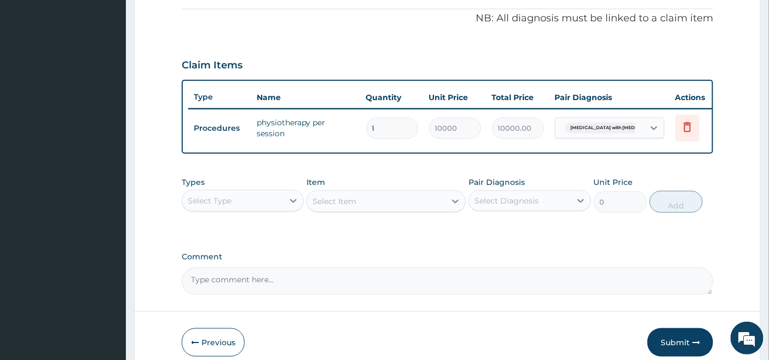
scroll to position [348, 0]
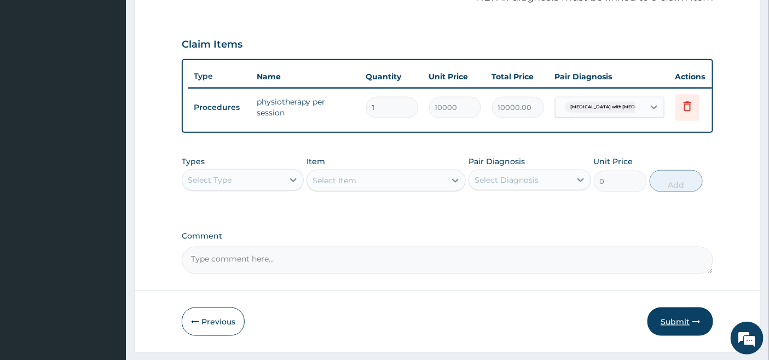
click at [673, 328] on button "Submit" at bounding box center [681, 322] width 66 height 28
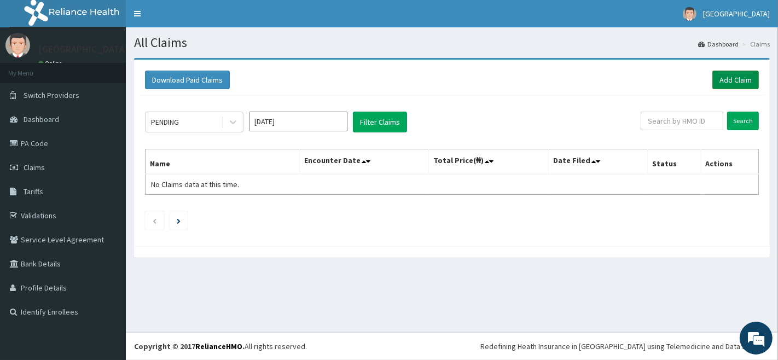
click at [736, 80] on link "Add Claim" at bounding box center [736, 80] width 47 height 19
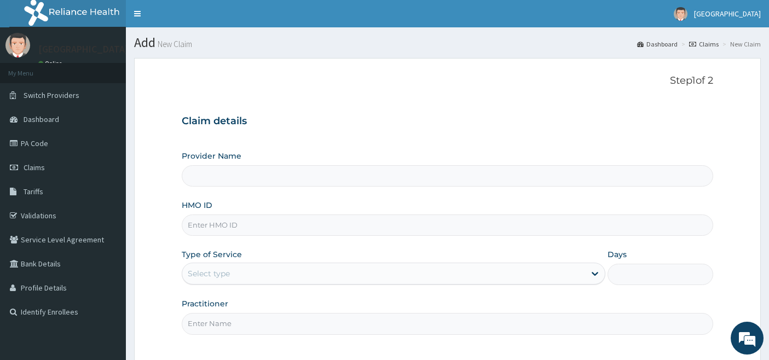
type input "[GEOGRAPHIC_DATA]"
click at [245, 225] on input "HMO ID" at bounding box center [448, 225] width 532 height 21
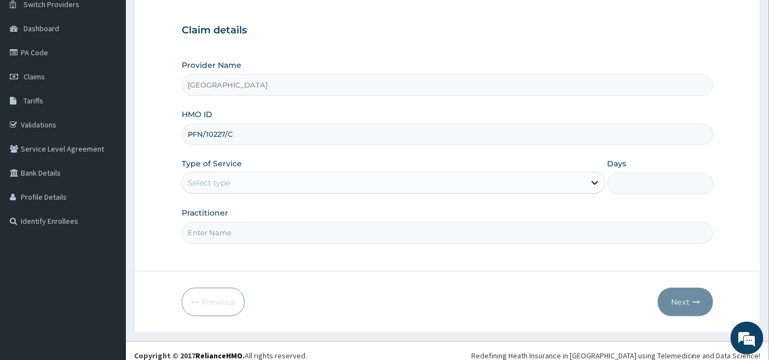
scroll to position [100, 0]
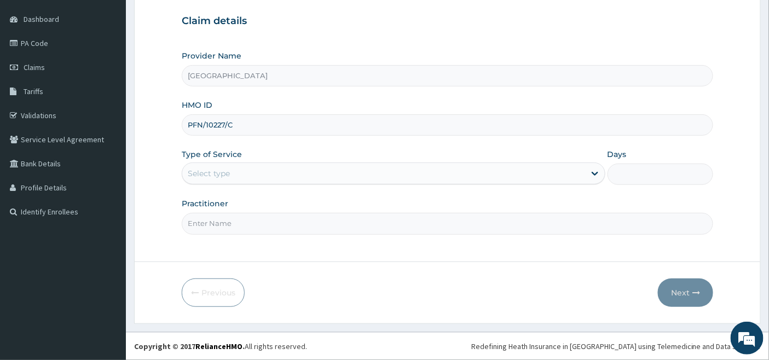
type input "PFN/10227/C"
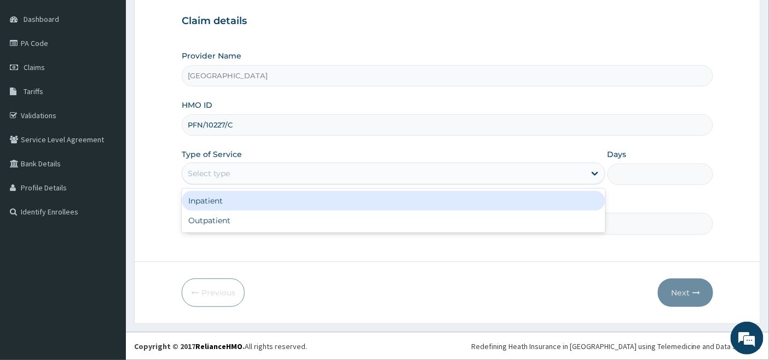
click at [250, 170] on div "Select type" at bounding box center [383, 174] width 403 height 18
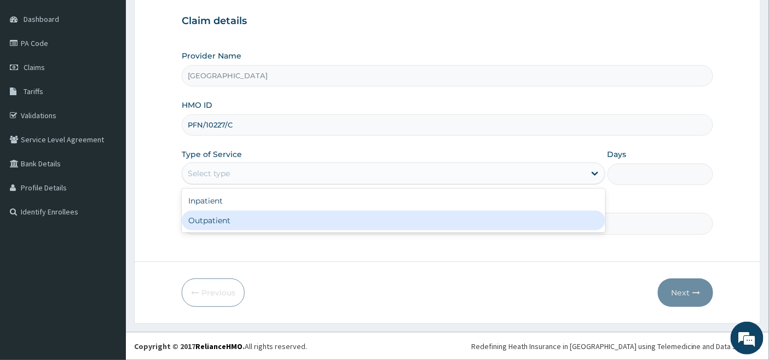
click at [210, 216] on div "Outpatient" at bounding box center [394, 221] width 424 height 20
type input "1"
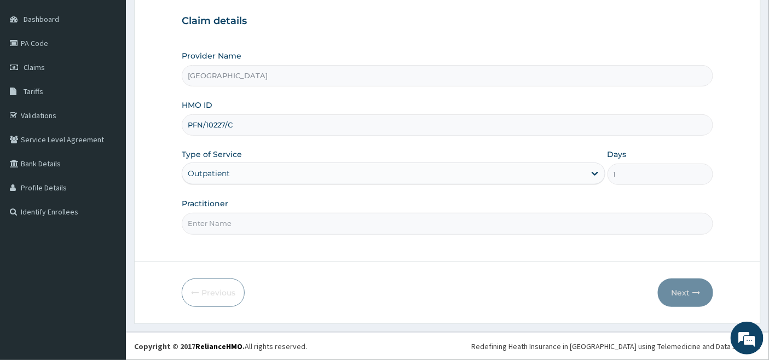
click at [220, 220] on input "Practitioner" at bounding box center [448, 223] width 532 height 21
type input "DR OKOH"
click at [682, 293] on button "Next" at bounding box center [685, 293] width 55 height 28
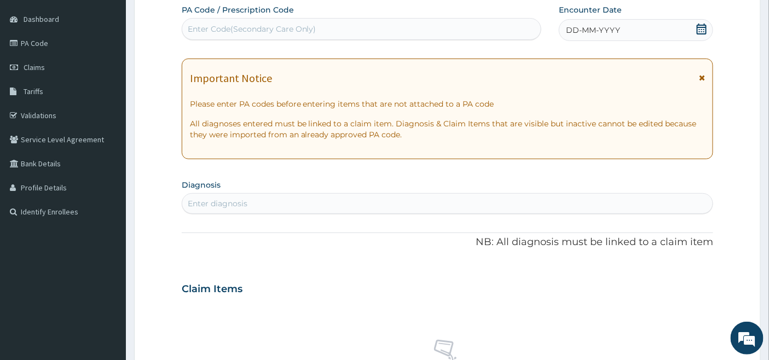
click at [326, 26] on div "Enter Code(Secondary Care Only)" at bounding box center [361, 29] width 359 height 18
paste input "PA/1C367F"
type input "PA/1C367F"
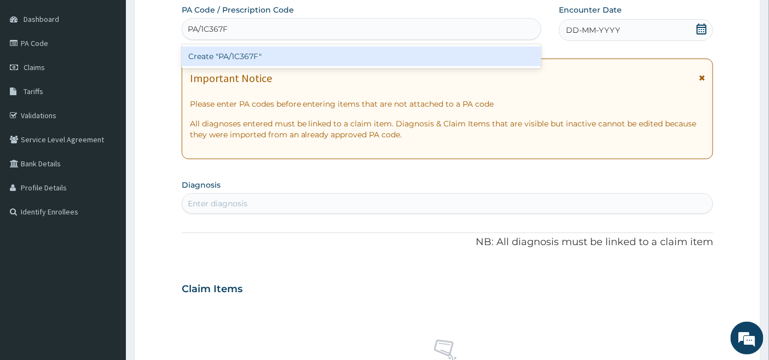
click at [292, 55] on div "Create "PA/1C367F"" at bounding box center [362, 57] width 360 height 20
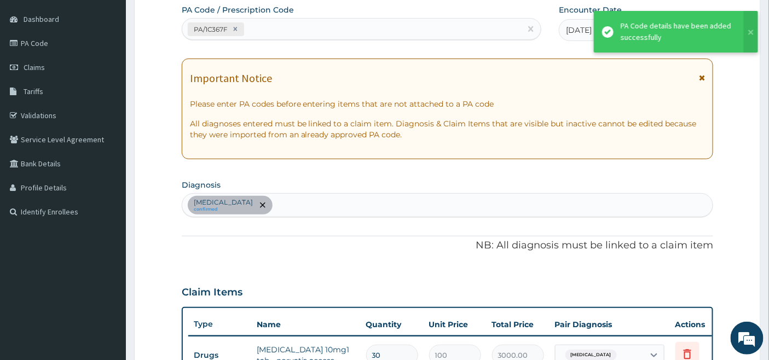
scroll to position [351, 0]
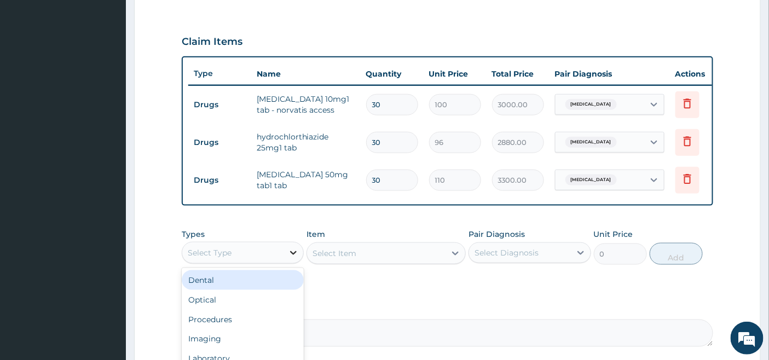
click at [284, 260] on div at bounding box center [294, 253] width 20 height 20
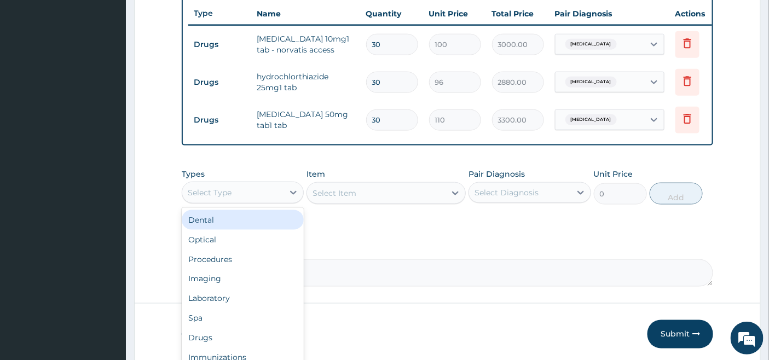
scroll to position [412, 0]
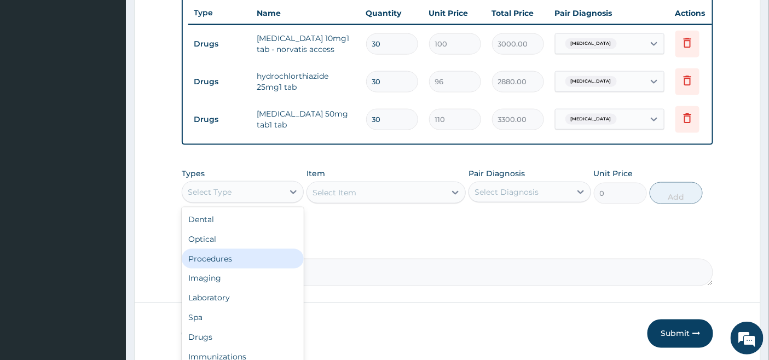
click at [228, 269] on div "Procedures" at bounding box center [243, 259] width 122 height 20
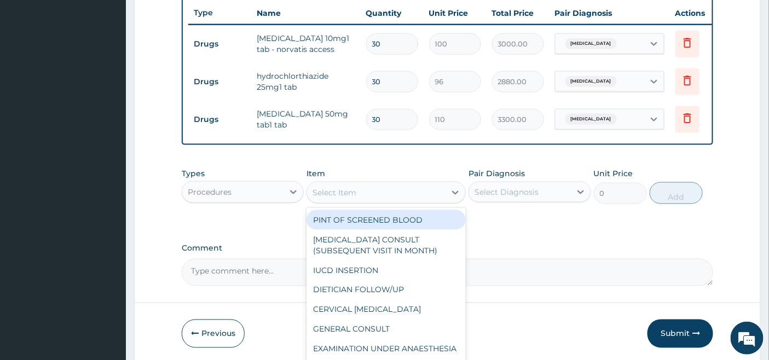
click at [434, 201] on div "Select Item" at bounding box center [376, 193] width 139 height 18
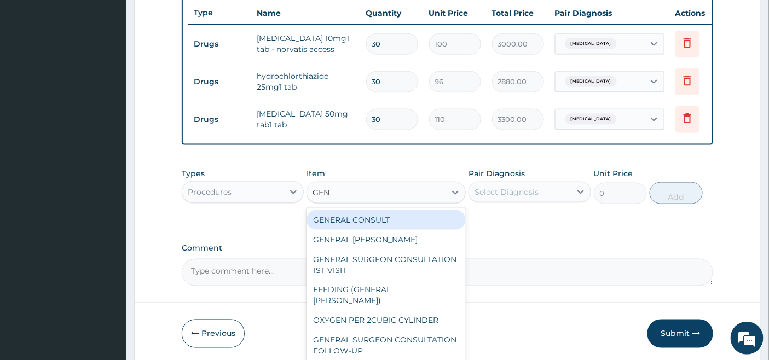
type input "GENE"
click at [418, 228] on div "GENERAL CONSULT" at bounding box center [386, 220] width 159 height 20
type input "5000"
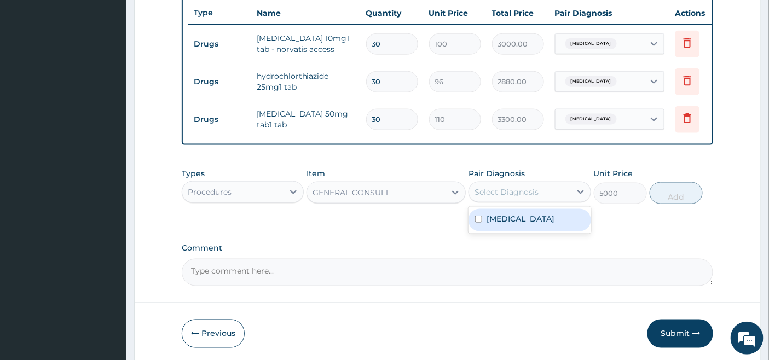
click at [512, 198] on div "Select Diagnosis" at bounding box center [507, 192] width 64 height 11
click at [505, 224] on label "Essential hypertension" at bounding box center [521, 219] width 68 height 11
checkbox input "true"
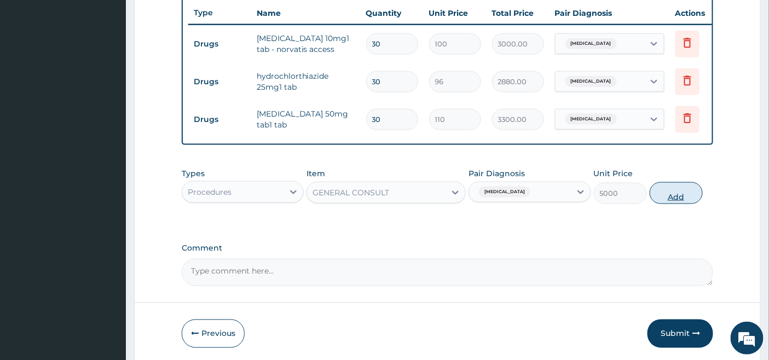
click at [680, 203] on button "Add" at bounding box center [676, 193] width 53 height 22
type input "0"
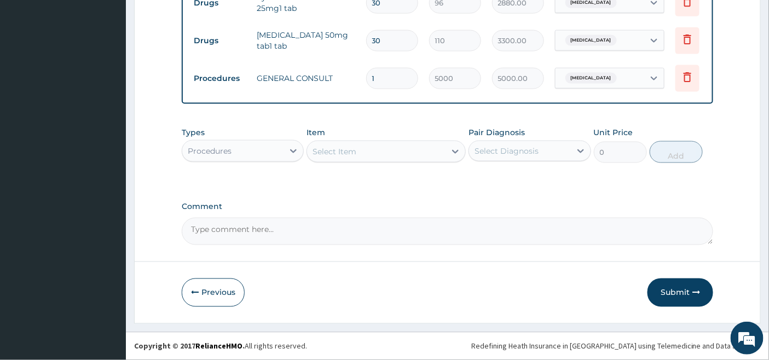
scroll to position [499, 0]
click at [675, 293] on button "Submit" at bounding box center [681, 293] width 66 height 28
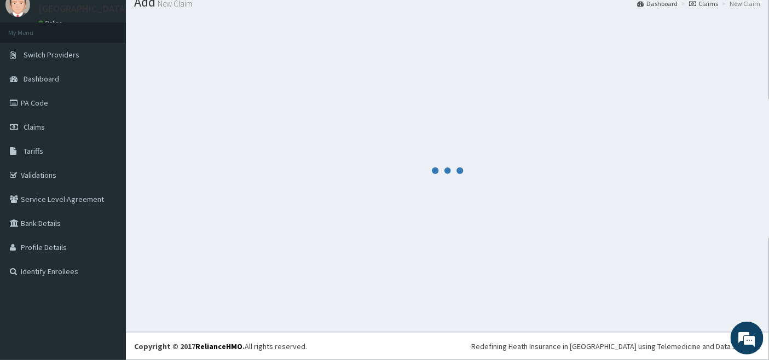
scroll to position [40, 0]
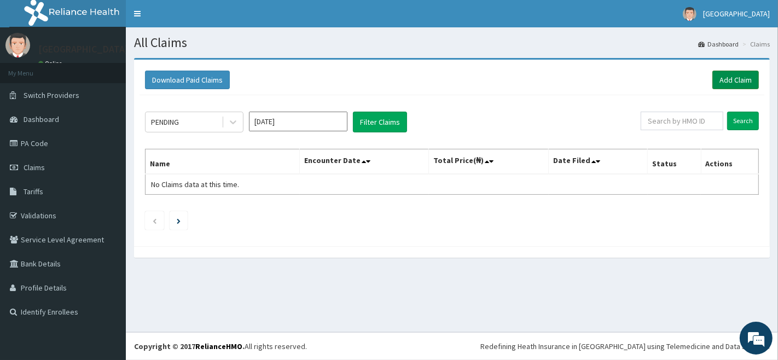
click at [732, 80] on link "Add Claim" at bounding box center [736, 80] width 47 height 19
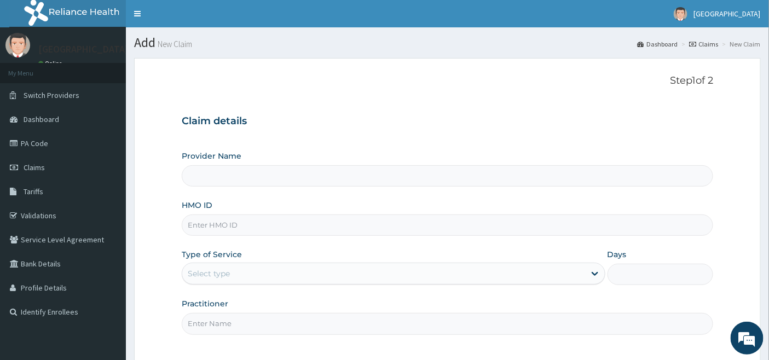
type input "[GEOGRAPHIC_DATA]"
click at [227, 221] on input "HMO ID" at bounding box center [448, 225] width 532 height 21
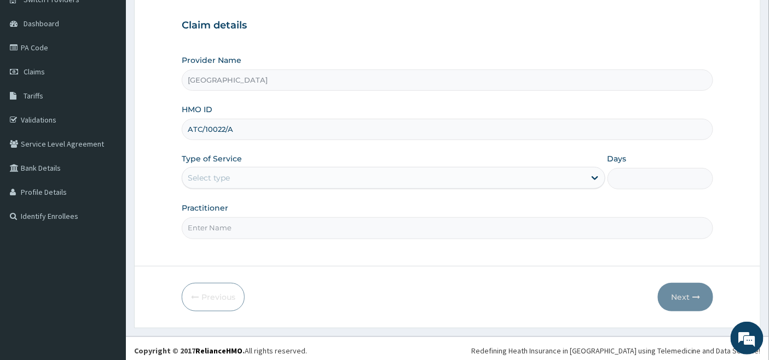
scroll to position [100, 0]
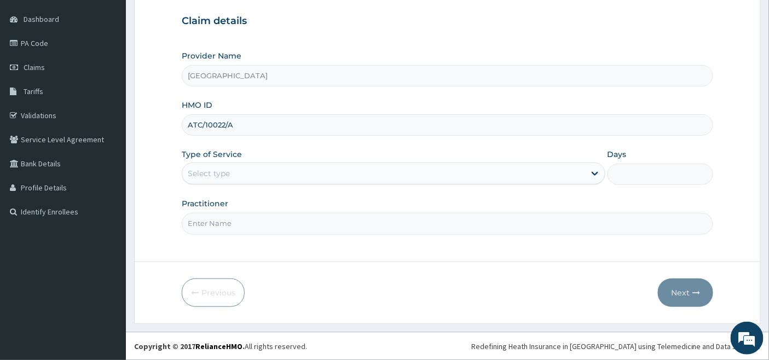
type input "ATC/10022/A"
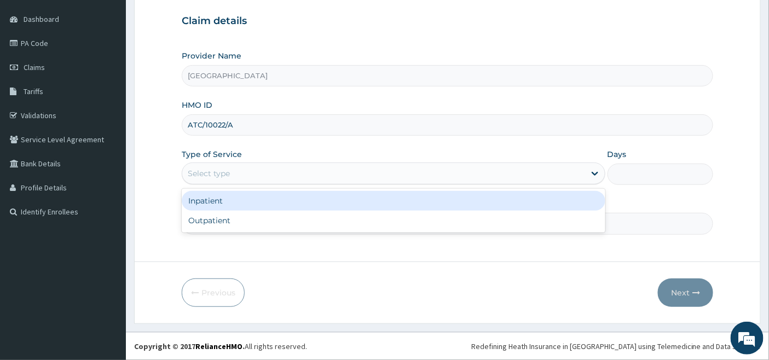
click at [254, 168] on div "Select type" at bounding box center [383, 174] width 403 height 18
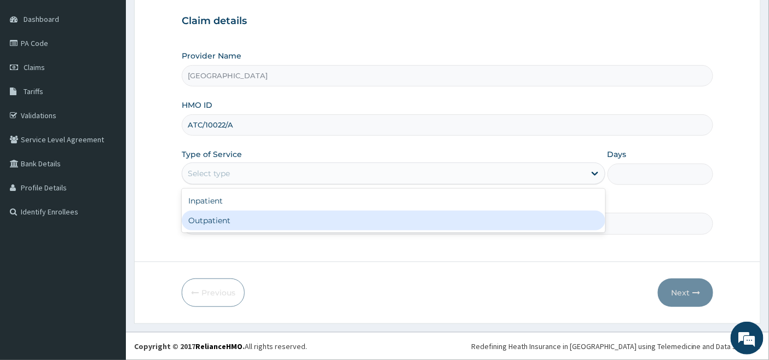
click at [232, 221] on div "Outpatient" at bounding box center [394, 221] width 424 height 20
type input "1"
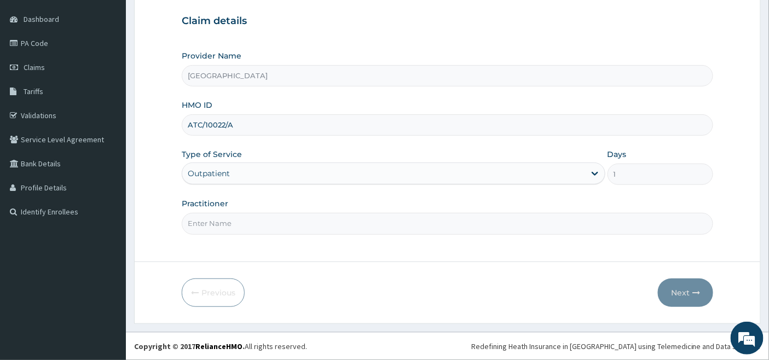
click at [227, 222] on input "Practitioner" at bounding box center [448, 223] width 532 height 21
type input "[PERSON_NAME]"
click at [681, 293] on button "Next" at bounding box center [685, 293] width 55 height 28
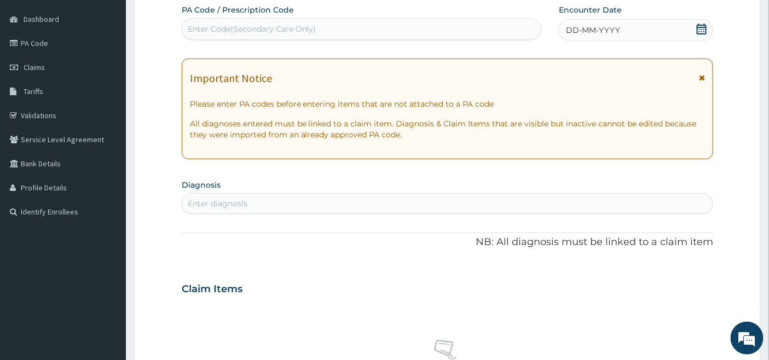
click at [303, 26] on div "Enter Code(Secondary Care Only)" at bounding box center [252, 29] width 129 height 11
paste input "PA/1F039E"
type input "PA/1F039E"
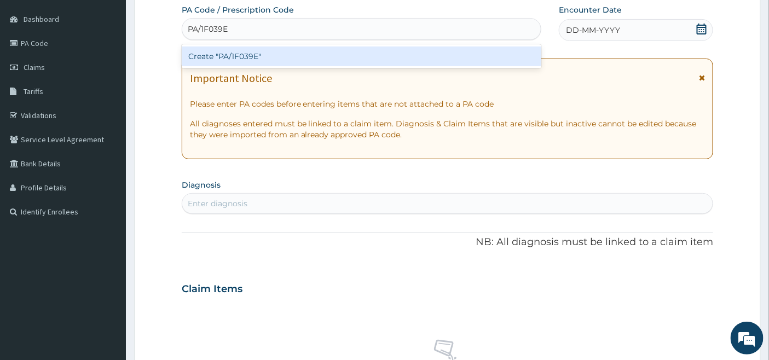
click at [287, 55] on div "Create "PA/1F039E"" at bounding box center [362, 57] width 360 height 20
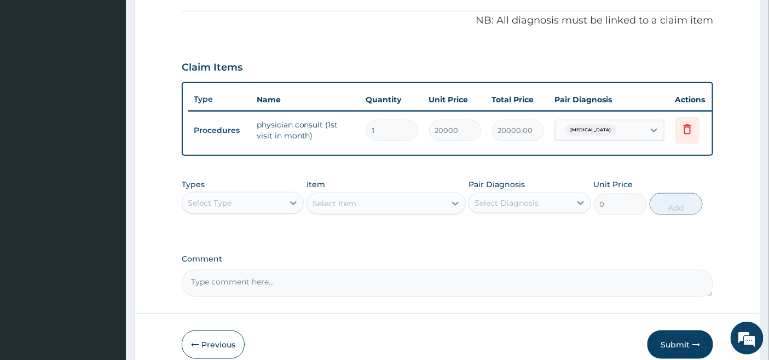
scroll to position [348, 0]
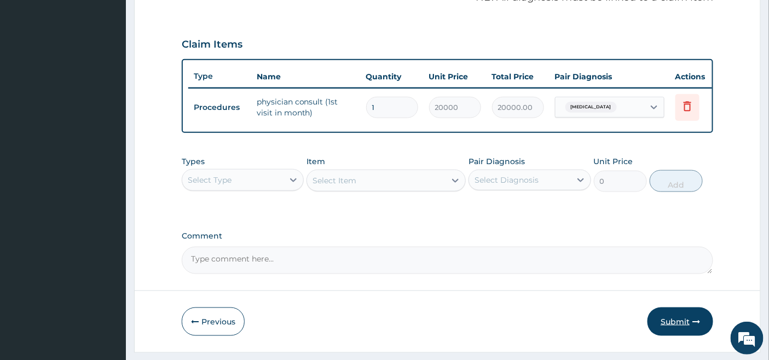
click at [668, 325] on button "Submit" at bounding box center [681, 322] width 66 height 28
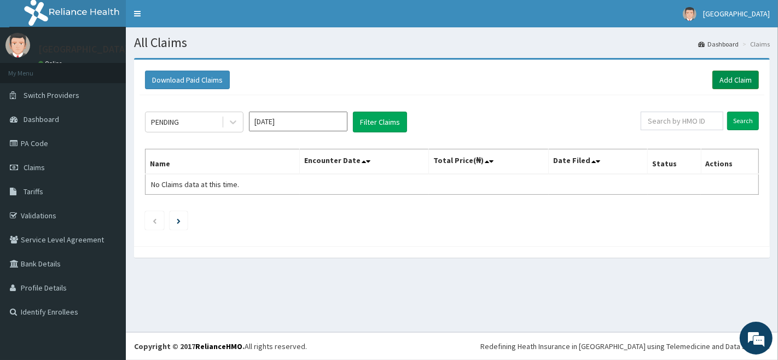
click at [732, 83] on link "Add Claim" at bounding box center [736, 80] width 47 height 19
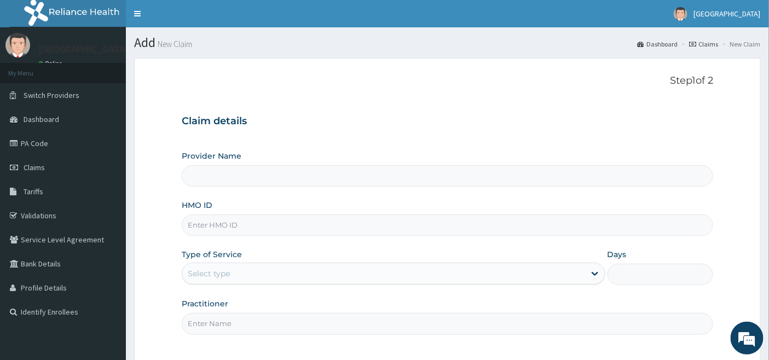
type input "[GEOGRAPHIC_DATA]"
click at [247, 220] on input "HMO ID" at bounding box center [448, 225] width 532 height 21
type input "BGM/10010/B"
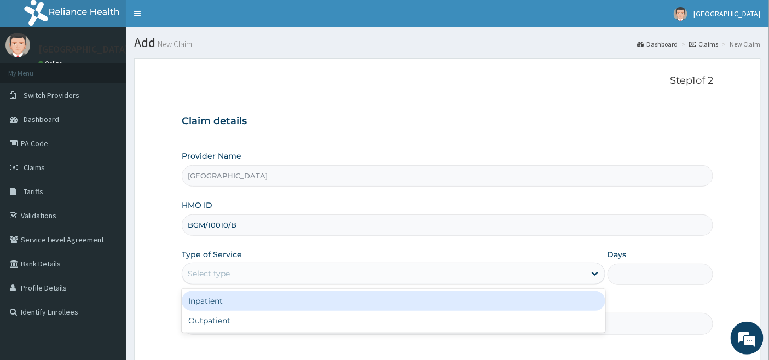
click at [252, 269] on div "Select type" at bounding box center [383, 274] width 403 height 18
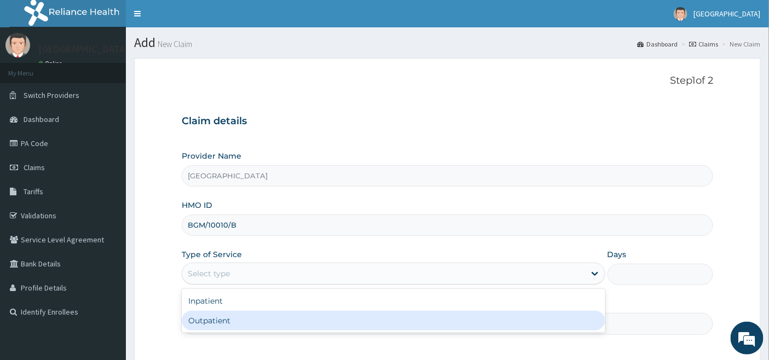
click at [234, 319] on div "Outpatient" at bounding box center [394, 321] width 424 height 20
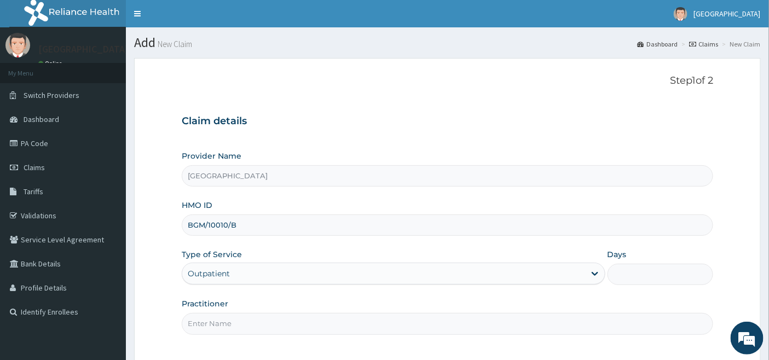
type input "1"
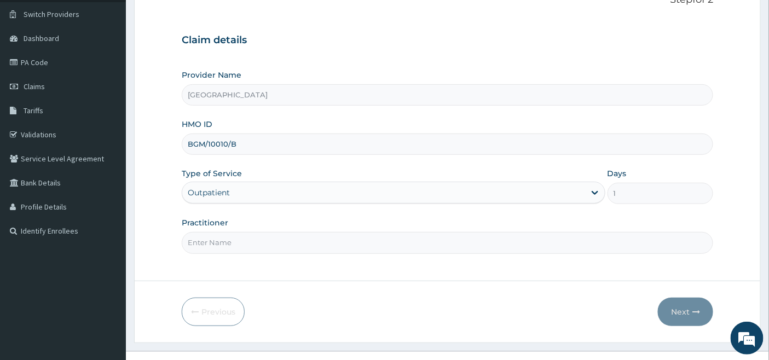
scroll to position [100, 0]
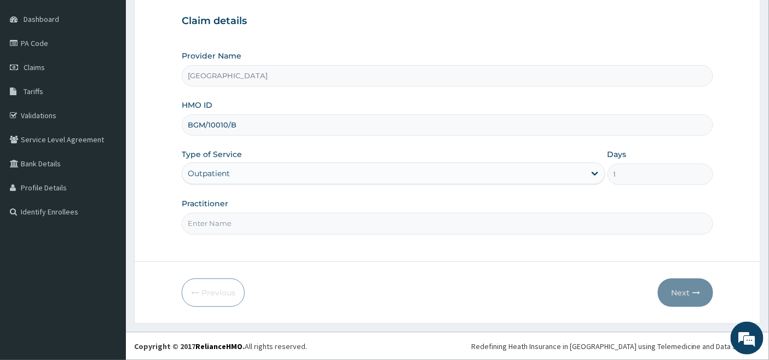
click at [231, 224] on input "Practitioner" at bounding box center [448, 223] width 532 height 21
type input "[PERSON_NAME]"
click at [679, 293] on button "Next" at bounding box center [685, 293] width 55 height 28
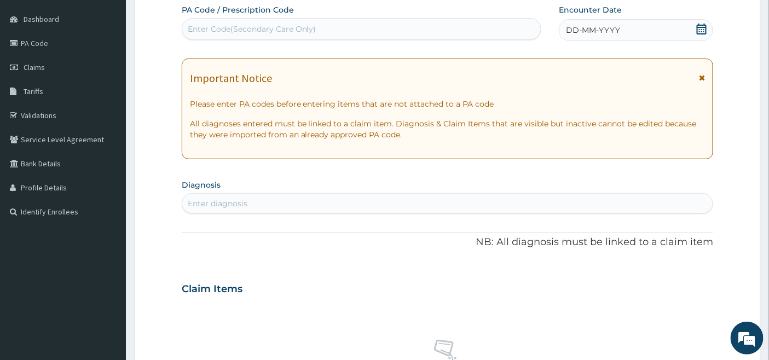
click at [702, 26] on icon at bounding box center [702, 29] width 10 height 11
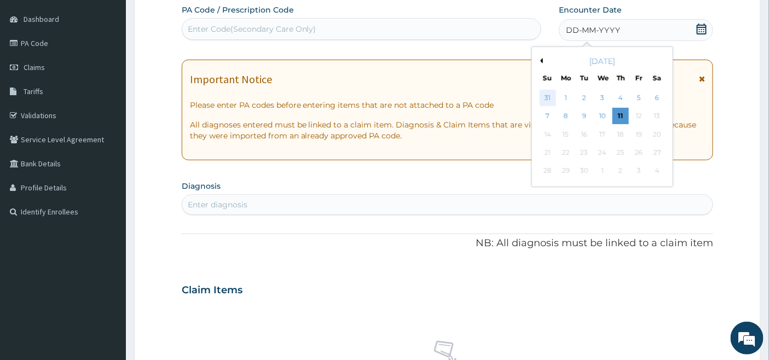
click at [545, 93] on div "31" at bounding box center [548, 98] width 16 height 16
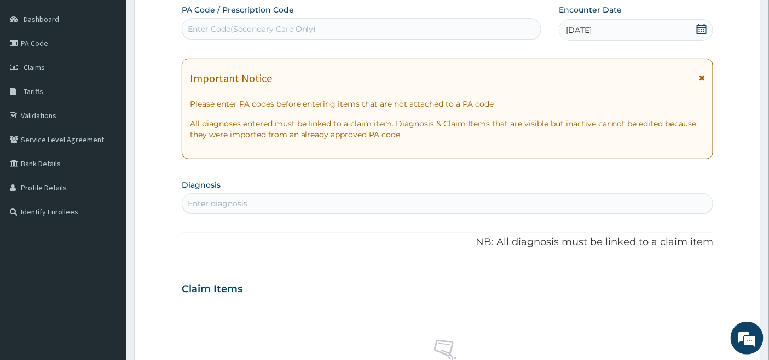
click at [620, 27] on div "[DATE]" at bounding box center [636, 30] width 154 height 22
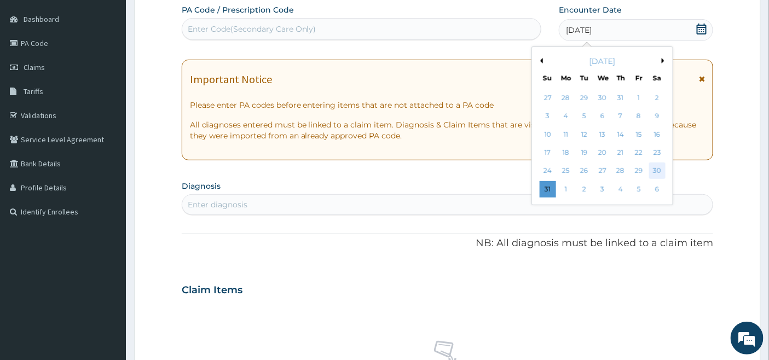
click at [659, 173] on div "30" at bounding box center [657, 171] width 16 height 16
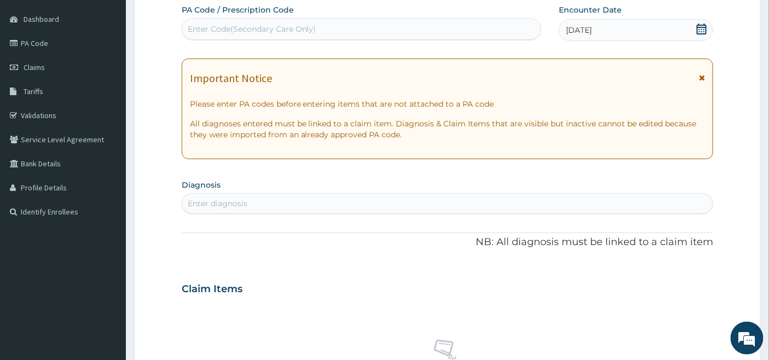
click at [209, 201] on div "Enter diagnosis" at bounding box center [218, 203] width 60 height 11
type input "MUS"
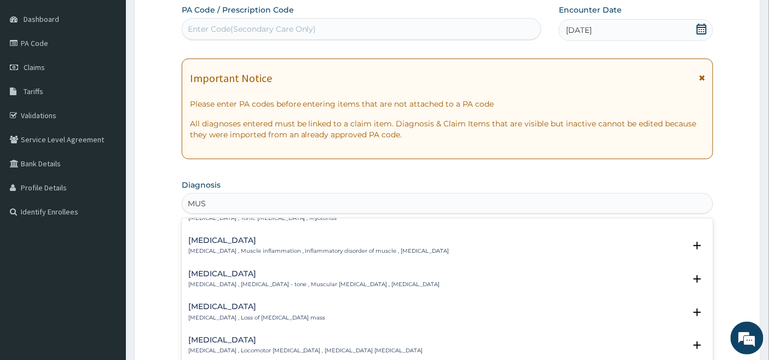
scroll to position [182, 0]
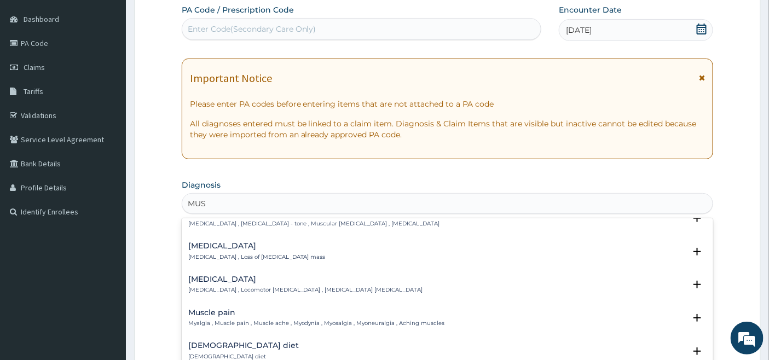
click at [216, 316] on div "Muscle pain Myalgia , Muscle pain , Muscle ache , Myodynia , Myosalgia , Myoneu…" at bounding box center [316, 318] width 257 height 19
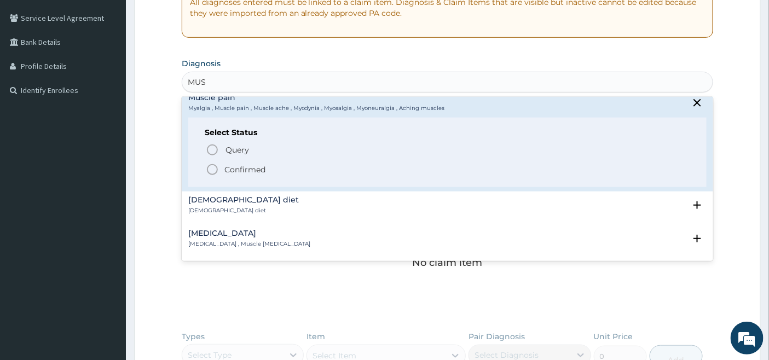
scroll to position [304, 0]
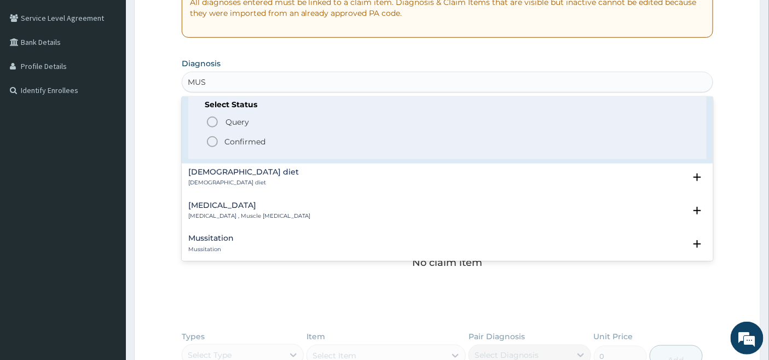
click at [214, 140] on icon "status option filled" at bounding box center [212, 141] width 13 height 13
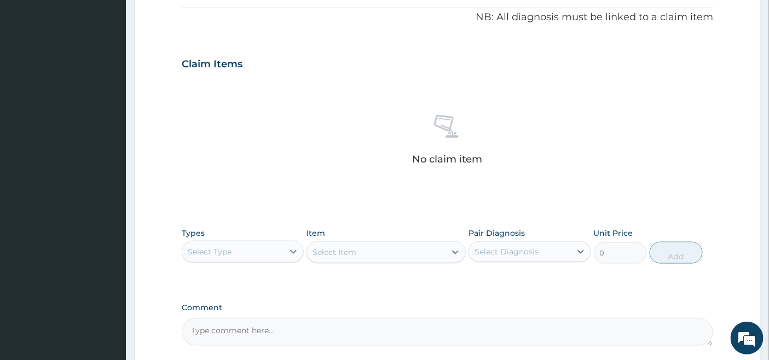
scroll to position [343, 0]
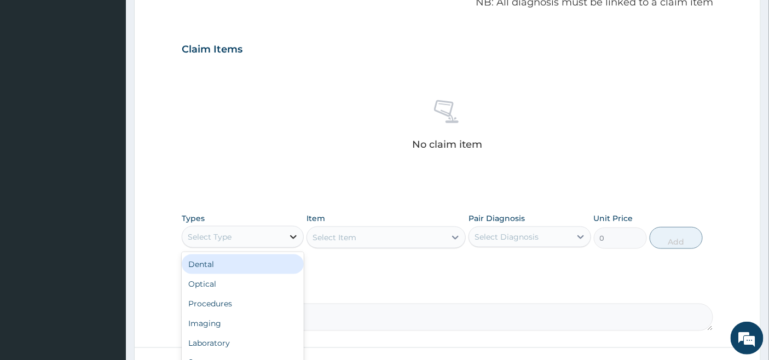
click at [289, 229] on div at bounding box center [294, 237] width 20 height 20
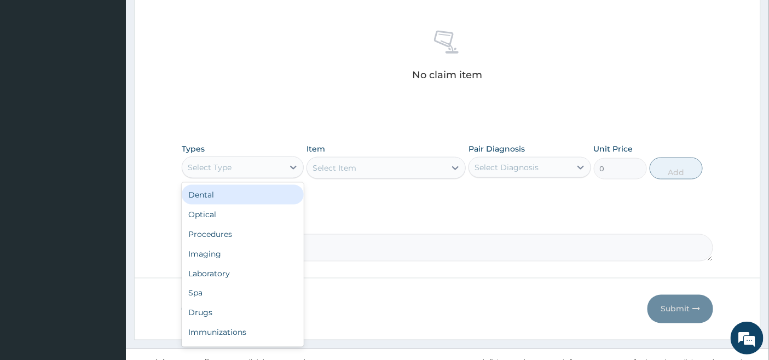
scroll to position [429, 0]
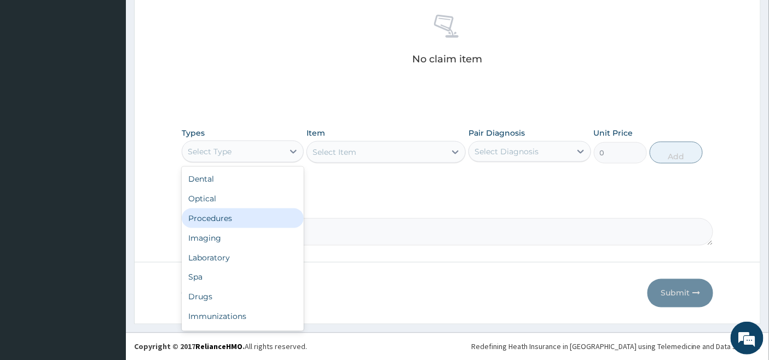
click at [258, 217] on div "Procedures" at bounding box center [243, 219] width 122 height 20
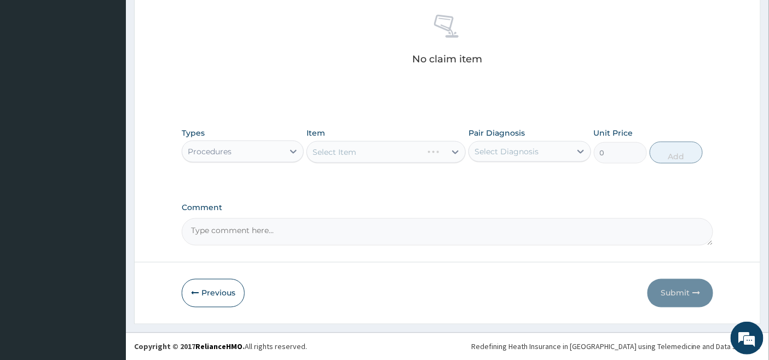
click at [434, 152] on div "Select Item" at bounding box center [386, 152] width 159 height 22
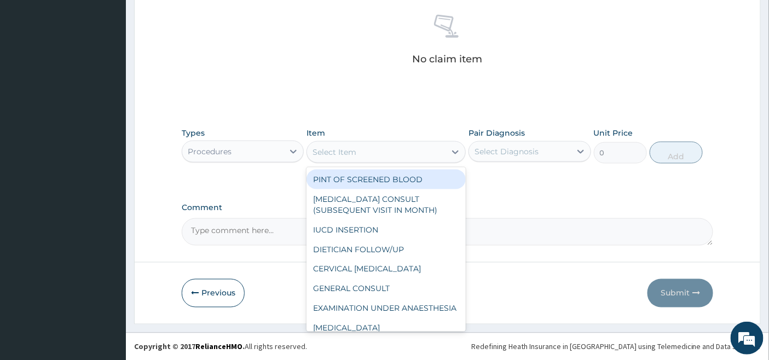
click at [431, 151] on div "Select Item" at bounding box center [376, 152] width 139 height 18
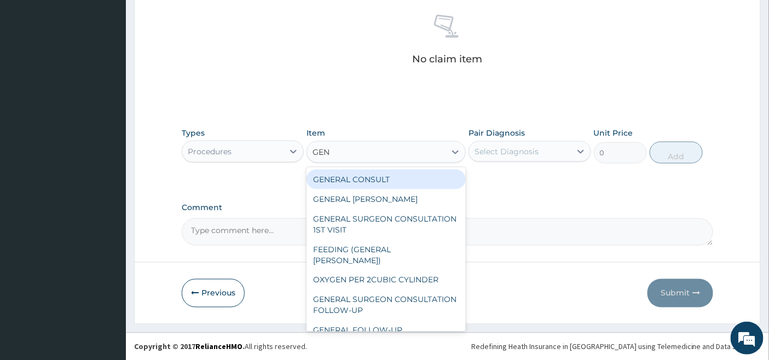
type input "GENE"
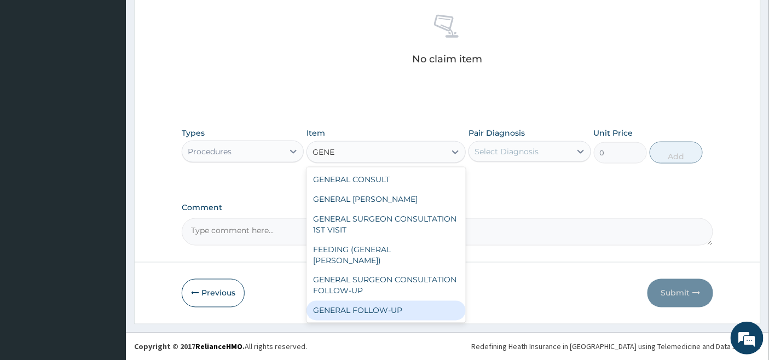
click at [403, 301] on div "GENERAL FOLLOW-UP" at bounding box center [386, 311] width 159 height 20
type input "2500"
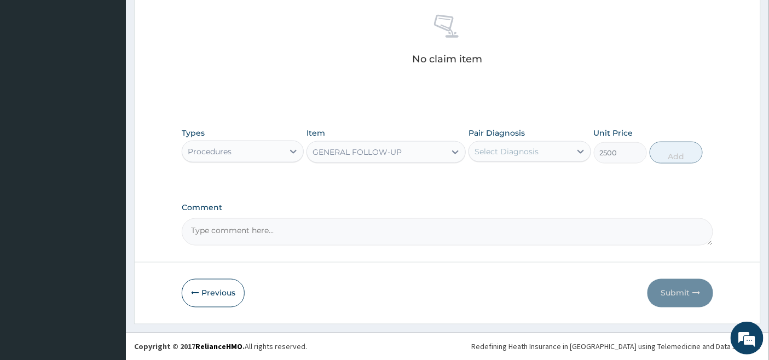
click at [550, 129] on div "Pair Diagnosis Select Diagnosis" at bounding box center [530, 146] width 122 height 36
click at [544, 145] on div "Select Diagnosis" at bounding box center [519, 152] width 101 height 18
click at [521, 181] on label "Muscle pain" at bounding box center [510, 178] width 47 height 11
checkbox input "true"
click at [687, 151] on button "Add" at bounding box center [676, 153] width 53 height 22
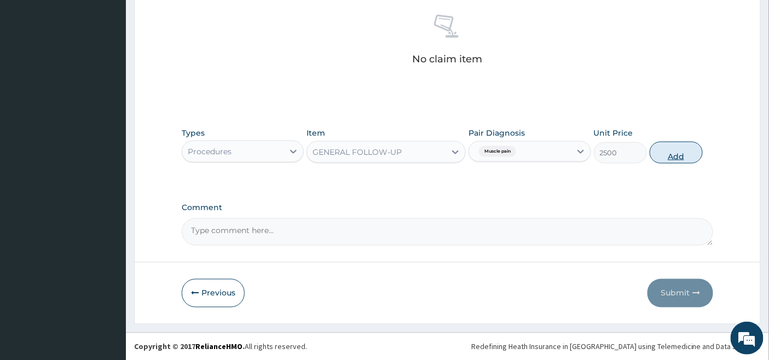
type input "0"
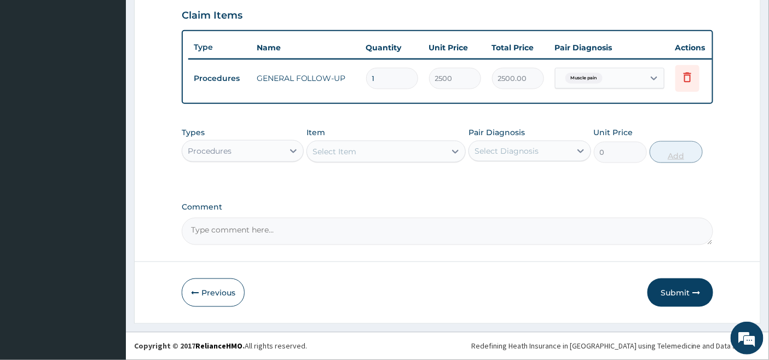
scroll to position [385, 0]
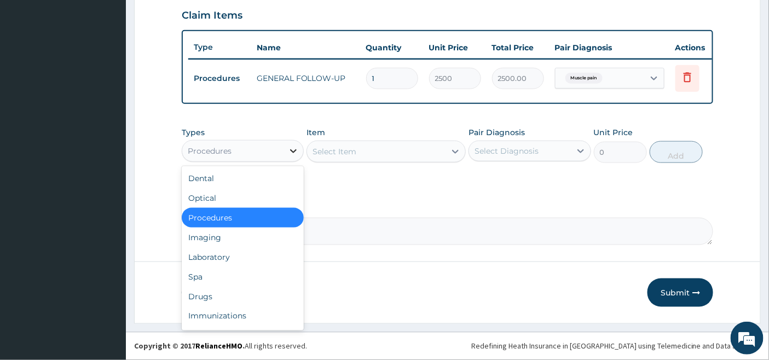
click at [288, 146] on icon at bounding box center [293, 151] width 11 height 11
click at [210, 292] on div "Drugs" at bounding box center [243, 297] width 122 height 20
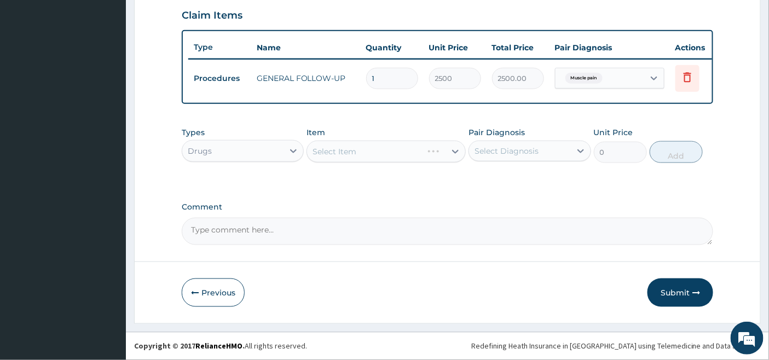
click at [431, 152] on div "Select Item" at bounding box center [386, 152] width 159 height 22
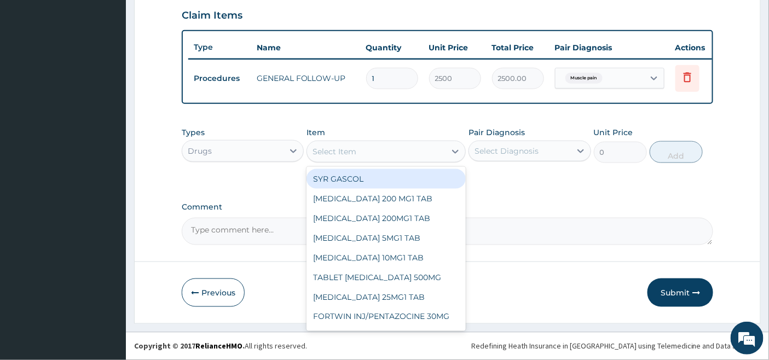
click at [439, 151] on div "Select Item" at bounding box center [376, 152] width 139 height 18
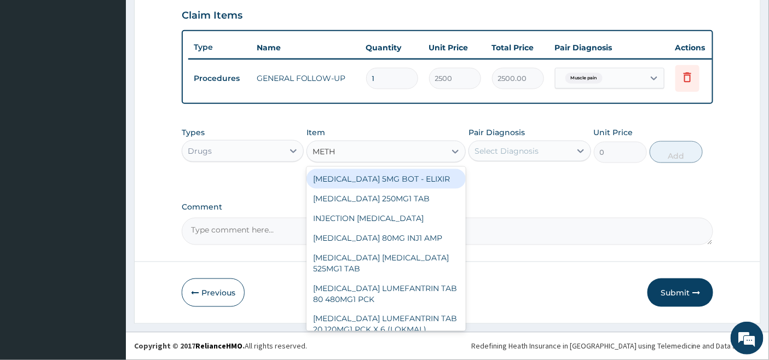
type input "METHY"
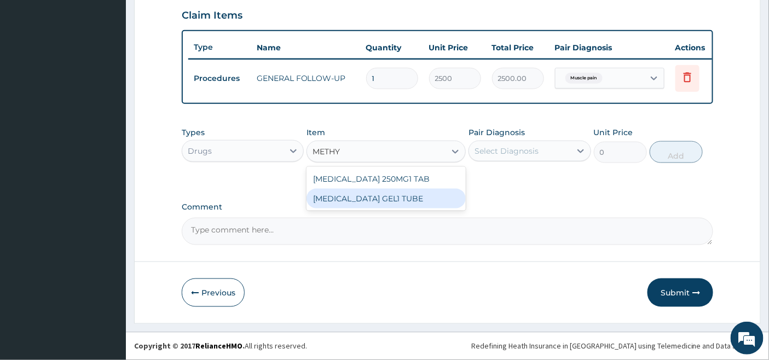
click at [405, 200] on div "METHYL SALICYLATE GEL1 TUBE" at bounding box center [386, 199] width 159 height 20
type input "1800"
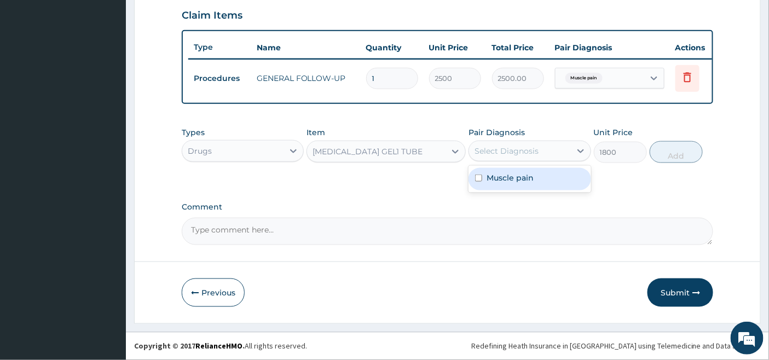
click at [541, 149] on div "Select Diagnosis" at bounding box center [519, 151] width 101 height 18
click at [526, 178] on label "Muscle pain" at bounding box center [510, 177] width 47 height 11
checkbox input "true"
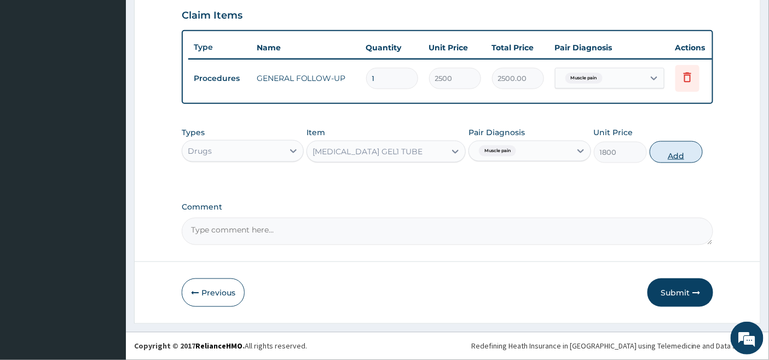
click at [691, 152] on button "Add" at bounding box center [676, 152] width 53 height 22
type input "0"
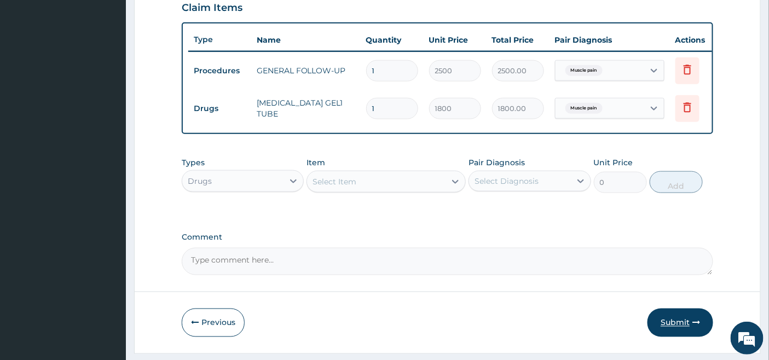
click at [676, 328] on button "Submit" at bounding box center [681, 323] width 66 height 28
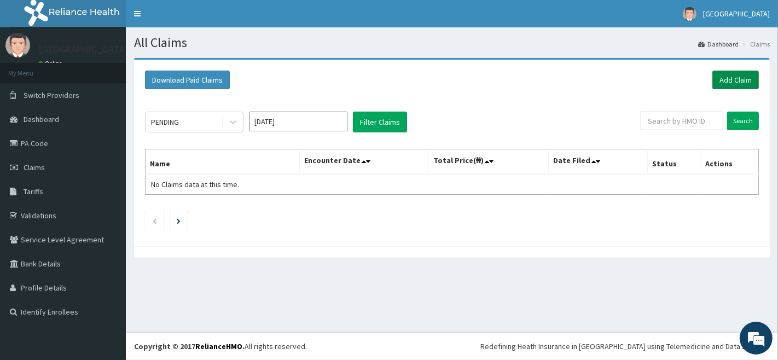
click at [739, 79] on link "Add Claim" at bounding box center [736, 80] width 47 height 19
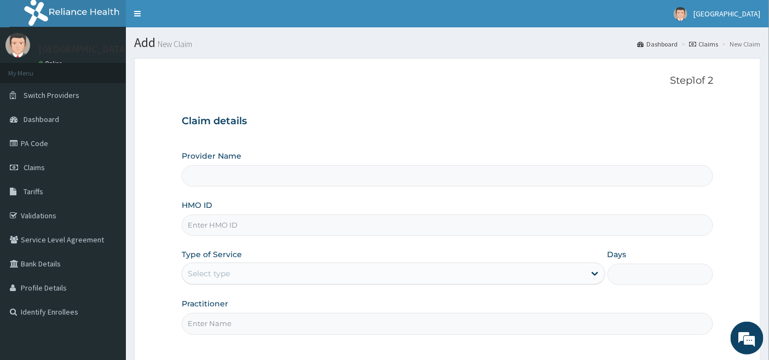
type input "[GEOGRAPHIC_DATA]"
click at [224, 225] on input "HMO ID" at bounding box center [448, 225] width 532 height 21
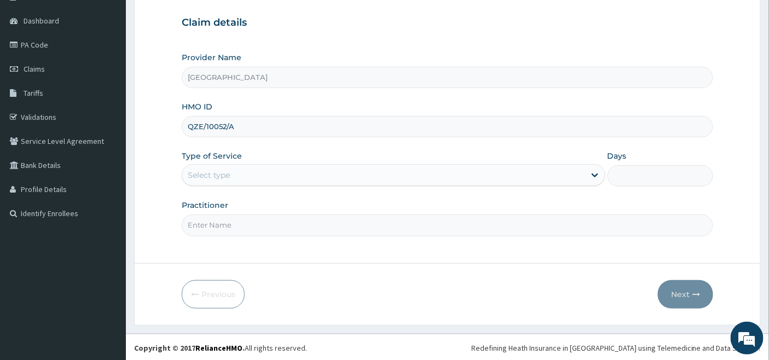
scroll to position [100, 0]
type input "QZE/10052/A"
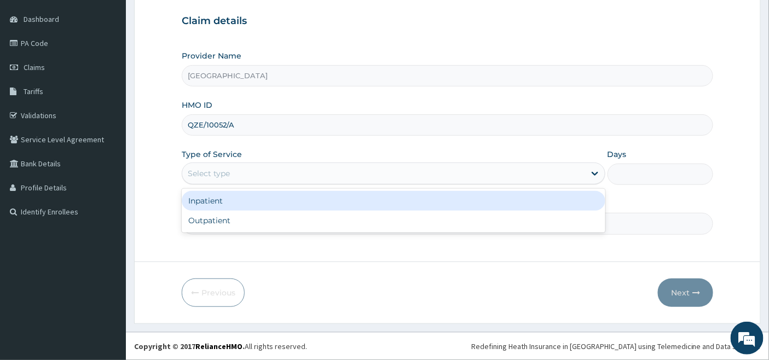
click at [259, 174] on div "Select type" at bounding box center [383, 174] width 403 height 18
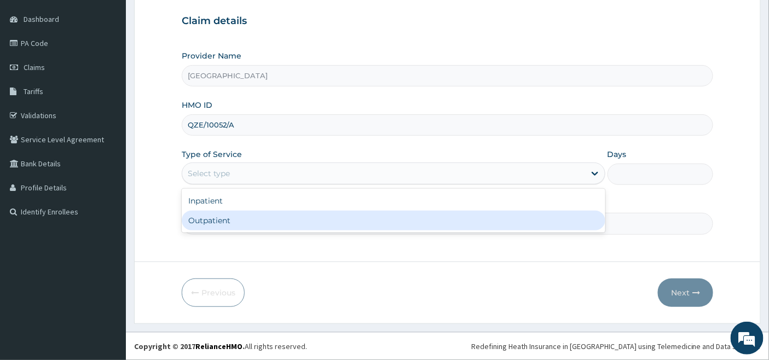
click at [244, 217] on div "Outpatient" at bounding box center [394, 221] width 424 height 20
type input "1"
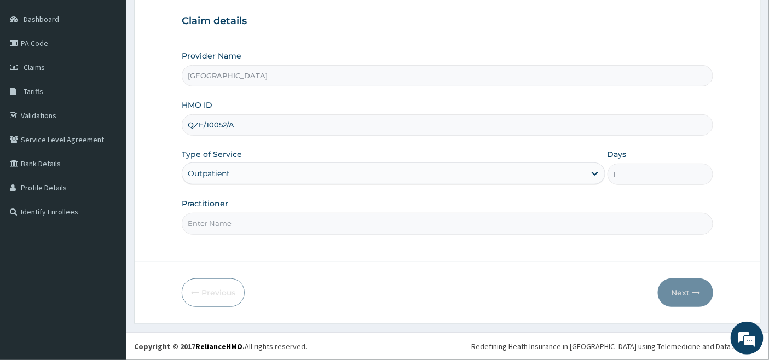
click at [238, 217] on input "Practitioner" at bounding box center [448, 223] width 532 height 21
type input "[PERSON_NAME]"
click at [679, 287] on button "Next" at bounding box center [685, 293] width 55 height 28
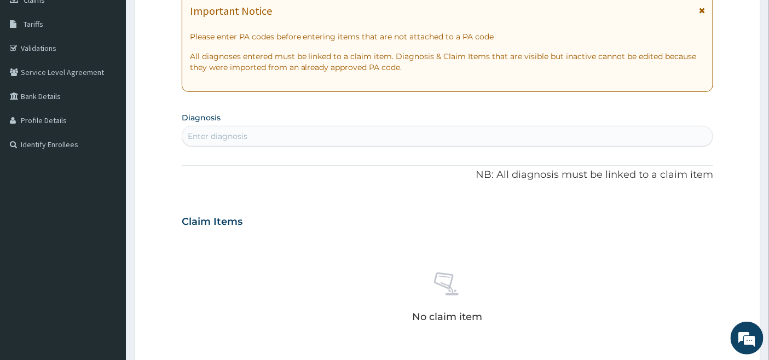
scroll to position [404, 0]
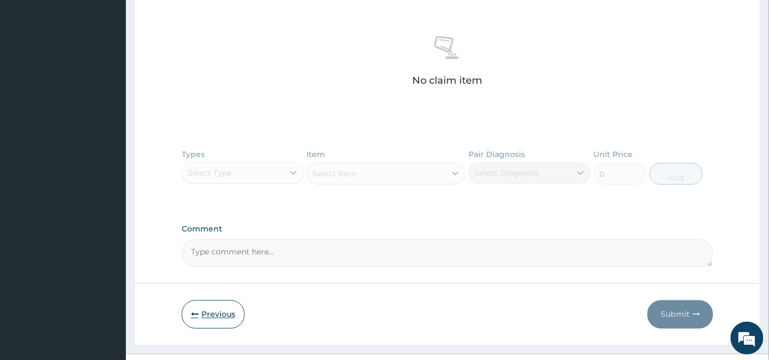
click at [215, 315] on button "Previous" at bounding box center [213, 315] width 63 height 28
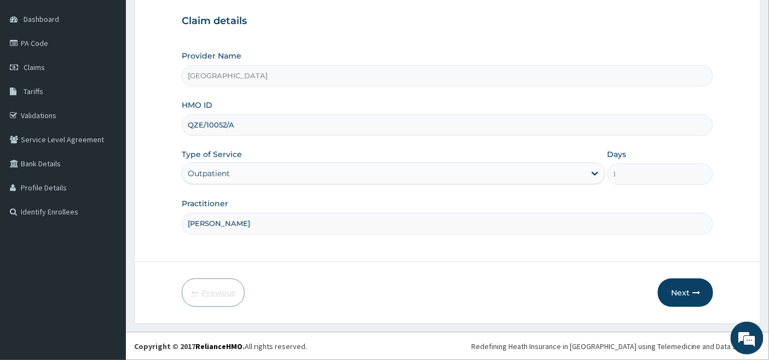
scroll to position [100, 0]
click at [244, 126] on input "QZE/10052/A" at bounding box center [448, 124] width 532 height 21
type input "Q"
type input "ENP/11987/A"
click at [679, 289] on button "Next" at bounding box center [685, 293] width 55 height 28
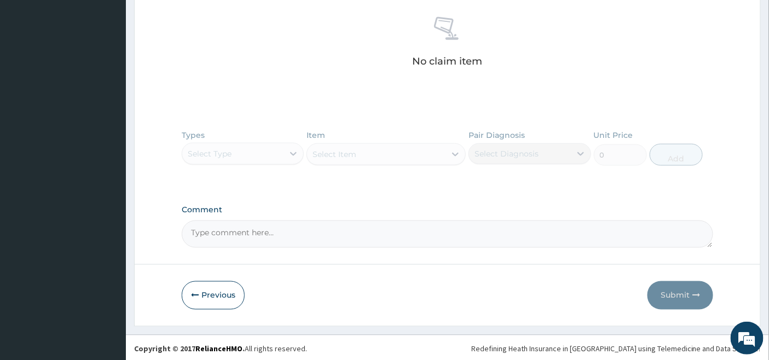
scroll to position [425, 0]
click at [216, 292] on button "Previous" at bounding box center [213, 293] width 63 height 28
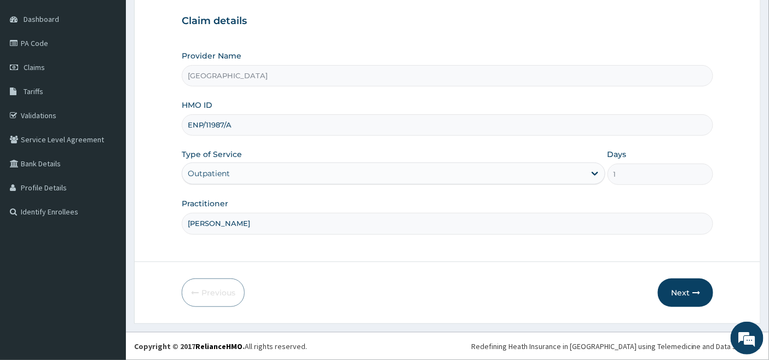
click at [230, 219] on input "[PERSON_NAME]" at bounding box center [448, 223] width 532 height 21
type input "[PERSON_NAME]"
click at [682, 289] on button "Next" at bounding box center [685, 293] width 55 height 28
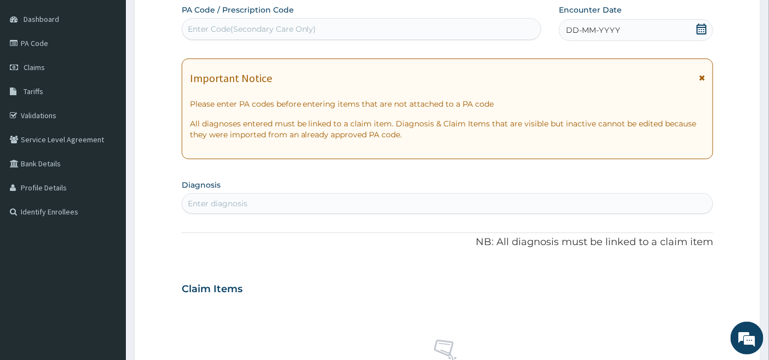
click at [703, 21] on div "DD-MM-YYYY" at bounding box center [636, 30] width 154 height 22
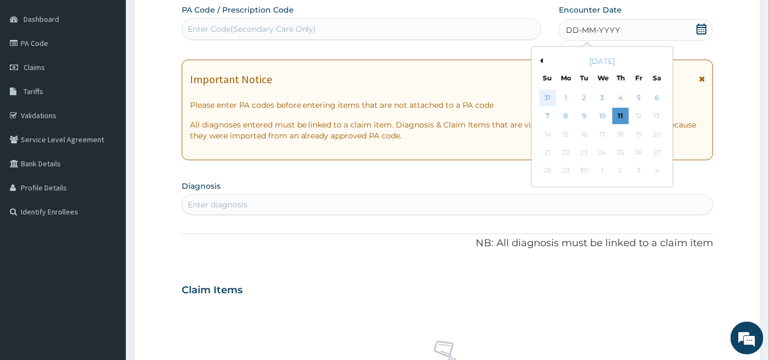
click at [547, 97] on div "31" at bounding box center [548, 98] width 16 height 16
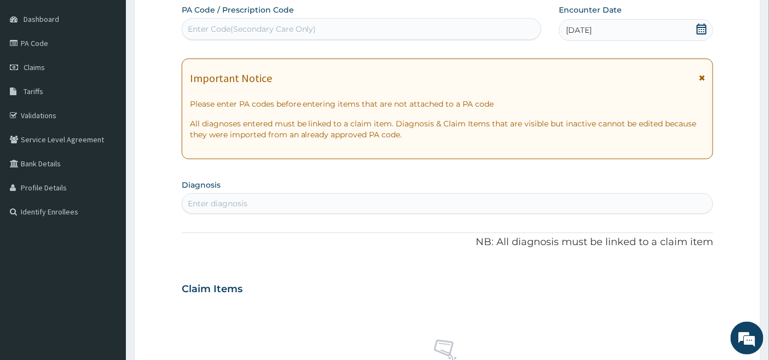
click at [621, 22] on div "[DATE]" at bounding box center [636, 30] width 154 height 22
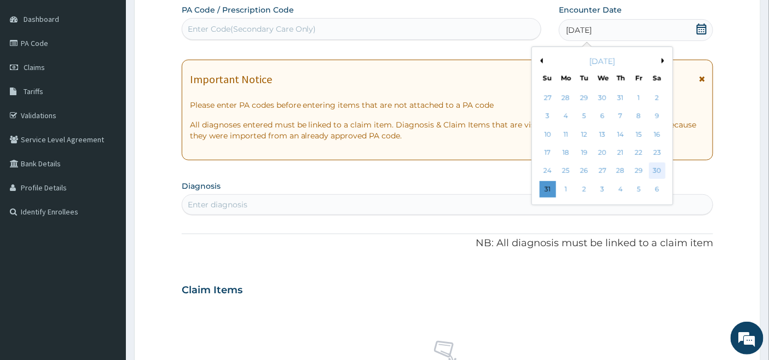
click at [657, 169] on div "30" at bounding box center [657, 171] width 16 height 16
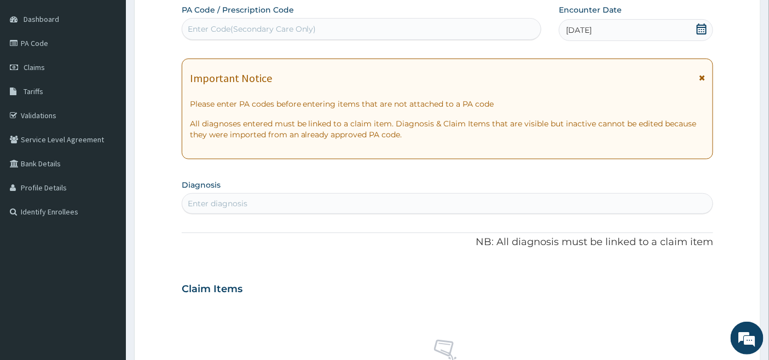
click at [297, 198] on div "Enter diagnosis" at bounding box center [447, 204] width 531 height 18
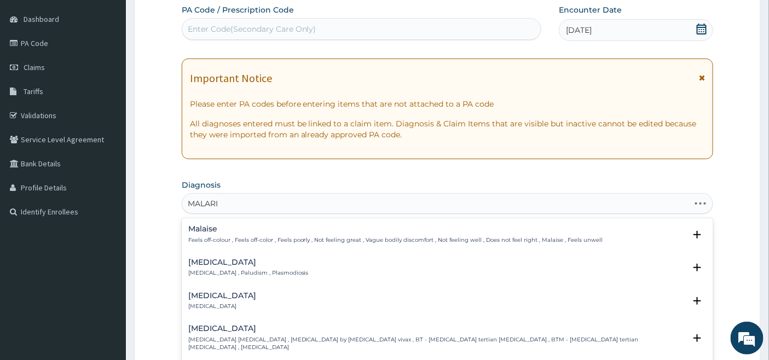
type input "[MEDICAL_DATA]"
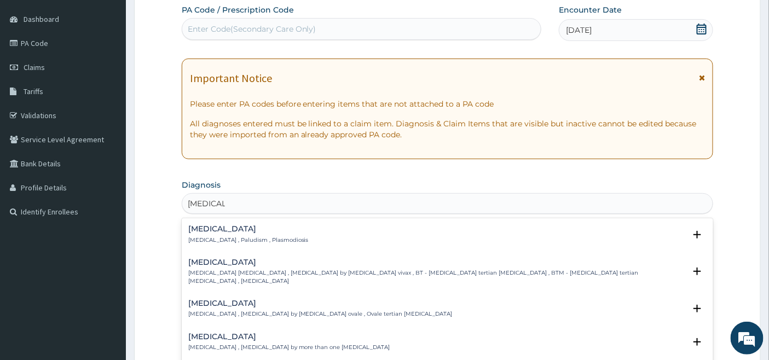
click at [204, 228] on h4 "[MEDICAL_DATA]" at bounding box center [248, 229] width 120 height 8
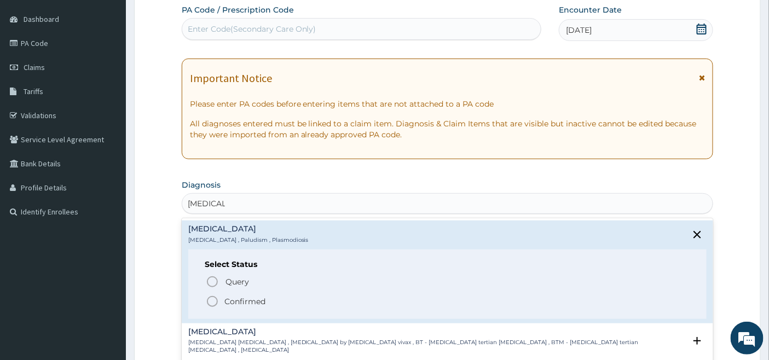
click at [215, 301] on icon "status option filled" at bounding box center [212, 301] width 13 height 13
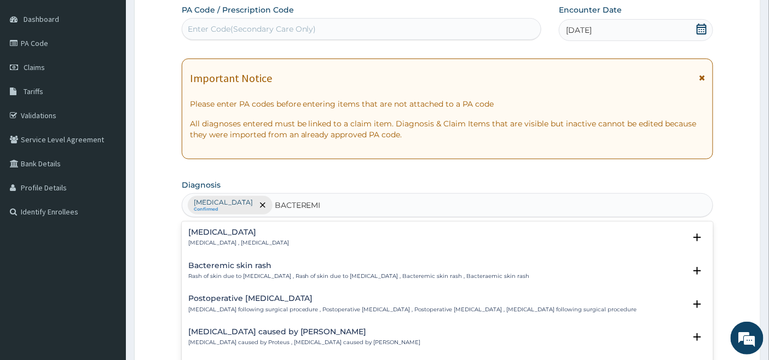
type input "[MEDICAL_DATA]"
click at [208, 240] on p "[MEDICAL_DATA] , [MEDICAL_DATA]" at bounding box center [238, 243] width 101 height 8
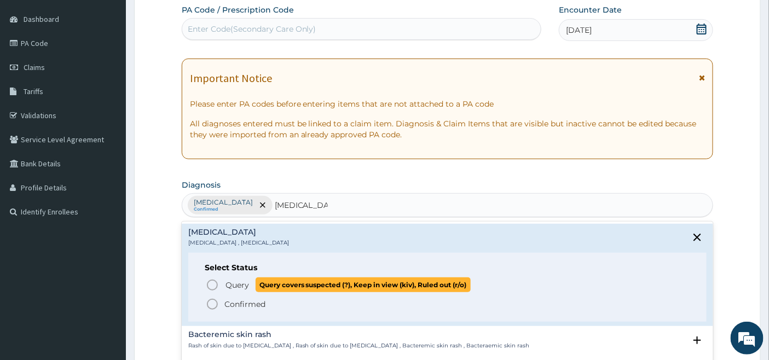
click at [210, 279] on icon "status option query" at bounding box center [212, 285] width 13 height 13
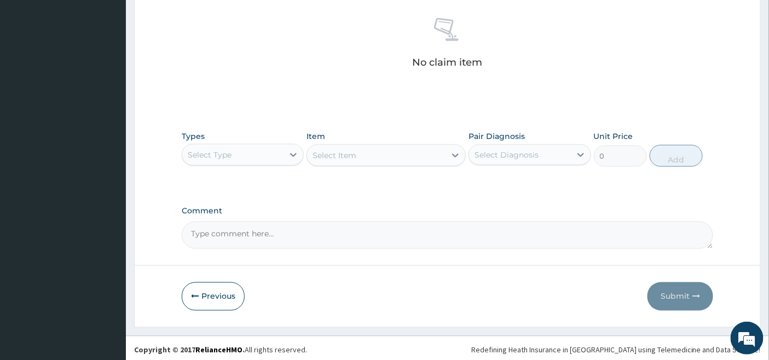
scroll to position [429, 0]
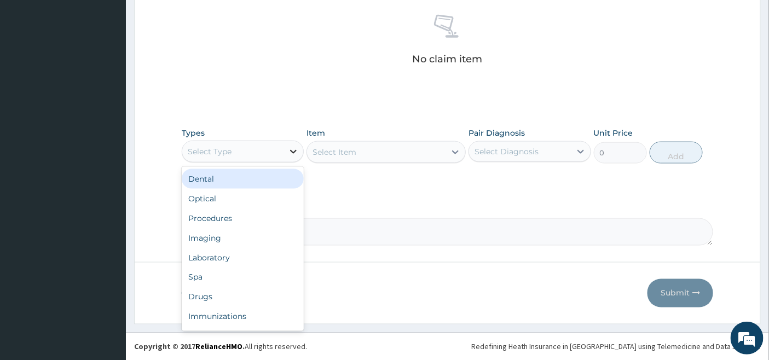
click at [291, 147] on icon at bounding box center [293, 151] width 11 height 11
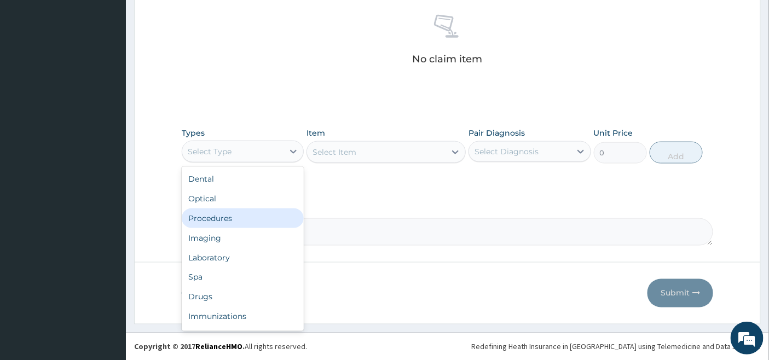
click at [253, 209] on div "Procedures" at bounding box center [243, 219] width 122 height 20
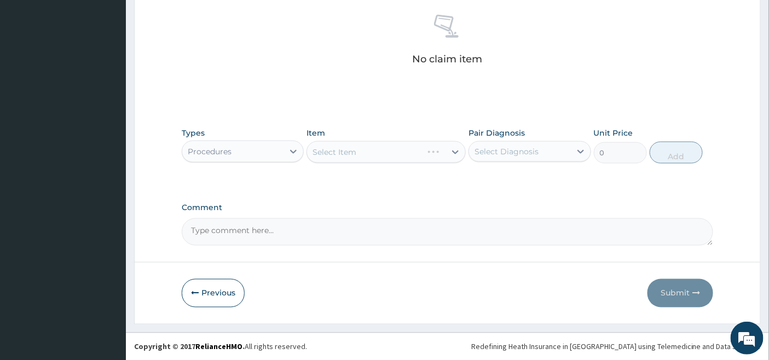
click at [435, 152] on div "Select Item" at bounding box center [386, 152] width 159 height 22
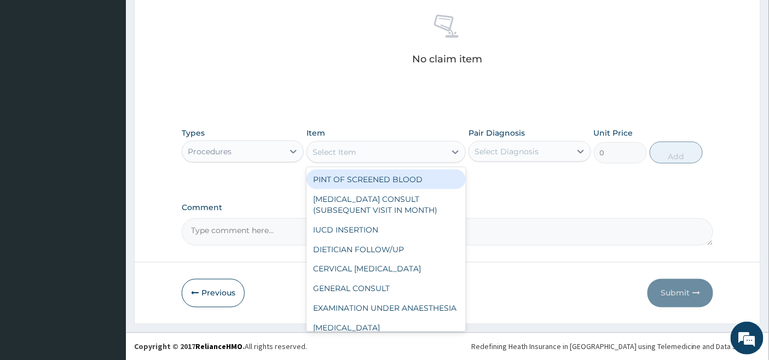
click at [422, 151] on div "Select Item" at bounding box center [376, 152] width 139 height 18
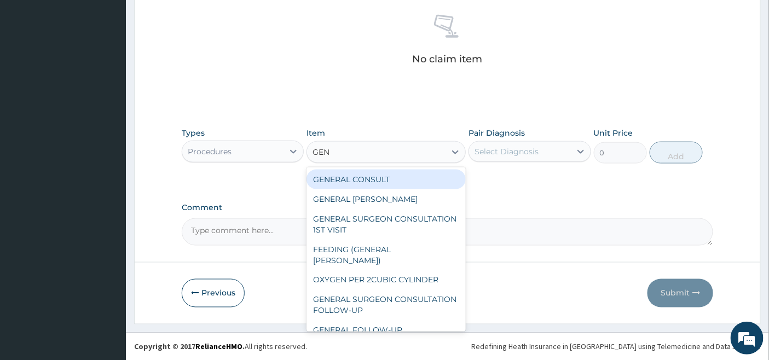
type input "GENE"
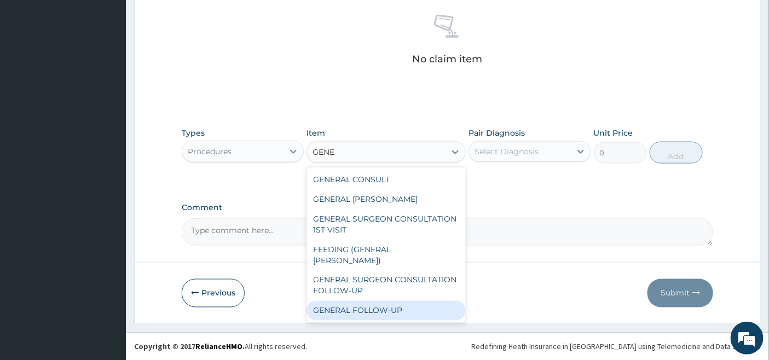
click at [407, 301] on div "GENERAL FOLLOW-UP" at bounding box center [386, 311] width 159 height 20
type input "2500"
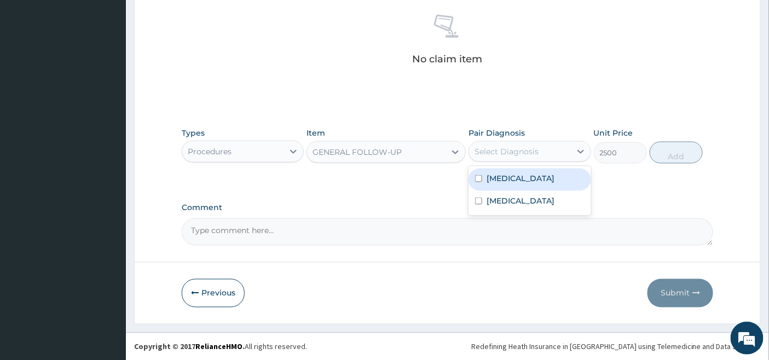
click at [512, 147] on div "Select Diagnosis" at bounding box center [507, 151] width 64 height 11
click at [497, 183] on label "[MEDICAL_DATA]" at bounding box center [521, 178] width 68 height 11
checkbox input "true"
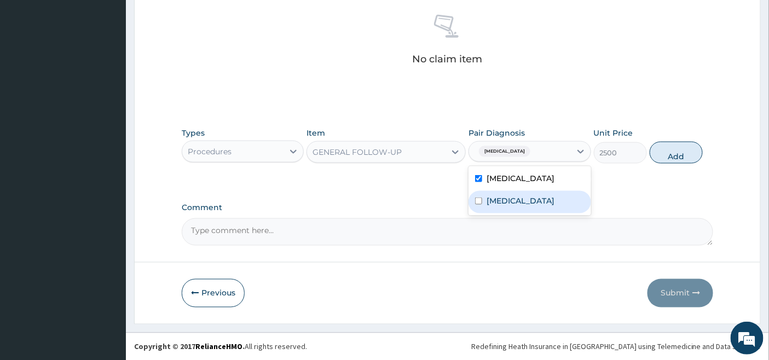
click at [495, 199] on label "[MEDICAL_DATA]" at bounding box center [521, 200] width 68 height 11
checkbox input "true"
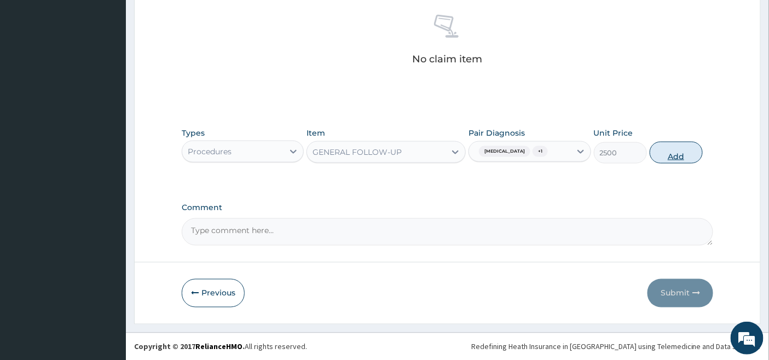
click at [679, 149] on button "Add" at bounding box center [676, 153] width 53 height 22
type input "0"
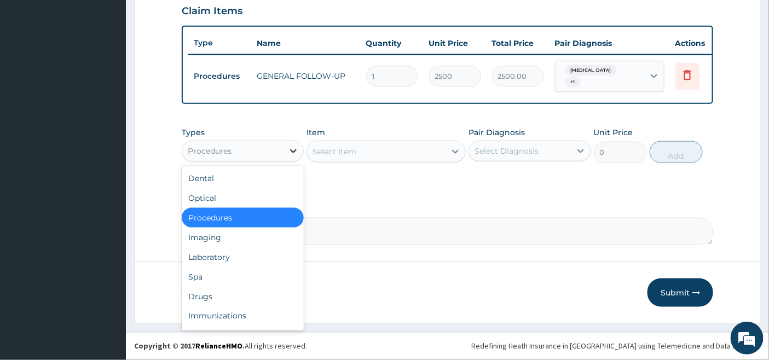
click at [285, 148] on div at bounding box center [294, 151] width 20 height 20
click at [239, 256] on div "Laboratory" at bounding box center [243, 257] width 122 height 20
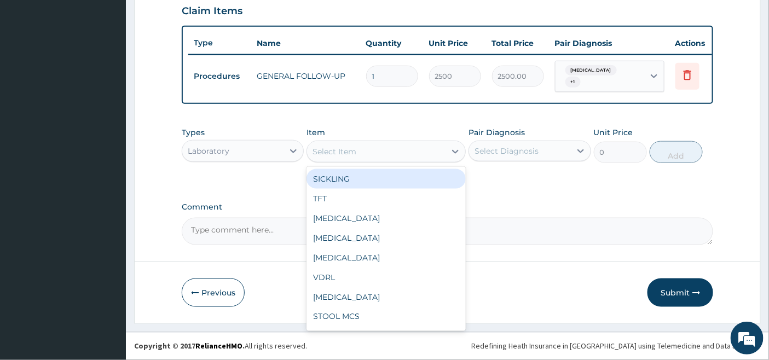
click at [425, 152] on div "Select Item" at bounding box center [376, 152] width 139 height 18
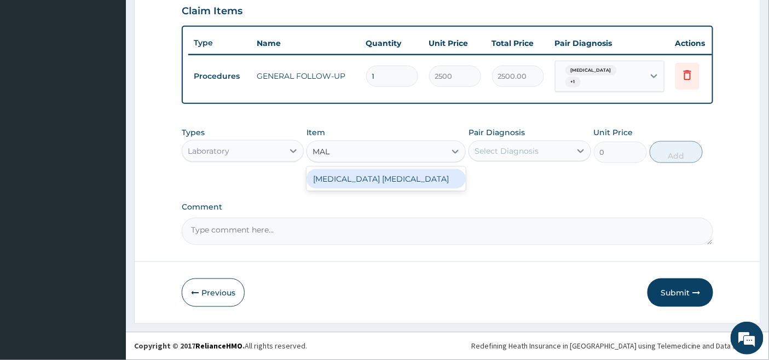
type input "MALA"
click at [431, 187] on div "[MEDICAL_DATA] [MEDICAL_DATA]" at bounding box center [386, 179] width 159 height 20
type input "2000"
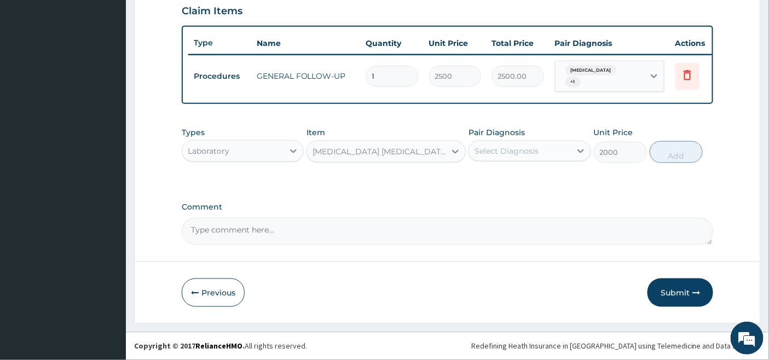
click at [528, 147] on div "Select Diagnosis" at bounding box center [507, 151] width 64 height 11
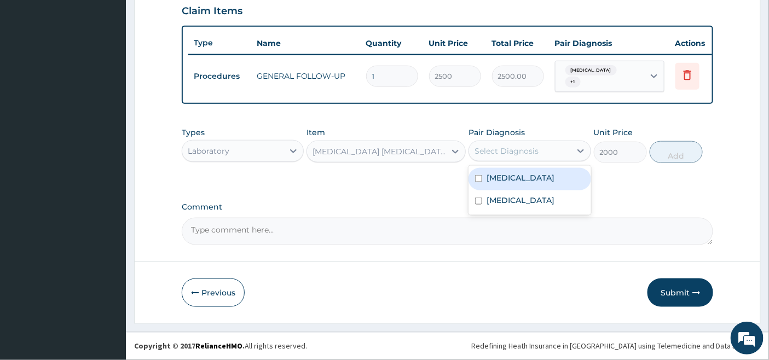
click at [520, 176] on div "[MEDICAL_DATA]" at bounding box center [530, 179] width 122 height 22
checkbox input "true"
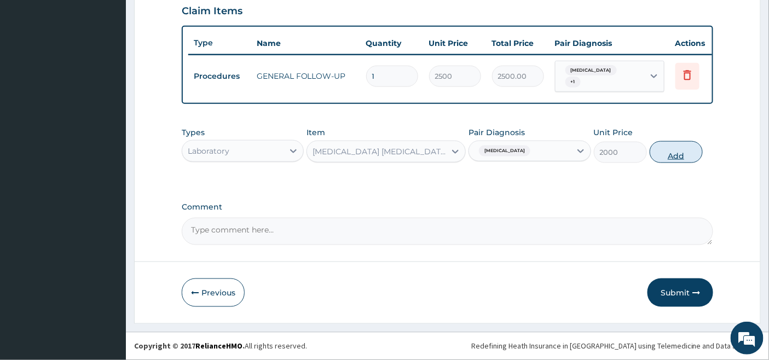
click at [669, 154] on button "Add" at bounding box center [676, 152] width 53 height 22
type input "0"
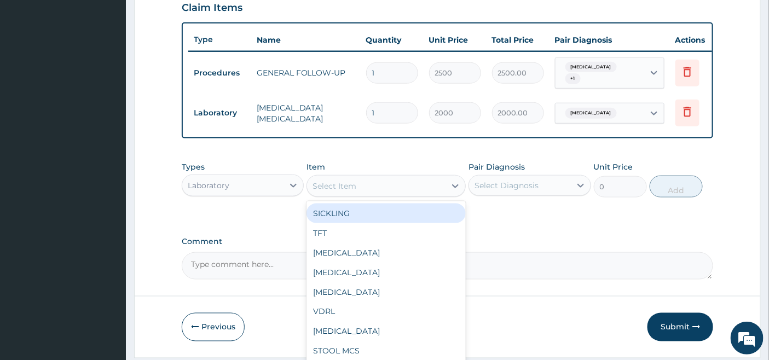
click at [355, 190] on div "Select Item" at bounding box center [335, 186] width 44 height 11
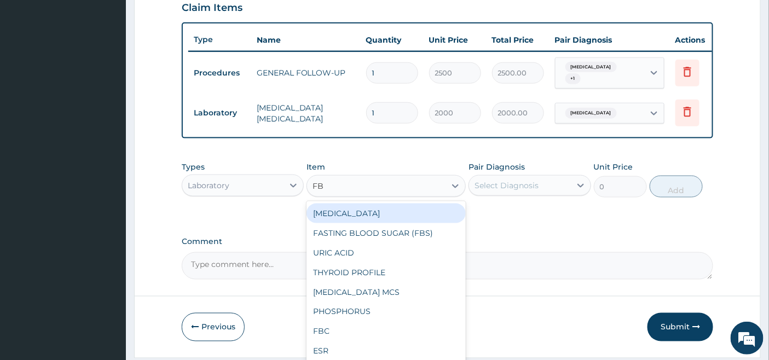
type input "FBC"
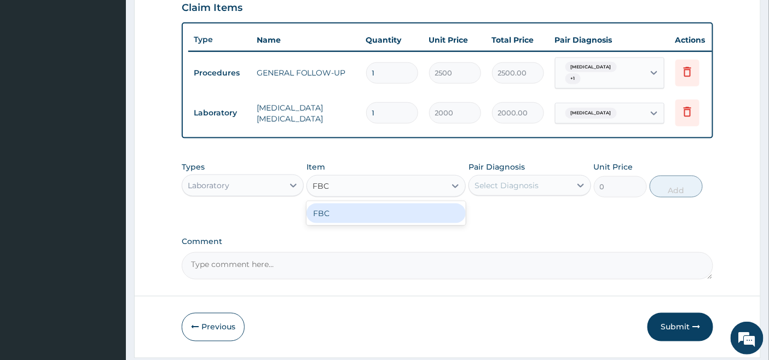
click at [389, 223] on div "FBC" at bounding box center [386, 214] width 159 height 20
type input "4500"
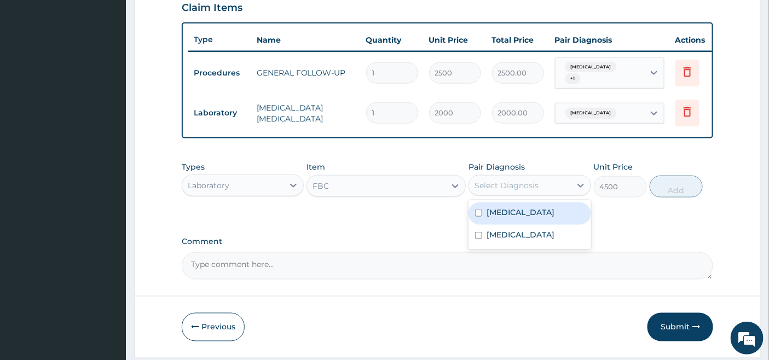
click at [497, 191] on div "Select Diagnosis" at bounding box center [507, 185] width 64 height 11
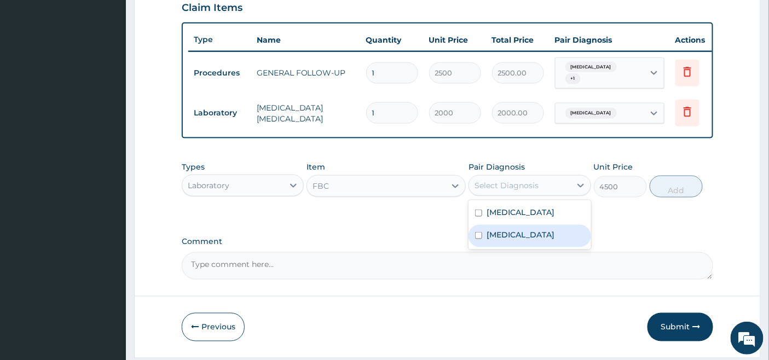
click at [494, 238] on label "[MEDICAL_DATA]" at bounding box center [521, 234] width 68 height 11
checkbox input "true"
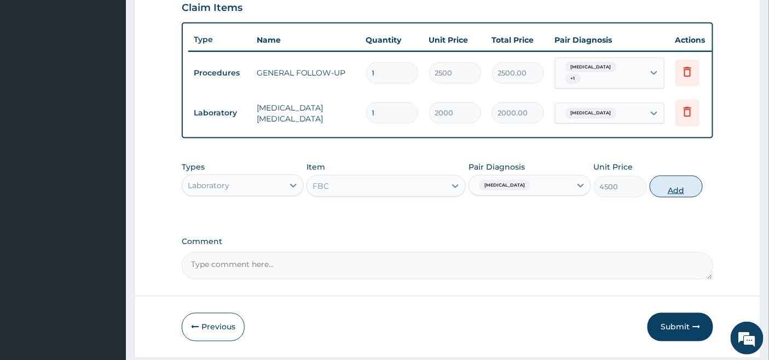
click at [681, 191] on button "Add" at bounding box center [676, 187] width 53 height 22
type input "0"
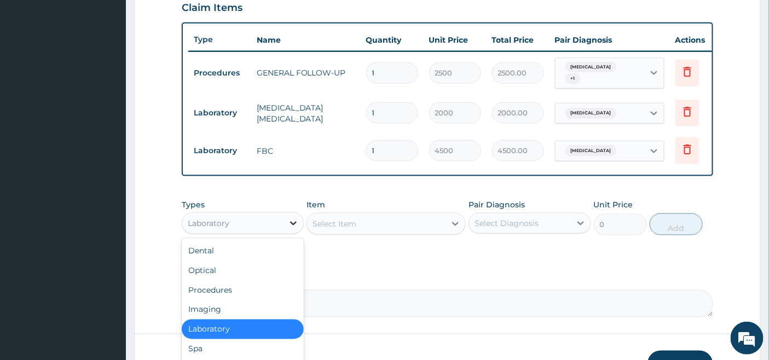
click at [290, 222] on icon at bounding box center [293, 223] width 11 height 11
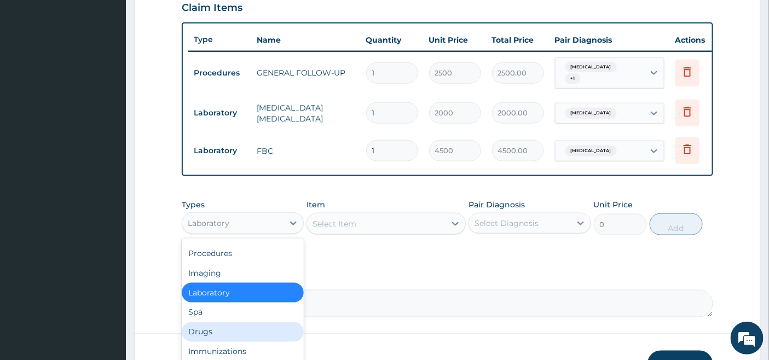
click at [192, 337] on div "Drugs" at bounding box center [243, 332] width 122 height 20
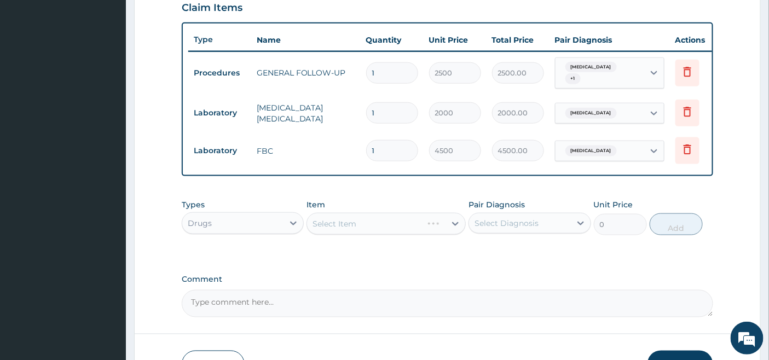
click at [414, 219] on div "Select Item" at bounding box center [386, 224] width 159 height 22
click at [418, 234] on div "Select Item" at bounding box center [386, 224] width 159 height 22
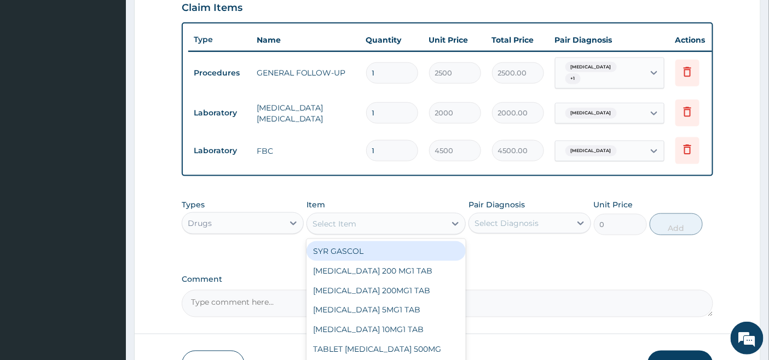
click at [417, 226] on div "Select Item" at bounding box center [376, 224] width 139 height 18
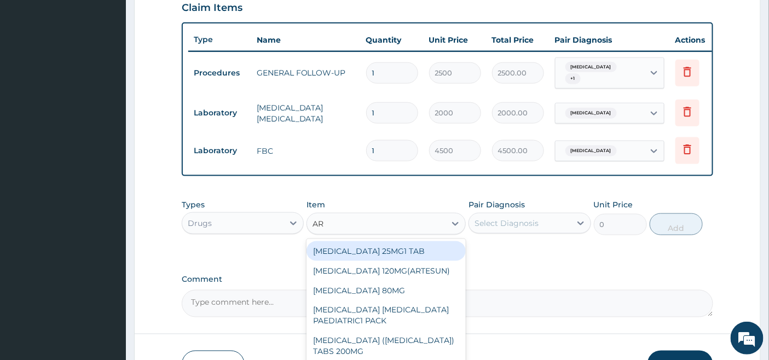
type input "ART"
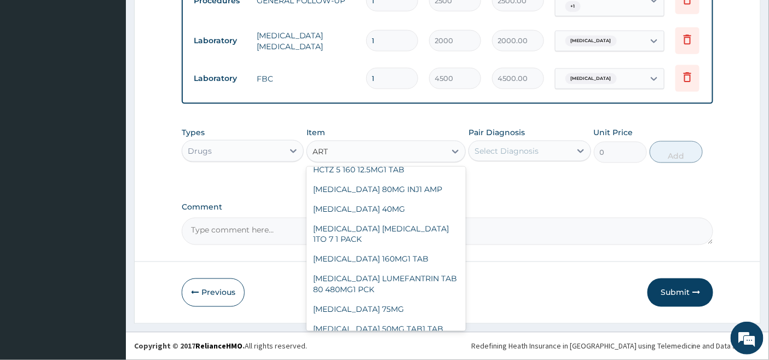
scroll to position [182, 0]
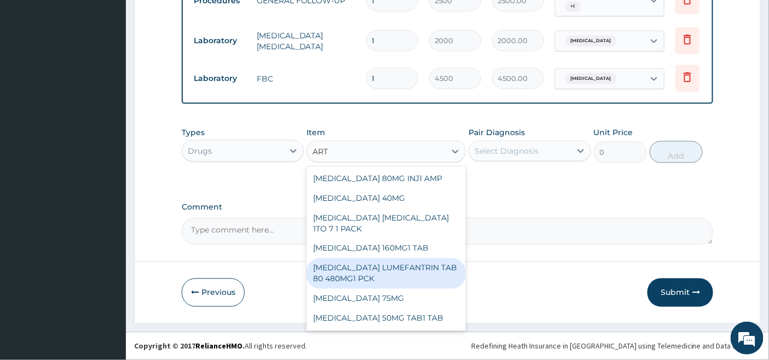
click at [350, 272] on div "[MEDICAL_DATA] LUMEFANTRIN TAB 80 480MG1 PCK" at bounding box center [386, 273] width 159 height 31
type input "2500"
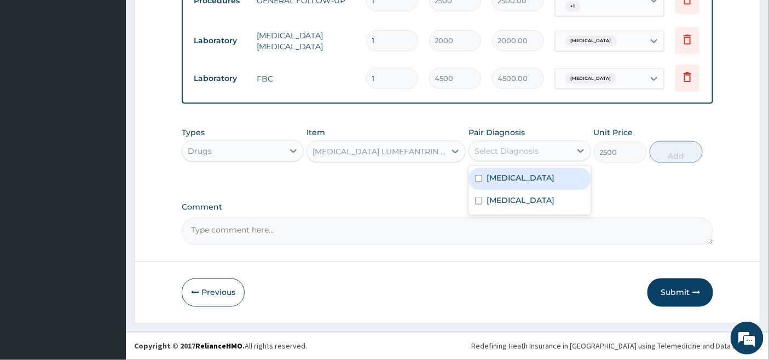
drag, startPoint x: 521, startPoint y: 152, endPoint x: 517, endPoint y: 159, distance: 7.6
click at [520, 152] on div "Select Diagnosis" at bounding box center [507, 151] width 64 height 11
click at [501, 183] on label "[MEDICAL_DATA]" at bounding box center [521, 177] width 68 height 11
checkbox input "true"
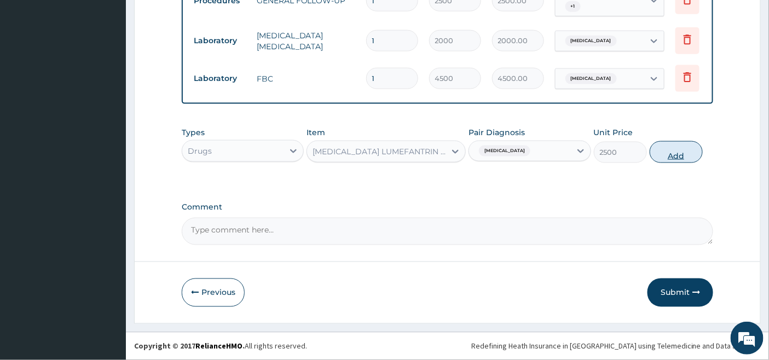
click at [680, 151] on button "Add" at bounding box center [676, 152] width 53 height 22
type input "0"
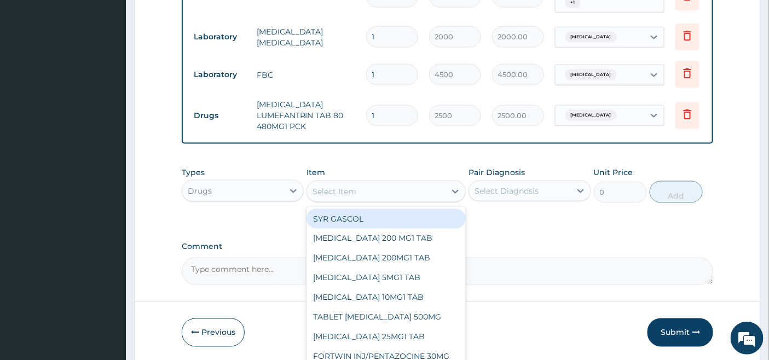
click at [338, 189] on div "Select Item" at bounding box center [376, 192] width 139 height 18
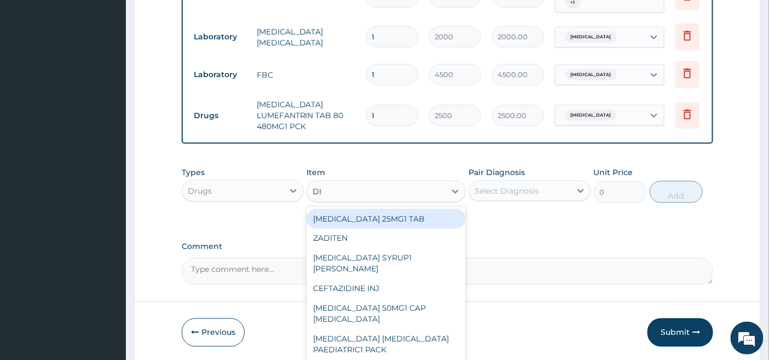
type input "DIC"
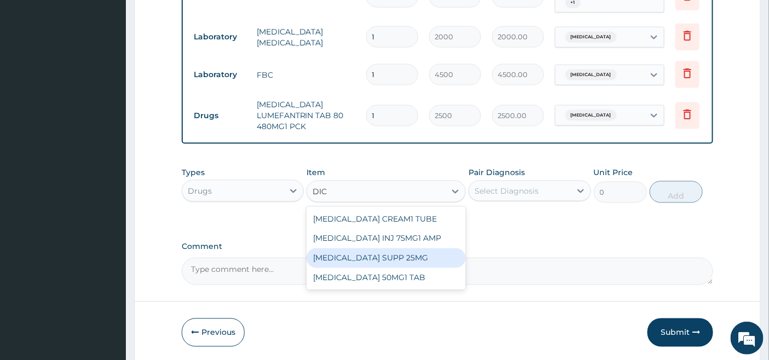
click at [438, 268] on div "[MEDICAL_DATA] SUPP 25MG" at bounding box center [386, 259] width 159 height 20
type input "1200"
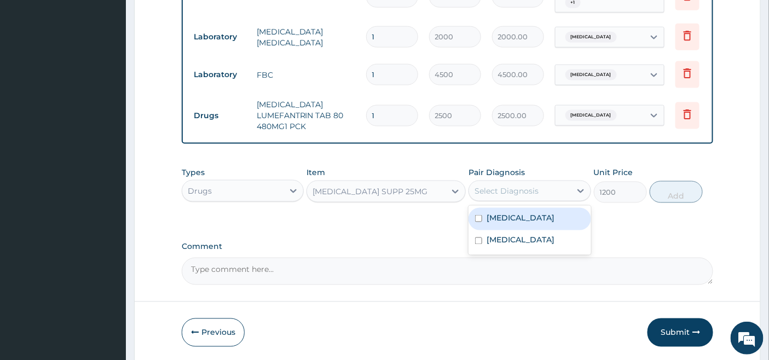
click at [516, 189] on div "Select Diagnosis" at bounding box center [507, 191] width 64 height 11
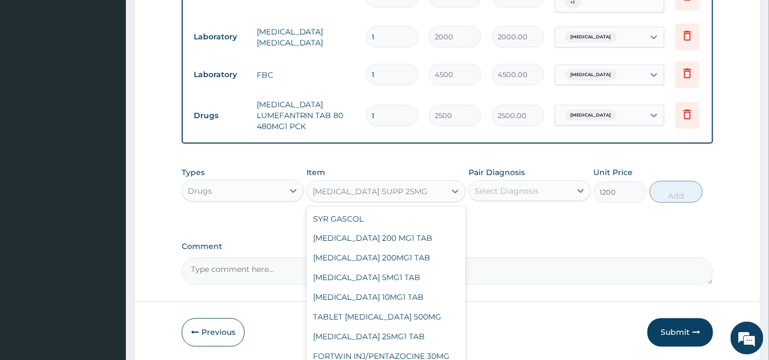
click at [445, 192] on div "[MEDICAL_DATA] SUPP 25MG" at bounding box center [376, 192] width 139 height 18
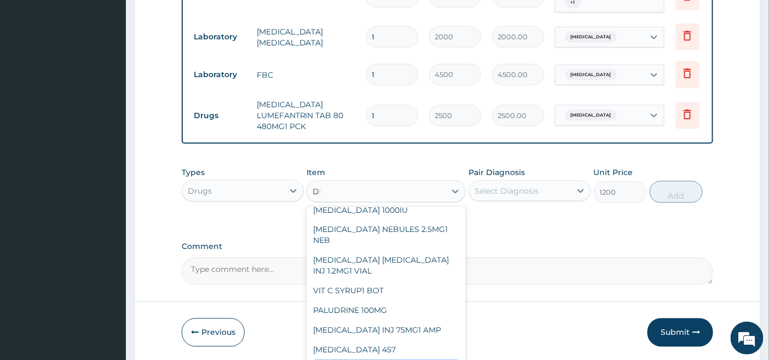
scroll to position [215, 0]
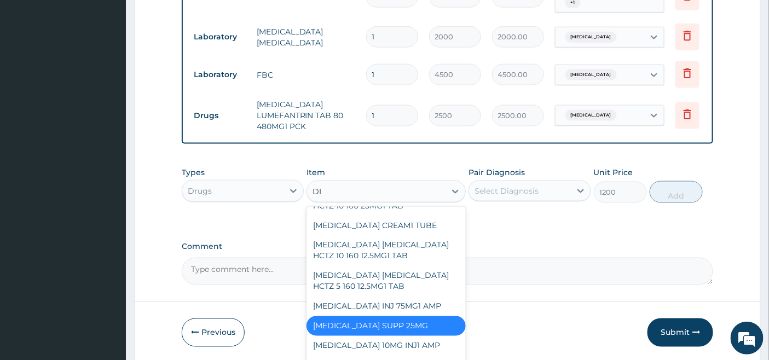
type input "DIC"
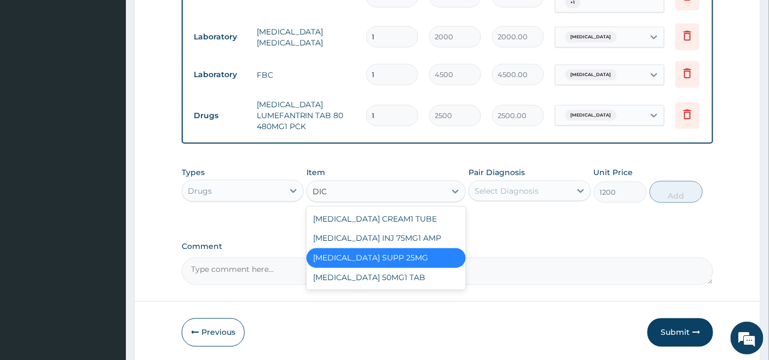
scroll to position [0, 0]
click at [361, 282] on div "[MEDICAL_DATA] 50MG1 TAB" at bounding box center [386, 278] width 159 height 20
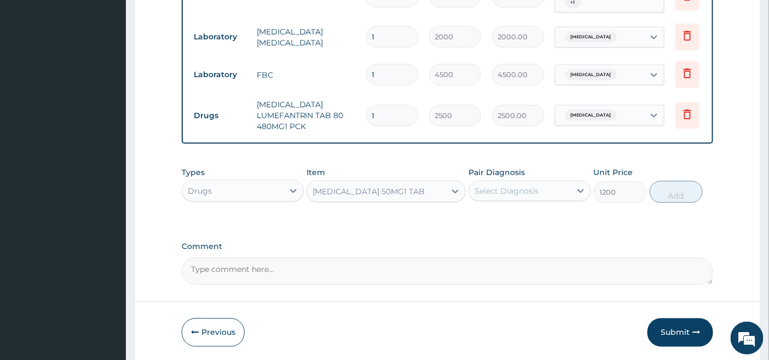
type input "80"
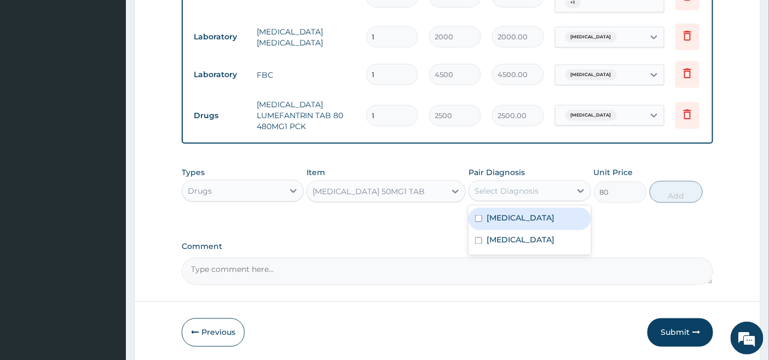
click at [534, 195] on div "Select Diagnosis" at bounding box center [507, 191] width 64 height 11
click at [512, 223] on label "[MEDICAL_DATA]" at bounding box center [521, 217] width 68 height 11
checkbox input "true"
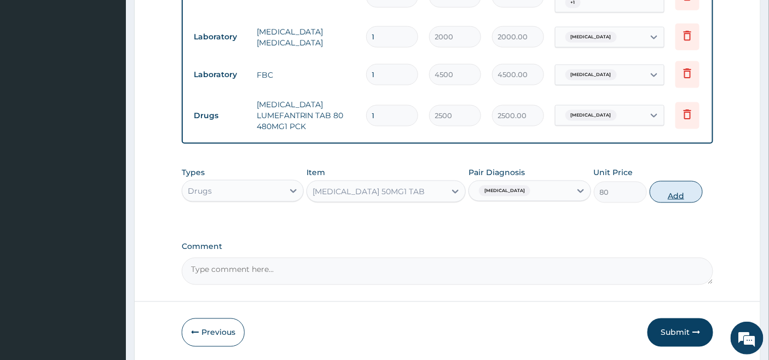
click at [680, 201] on button "Add" at bounding box center [676, 192] width 53 height 22
type input "0"
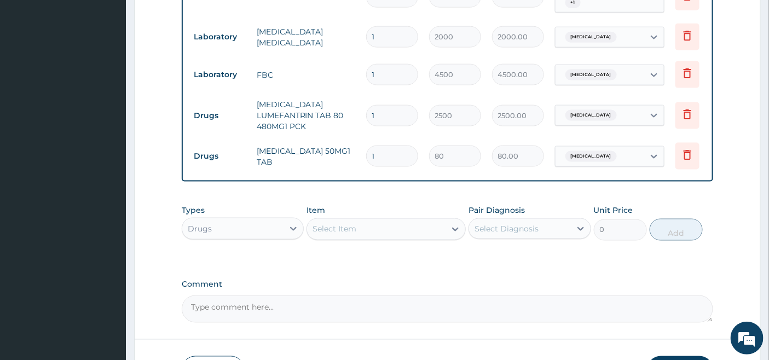
type input "0.00"
type input "6"
type input "480.00"
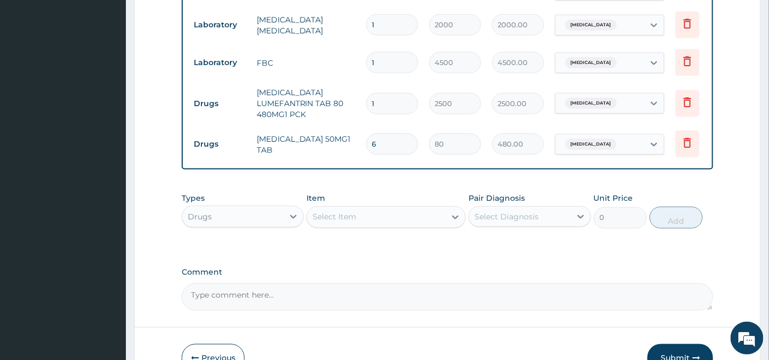
scroll to position [543, 0]
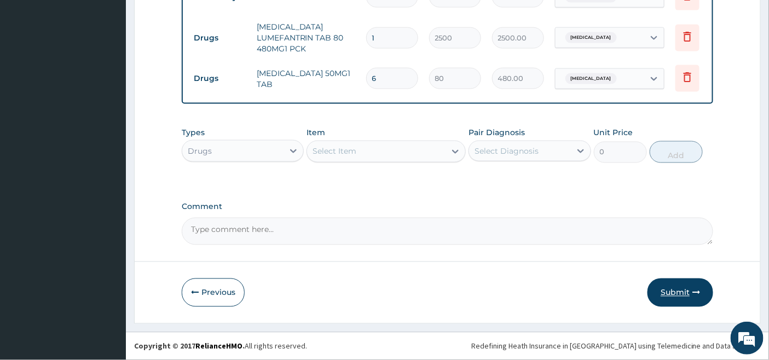
type input "6"
click at [682, 290] on button "Submit" at bounding box center [681, 293] width 66 height 28
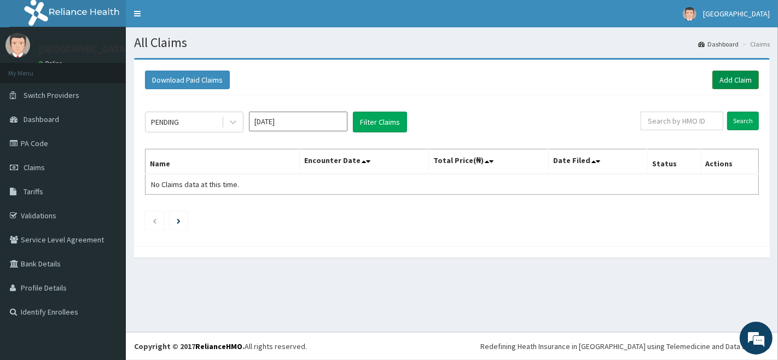
click at [736, 74] on link "Add Claim" at bounding box center [736, 80] width 47 height 19
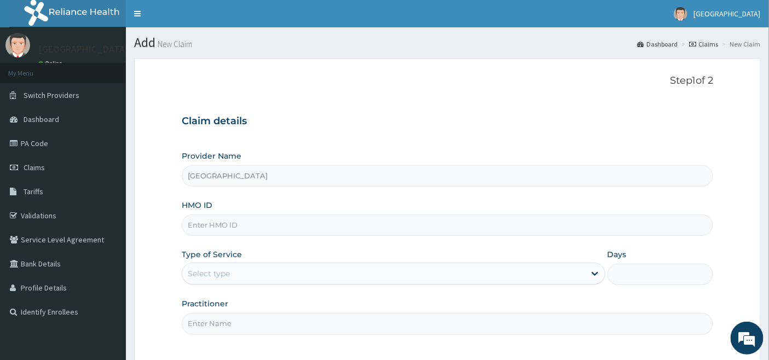
type input "[GEOGRAPHIC_DATA]"
click at [220, 226] on input "HMO ID" at bounding box center [448, 225] width 532 height 21
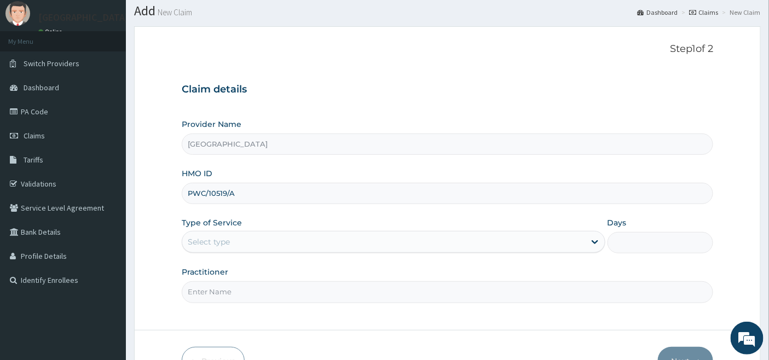
scroll to position [61, 0]
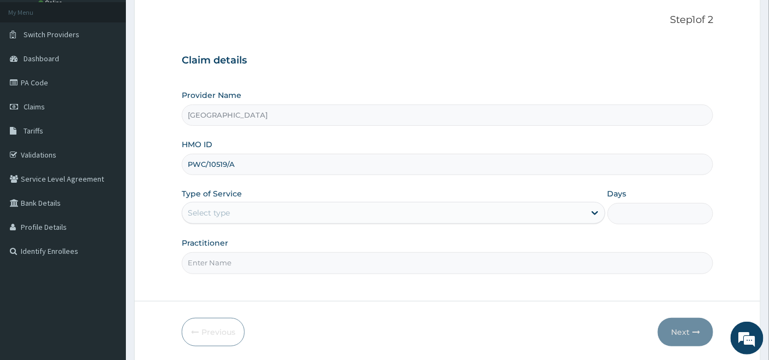
type input "PWC/10519/A"
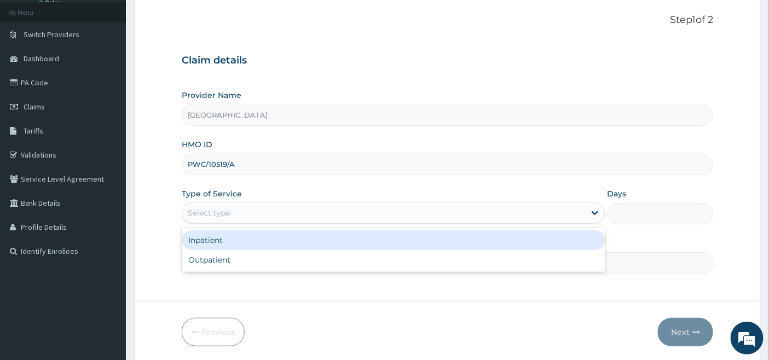
click at [241, 209] on div "Select type" at bounding box center [383, 213] width 403 height 18
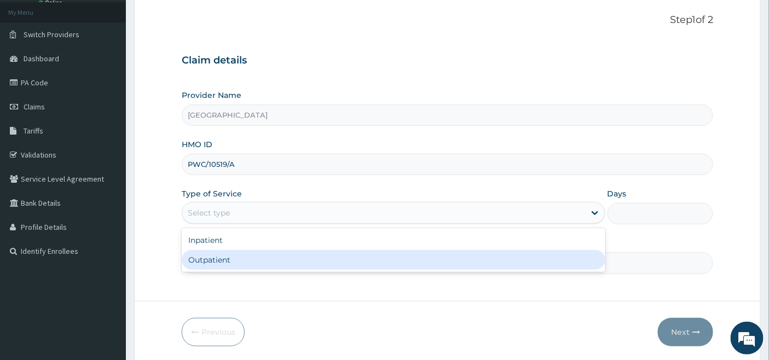
click at [223, 261] on div "Outpatient" at bounding box center [394, 260] width 424 height 20
type input "1"
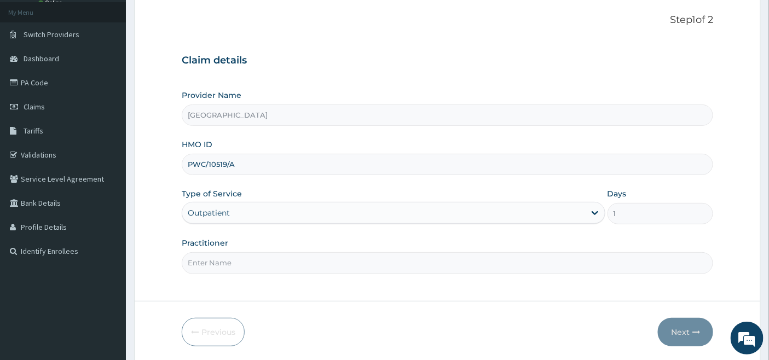
click at [223, 261] on input "Practitioner" at bounding box center [448, 262] width 532 height 21
type input "[PERSON_NAME]"
click at [682, 332] on button "Next" at bounding box center [685, 332] width 55 height 28
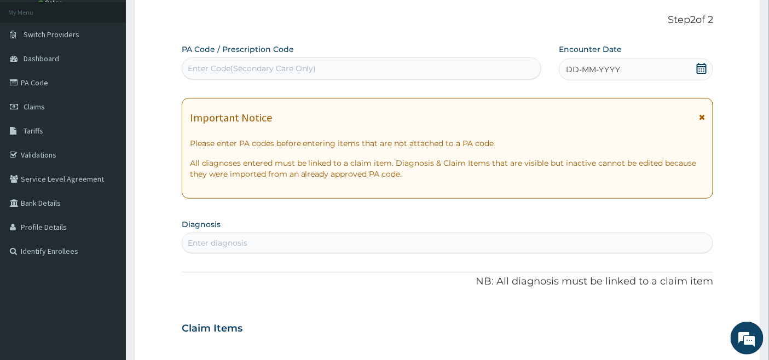
click at [336, 61] on div "Enter Code(Secondary Care Only)" at bounding box center [361, 69] width 359 height 18
paste input "PA/A6882E"
type input "PA/A6882E"
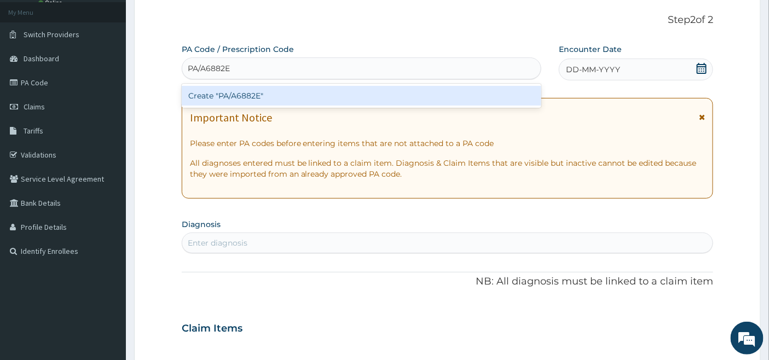
click at [286, 96] on div "Create "PA/A6882E"" at bounding box center [362, 96] width 360 height 20
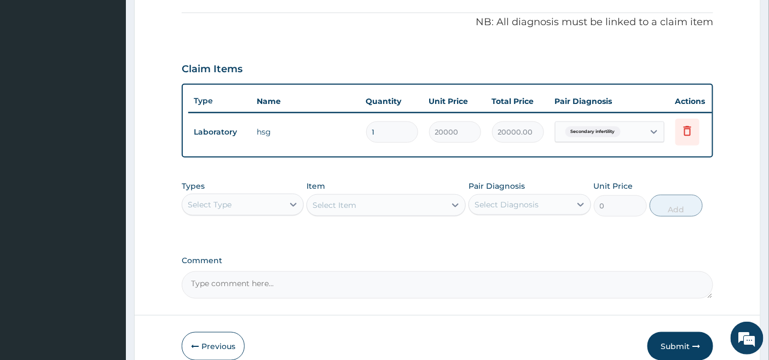
scroll to position [141, 0]
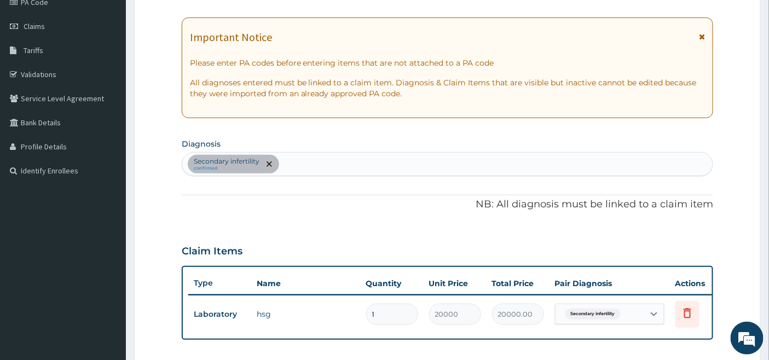
click at [267, 159] on span "remove selection option" at bounding box center [269, 164] width 10 height 10
click at [691, 324] on icon at bounding box center [688, 314] width 24 height 27
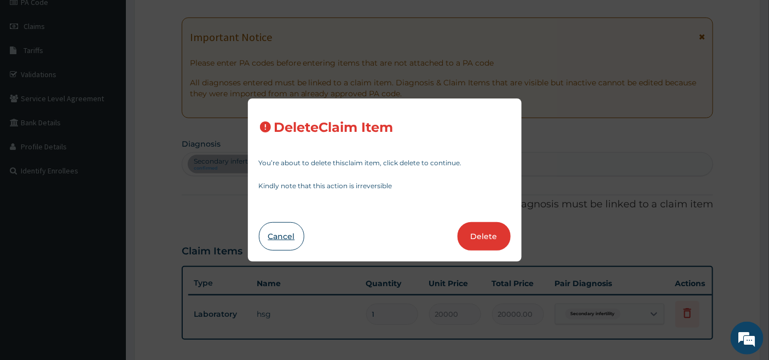
click at [276, 237] on button "Cancel" at bounding box center [281, 236] width 45 height 28
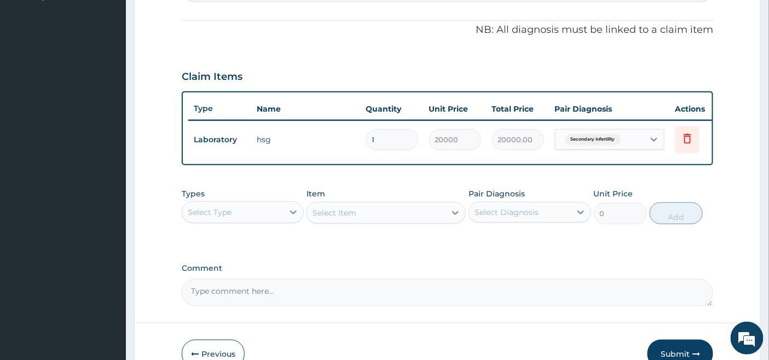
scroll to position [385, 0]
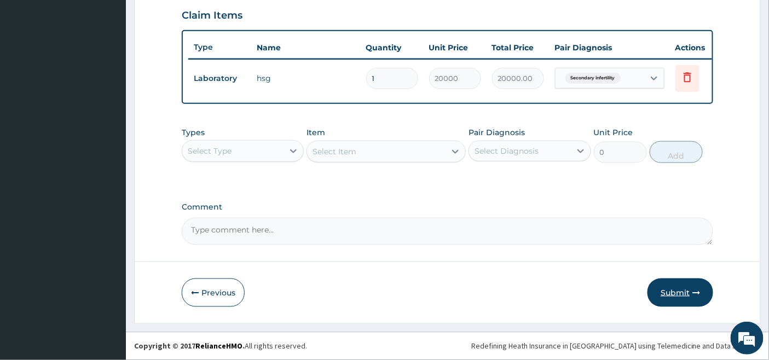
click at [672, 292] on button "Submit" at bounding box center [681, 293] width 66 height 28
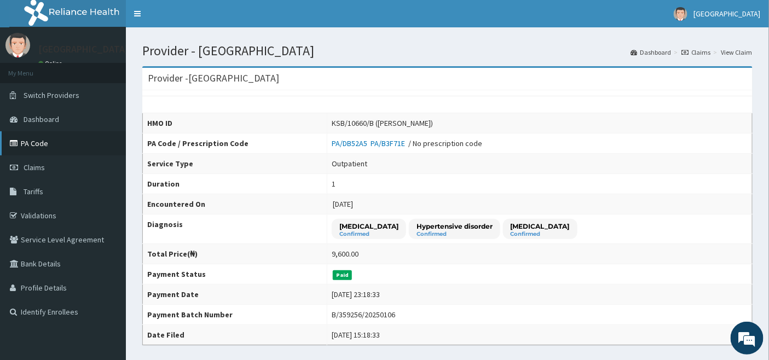
click at [39, 140] on link "PA Code" at bounding box center [63, 143] width 126 height 24
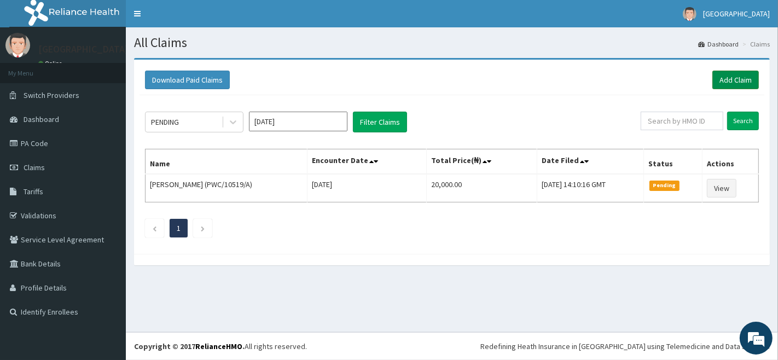
click at [738, 80] on link "Add Claim" at bounding box center [736, 80] width 47 height 19
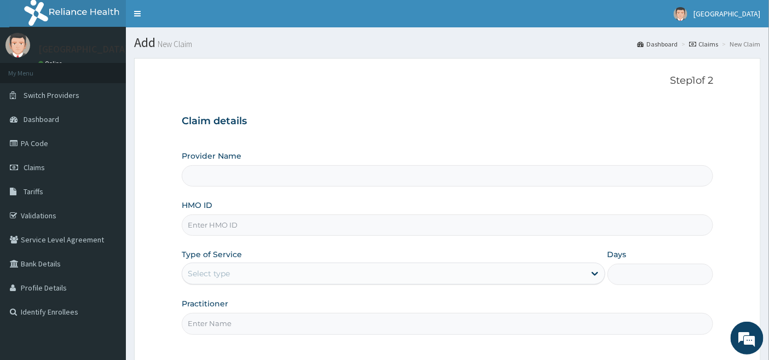
type input "[GEOGRAPHIC_DATA]"
click at [220, 222] on input "HMO ID" at bounding box center [448, 225] width 532 height 21
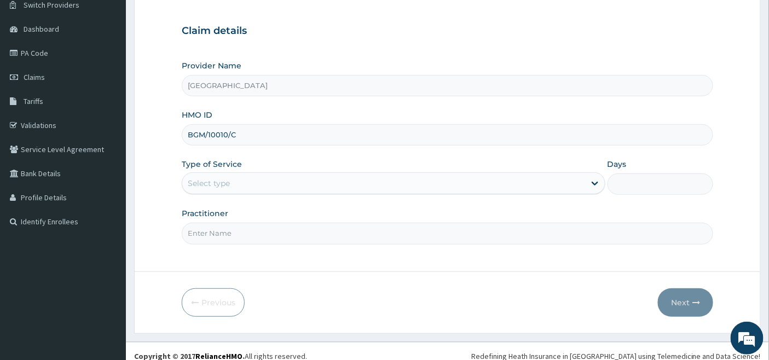
scroll to position [100, 0]
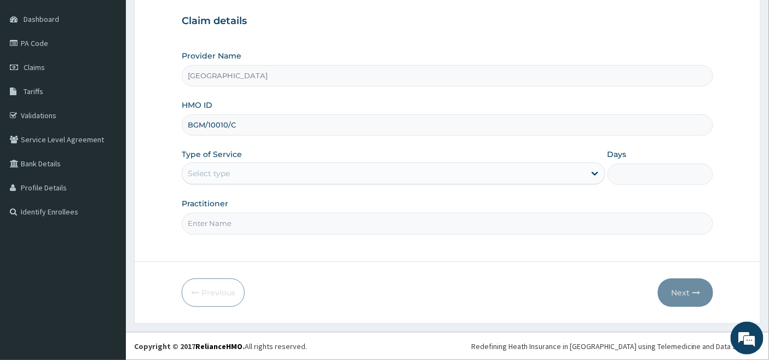
type input "BGM/10010/C"
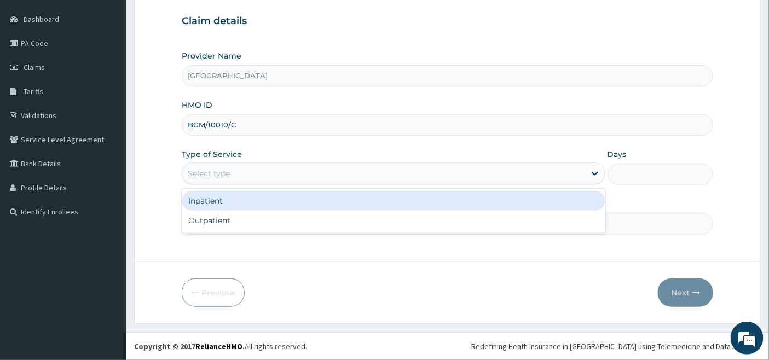
click at [245, 173] on div "Select type" at bounding box center [383, 174] width 403 height 18
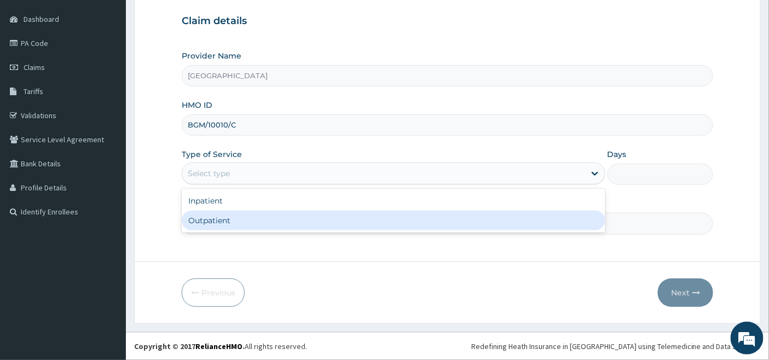
click at [243, 218] on div "Outpatient" at bounding box center [394, 221] width 424 height 20
type input "1"
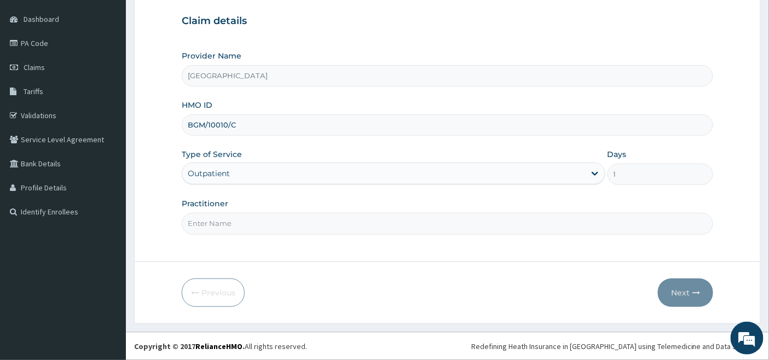
click at [242, 221] on input "Practitioner" at bounding box center [448, 223] width 532 height 21
type input "[PERSON_NAME]"
click at [688, 291] on button "Next" at bounding box center [685, 293] width 55 height 28
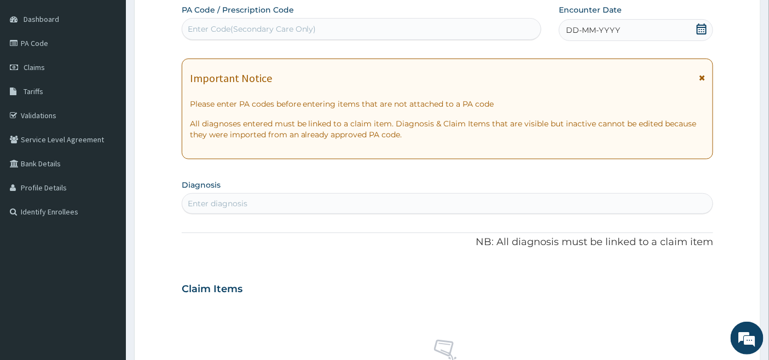
click at [702, 25] on icon at bounding box center [701, 29] width 11 height 11
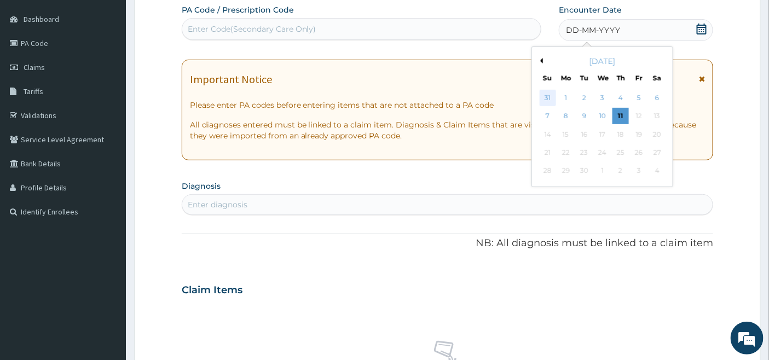
click at [550, 96] on div "31" at bounding box center [548, 98] width 16 height 16
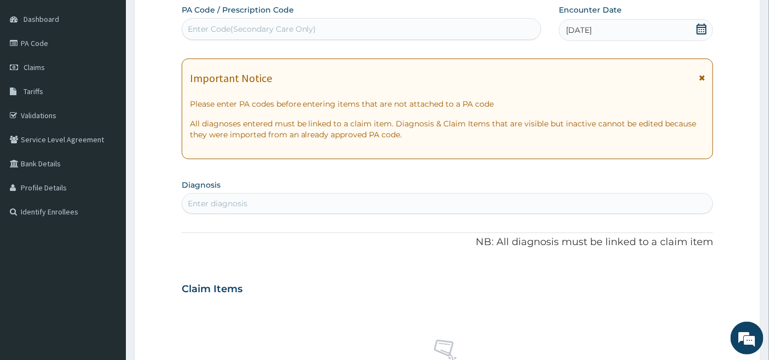
click at [622, 26] on div "[DATE]" at bounding box center [636, 30] width 154 height 22
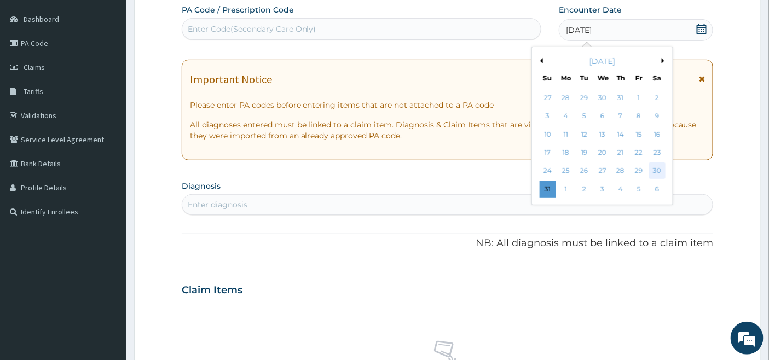
click at [656, 170] on div "30" at bounding box center [657, 171] width 16 height 16
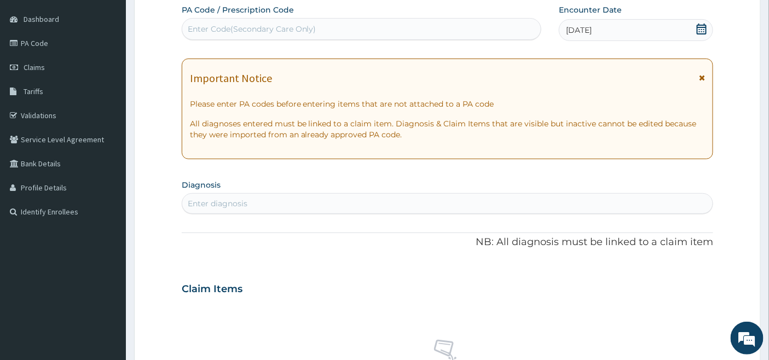
click at [291, 203] on div "Enter diagnosis" at bounding box center [447, 204] width 531 height 18
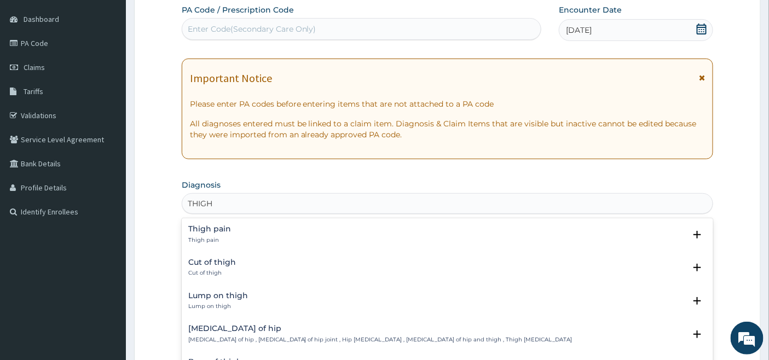
type input "THIGH"
click at [211, 232] on h4 "Thigh pain" at bounding box center [209, 229] width 43 height 8
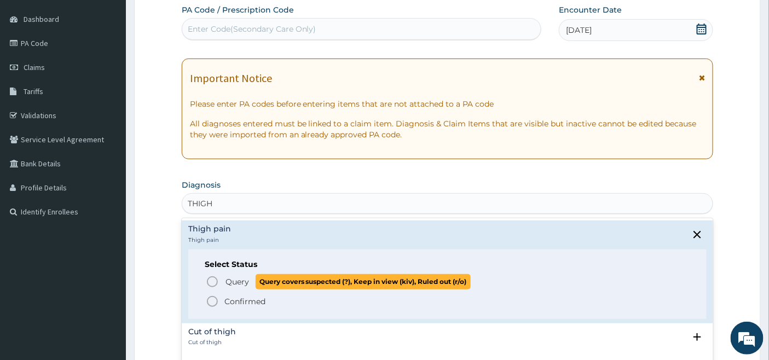
click at [211, 278] on icon "status option query" at bounding box center [212, 281] width 13 height 13
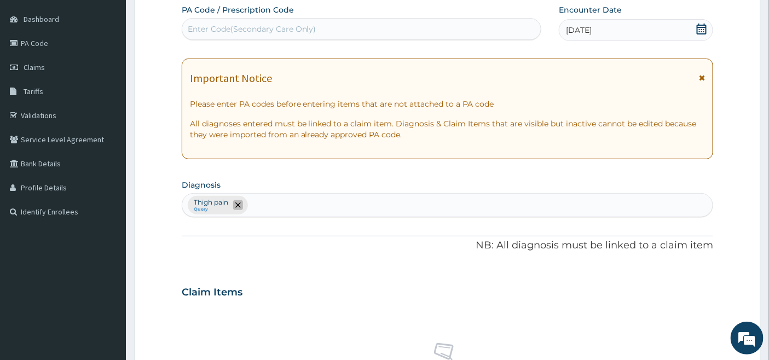
click at [236, 208] on icon "remove selection option" at bounding box center [237, 205] width 5 height 5
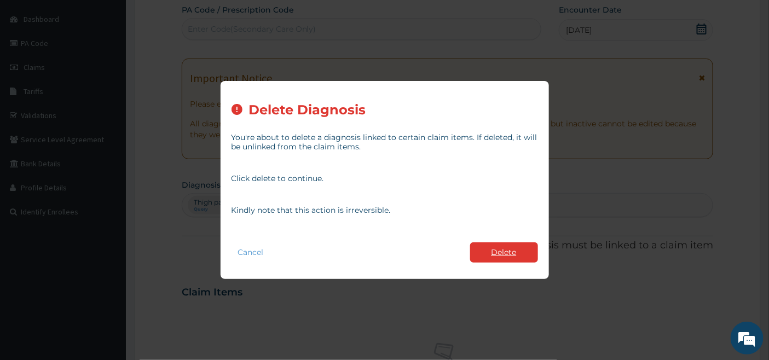
click at [504, 252] on button "Delete" at bounding box center [504, 253] width 68 height 20
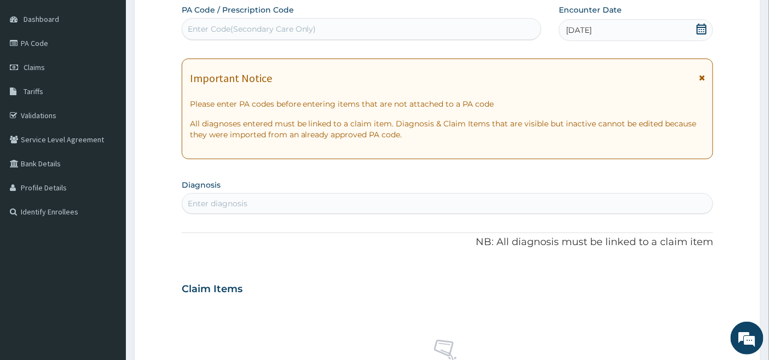
click at [256, 195] on div "Enter diagnosis" at bounding box center [447, 204] width 531 height 18
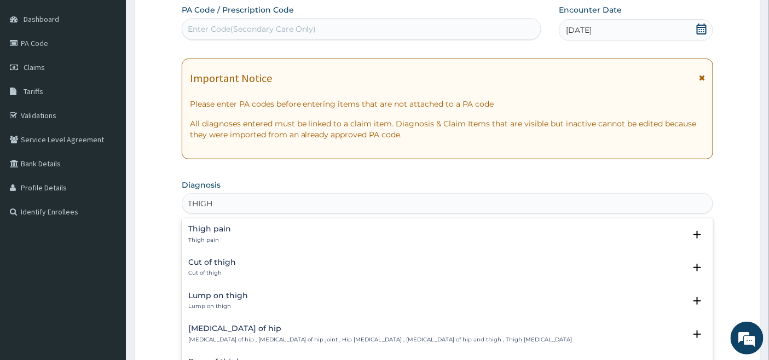
type input "THIGH"
click at [204, 236] on p "Thigh pain" at bounding box center [209, 240] width 43 height 8
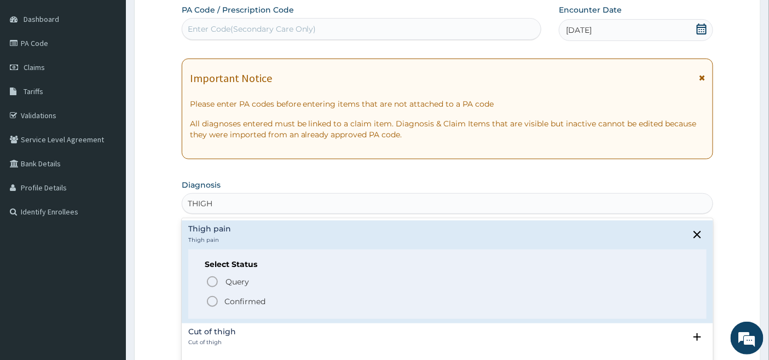
click at [211, 297] on circle "status option filled" at bounding box center [212, 302] width 10 height 10
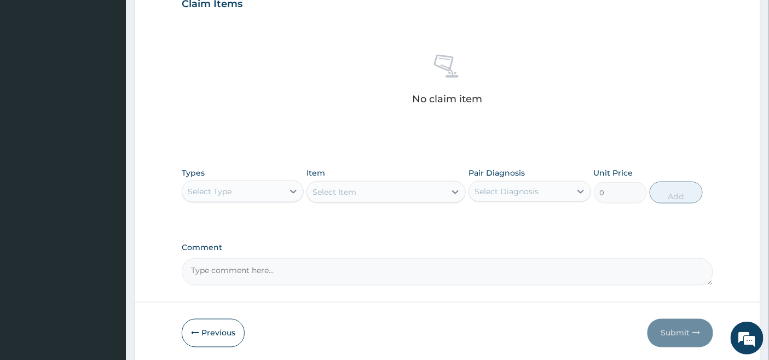
scroll to position [404, 0]
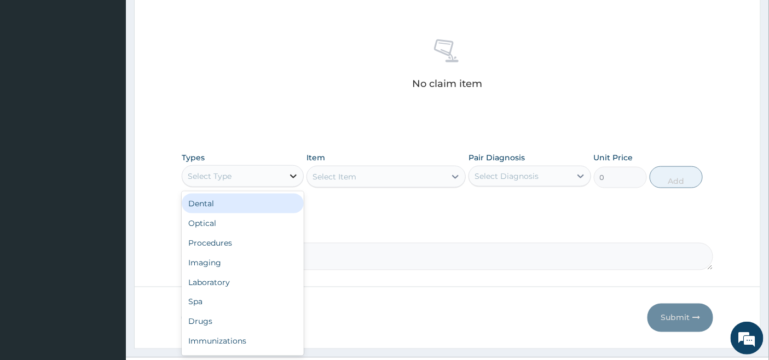
click at [286, 178] on div at bounding box center [294, 176] width 20 height 20
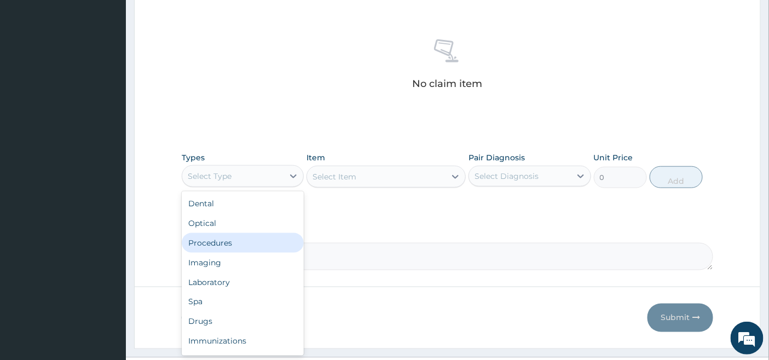
click at [236, 239] on div "Procedures" at bounding box center [243, 243] width 122 height 20
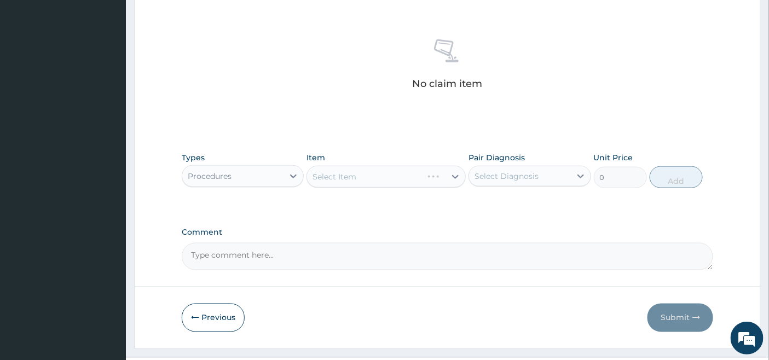
click at [404, 173] on div "Select Item" at bounding box center [386, 177] width 159 height 22
click at [433, 174] on div "Select Item" at bounding box center [386, 177] width 159 height 22
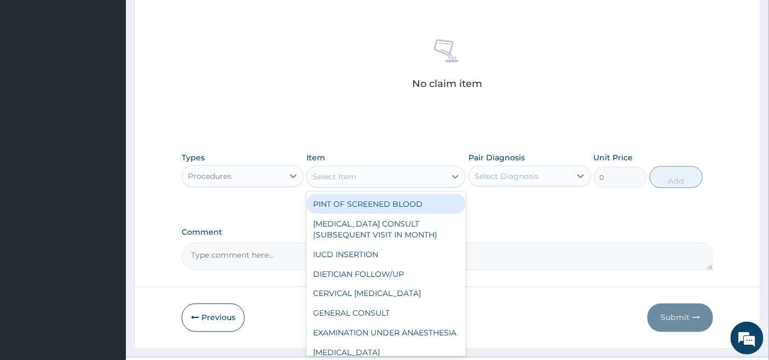
click at [419, 175] on div "Select Item" at bounding box center [376, 177] width 139 height 18
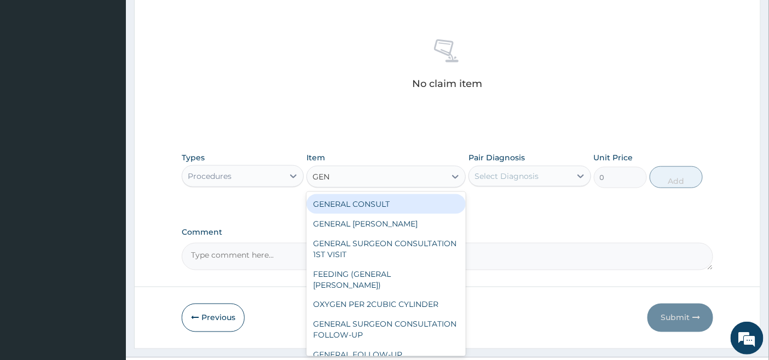
type input "GENE"
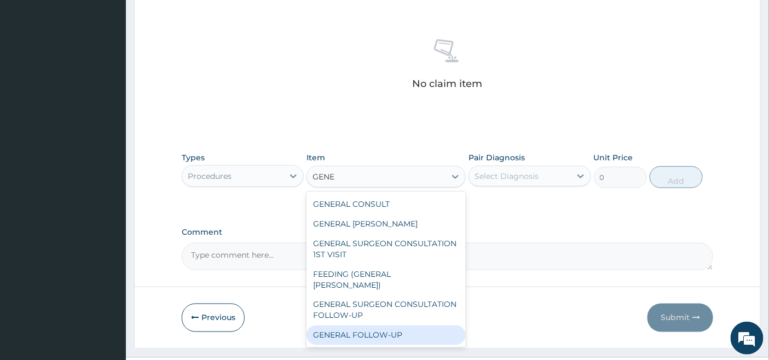
click at [381, 326] on div "GENERAL FOLLOW-UP" at bounding box center [386, 336] width 159 height 20
type input "2500"
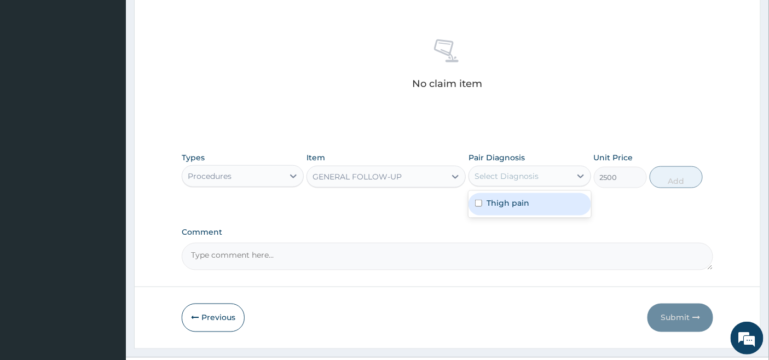
click at [501, 176] on div "Select Diagnosis" at bounding box center [507, 176] width 64 height 11
click at [501, 208] on label "Thigh pain" at bounding box center [508, 203] width 43 height 11
checkbox input "true"
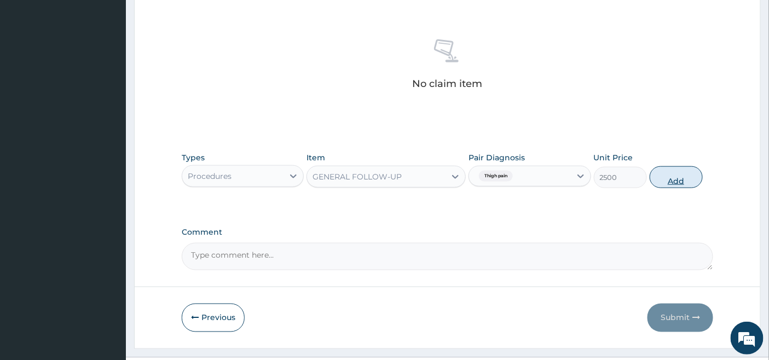
click at [680, 171] on button "Add" at bounding box center [676, 177] width 53 height 22
type input "0"
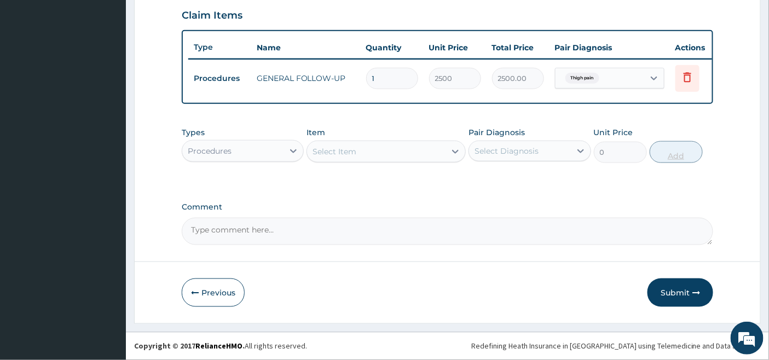
scroll to position [385, 0]
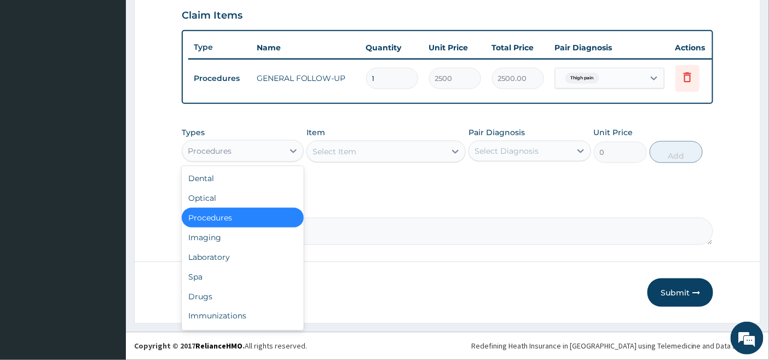
click at [267, 151] on div "Procedures" at bounding box center [232, 151] width 101 height 18
click at [215, 298] on div "Drugs" at bounding box center [243, 297] width 122 height 20
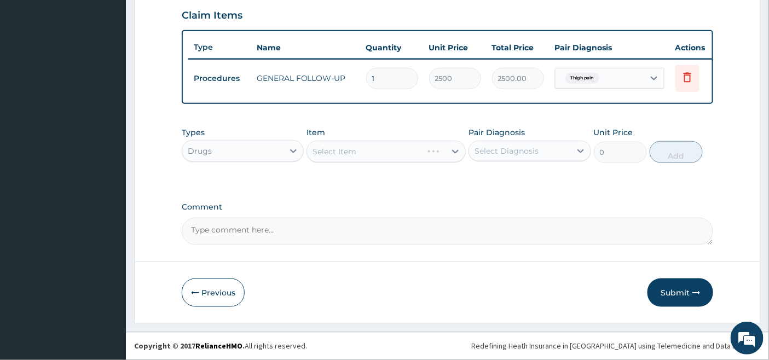
click at [428, 149] on div "Select Item" at bounding box center [386, 152] width 159 height 22
click at [420, 154] on div "Select Item" at bounding box center [386, 152] width 159 height 22
click at [437, 154] on div "Select Item" at bounding box center [386, 152] width 159 height 22
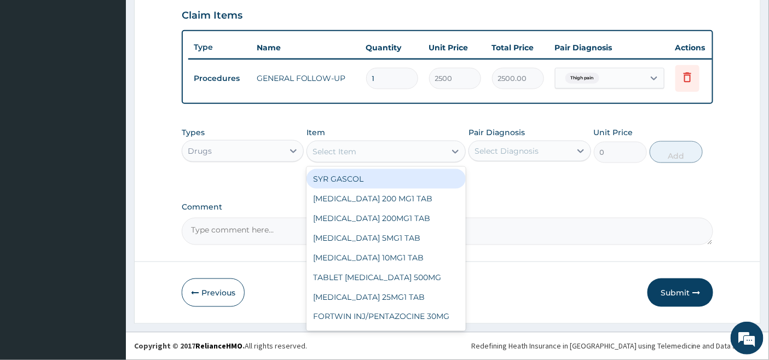
click at [411, 145] on div "Select Item" at bounding box center [376, 152] width 139 height 18
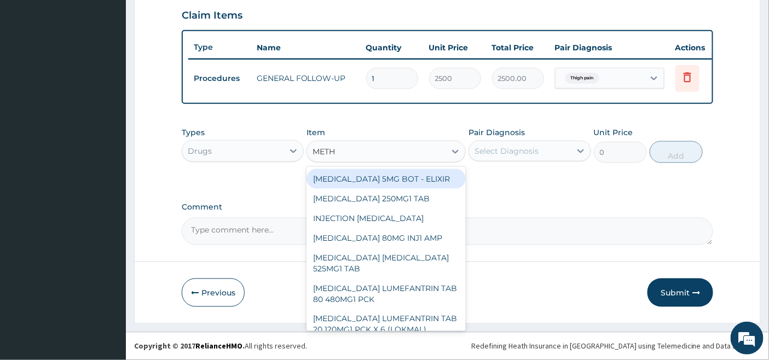
type input "METHY"
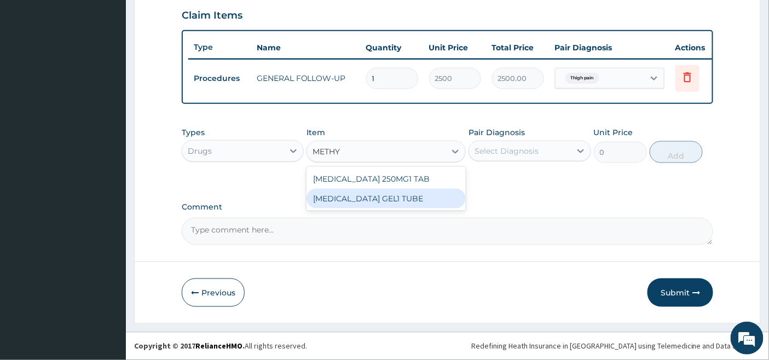
click at [401, 197] on div "[MEDICAL_DATA] GEL1 TUBE" at bounding box center [386, 199] width 159 height 20
type input "1800"
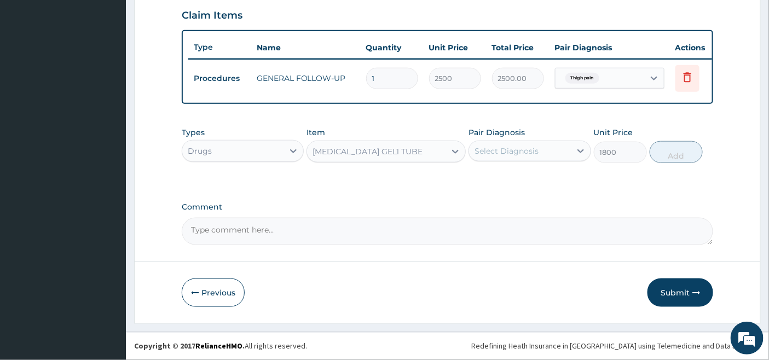
click at [510, 146] on div "Select Diagnosis" at bounding box center [507, 151] width 64 height 11
click at [503, 178] on label "Thigh pain" at bounding box center [508, 177] width 43 height 11
checkbox input "true"
click at [679, 152] on button "Add" at bounding box center [676, 152] width 53 height 22
type input "0"
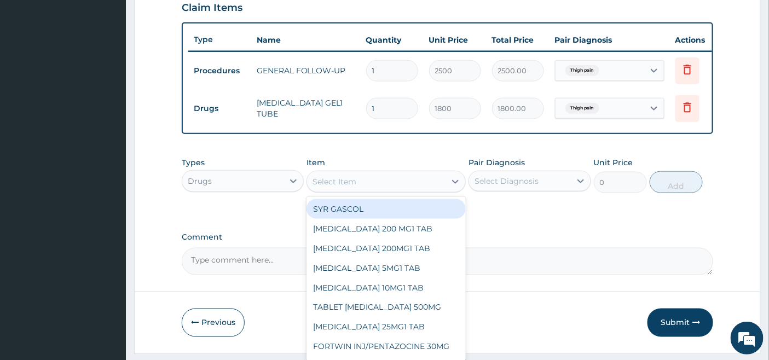
click at [358, 182] on div "Select Item" at bounding box center [376, 182] width 139 height 18
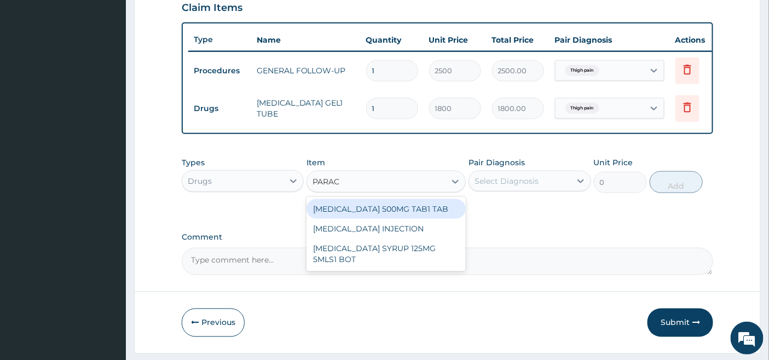
type input "PARACE"
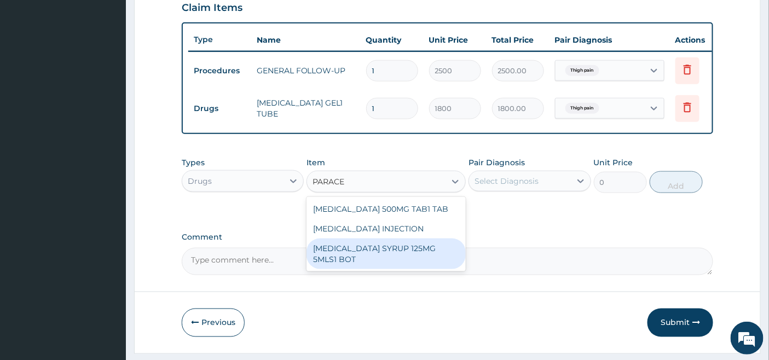
click at [395, 260] on div "[MEDICAL_DATA] SYRUP 125MG 5MLS1 BOT" at bounding box center [386, 254] width 159 height 31
type input "1000"
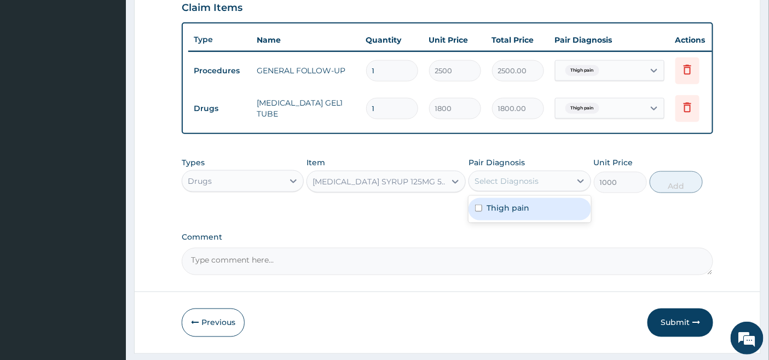
click at [499, 185] on div "Select Diagnosis" at bounding box center [507, 181] width 64 height 11
click at [493, 214] on label "Thigh pain" at bounding box center [508, 208] width 43 height 11
checkbox input "true"
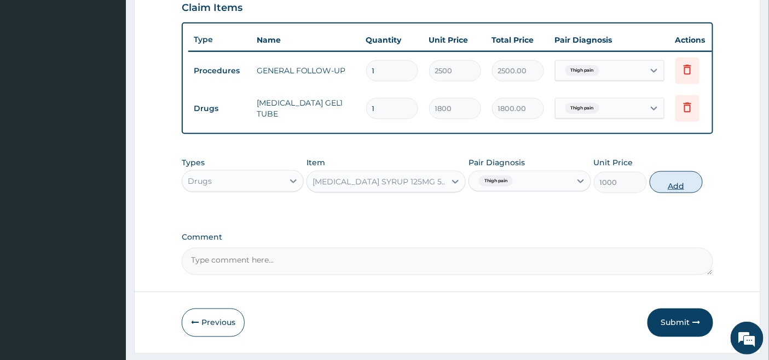
click at [678, 189] on button "Add" at bounding box center [676, 182] width 53 height 22
type input "0"
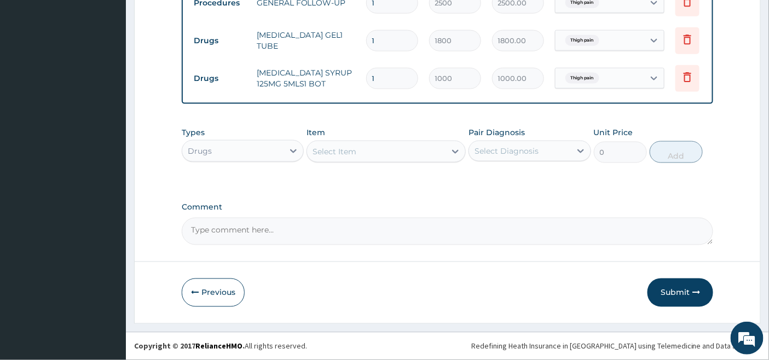
scroll to position [461, 0]
click at [674, 290] on button "Submit" at bounding box center [681, 293] width 66 height 28
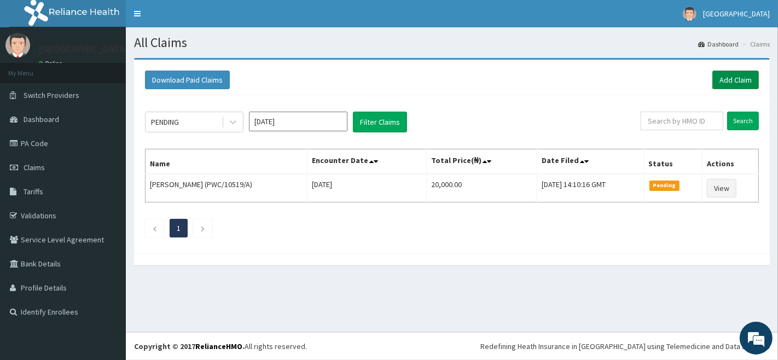
click at [736, 80] on link "Add Claim" at bounding box center [736, 80] width 47 height 19
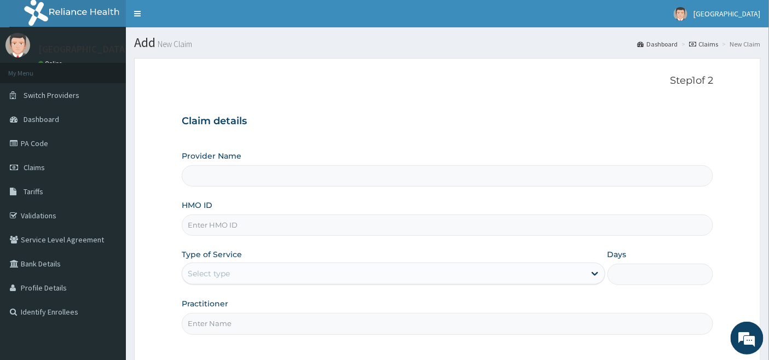
type input "[GEOGRAPHIC_DATA]"
click at [217, 220] on input "HMO ID" at bounding box center [448, 225] width 532 height 21
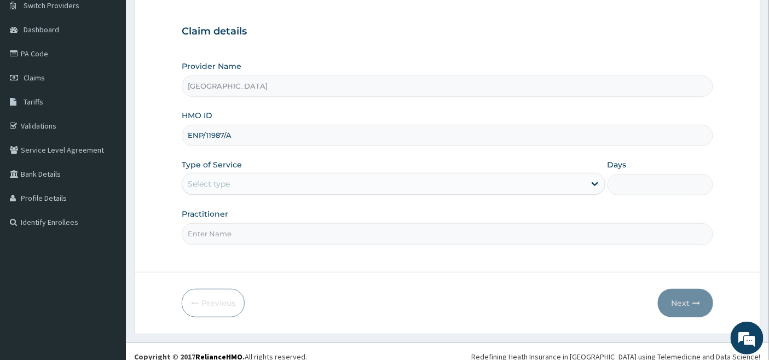
scroll to position [100, 0]
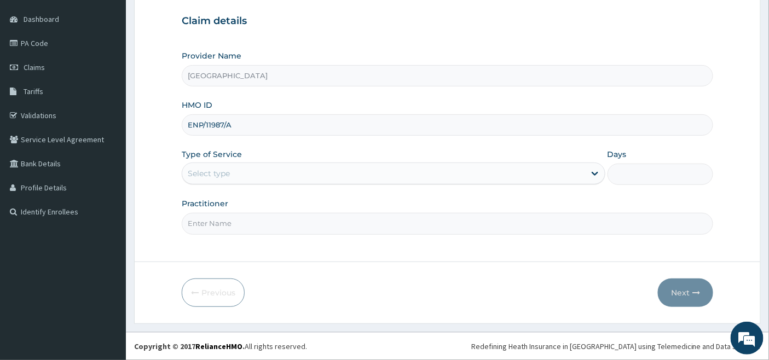
type input "ENP/11987/A"
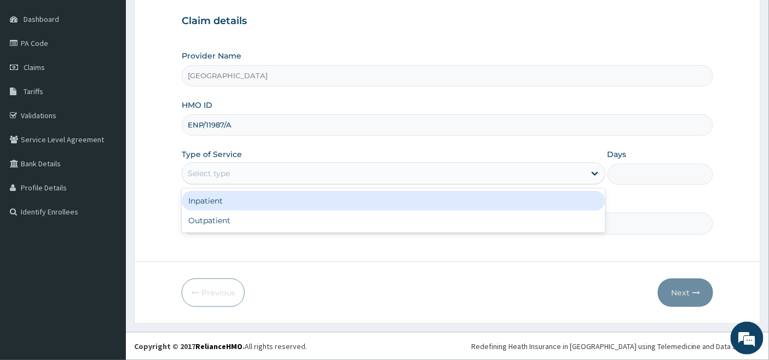
click at [238, 173] on div "Select type" at bounding box center [383, 174] width 403 height 18
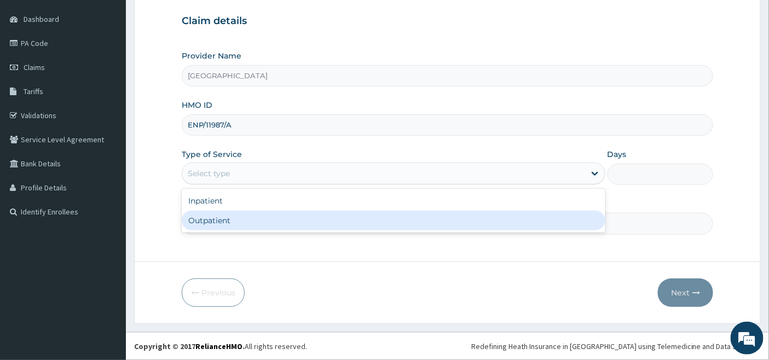
click at [226, 225] on div "Outpatient" at bounding box center [394, 221] width 424 height 20
type input "1"
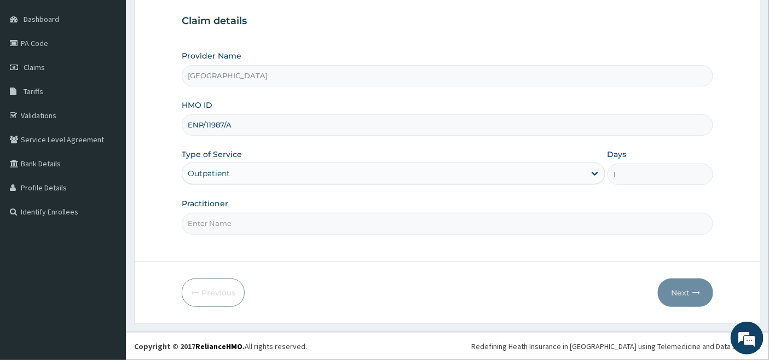
click at [226, 225] on input "Practitioner" at bounding box center [448, 223] width 532 height 21
type input "DR OKOH"
click at [681, 296] on button "Next" at bounding box center [685, 293] width 55 height 28
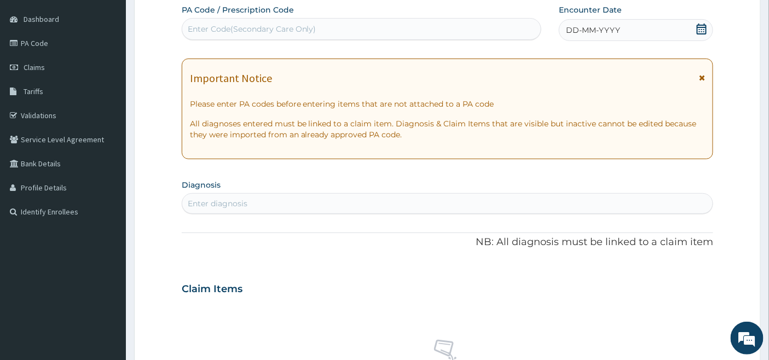
click at [701, 26] on icon at bounding box center [702, 29] width 10 height 11
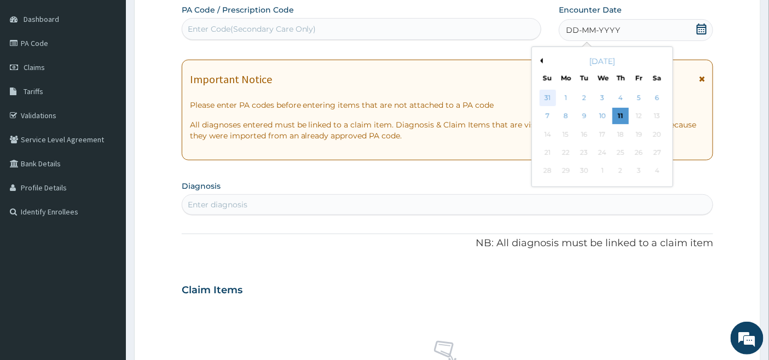
click at [546, 94] on div "31" at bounding box center [548, 98] width 16 height 16
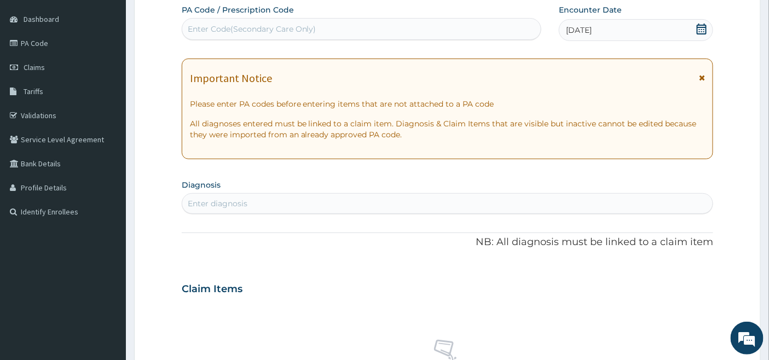
click at [620, 22] on div "31-08-2025" at bounding box center [636, 30] width 154 height 22
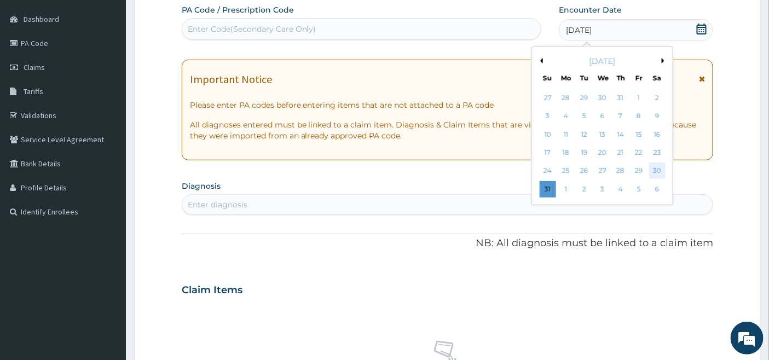
click at [657, 172] on div "30" at bounding box center [657, 171] width 16 height 16
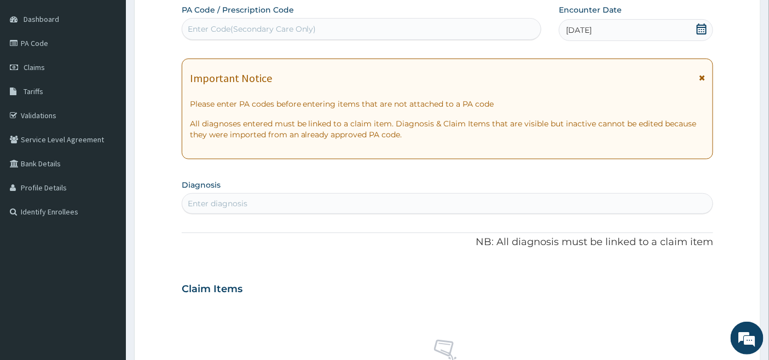
click at [327, 192] on section "Diagnosis Enter diagnosis" at bounding box center [448, 195] width 532 height 37
click at [298, 207] on div "Enter diagnosis" at bounding box center [447, 204] width 531 height 18
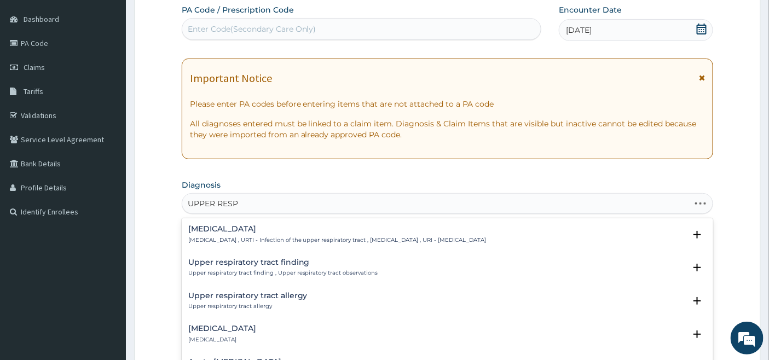
type input "UPPER RESPI"
click at [252, 227] on h4 "Upper respiratory infection" at bounding box center [337, 229] width 298 height 8
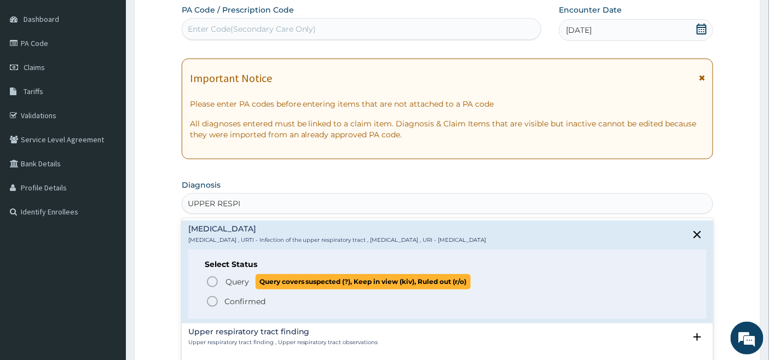
click at [209, 277] on circle "status option query" at bounding box center [212, 282] width 10 height 10
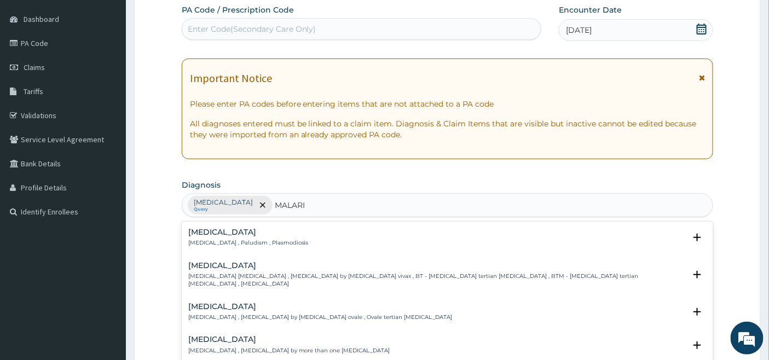
type input "MALARIA"
click at [220, 234] on h4 "Malaria" at bounding box center [248, 232] width 120 height 8
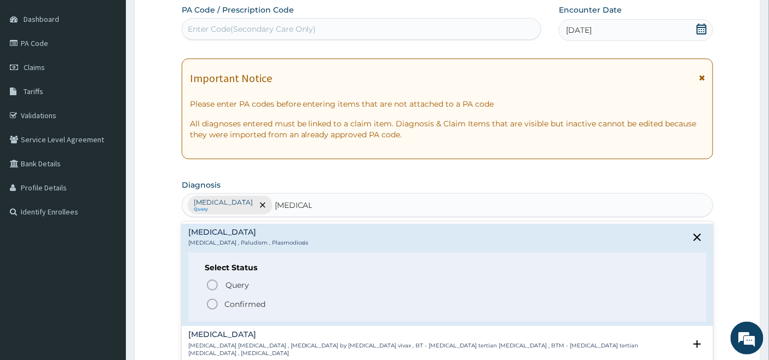
click at [215, 299] on circle "status option filled" at bounding box center [212, 304] width 10 height 10
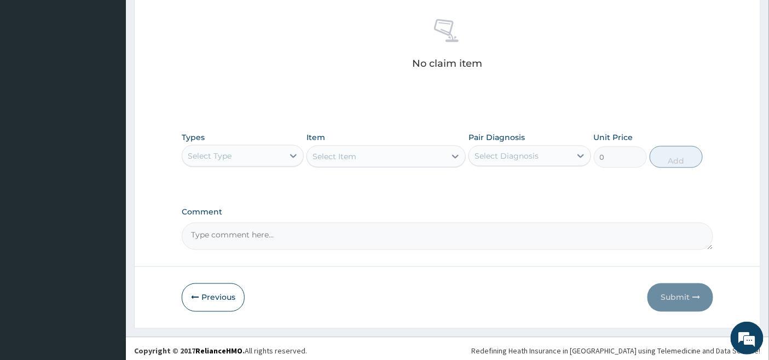
scroll to position [429, 0]
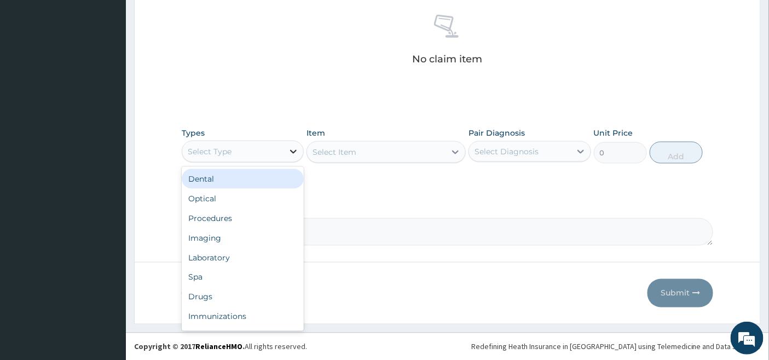
click at [289, 152] on icon at bounding box center [293, 151] width 11 height 11
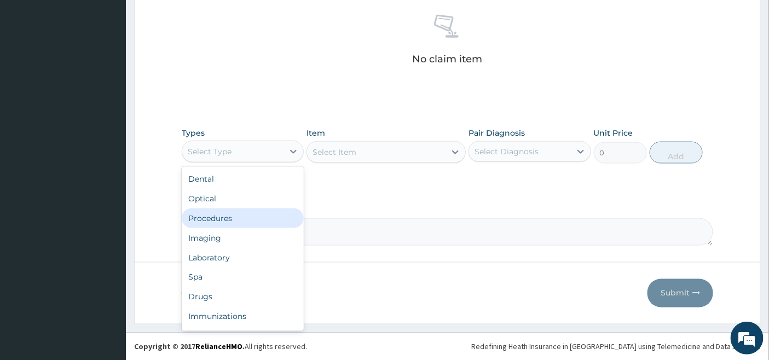
click at [243, 218] on div "Procedures" at bounding box center [243, 219] width 122 height 20
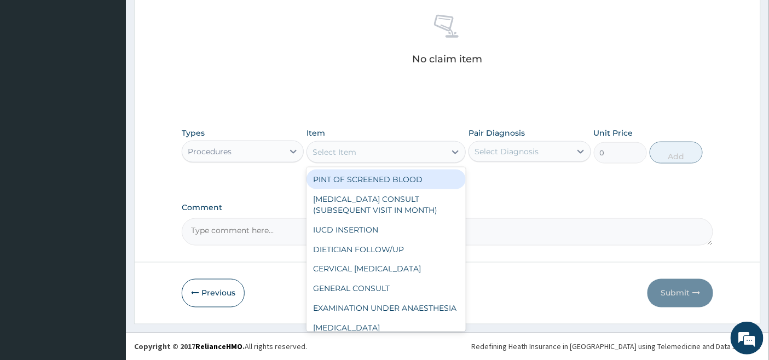
click at [434, 154] on div "Select Item" at bounding box center [376, 152] width 139 height 18
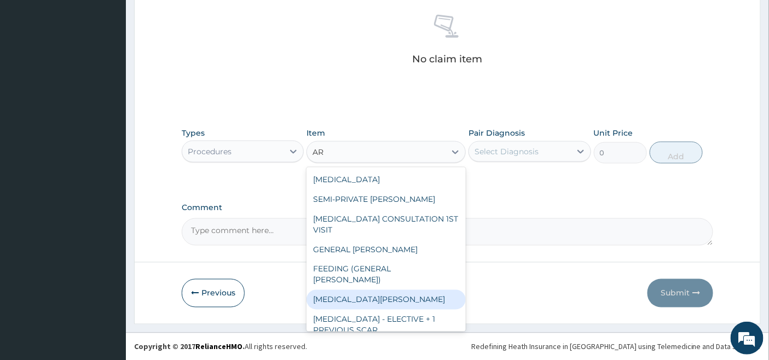
type input "A"
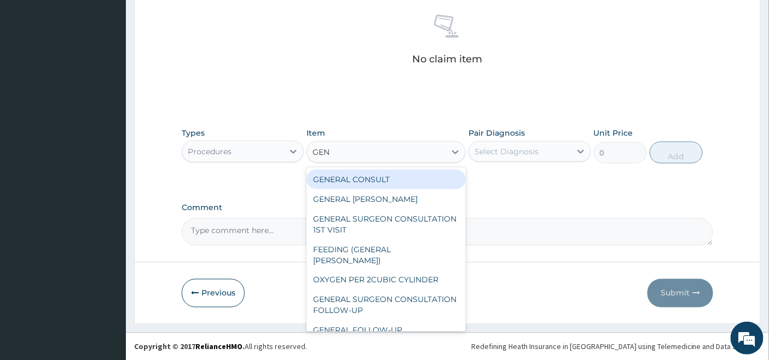
type input "GENE"
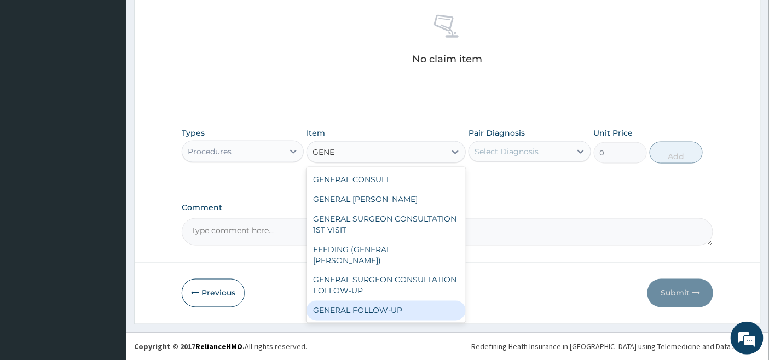
click at [395, 301] on div "GENERAL FOLLOW-UP" at bounding box center [386, 311] width 159 height 20
type input "2500"
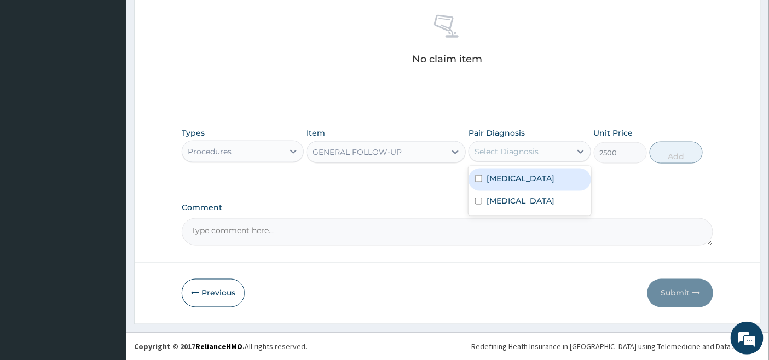
click at [521, 147] on div "Select Diagnosis" at bounding box center [507, 151] width 64 height 11
click at [506, 182] on label "Upper respiratory infection" at bounding box center [521, 178] width 68 height 11
checkbox input "true"
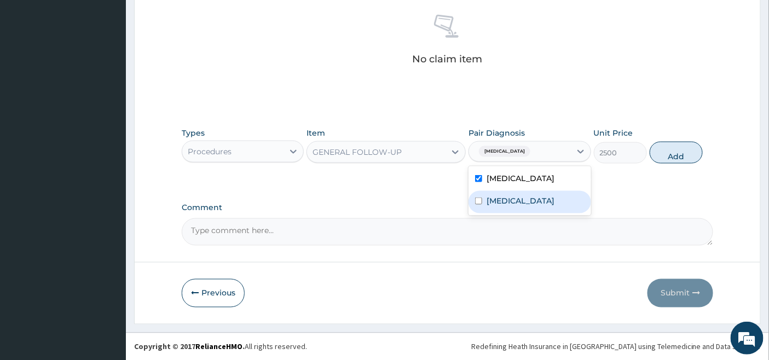
click at [491, 206] on label "Malaria" at bounding box center [521, 200] width 68 height 11
checkbox input "true"
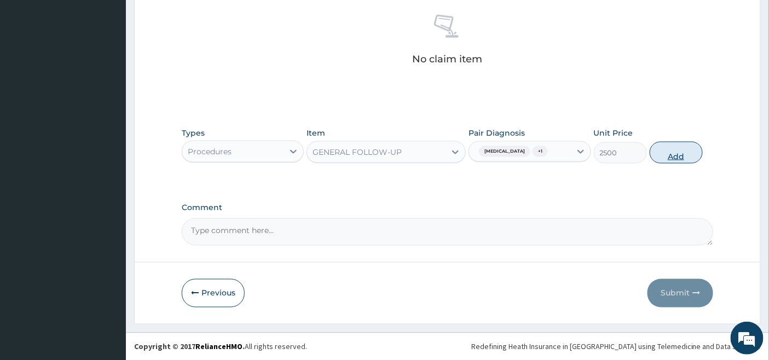
click at [670, 161] on button "Add" at bounding box center [676, 153] width 53 height 22
type input "0"
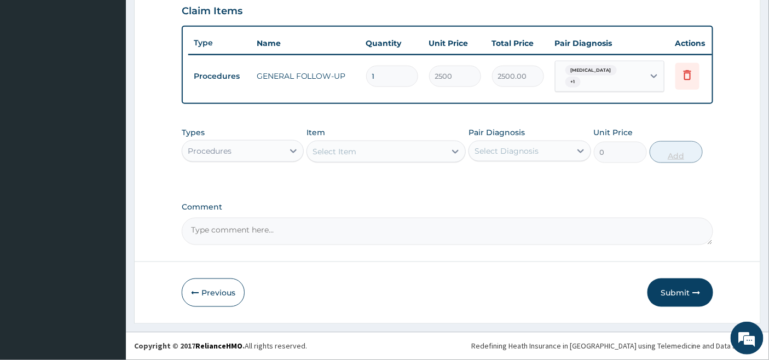
scroll to position [389, 0]
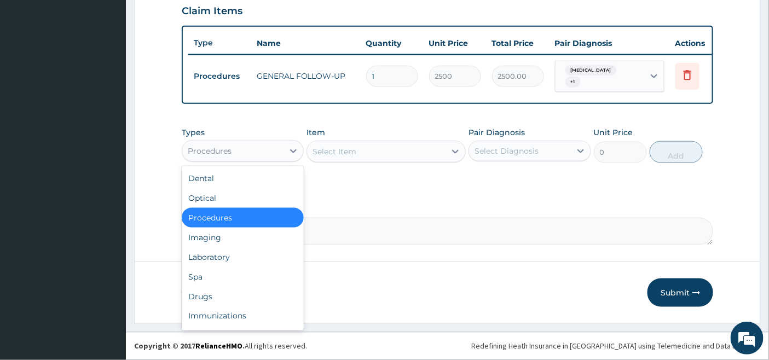
click at [275, 143] on div "Procedures" at bounding box center [232, 151] width 101 height 18
click at [215, 256] on div "Laboratory" at bounding box center [243, 257] width 122 height 20
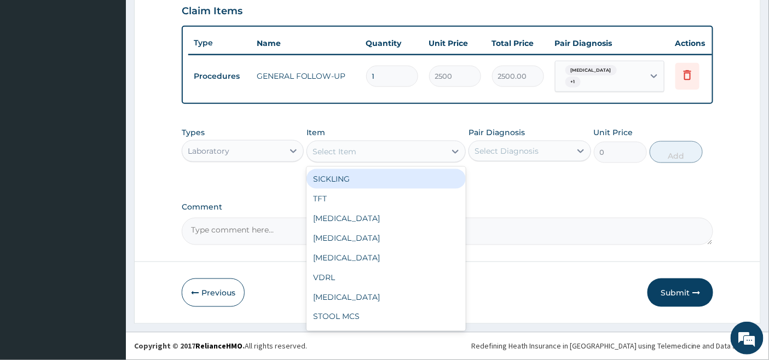
click at [430, 153] on div "Select Item" at bounding box center [376, 152] width 139 height 18
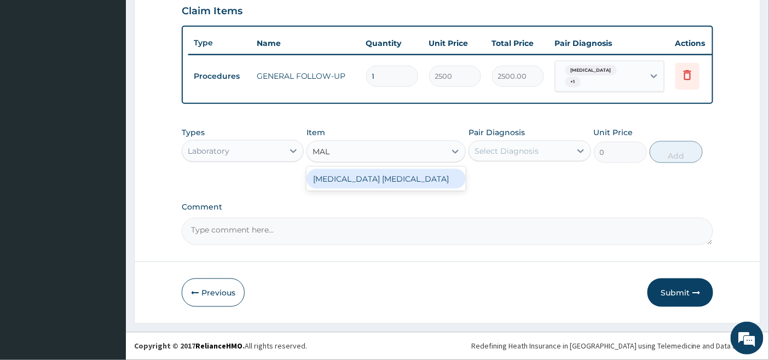
type input "MALA"
click at [447, 184] on div "MALARIA PARASITE" at bounding box center [386, 179] width 159 height 20
type input "2000"
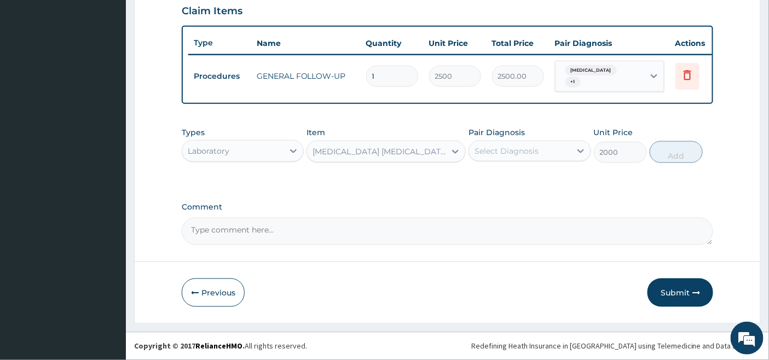
click at [520, 157] on div "Select Diagnosis" at bounding box center [519, 151] width 101 height 18
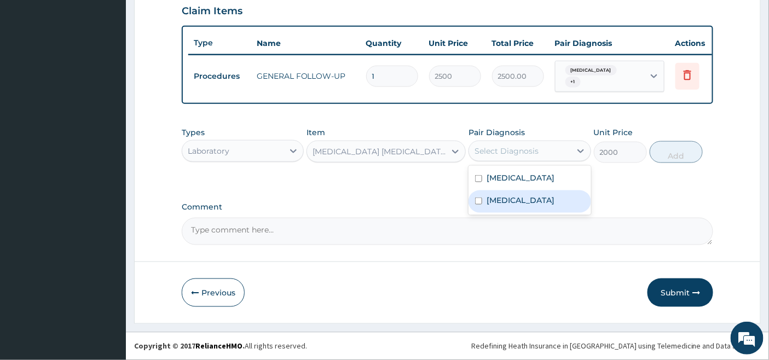
click at [507, 203] on div "Malaria" at bounding box center [530, 202] width 122 height 22
checkbox input "true"
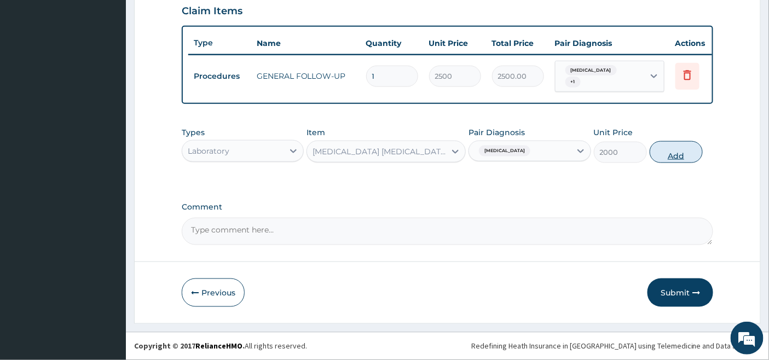
click at [680, 151] on button "Add" at bounding box center [676, 152] width 53 height 22
type input "0"
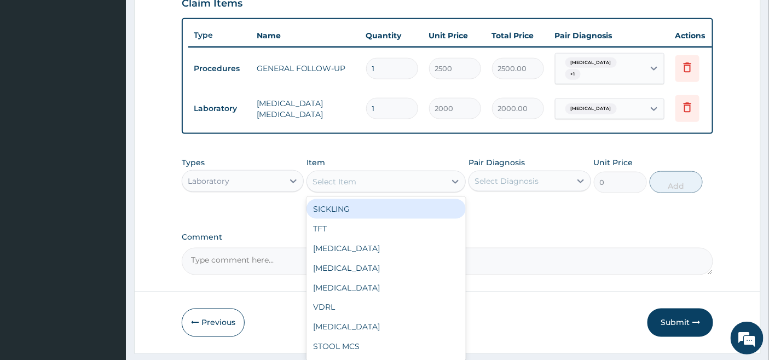
click at [342, 187] on div "Select Item" at bounding box center [335, 181] width 44 height 11
type input "FBC"
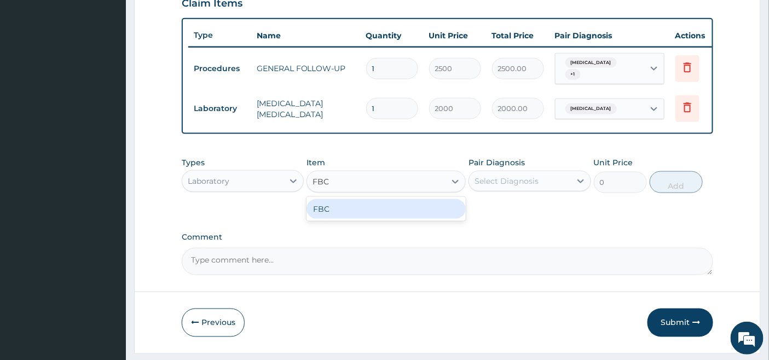
click at [338, 215] on div "FBC" at bounding box center [386, 209] width 159 height 20
type input "4500"
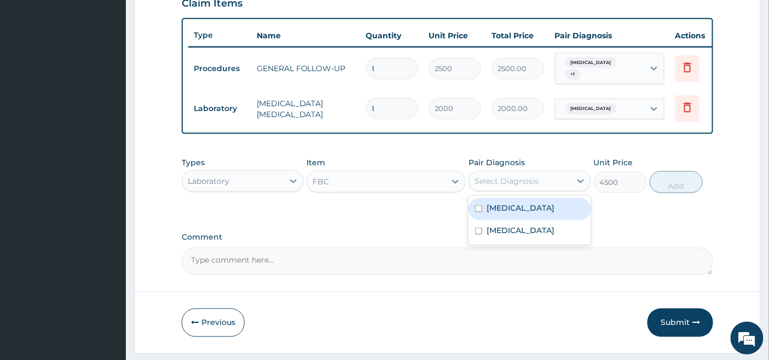
click at [500, 187] on div "Select Diagnosis" at bounding box center [507, 181] width 64 height 11
click at [489, 214] on label "Upper respiratory infection" at bounding box center [521, 208] width 68 height 11
checkbox input "true"
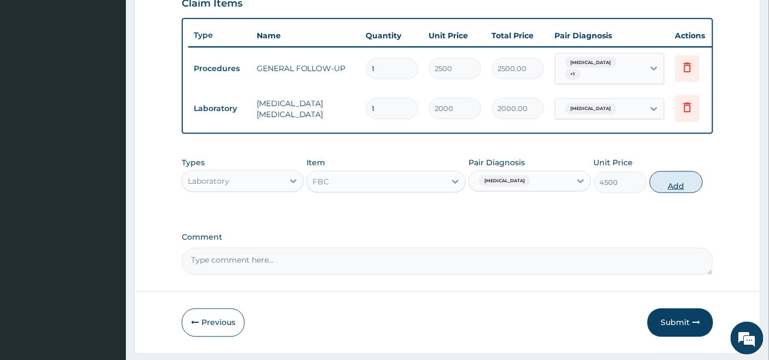
click at [679, 191] on button "Add" at bounding box center [676, 182] width 53 height 22
type input "0"
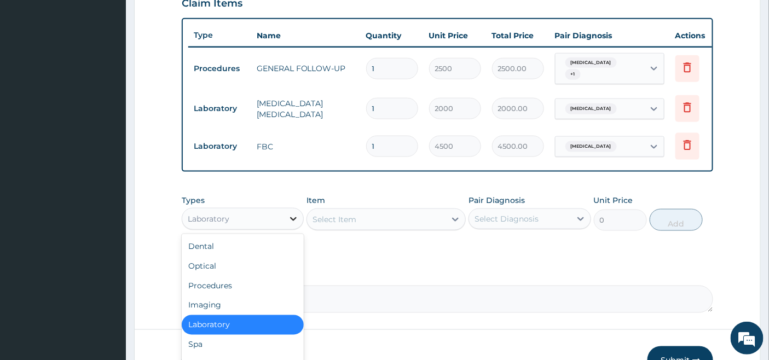
click at [292, 224] on icon at bounding box center [293, 219] width 11 height 11
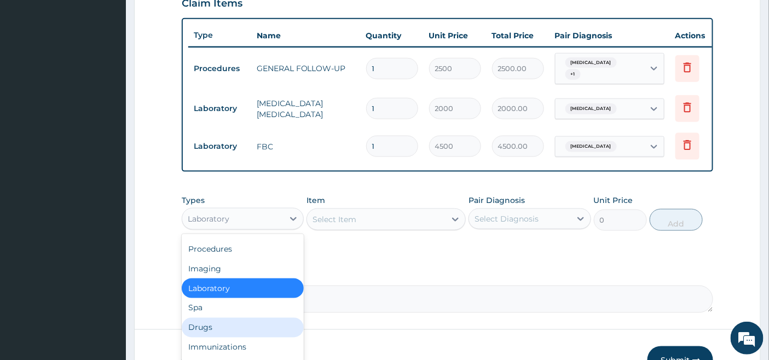
click at [216, 336] on div "Drugs" at bounding box center [243, 328] width 122 height 20
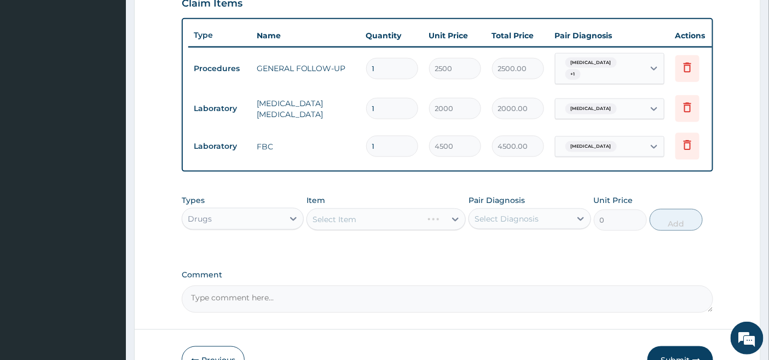
click at [363, 227] on div "Select Item" at bounding box center [386, 220] width 159 height 22
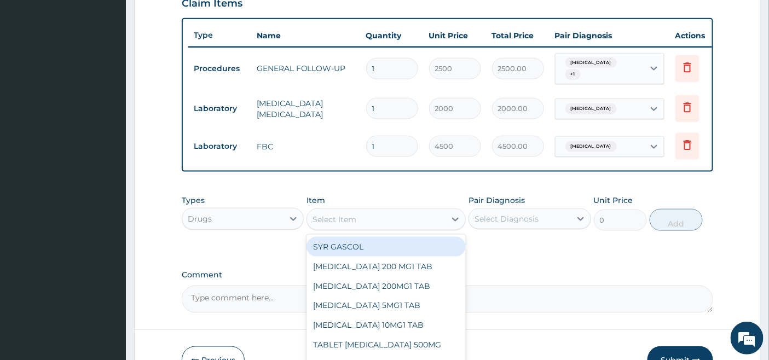
click at [409, 228] on div "Select Item" at bounding box center [376, 220] width 139 height 18
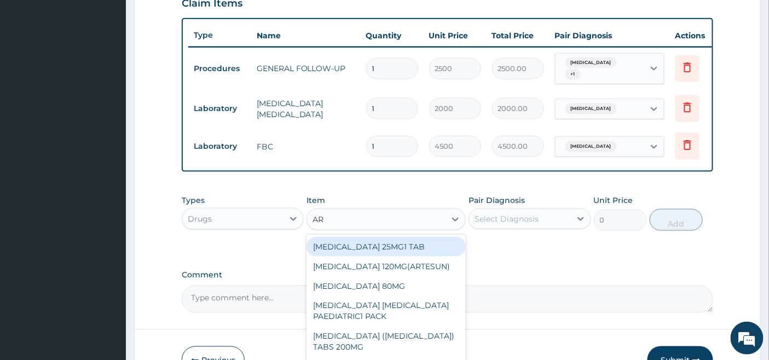
type input "ART"
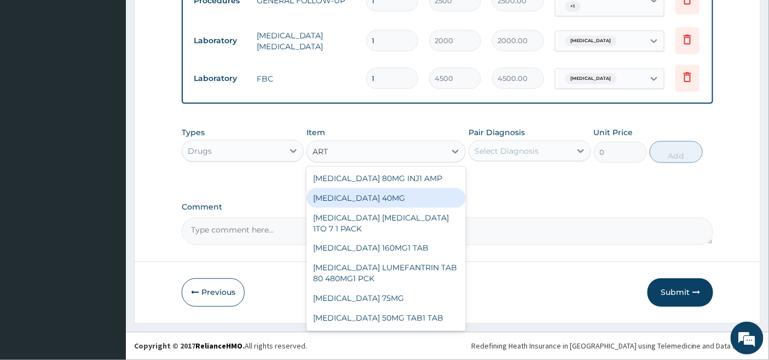
scroll to position [465, 0]
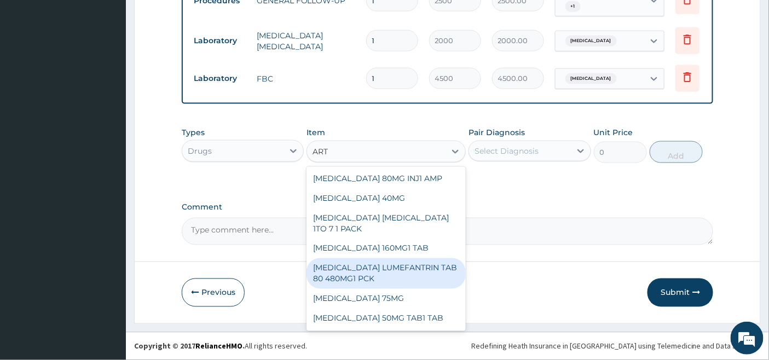
click at [359, 275] on div "ARTEMETHER LUMEFANTRIN TAB 80 480MG1 PCK" at bounding box center [386, 273] width 159 height 31
type input "2500"
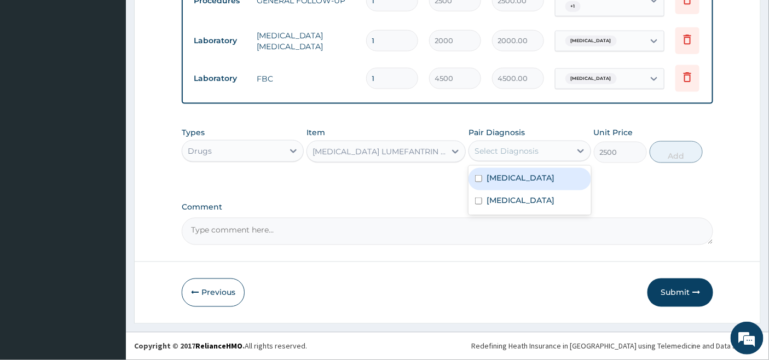
click at [497, 149] on div "Select Diagnosis" at bounding box center [507, 151] width 64 height 11
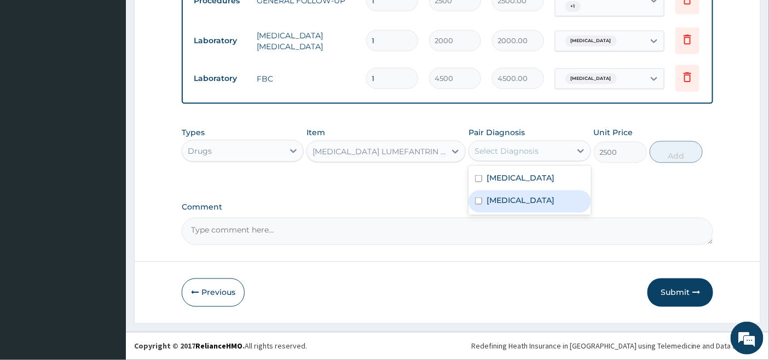
click at [488, 206] on label "Malaria" at bounding box center [521, 200] width 68 height 11
checkbox input "true"
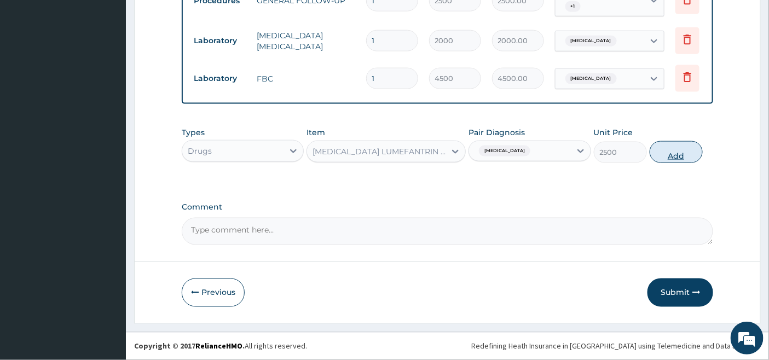
click at [683, 155] on button "Add" at bounding box center [676, 152] width 53 height 22
type input "0"
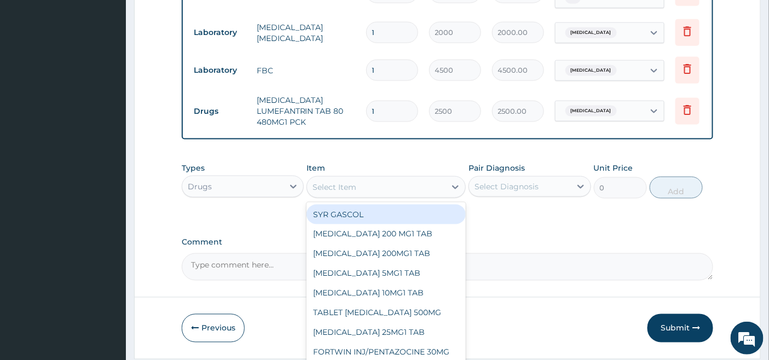
click at [377, 196] on div "Select Item" at bounding box center [376, 187] width 139 height 18
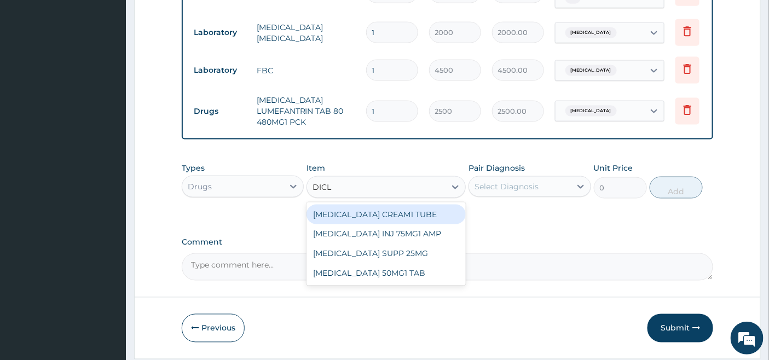
type input "DICLO"
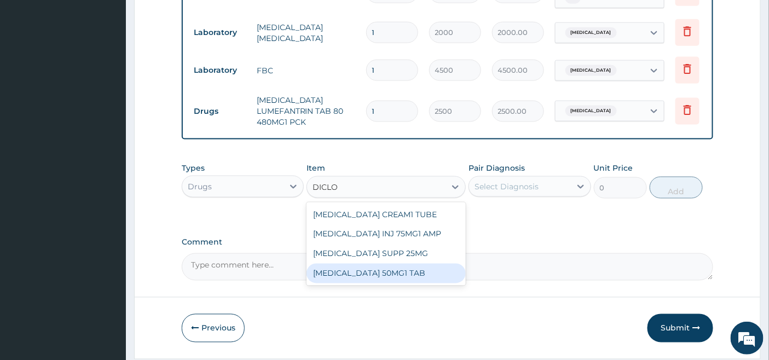
click at [385, 277] on div "DICLOFENAC SODIUM 50MG1 TAB" at bounding box center [386, 274] width 159 height 20
type input "80"
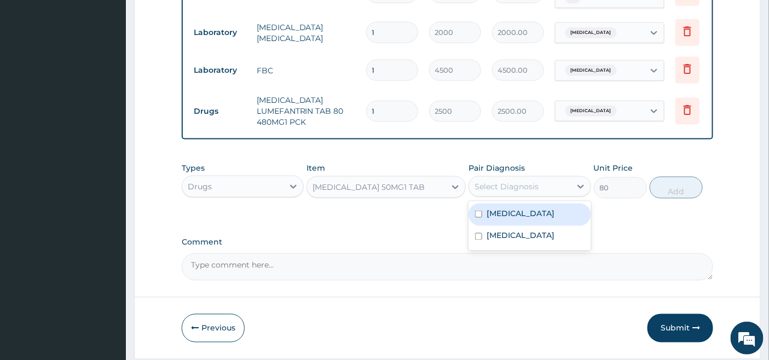
click at [517, 192] on div "Select Diagnosis" at bounding box center [507, 186] width 64 height 11
click at [499, 219] on label "Upper respiratory infection" at bounding box center [521, 213] width 68 height 11
checkbox input "true"
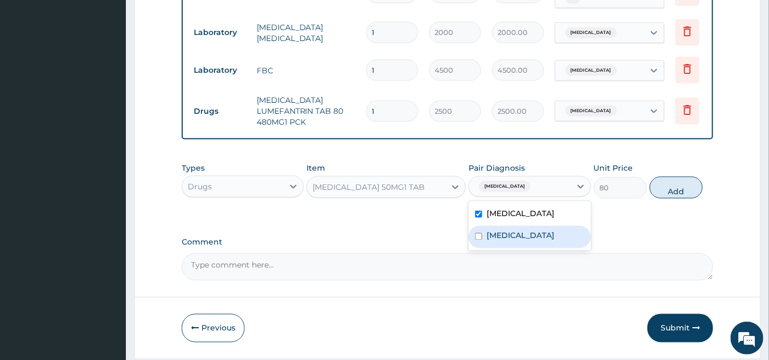
click at [488, 241] on label "Malaria" at bounding box center [521, 235] width 68 height 11
checkbox input "true"
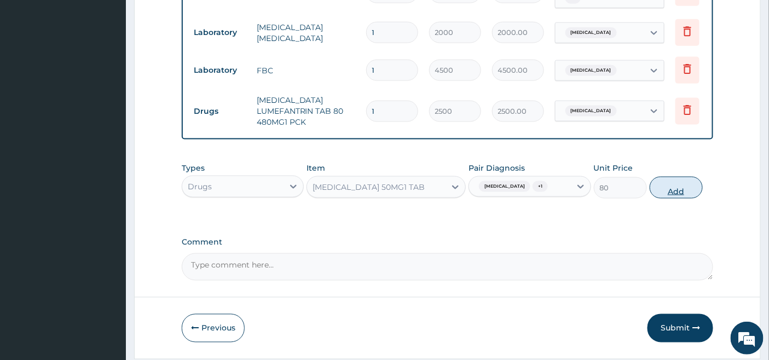
click at [680, 199] on button "Add" at bounding box center [676, 188] width 53 height 22
type input "0"
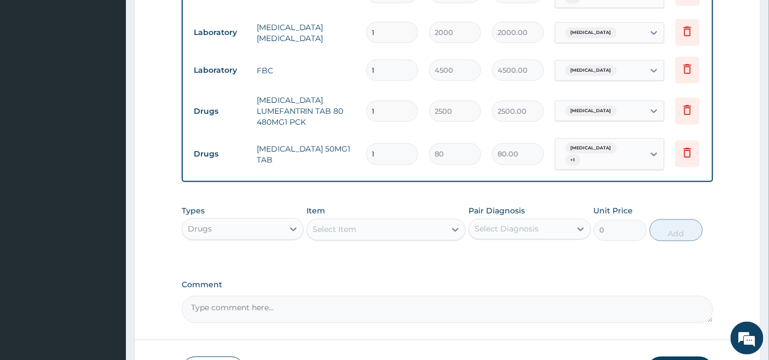
type input "0.00"
type input "6"
type input "480.00"
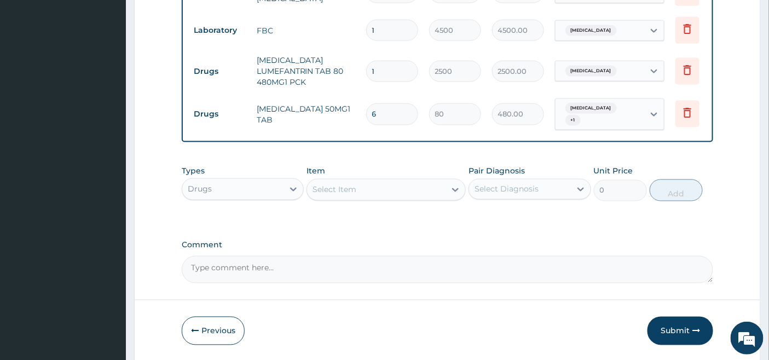
scroll to position [551, 0]
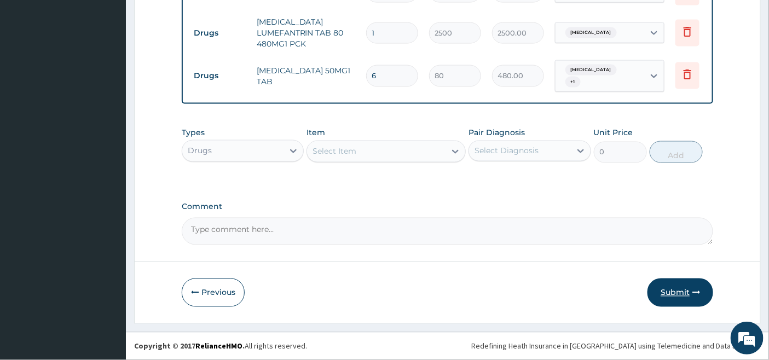
type input "6"
click at [671, 289] on button "Submit" at bounding box center [681, 293] width 66 height 28
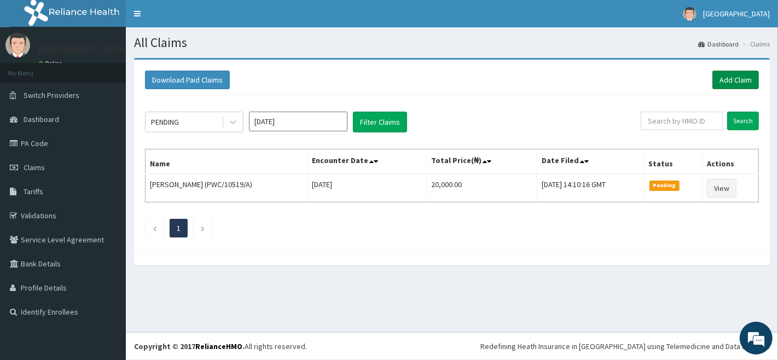
click at [743, 80] on link "Add Claim" at bounding box center [736, 80] width 47 height 19
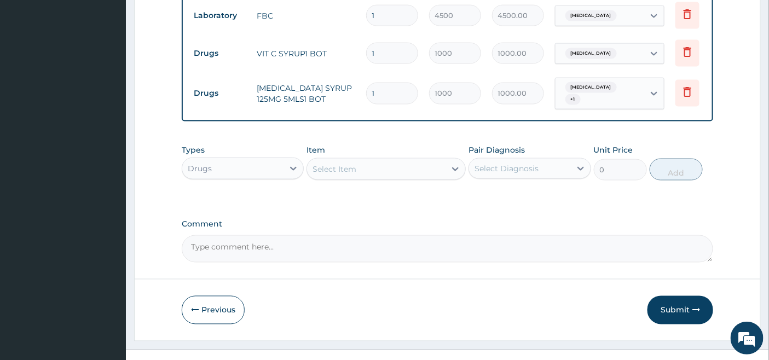
scroll to position [537, 0]
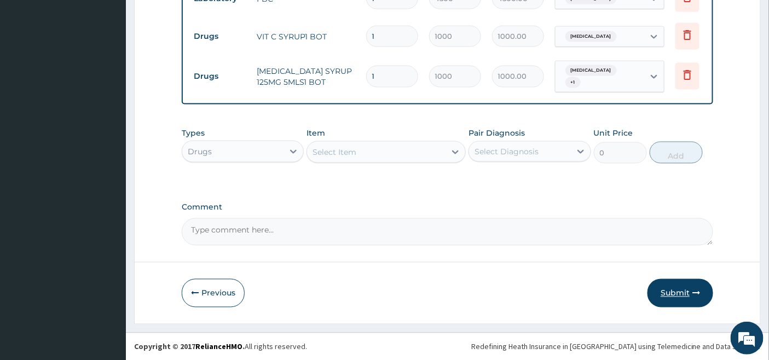
click at [679, 290] on button "Submit" at bounding box center [681, 293] width 66 height 28
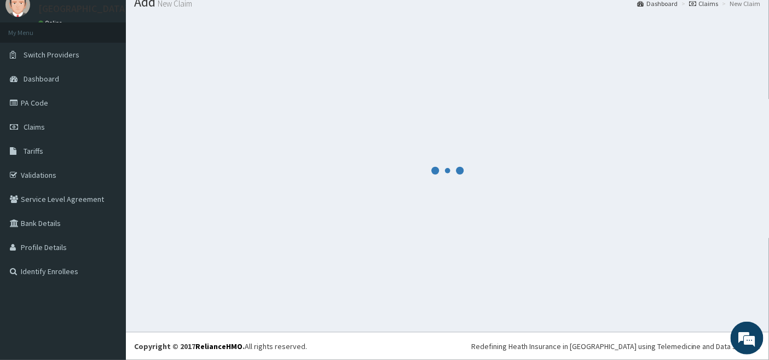
scroll to position [40, 0]
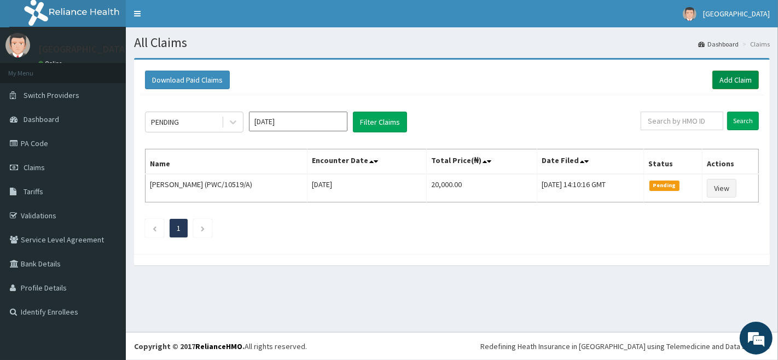
click at [737, 79] on link "Add Claim" at bounding box center [736, 80] width 47 height 19
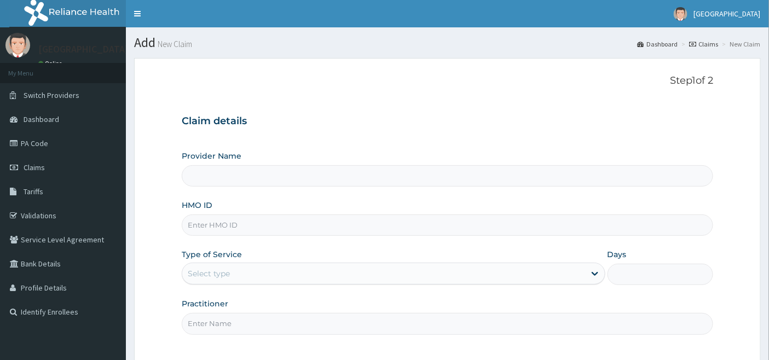
type input "[GEOGRAPHIC_DATA]"
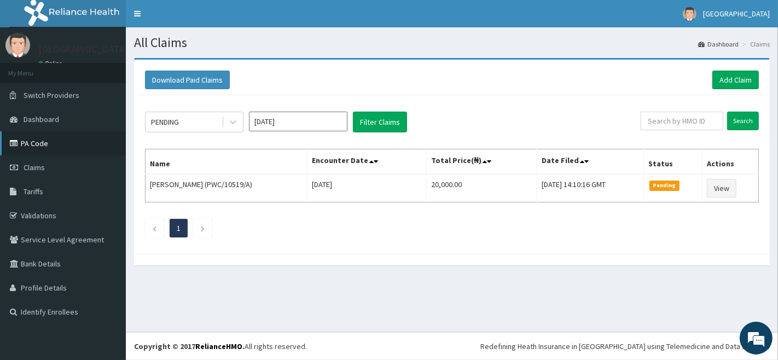
click at [38, 150] on link "PA Code" at bounding box center [63, 143] width 126 height 24
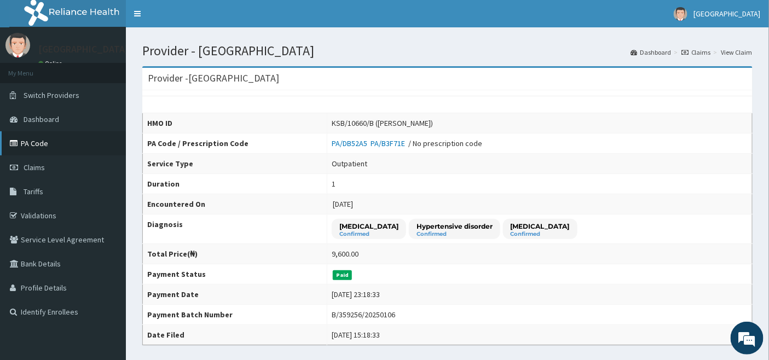
click at [36, 140] on link "PA Code" at bounding box center [63, 143] width 126 height 24
click at [36, 137] on link "PA Code" at bounding box center [63, 143] width 126 height 24
click at [40, 143] on link "PA Code" at bounding box center [63, 143] width 126 height 24
click at [30, 164] on span "Claims" at bounding box center [34, 168] width 21 height 10
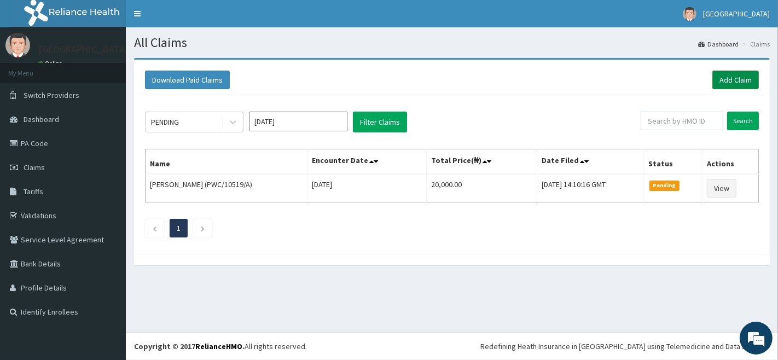
click at [730, 78] on link "Add Claim" at bounding box center [736, 80] width 47 height 19
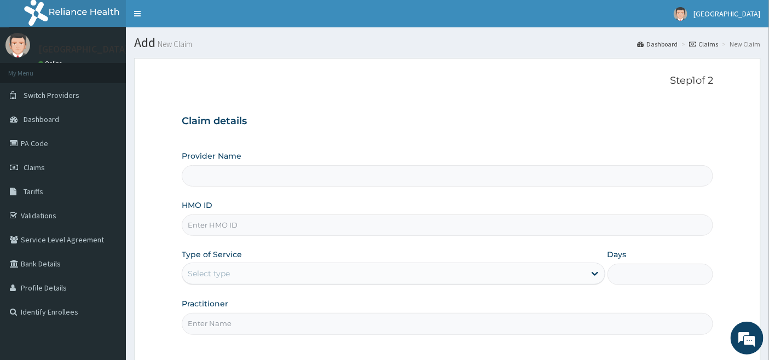
type input "[GEOGRAPHIC_DATA]"
click at [234, 220] on input "HMO ID" at bounding box center [448, 225] width 532 height 21
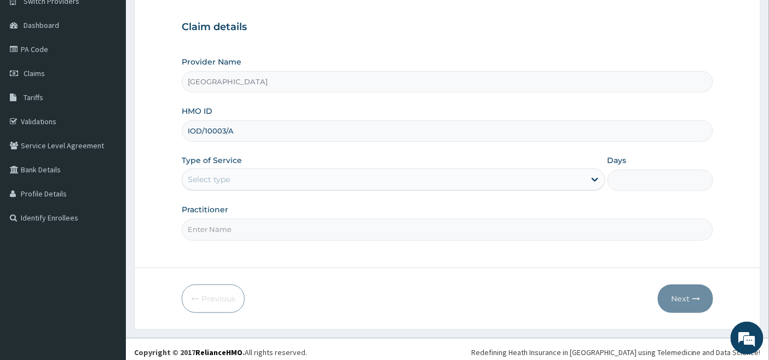
scroll to position [100, 0]
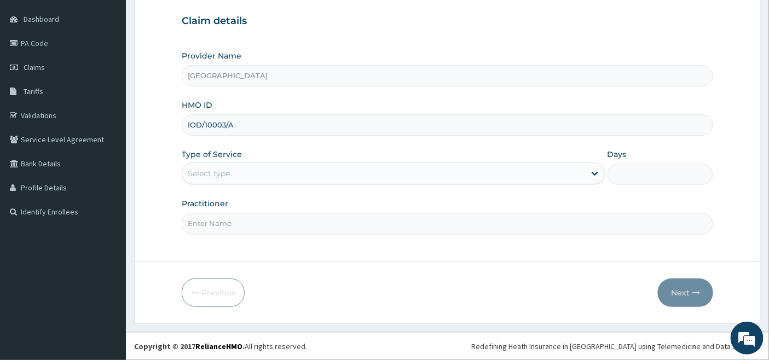
type input "IOD/10003/A"
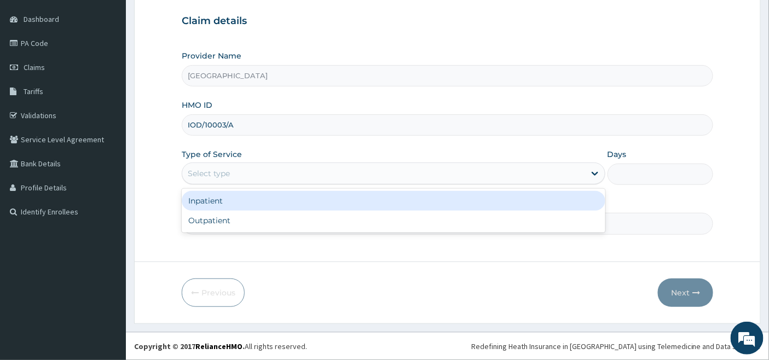
click at [239, 175] on div "Select type" at bounding box center [383, 174] width 403 height 18
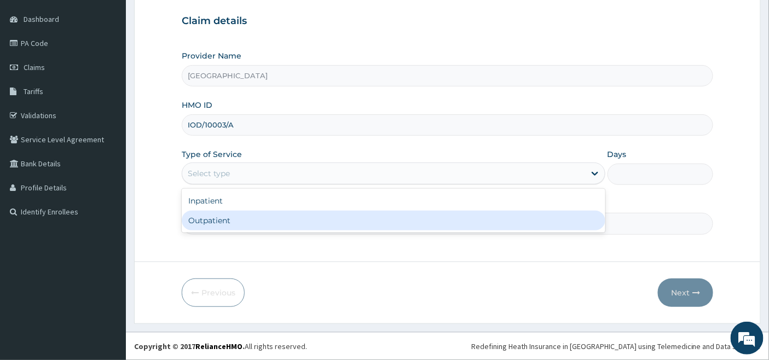
click at [233, 220] on div "Outpatient" at bounding box center [394, 221] width 424 height 20
type input "1"
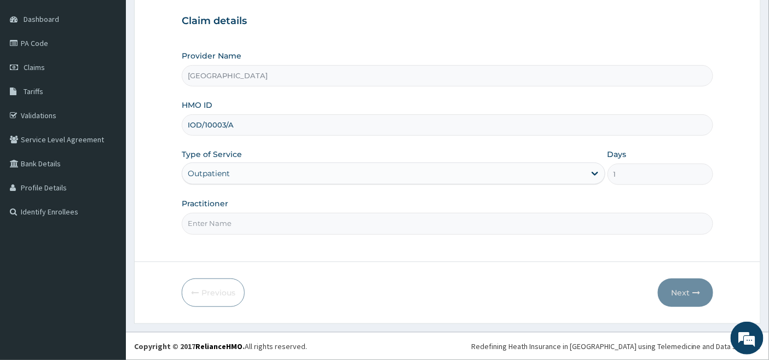
click at [233, 220] on input "Practitioner" at bounding box center [448, 223] width 532 height 21
type input "[PERSON_NAME]"
click at [683, 291] on button "Next" at bounding box center [685, 293] width 55 height 28
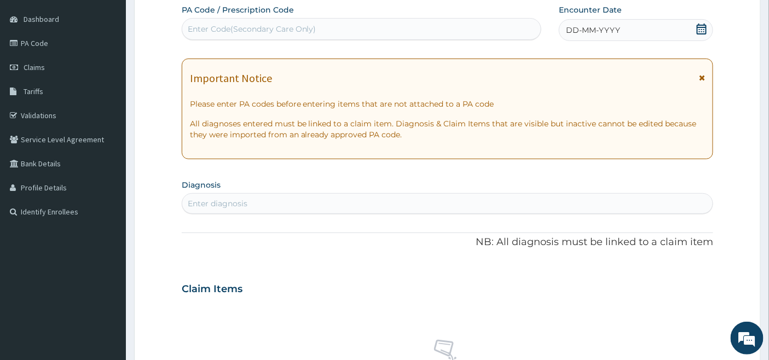
click at [697, 29] on icon at bounding box center [701, 29] width 11 height 11
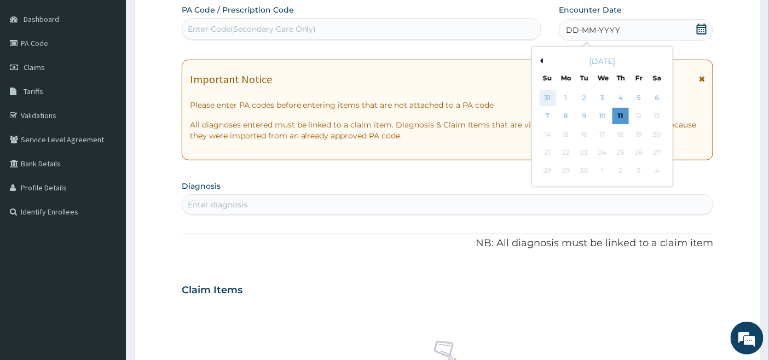
click at [548, 97] on div "31" at bounding box center [548, 98] width 16 height 16
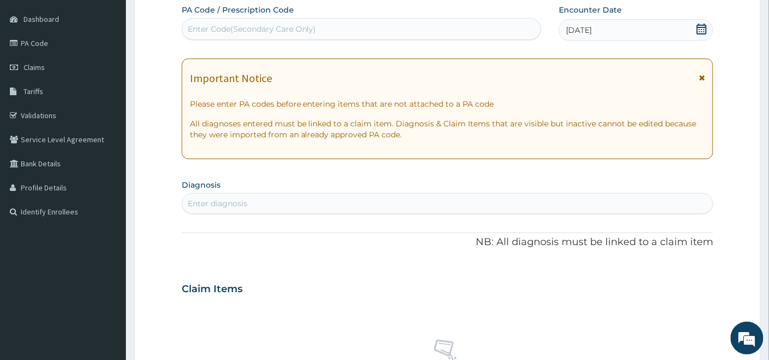
click at [622, 27] on div "[DATE]" at bounding box center [636, 30] width 154 height 22
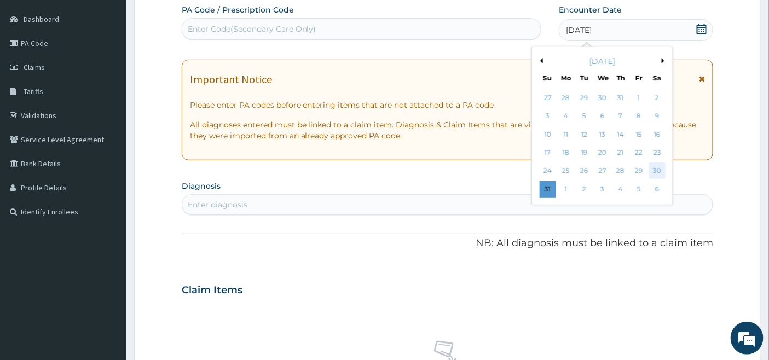
click at [660, 171] on div "30" at bounding box center [657, 171] width 16 height 16
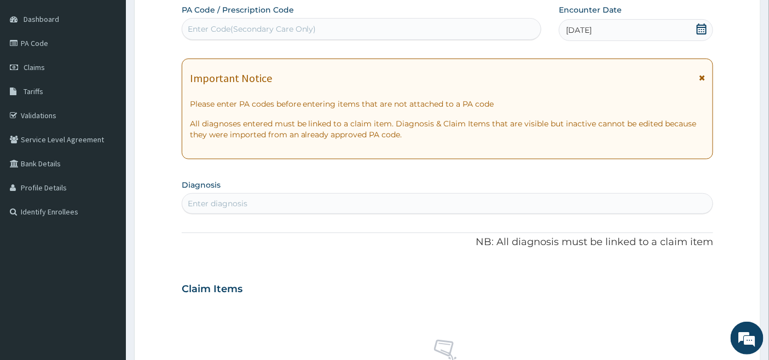
click at [330, 198] on div "Enter diagnosis" at bounding box center [447, 204] width 531 height 18
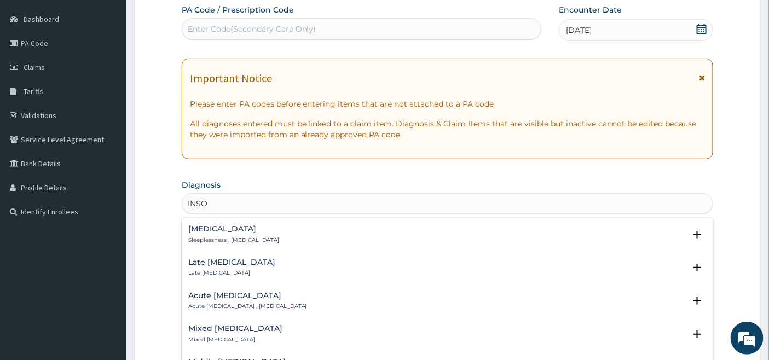
type input "INSOM"
click at [206, 227] on h4 "Insomnia" at bounding box center [233, 229] width 91 height 8
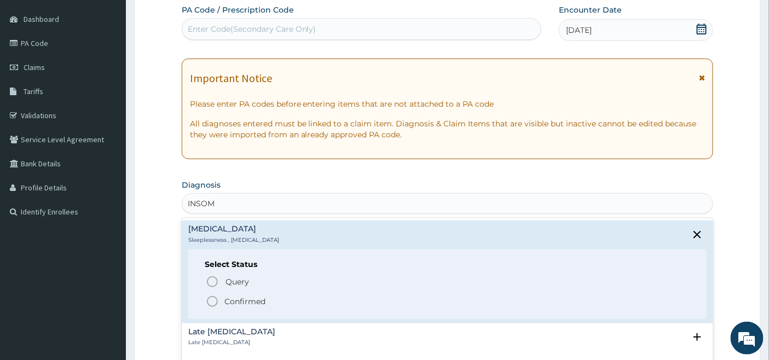
click at [210, 298] on icon "status option filled" at bounding box center [212, 301] width 13 height 13
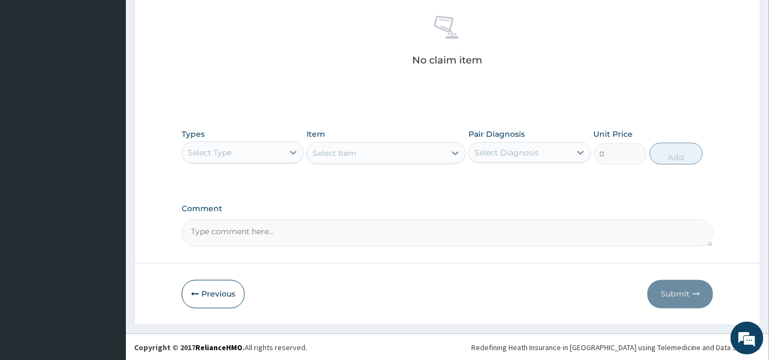
scroll to position [429, 0]
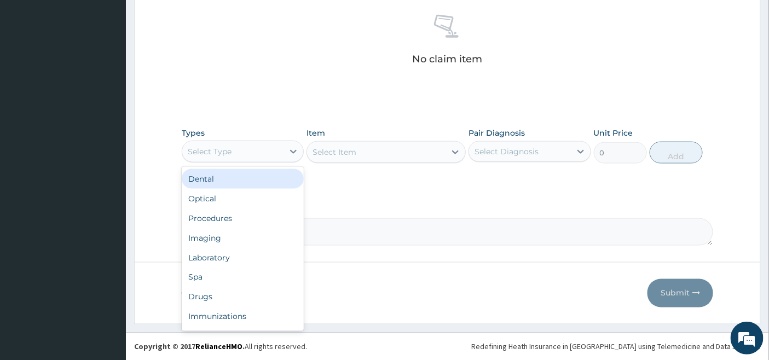
click at [283, 149] on div "Select Type" at bounding box center [232, 152] width 101 height 18
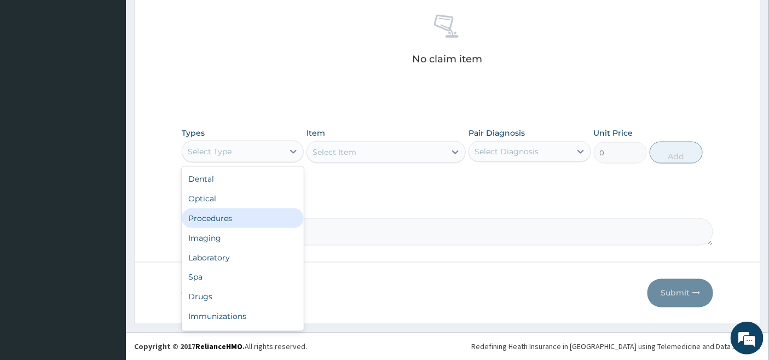
click at [215, 219] on div "Procedures" at bounding box center [243, 219] width 122 height 20
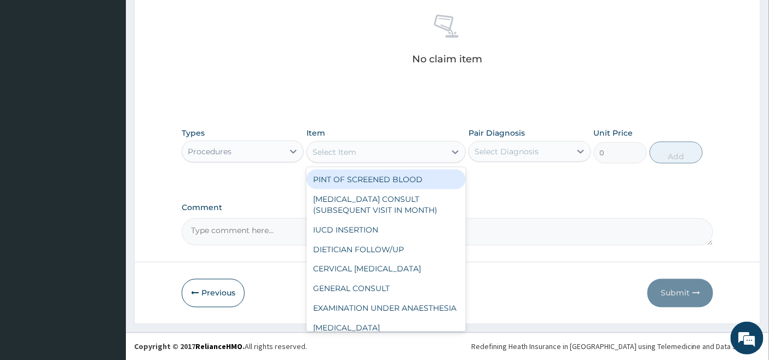
click at [445, 152] on div "Select Item" at bounding box center [376, 152] width 139 height 18
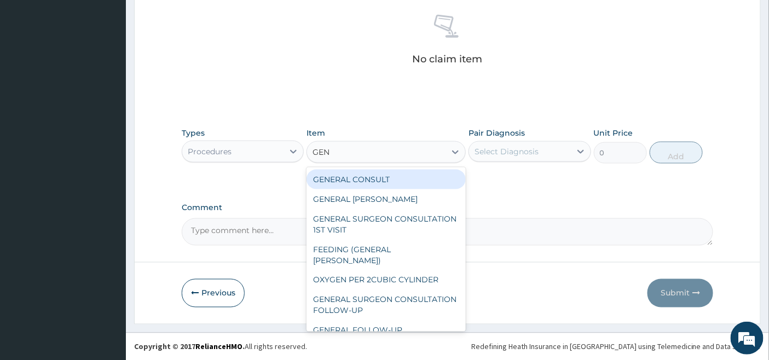
type input "GENE"
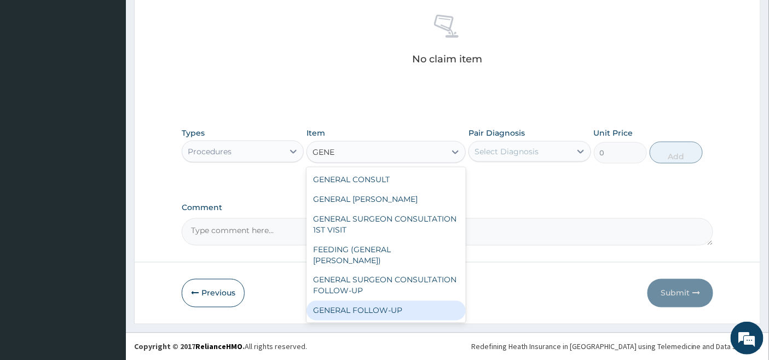
click at [385, 301] on div "GENERAL FOLLOW-UP" at bounding box center [386, 311] width 159 height 20
type input "2500"
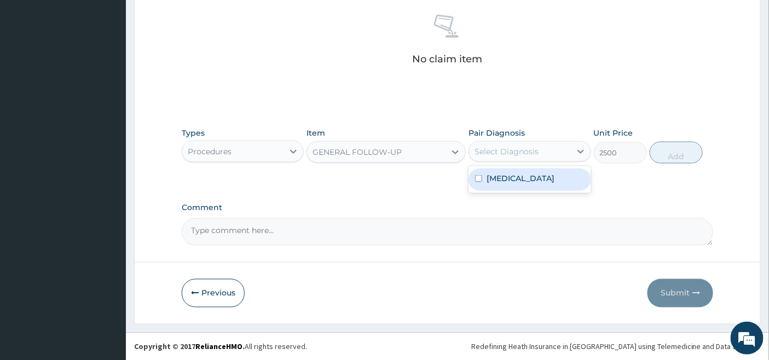
click at [542, 149] on div "Select Diagnosis" at bounding box center [519, 152] width 101 height 18
click at [524, 178] on div "Insomnia" at bounding box center [530, 180] width 122 height 22
checkbox input "true"
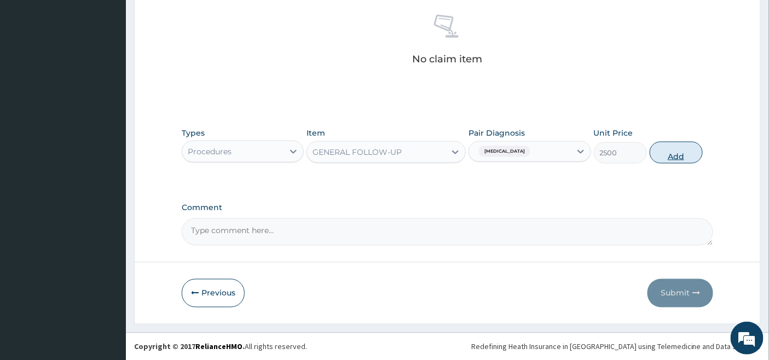
click at [682, 149] on button "Add" at bounding box center [676, 153] width 53 height 22
type input "0"
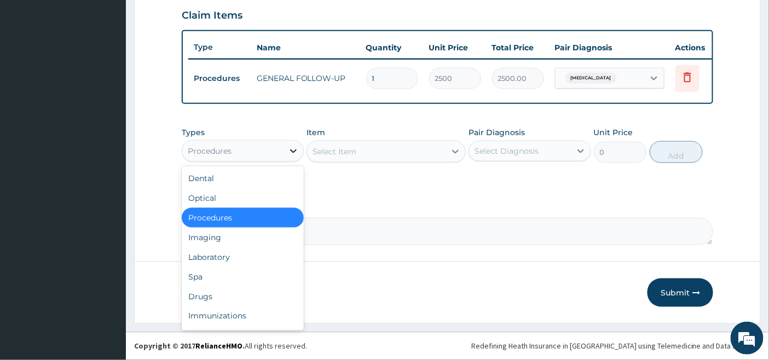
click at [287, 149] on div at bounding box center [294, 151] width 20 height 20
click at [223, 295] on div "Drugs" at bounding box center [243, 297] width 122 height 20
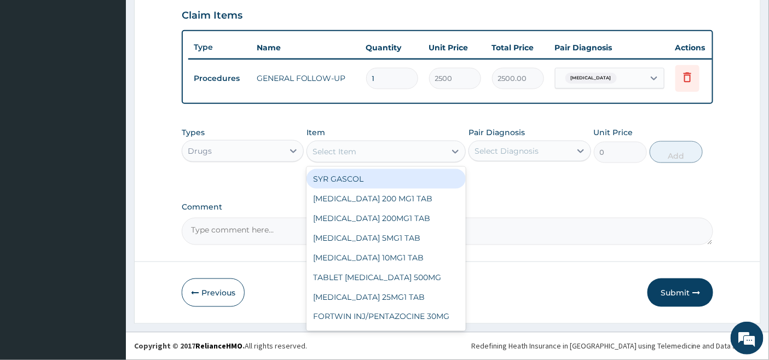
click at [440, 155] on div "Select Item" at bounding box center [376, 152] width 139 height 18
type input "LEX"
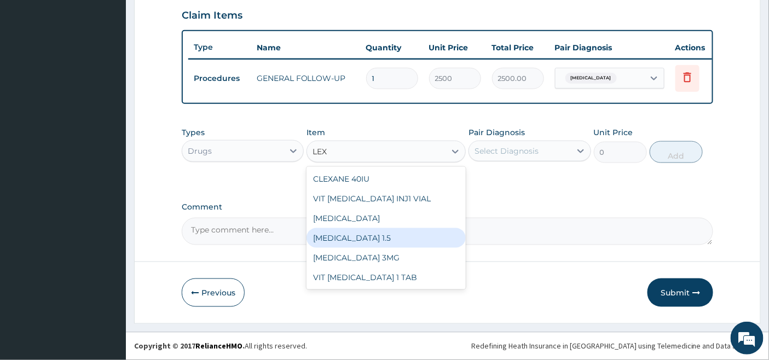
click at [380, 243] on div "[MEDICAL_DATA] 1.5" at bounding box center [386, 238] width 159 height 20
type input "120"
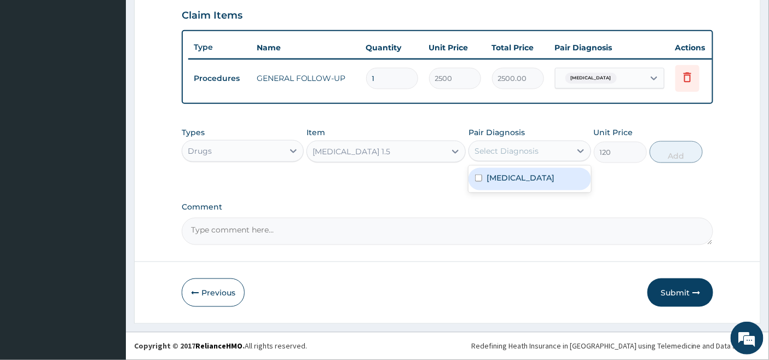
click at [515, 154] on div "Select Diagnosis" at bounding box center [507, 151] width 64 height 11
click at [515, 181] on label "Insomnia" at bounding box center [521, 177] width 68 height 11
checkbox input "true"
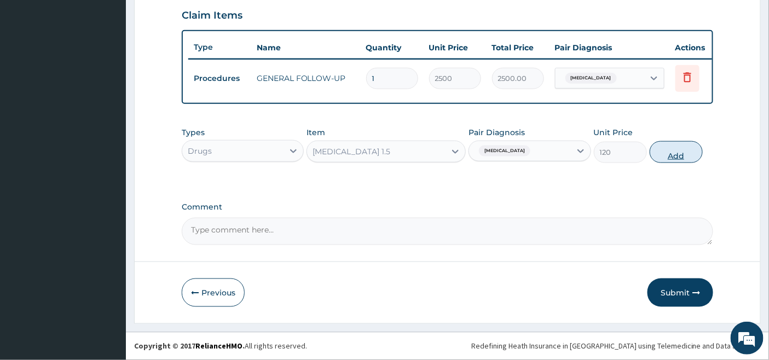
click at [680, 158] on button "Add" at bounding box center [676, 152] width 53 height 22
type input "0"
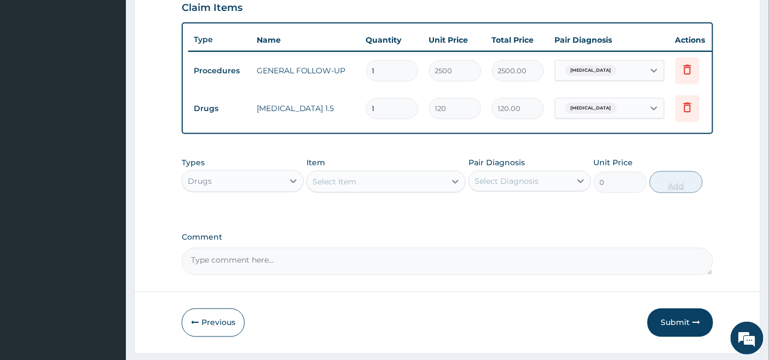
type input "0.00"
type input "3"
type input "360.00"
type input "3"
click at [676, 331] on button "Submit" at bounding box center [681, 323] width 66 height 28
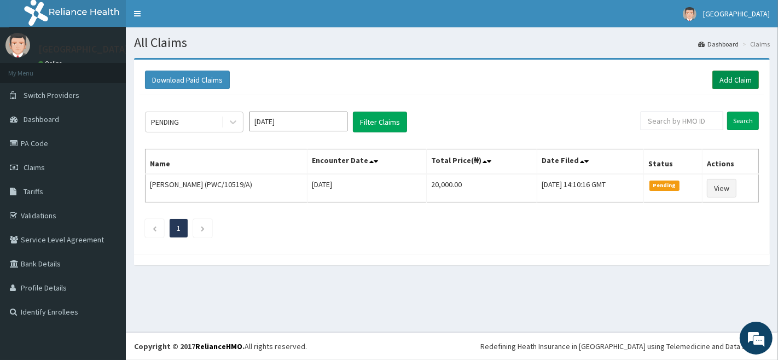
click at [731, 79] on link "Add Claim" at bounding box center [736, 80] width 47 height 19
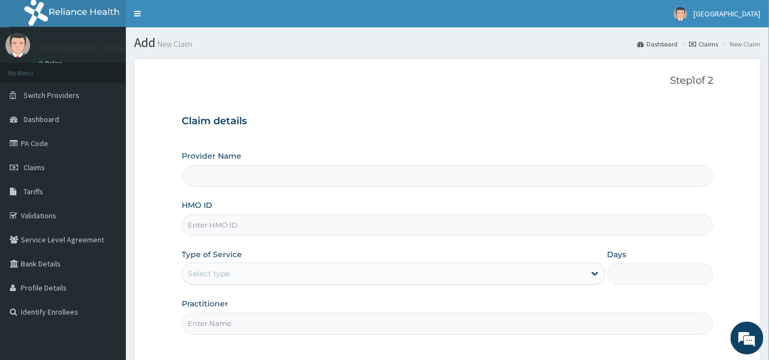
type input "[GEOGRAPHIC_DATA]"
click at [255, 221] on input "HMO ID" at bounding box center [448, 225] width 532 height 21
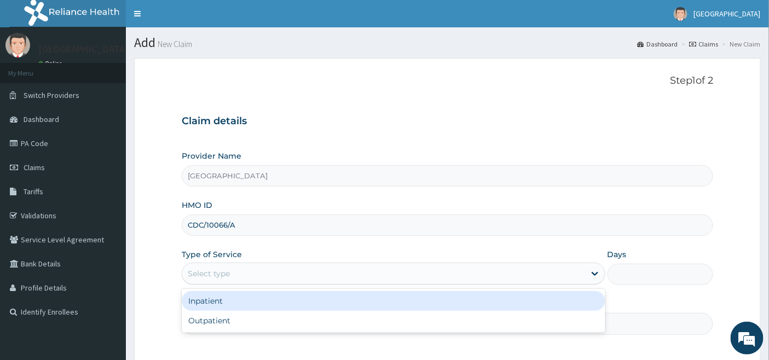
click at [238, 266] on div "Select type" at bounding box center [383, 274] width 403 height 18
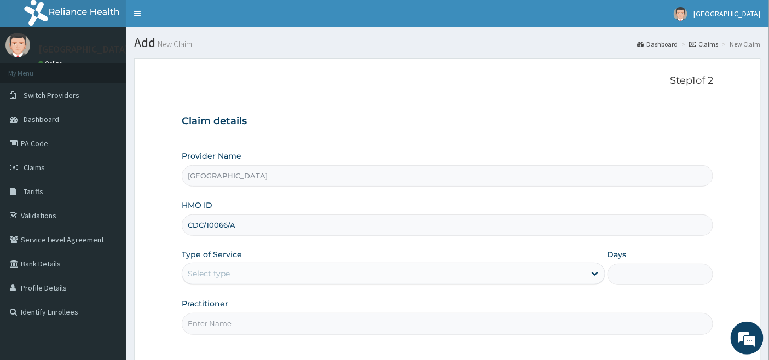
click at [228, 221] on input "CDC/10066/A" at bounding box center [448, 225] width 532 height 21
type input "CDC/10061/A"
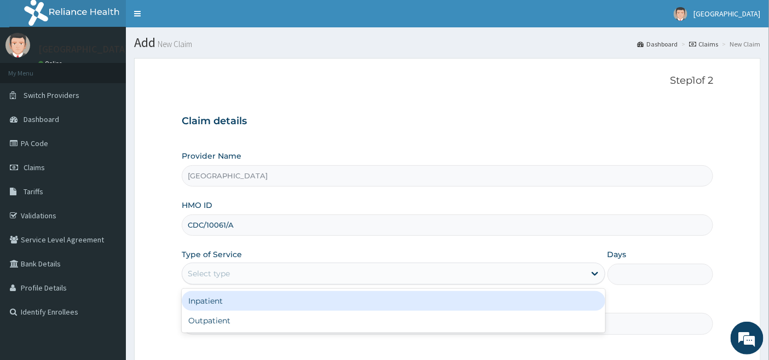
click at [240, 269] on div "Select type" at bounding box center [383, 274] width 403 height 18
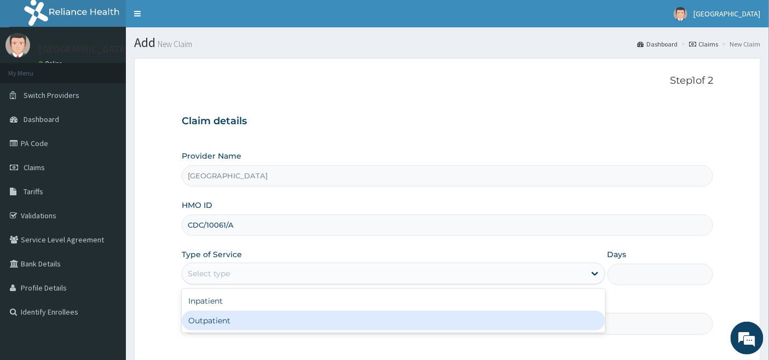
click at [228, 327] on div "Outpatient" at bounding box center [394, 321] width 424 height 20
type input "1"
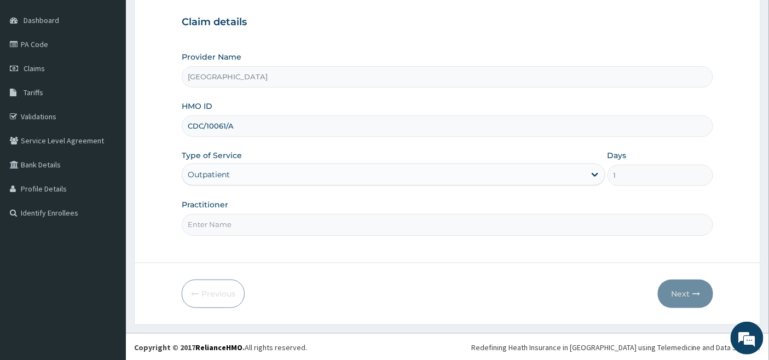
scroll to position [100, 0]
click at [221, 220] on input "Practitioner" at bounding box center [448, 223] width 532 height 21
type input "[PERSON_NAME]"
click at [685, 299] on button "Next" at bounding box center [685, 293] width 55 height 28
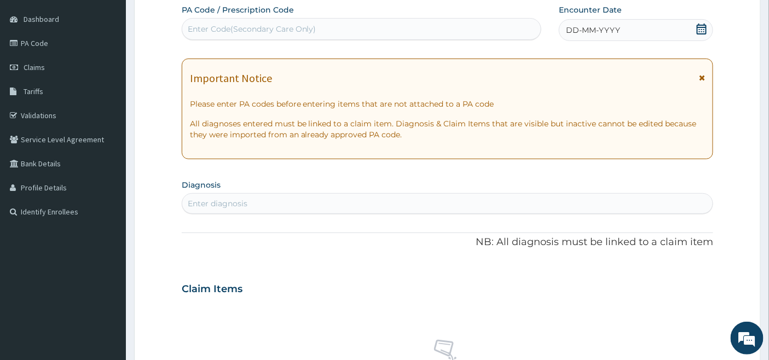
click at [701, 30] on icon at bounding box center [701, 29] width 11 height 11
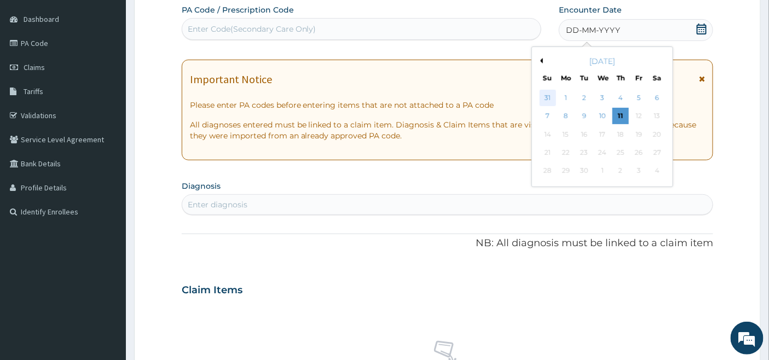
click at [548, 96] on div "31" at bounding box center [548, 98] width 16 height 16
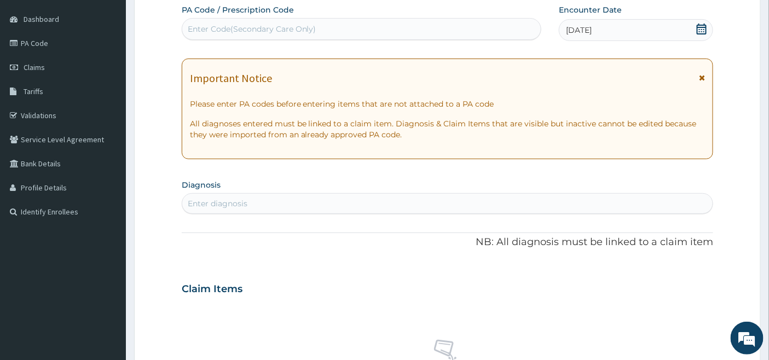
click at [617, 27] on div "[DATE]" at bounding box center [636, 30] width 154 height 22
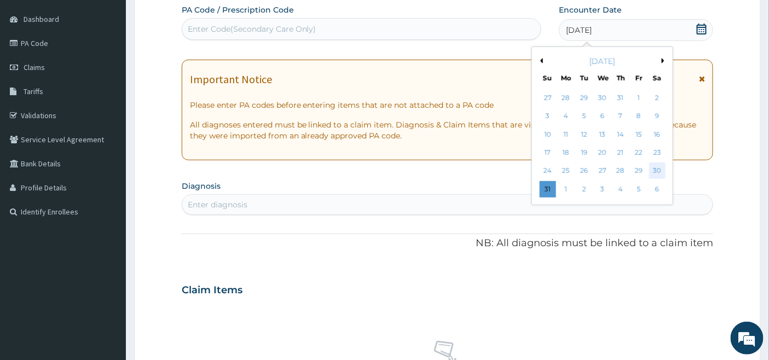
click at [659, 171] on div "30" at bounding box center [657, 171] width 16 height 16
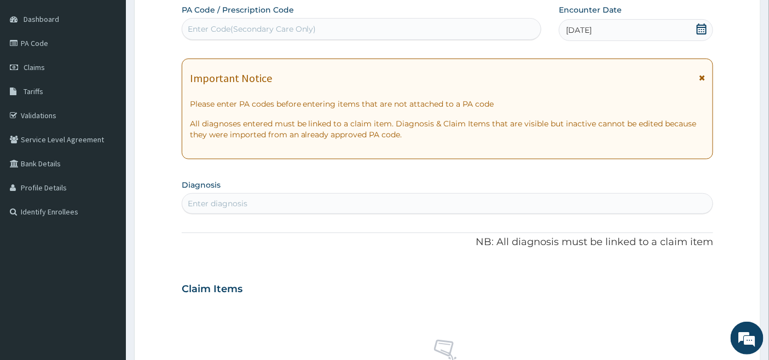
click at [293, 203] on div "Enter diagnosis" at bounding box center [447, 204] width 531 height 18
type input "RTI"
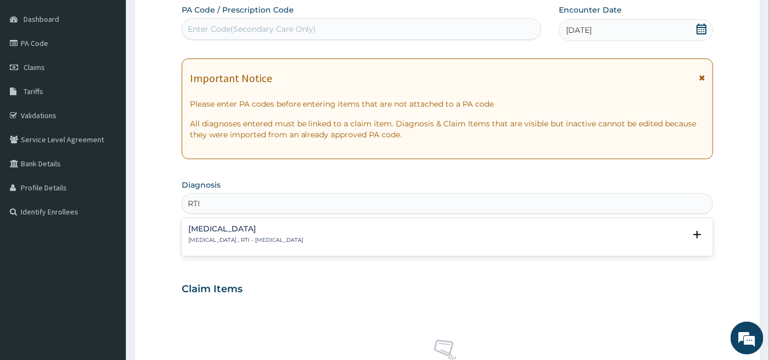
click at [234, 242] on p "[MEDICAL_DATA] , RTI - [MEDICAL_DATA]" at bounding box center [245, 240] width 115 height 8
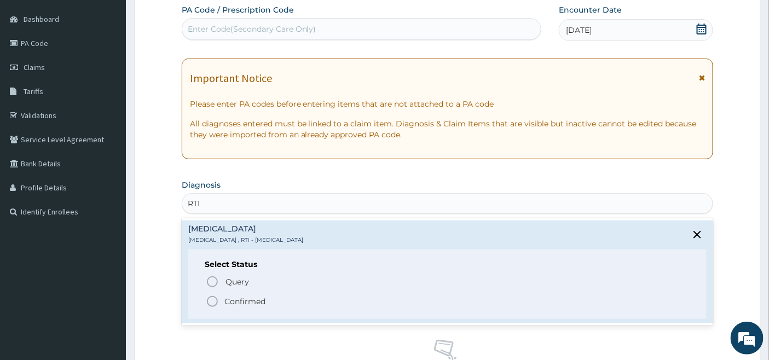
click at [216, 297] on circle "status option filled" at bounding box center [212, 302] width 10 height 10
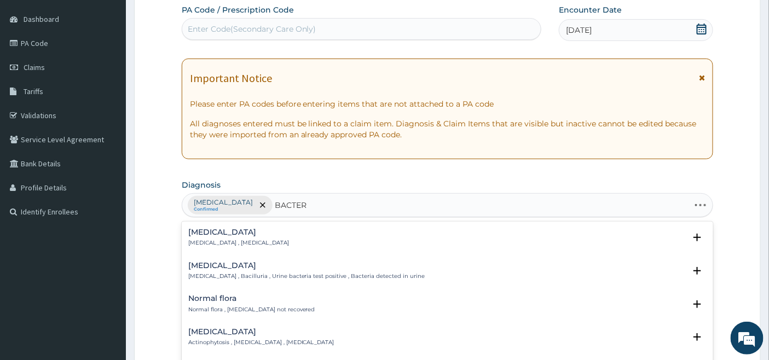
type input "BACTERE"
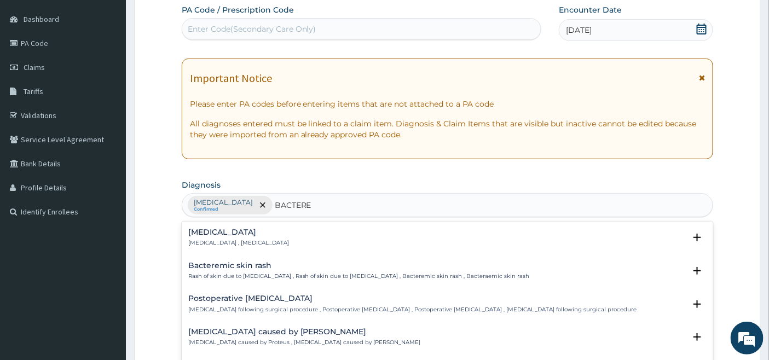
click at [224, 241] on p "[MEDICAL_DATA] , [MEDICAL_DATA]" at bounding box center [238, 243] width 101 height 8
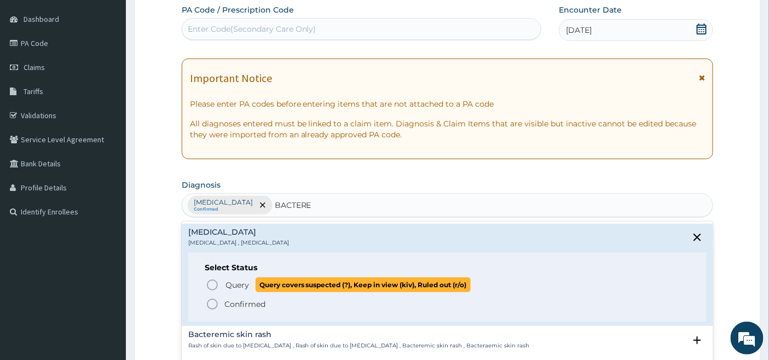
click at [212, 282] on icon "status option query" at bounding box center [212, 285] width 13 height 13
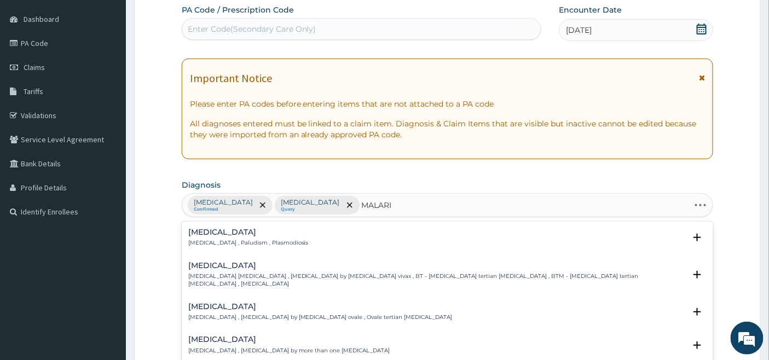
type input "[MEDICAL_DATA]"
click at [209, 238] on div "[MEDICAL_DATA] [MEDICAL_DATA] , Paludism , Plasmodiosis" at bounding box center [248, 237] width 120 height 19
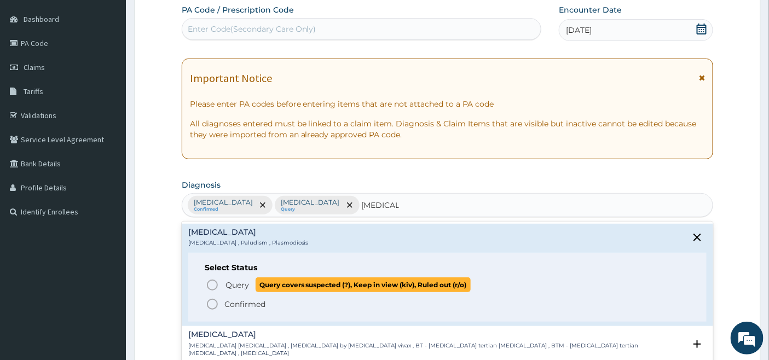
click at [212, 285] on icon "status option query" at bounding box center [212, 285] width 13 height 13
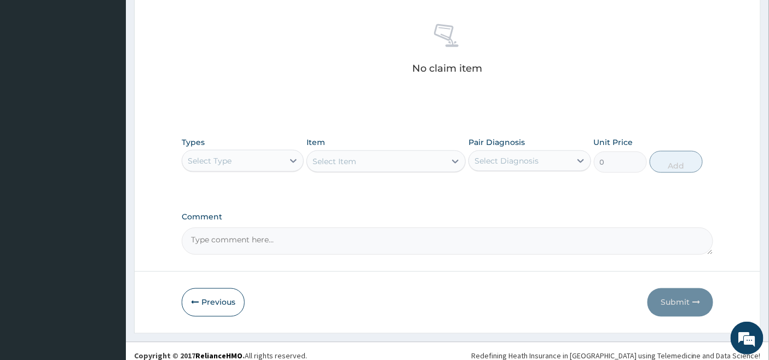
scroll to position [429, 0]
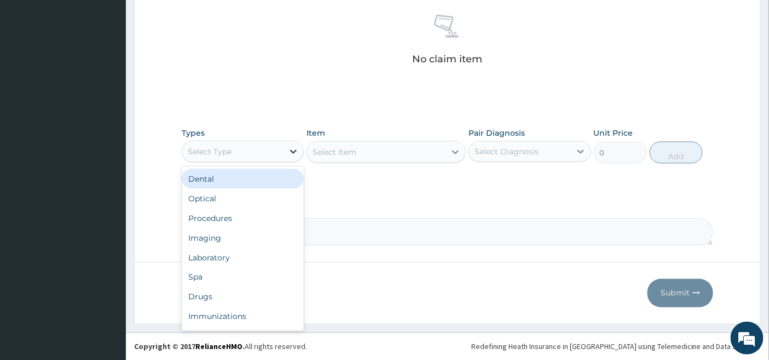
click at [286, 146] on div at bounding box center [294, 152] width 20 height 20
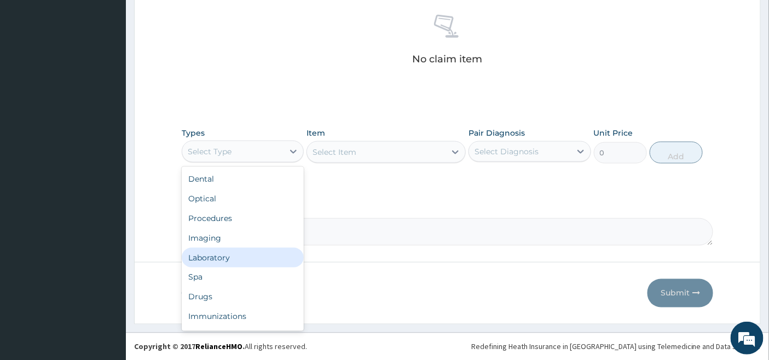
click at [238, 253] on div "Laboratory" at bounding box center [243, 258] width 122 height 20
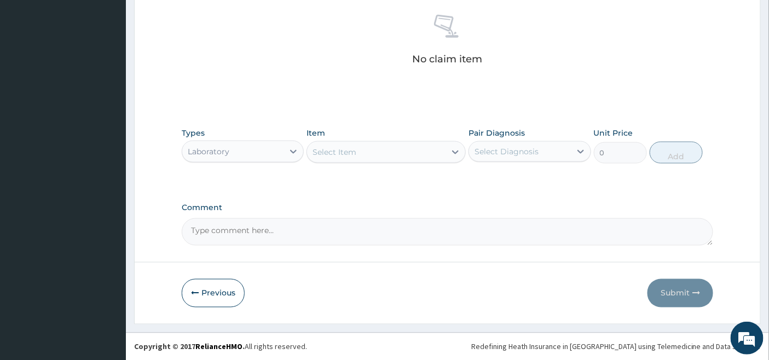
click at [438, 152] on div "Select Item" at bounding box center [376, 152] width 139 height 18
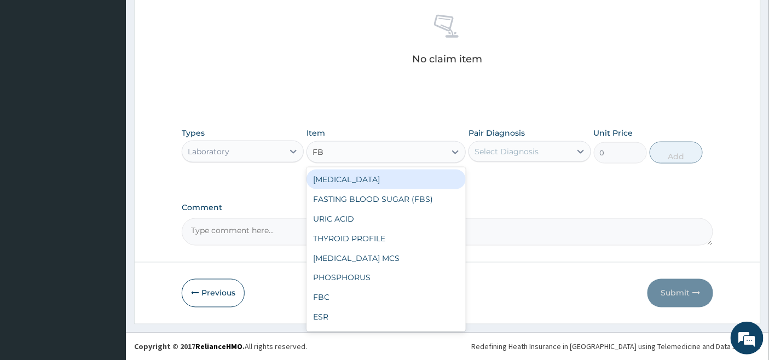
type input "FBC"
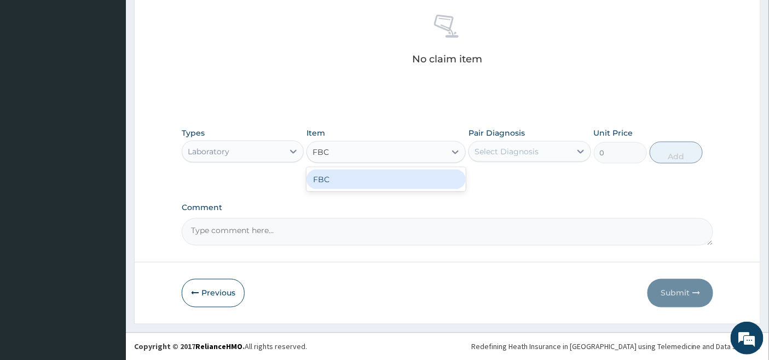
click at [412, 183] on div "FBC" at bounding box center [386, 180] width 159 height 20
type input "4500"
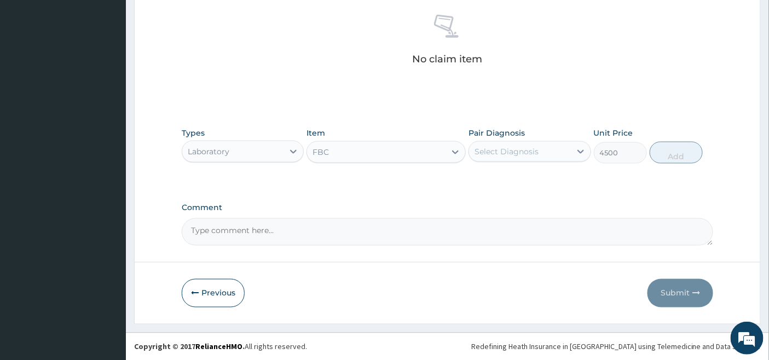
click at [515, 145] on div "Select Diagnosis" at bounding box center [519, 152] width 101 height 18
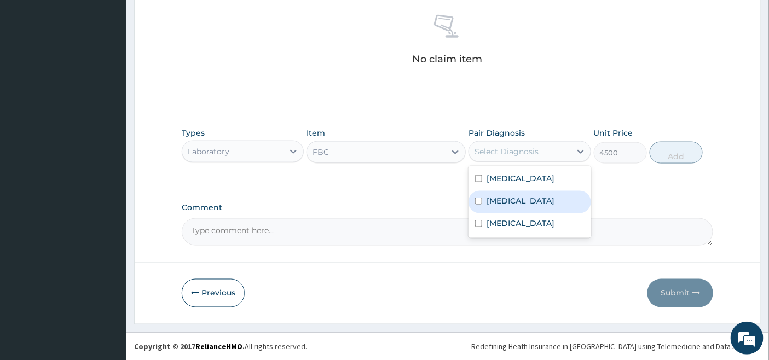
click at [489, 206] on label "[MEDICAL_DATA]" at bounding box center [521, 200] width 68 height 11
checkbox input "true"
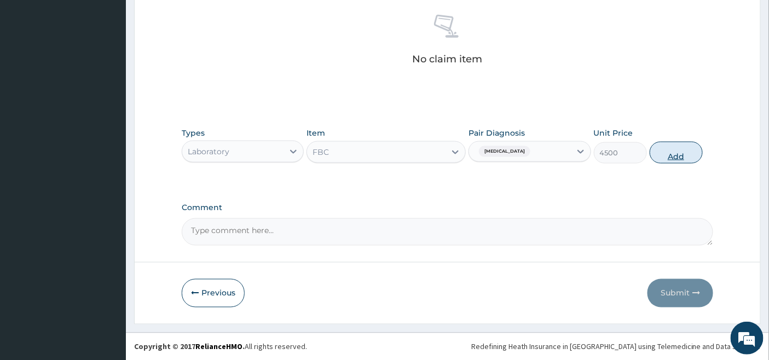
click at [688, 145] on button "Add" at bounding box center [676, 153] width 53 height 22
type input "0"
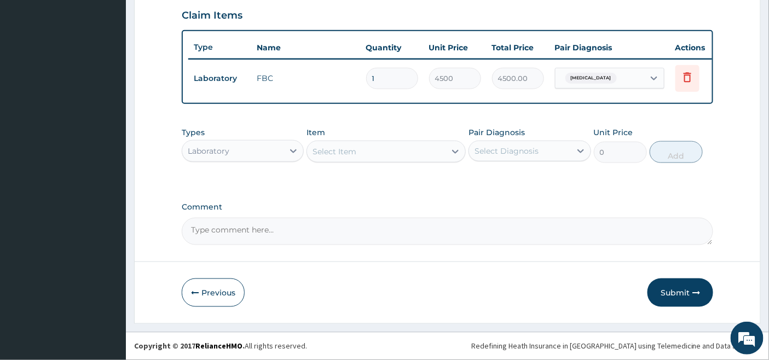
scroll to position [385, 0]
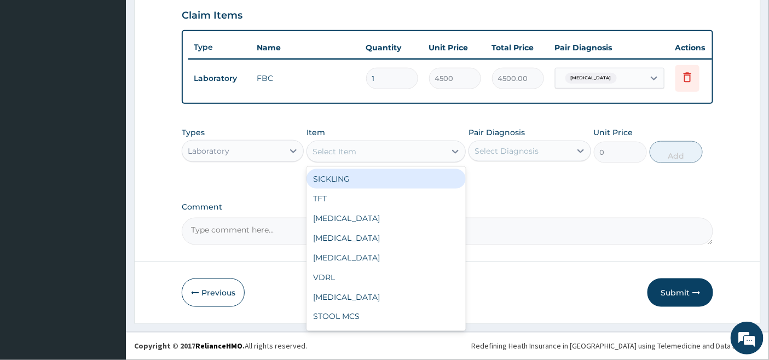
click at [411, 155] on div "Select Item" at bounding box center [376, 152] width 139 height 18
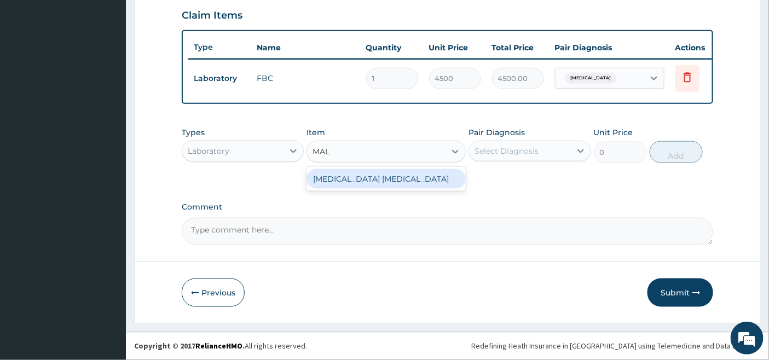
type input "MALA"
click at [408, 177] on div "[MEDICAL_DATA] [MEDICAL_DATA]" at bounding box center [386, 179] width 159 height 20
type input "2000"
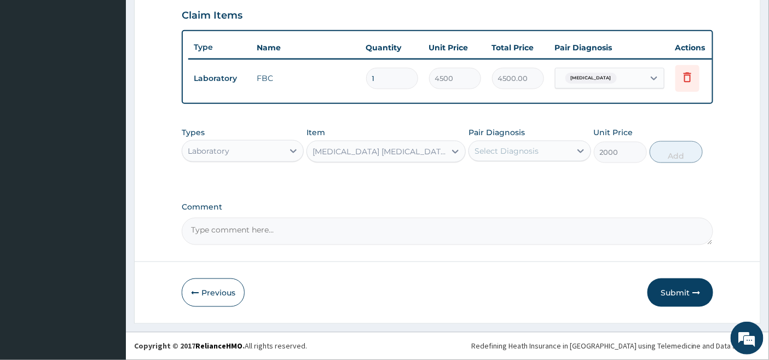
click at [510, 146] on div "Select Diagnosis" at bounding box center [507, 151] width 64 height 11
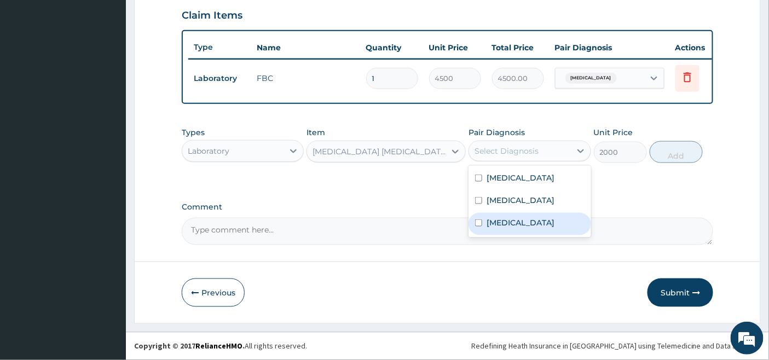
click at [488, 228] on label "[MEDICAL_DATA]" at bounding box center [521, 222] width 68 height 11
checkbox input "true"
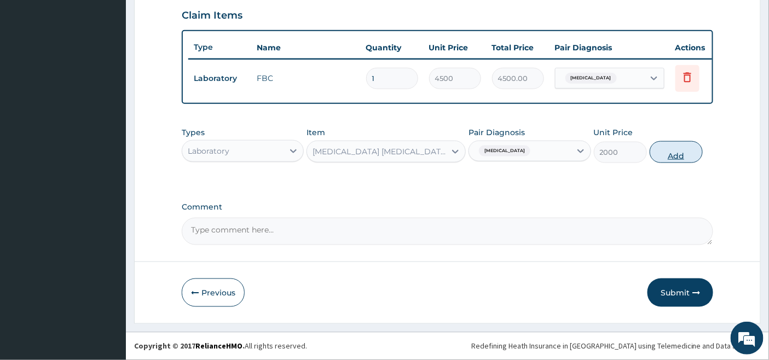
click at [676, 146] on button "Add" at bounding box center [676, 152] width 53 height 22
type input "0"
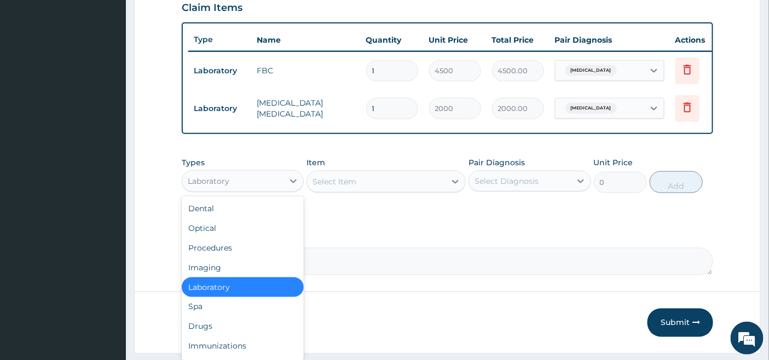
click at [275, 184] on div "Laboratory" at bounding box center [232, 181] width 101 height 18
click at [204, 333] on div "Drugs" at bounding box center [243, 327] width 122 height 20
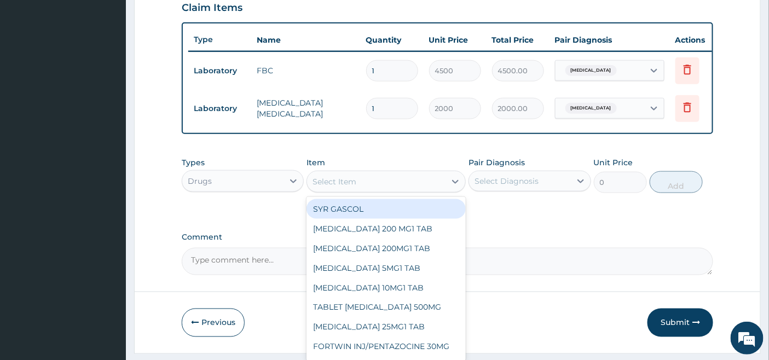
click at [428, 187] on div "Select Item" at bounding box center [376, 182] width 139 height 18
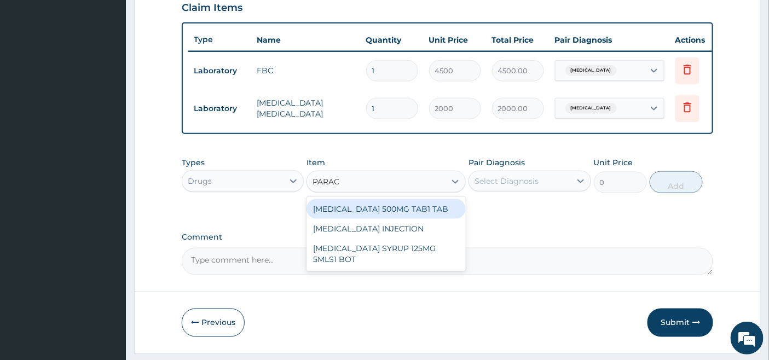
type input "PARACE"
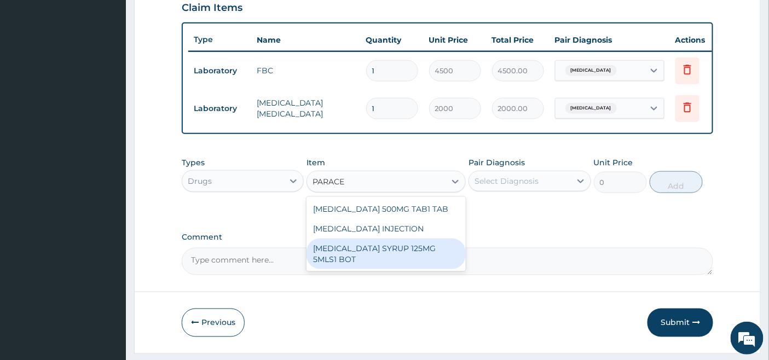
click at [402, 253] on div "[MEDICAL_DATA] SYRUP 125MG 5MLS1 BOT" at bounding box center [386, 254] width 159 height 31
type input "1000"
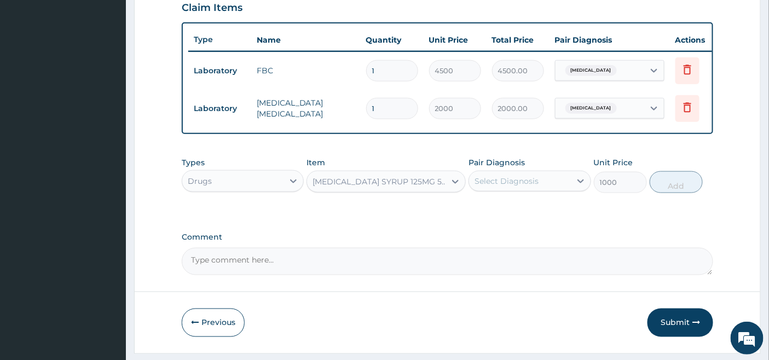
click at [551, 190] on div "Select Diagnosis" at bounding box center [519, 181] width 101 height 18
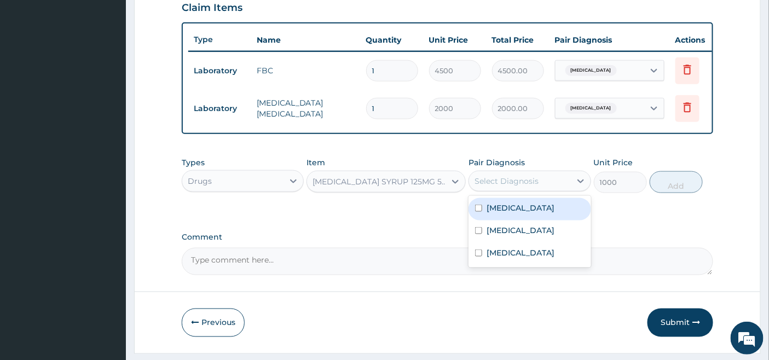
click at [539, 214] on label "[MEDICAL_DATA]" at bounding box center [521, 208] width 68 height 11
checkbox input "true"
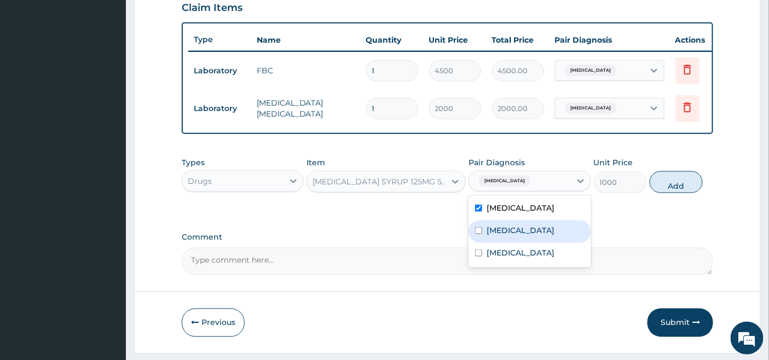
drag, startPoint x: 517, startPoint y: 243, endPoint x: 510, endPoint y: 267, distance: 24.8
click at [517, 243] on div "[MEDICAL_DATA]" at bounding box center [530, 232] width 122 height 22
click at [510, 243] on div "[MEDICAL_DATA]" at bounding box center [530, 232] width 122 height 22
click at [505, 236] on label "[MEDICAL_DATA]" at bounding box center [521, 230] width 68 height 11
checkbox input "true"
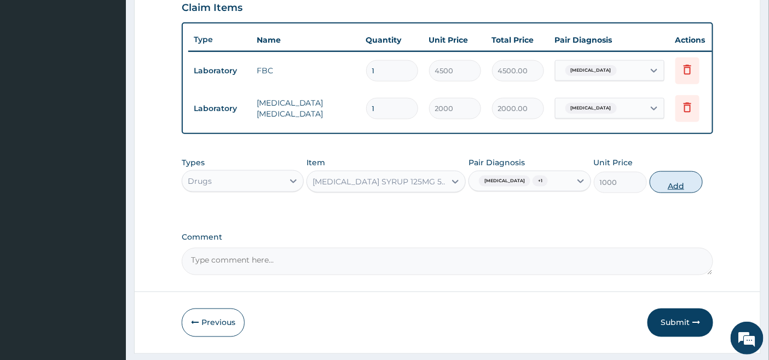
click at [683, 193] on button "Add" at bounding box center [676, 182] width 53 height 22
type input "0"
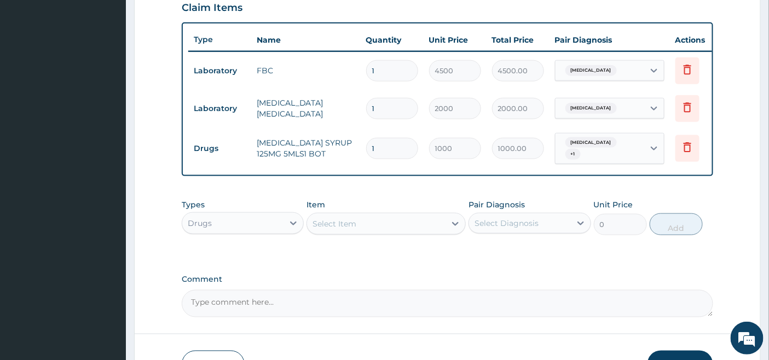
click at [376, 231] on div "Select Item" at bounding box center [376, 224] width 139 height 18
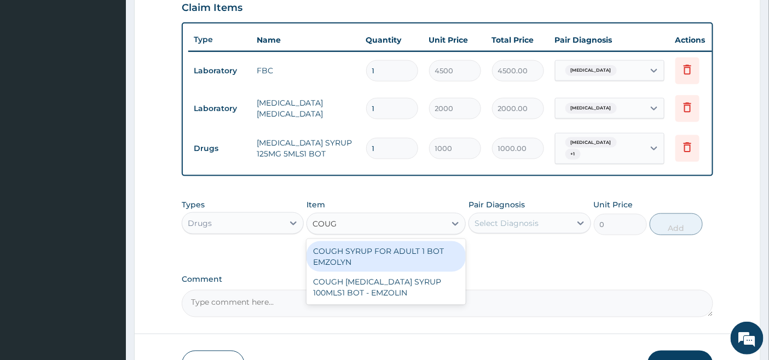
type input "COUGH"
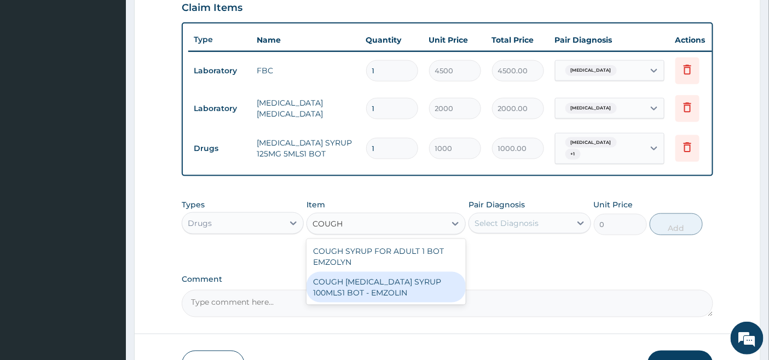
click at [372, 295] on div "COUGH [MEDICAL_DATA] SYRUP 100MLS1 BOT - EMZOLIN" at bounding box center [386, 287] width 159 height 31
type input "1125"
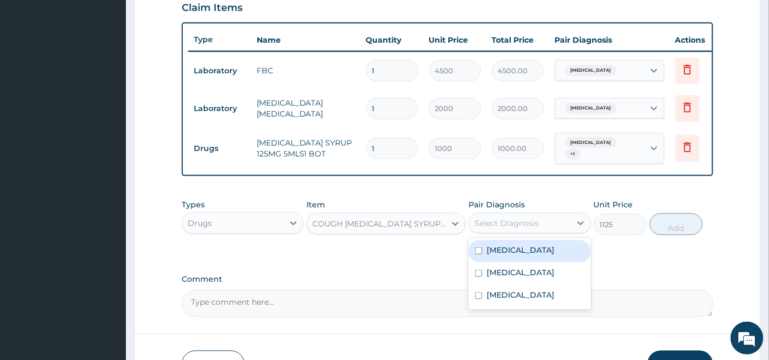
click at [544, 232] on div "Select Diagnosis" at bounding box center [519, 224] width 101 height 18
click at [517, 256] on label "[MEDICAL_DATA]" at bounding box center [521, 250] width 68 height 11
checkbox input "true"
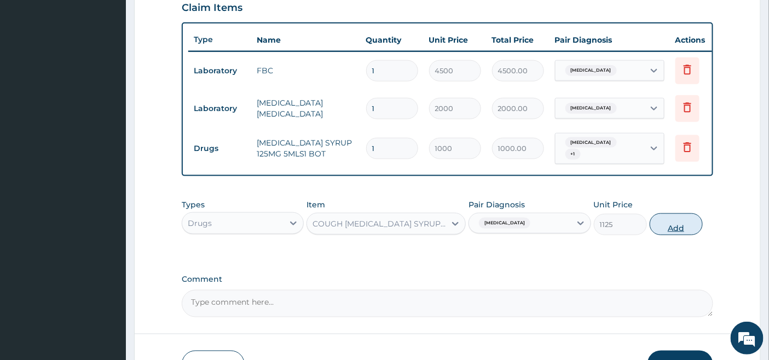
click at [679, 233] on button "Add" at bounding box center [676, 225] width 53 height 22
type input "0"
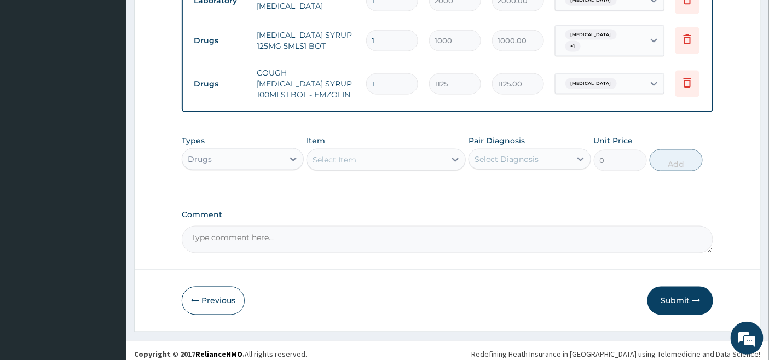
scroll to position [509, 0]
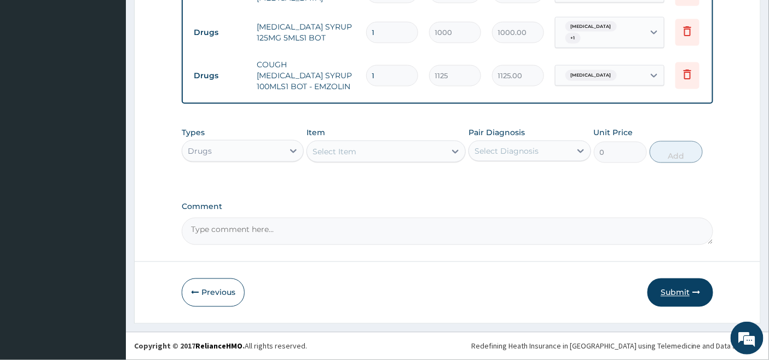
click at [670, 291] on button "Submit" at bounding box center [681, 293] width 66 height 28
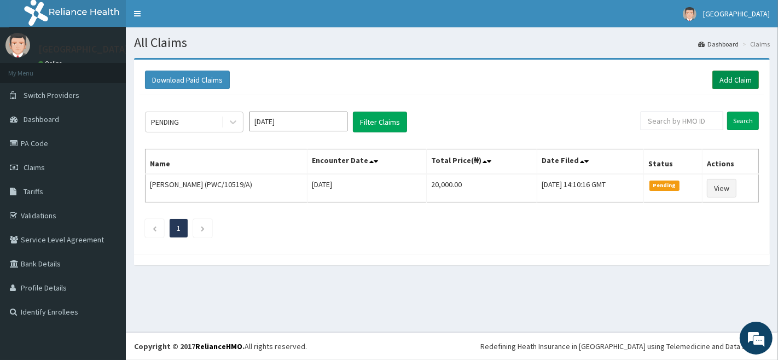
click at [740, 80] on link "Add Claim" at bounding box center [736, 80] width 47 height 19
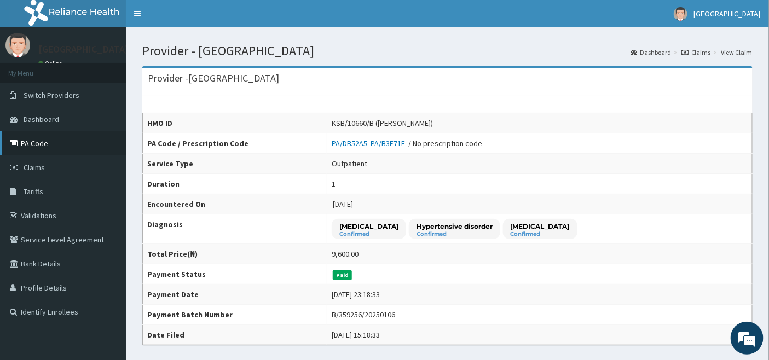
click at [40, 139] on link "PA Code" at bounding box center [63, 143] width 126 height 24
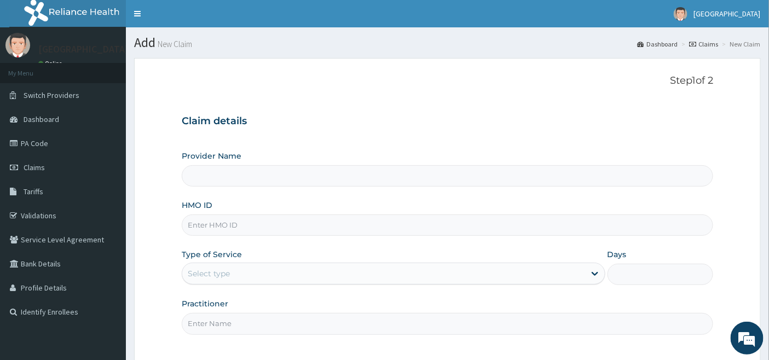
type input "[GEOGRAPHIC_DATA]"
click at [233, 221] on input "HMO ID" at bounding box center [448, 225] width 532 height 21
type input "SWF/10098/C"
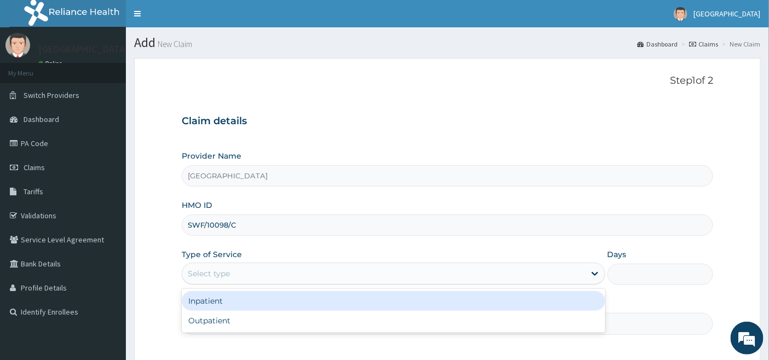
click at [233, 273] on div "Select type" at bounding box center [383, 274] width 403 height 18
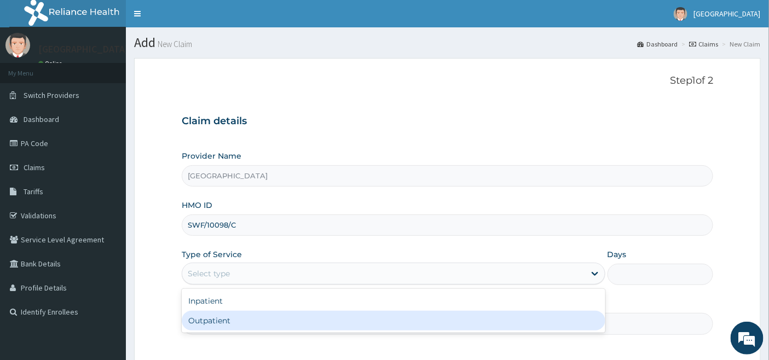
click at [225, 321] on div "Outpatient" at bounding box center [394, 321] width 424 height 20
type input "1"
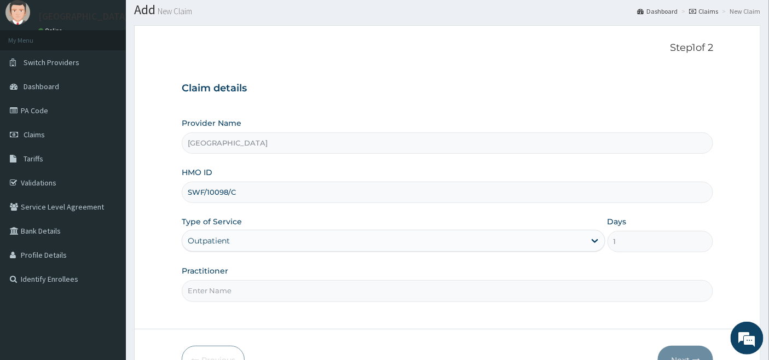
scroll to position [61, 0]
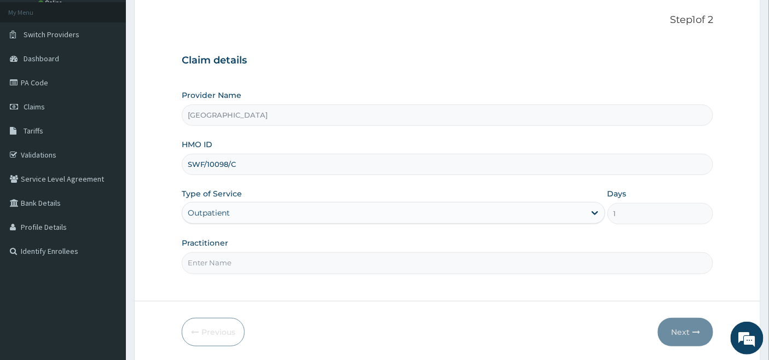
click at [226, 259] on input "Practitioner" at bounding box center [448, 262] width 532 height 21
type input "[PERSON_NAME]"
click at [683, 330] on button "Next" at bounding box center [685, 332] width 55 height 28
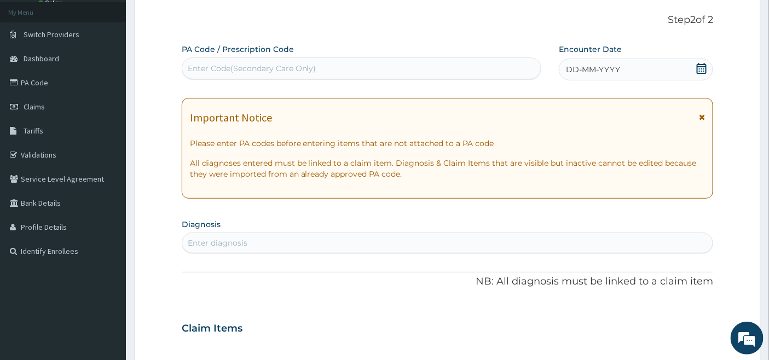
click at [702, 67] on icon at bounding box center [701, 68] width 11 height 11
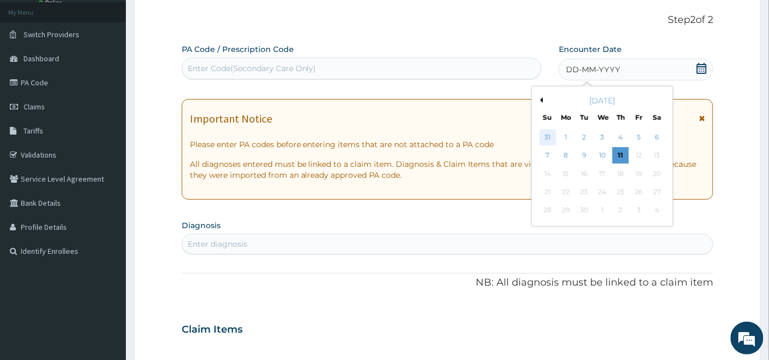
click at [547, 138] on div "31" at bounding box center [548, 137] width 16 height 16
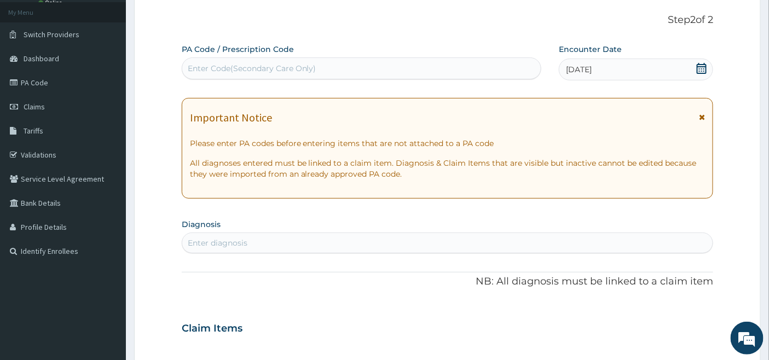
click at [223, 240] on div "Enter diagnosis" at bounding box center [218, 243] width 60 height 11
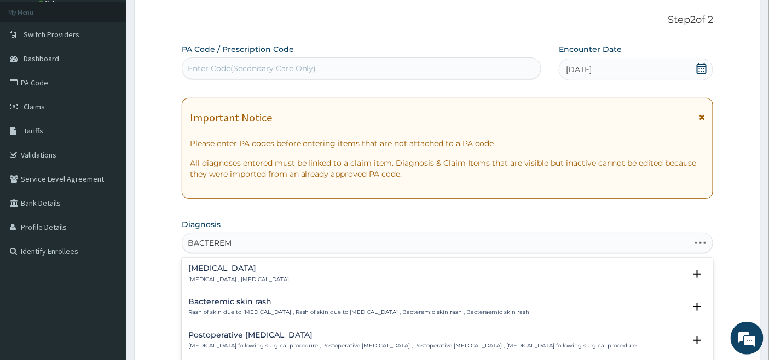
type input "BACTEREMI"
click at [214, 271] on h4 "[MEDICAL_DATA]" at bounding box center [238, 268] width 101 height 8
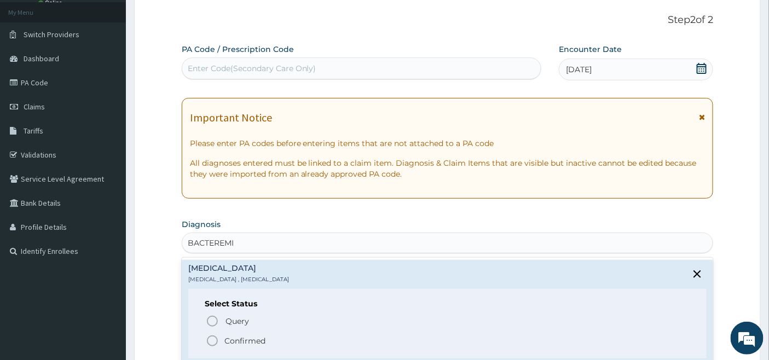
scroll to position [122, 0]
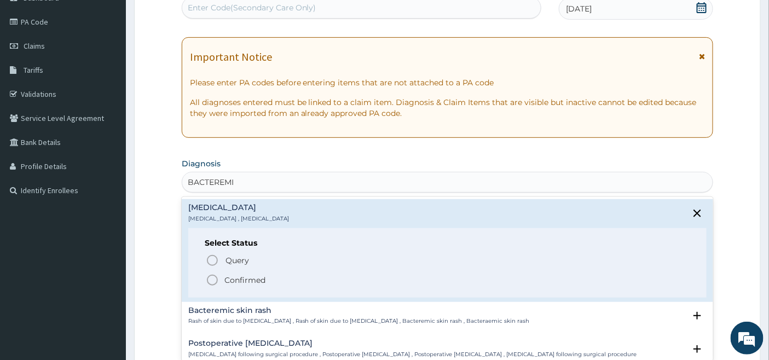
click at [212, 279] on icon "status option filled" at bounding box center [212, 280] width 13 height 13
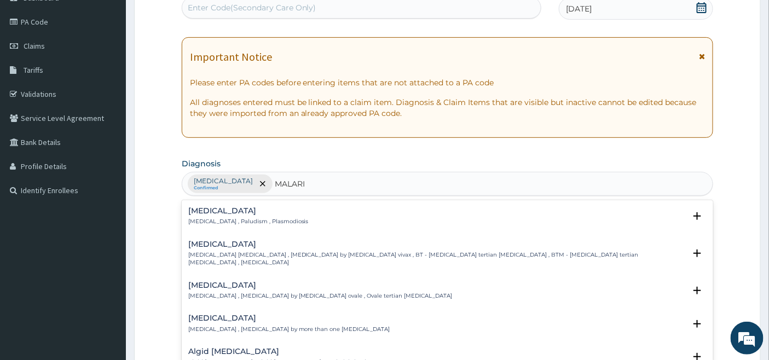
type input "[MEDICAL_DATA]"
click at [212, 214] on h4 "[MEDICAL_DATA]" at bounding box center [248, 211] width 120 height 8
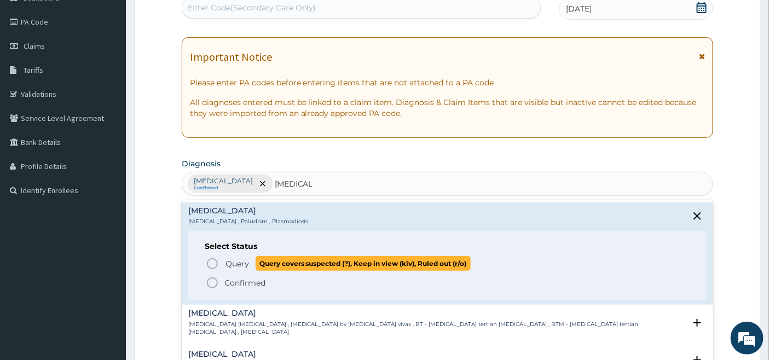
click at [212, 262] on icon "status option query" at bounding box center [212, 263] width 13 height 13
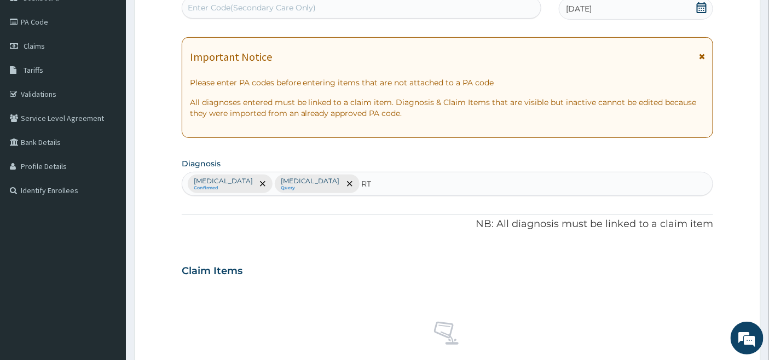
type input "RTI"
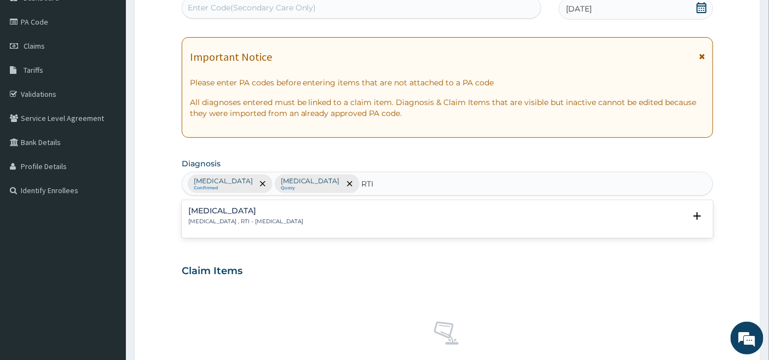
click at [249, 220] on p "[MEDICAL_DATA] , RTI - [MEDICAL_DATA]" at bounding box center [245, 222] width 115 height 8
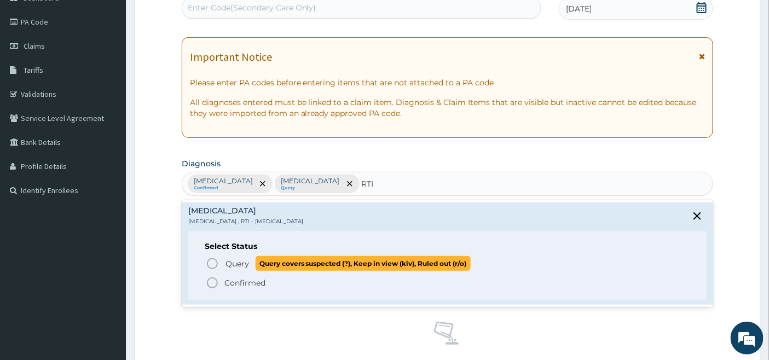
click at [215, 263] on icon "status option query" at bounding box center [212, 263] width 13 height 13
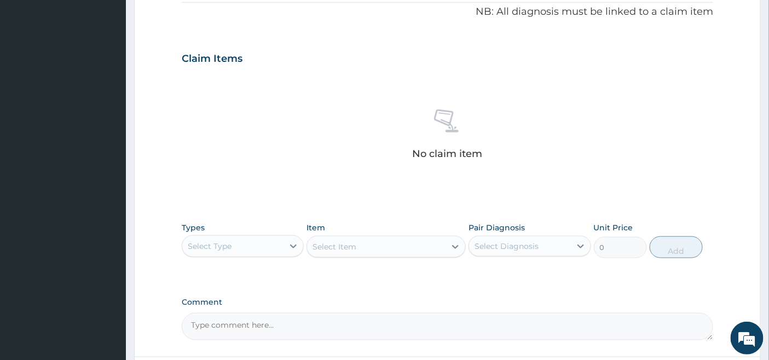
scroll to position [365, 0]
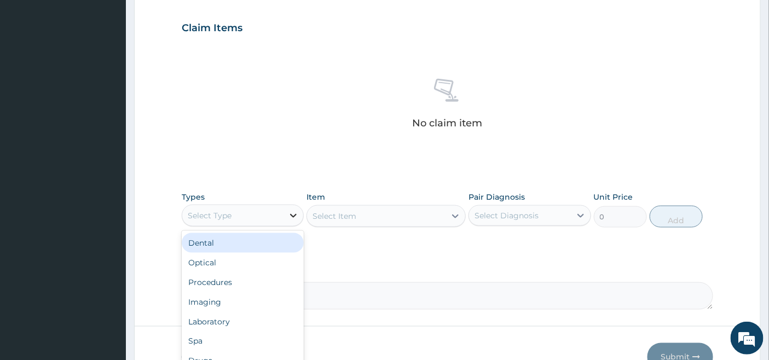
click at [294, 215] on icon at bounding box center [293, 215] width 11 height 11
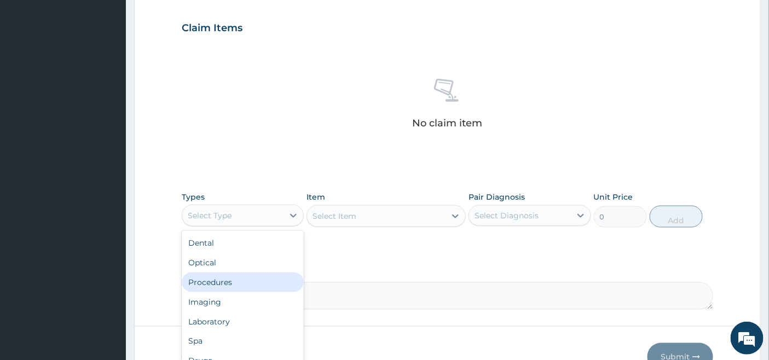
click at [241, 278] on div "Procedures" at bounding box center [243, 283] width 122 height 20
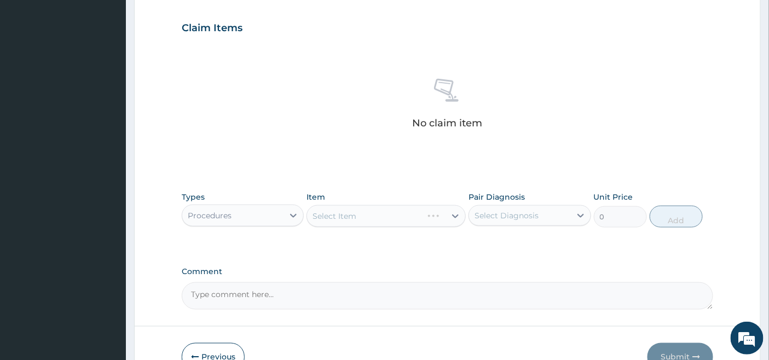
click at [419, 217] on div "Select Item" at bounding box center [386, 216] width 159 height 22
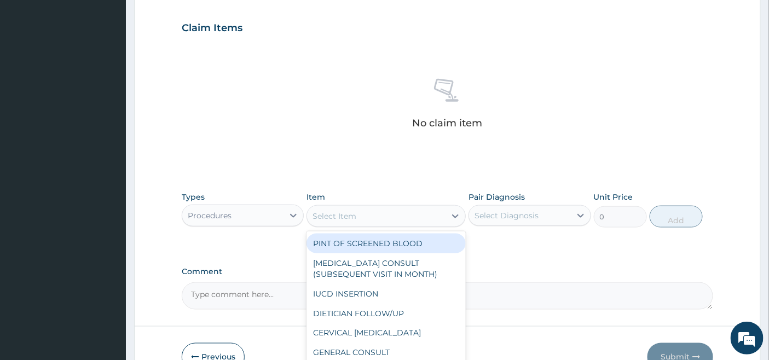
click at [419, 217] on div "Select Item" at bounding box center [376, 216] width 139 height 18
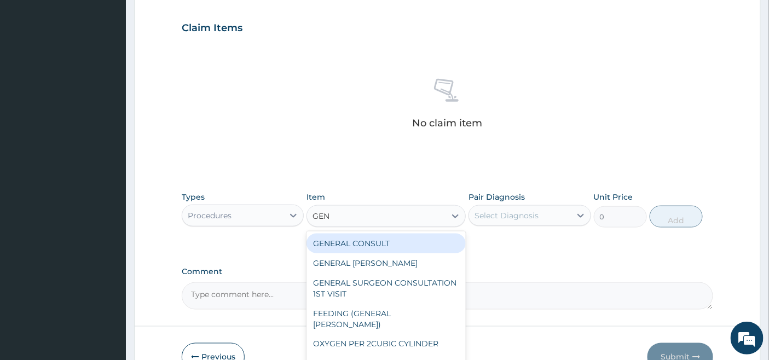
type input "GENE"
click at [397, 240] on div "GENERAL CONSULT" at bounding box center [386, 244] width 159 height 20
type input "5000"
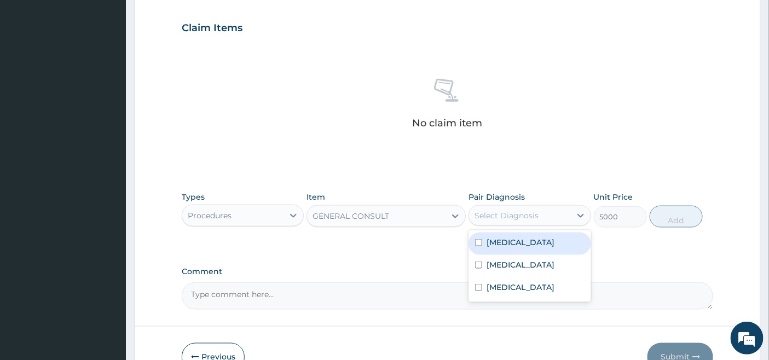
click at [526, 211] on div "Select Diagnosis" at bounding box center [507, 215] width 64 height 11
click at [510, 238] on label "[MEDICAL_DATA]" at bounding box center [521, 242] width 68 height 11
checkbox input "true"
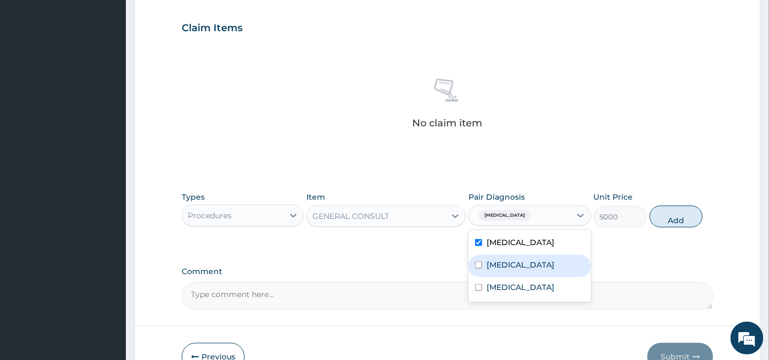
click at [509, 264] on label "[MEDICAL_DATA]" at bounding box center [521, 264] width 68 height 11
checkbox input "true"
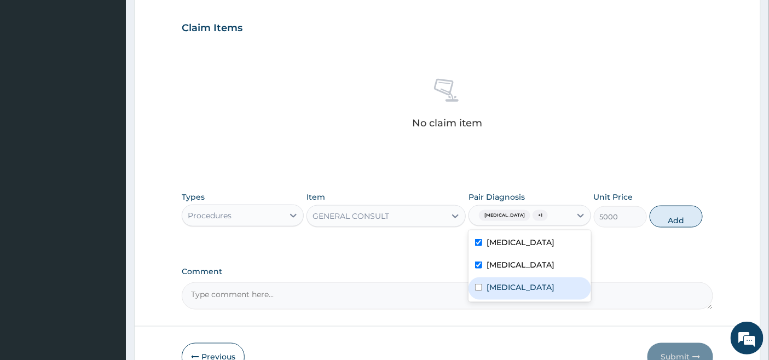
click at [504, 293] on label "[MEDICAL_DATA]" at bounding box center [521, 287] width 68 height 11
checkbox input "true"
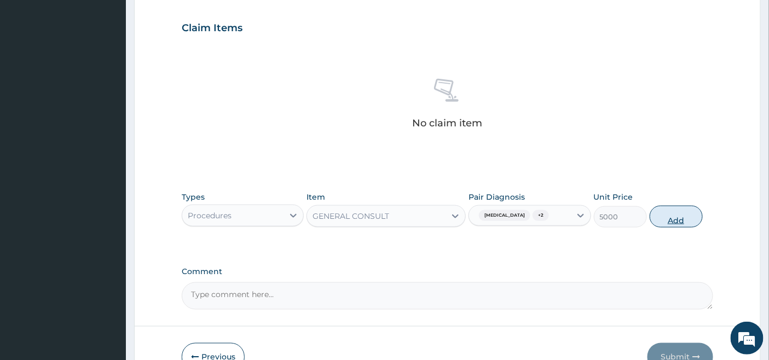
click at [682, 220] on button "Add" at bounding box center [676, 217] width 53 height 22
type input "0"
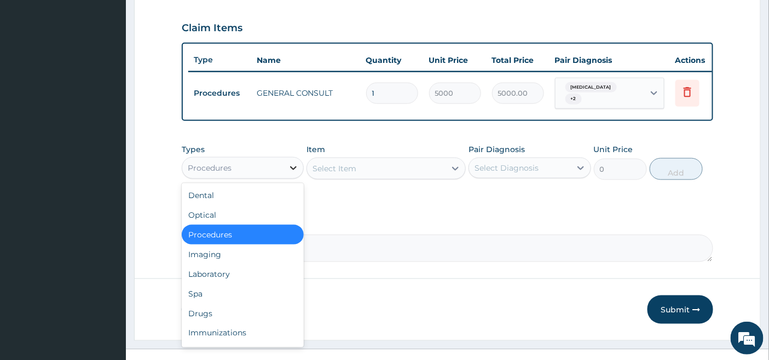
click at [289, 168] on icon at bounding box center [293, 168] width 11 height 11
click at [222, 277] on div "Laboratory" at bounding box center [243, 274] width 122 height 20
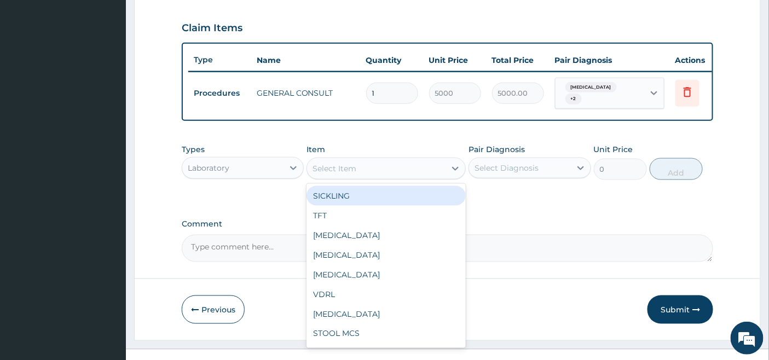
click at [425, 173] on div "Select Item" at bounding box center [376, 169] width 139 height 18
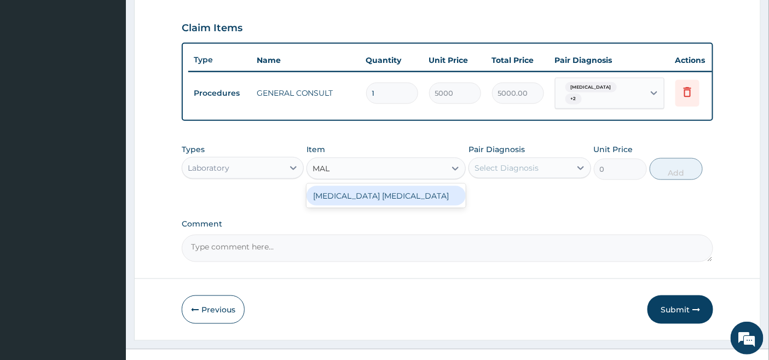
type input "MALA"
click at [439, 194] on div "[MEDICAL_DATA] [MEDICAL_DATA]" at bounding box center [386, 196] width 159 height 20
type input "2000"
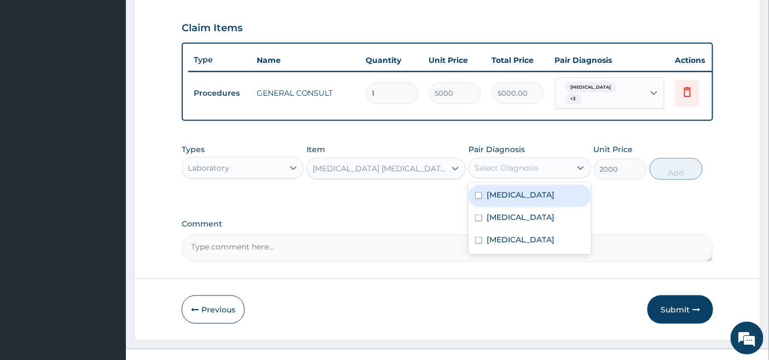
click at [515, 170] on div "Select Diagnosis" at bounding box center [507, 168] width 64 height 11
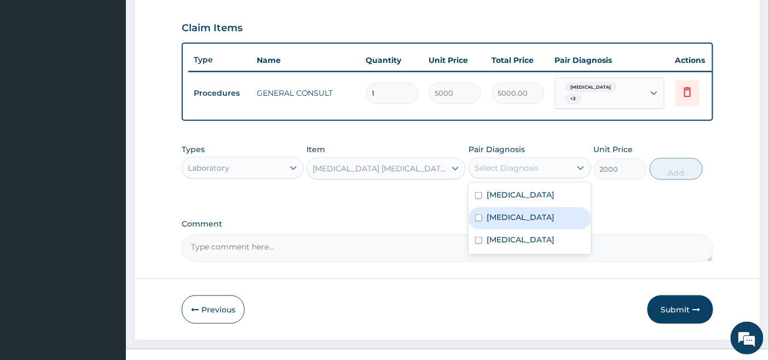
click at [498, 220] on label "[MEDICAL_DATA]" at bounding box center [521, 217] width 68 height 11
checkbox input "true"
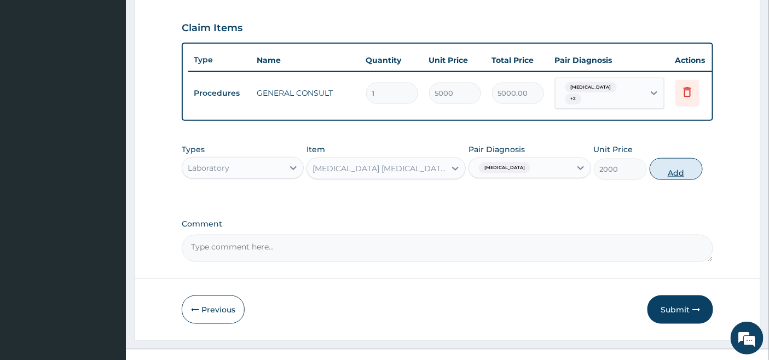
click at [677, 174] on button "Add" at bounding box center [676, 169] width 53 height 22
type input "0"
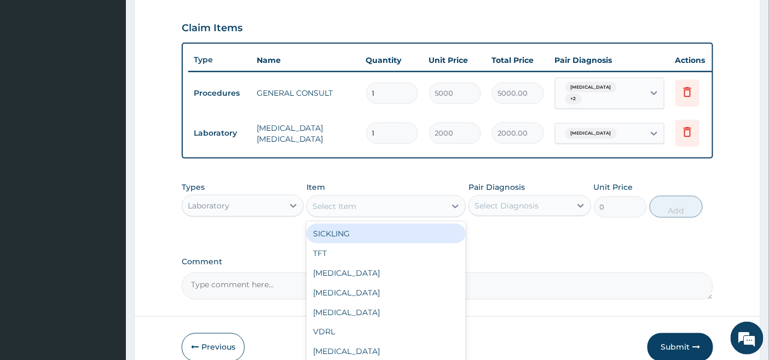
click at [417, 211] on div "Select Item" at bounding box center [376, 207] width 139 height 18
type input "FBC"
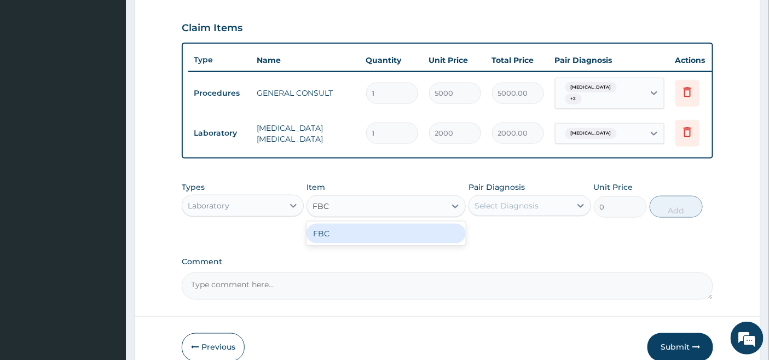
click at [401, 234] on div "FBC" at bounding box center [386, 234] width 159 height 20
type input "4500"
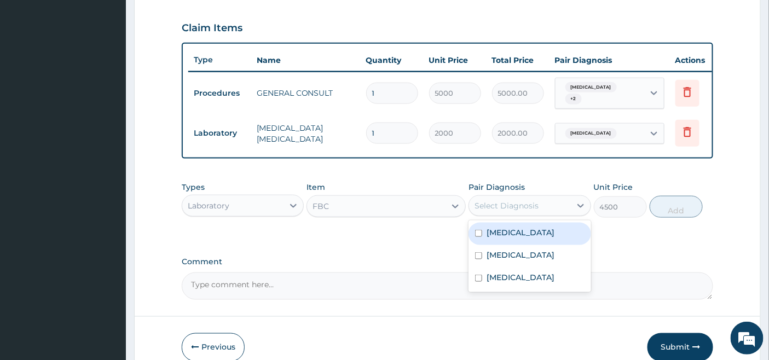
click at [510, 206] on div "Select Diagnosis" at bounding box center [507, 205] width 64 height 11
click at [528, 233] on label "[MEDICAL_DATA]" at bounding box center [521, 232] width 68 height 11
checkbox input "true"
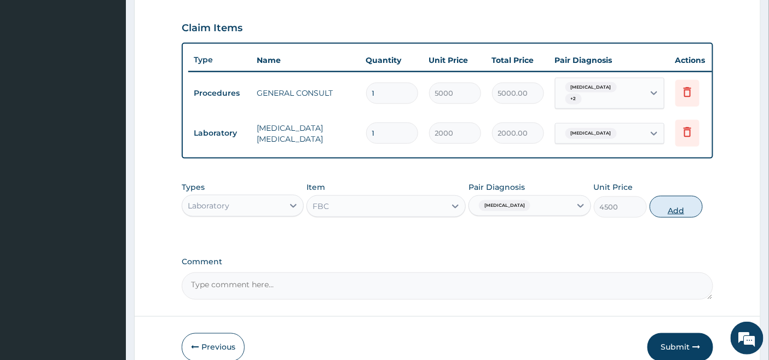
click at [677, 212] on button "Add" at bounding box center [676, 207] width 53 height 22
type input "0"
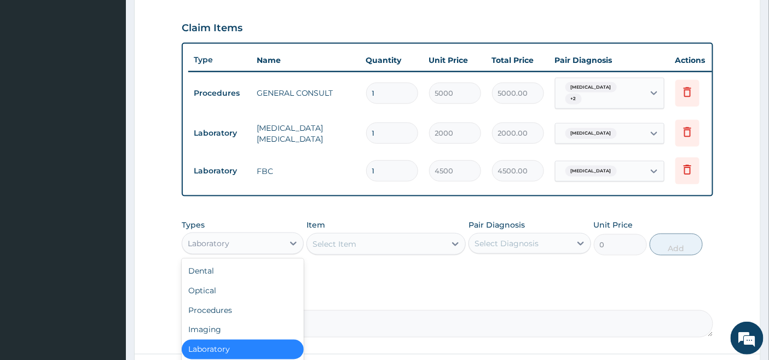
click at [283, 247] on div "Laboratory" at bounding box center [232, 244] width 101 height 18
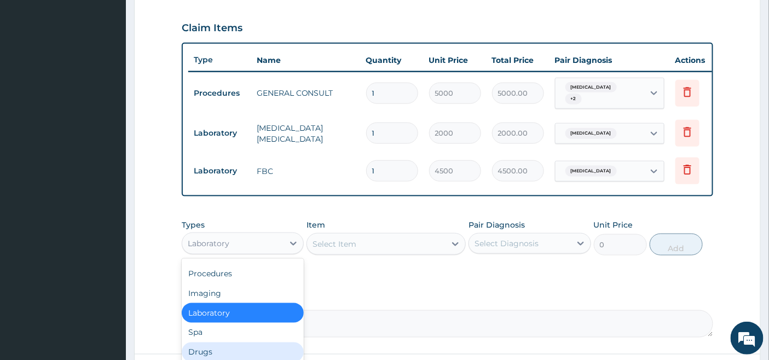
click at [205, 353] on div "Drugs" at bounding box center [243, 353] width 122 height 20
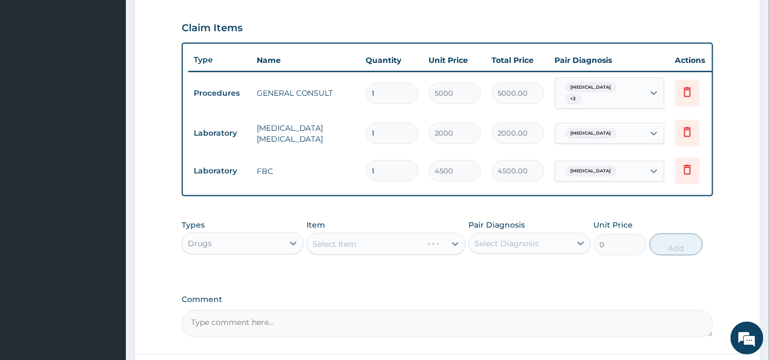
click at [454, 239] on div "Select Item" at bounding box center [386, 244] width 159 height 22
click at [434, 245] on div "Select Item" at bounding box center [386, 244] width 159 height 22
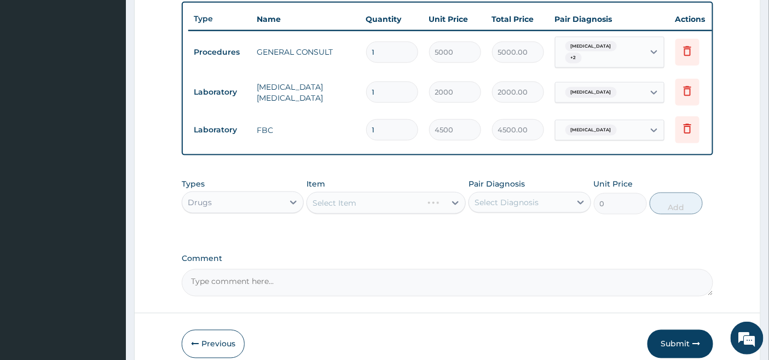
scroll to position [461, 0]
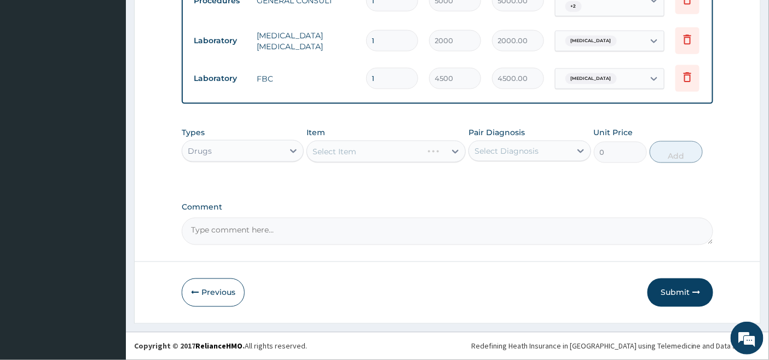
click at [434, 156] on div "Select Item" at bounding box center [386, 152] width 159 height 22
click at [432, 152] on div "Select Item" at bounding box center [386, 152] width 159 height 22
click at [424, 152] on div "Select Item" at bounding box center [386, 152] width 159 height 22
click at [437, 153] on div "Select Item" at bounding box center [386, 152] width 159 height 22
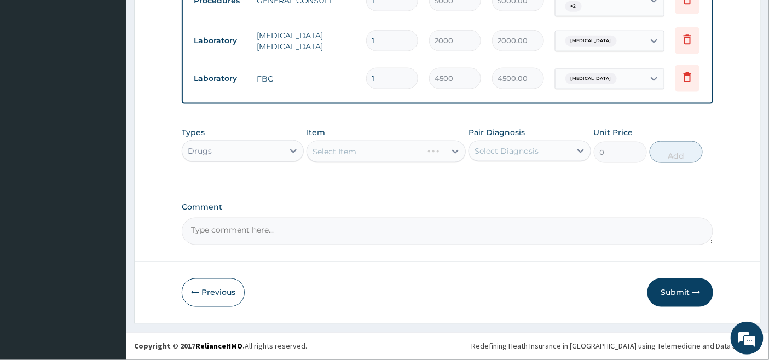
click at [437, 153] on div "Select Item" at bounding box center [386, 152] width 159 height 22
click at [429, 149] on div "Select Item" at bounding box center [386, 152] width 159 height 22
click at [434, 149] on div "Select Item" at bounding box center [386, 152] width 159 height 22
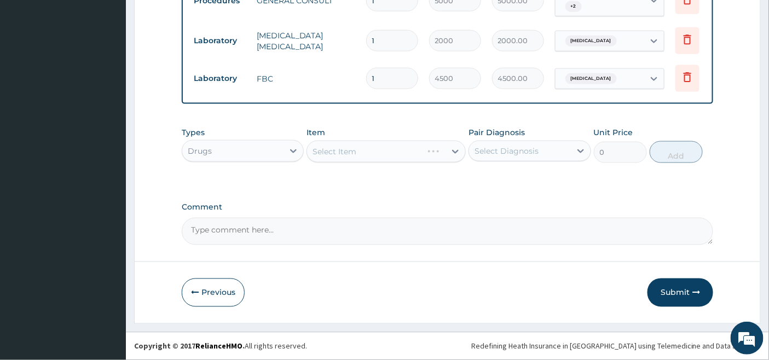
click at [434, 149] on div "Select Item" at bounding box center [386, 152] width 159 height 22
click at [434, 149] on div "Select Item" at bounding box center [376, 152] width 139 height 18
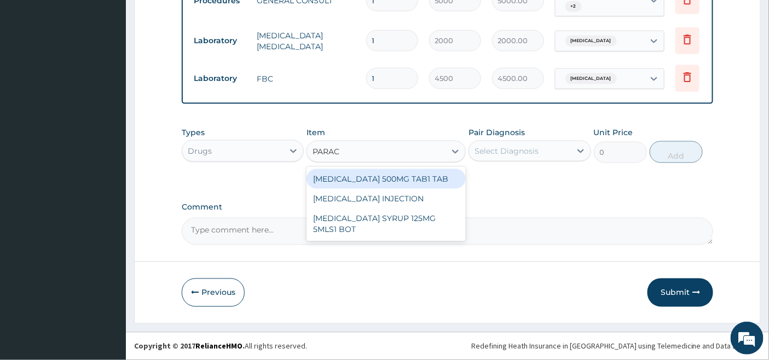
type input "PARACE"
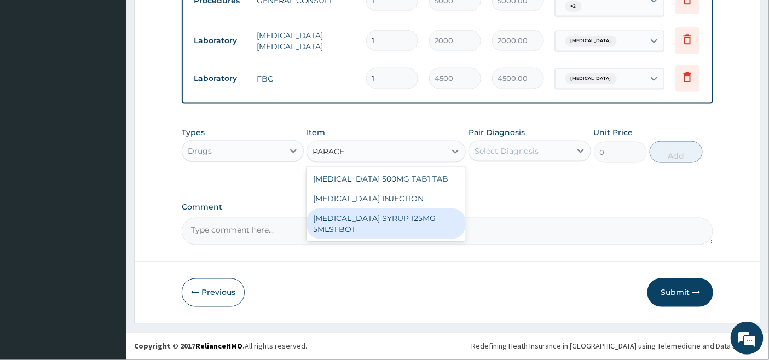
click at [390, 224] on div "[MEDICAL_DATA] SYRUP 125MG 5MLS1 BOT" at bounding box center [386, 224] width 159 height 31
type input "1000"
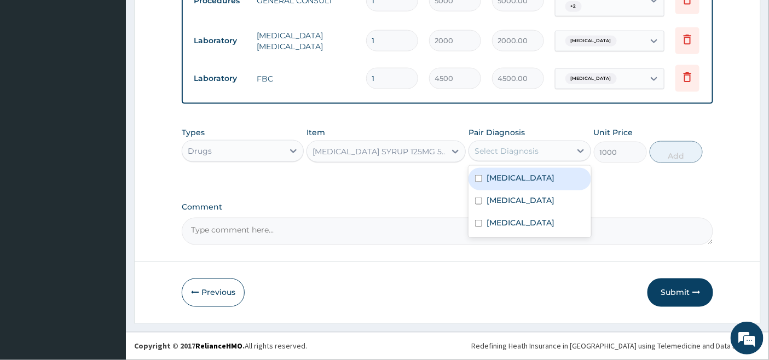
click at [523, 146] on div "Select Diagnosis" at bounding box center [507, 151] width 64 height 11
drag, startPoint x: 513, startPoint y: 181, endPoint x: 505, endPoint y: 197, distance: 18.1
click at [512, 181] on label "[MEDICAL_DATA]" at bounding box center [521, 177] width 68 height 11
checkbox input "true"
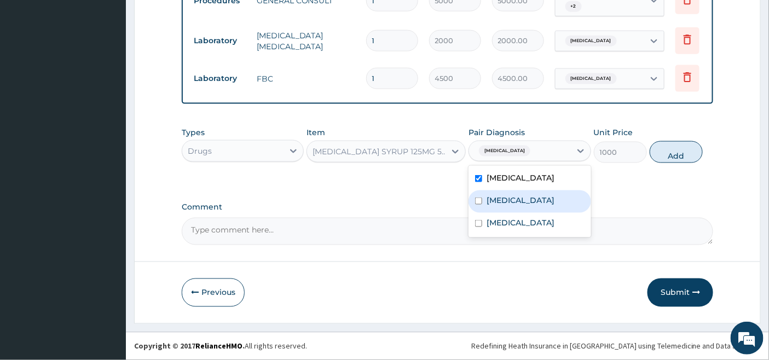
click at [505, 203] on label "[MEDICAL_DATA]" at bounding box center [521, 200] width 68 height 11
checkbox input "true"
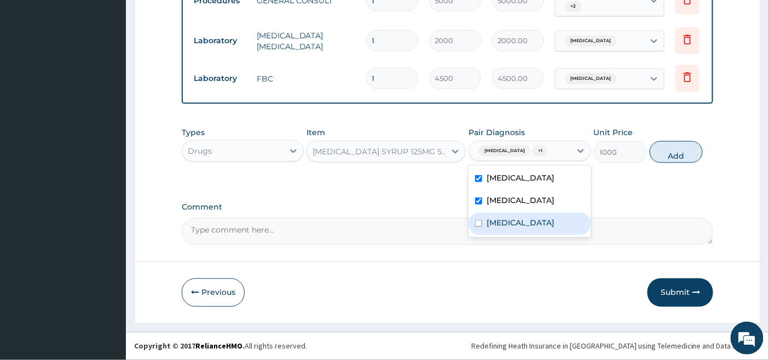
click at [499, 227] on label "[MEDICAL_DATA]" at bounding box center [521, 222] width 68 height 11
checkbox input "true"
click at [686, 154] on button "Add" at bounding box center [676, 152] width 53 height 22
type input "0"
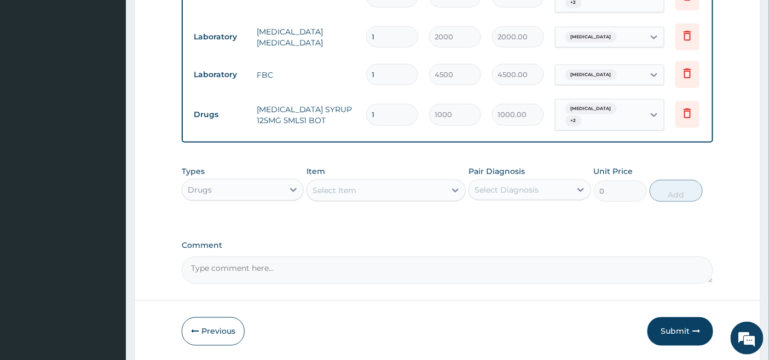
click at [376, 188] on div "Select Item" at bounding box center [376, 191] width 139 height 18
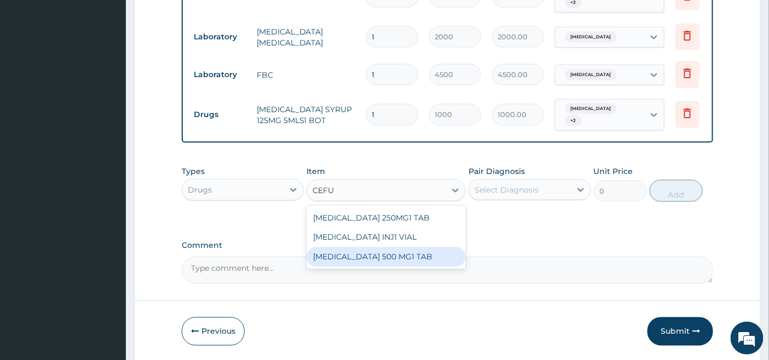
type input "CEFU"
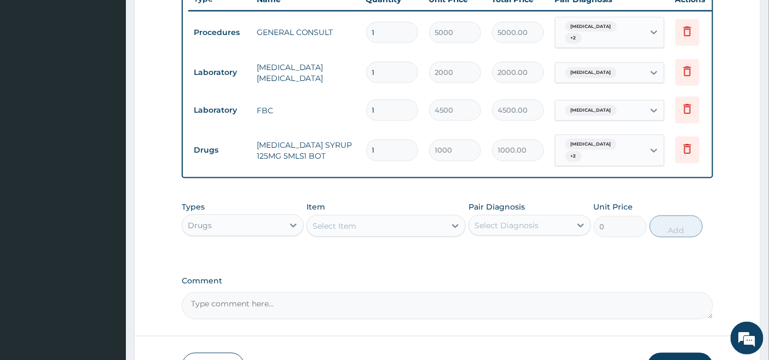
scroll to position [499, 0]
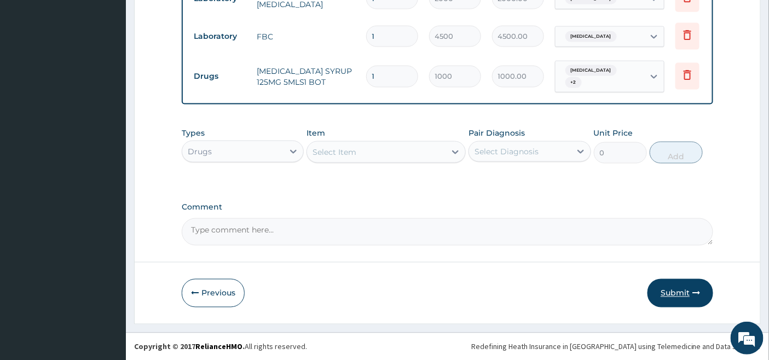
click at [677, 292] on button "Submit" at bounding box center [681, 293] width 66 height 28
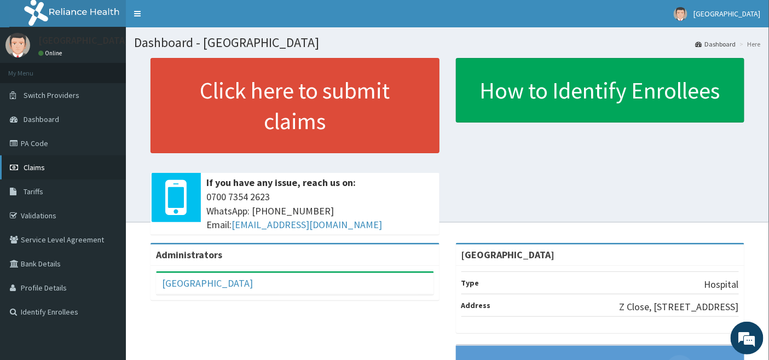
click at [32, 165] on span "Claims" at bounding box center [34, 168] width 21 height 10
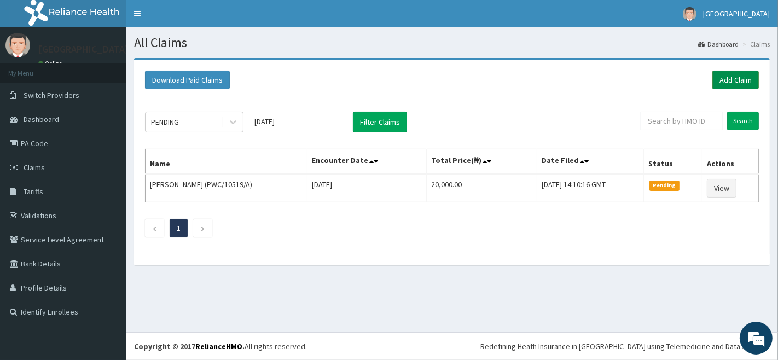
click at [734, 78] on link "Add Claim" at bounding box center [736, 80] width 47 height 19
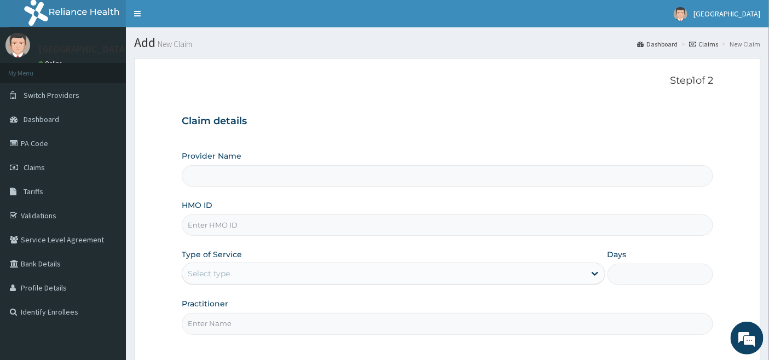
type input "[GEOGRAPHIC_DATA]"
click at [258, 225] on input "HMO ID" at bounding box center [448, 225] width 532 height 21
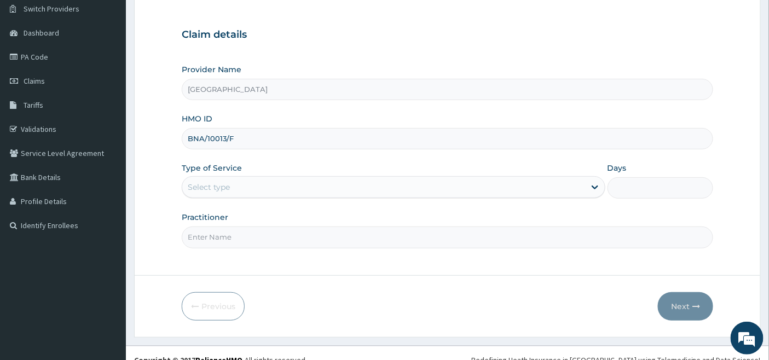
scroll to position [100, 0]
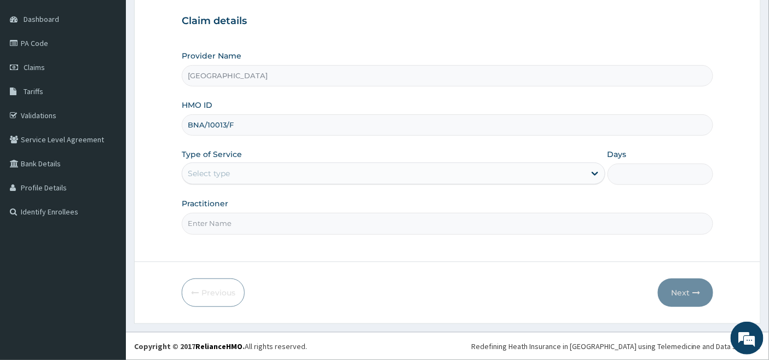
type input "BNA/10013/F"
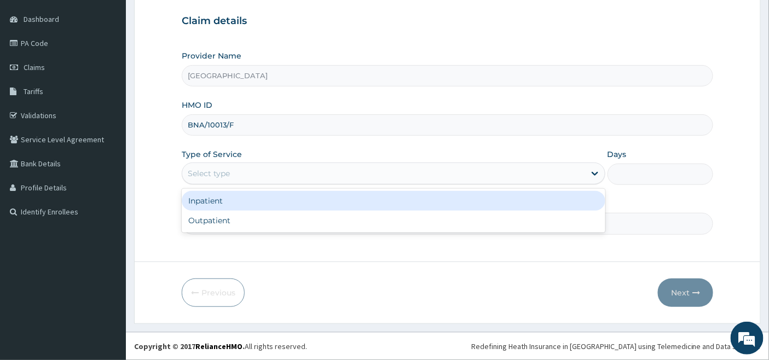
click at [247, 177] on div "Select type" at bounding box center [383, 174] width 403 height 18
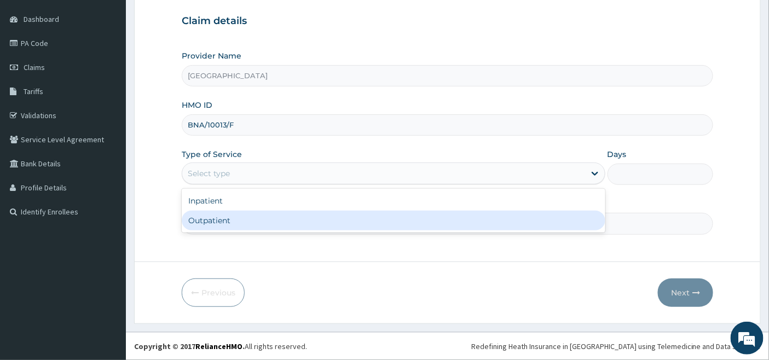
click at [228, 217] on div "Outpatient" at bounding box center [394, 221] width 424 height 20
type input "1"
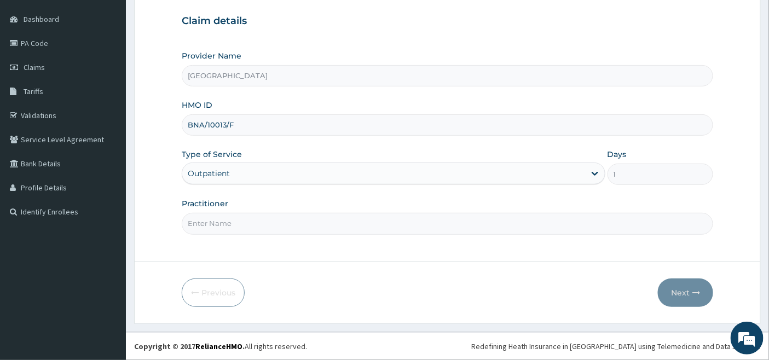
click at [228, 217] on input "Practitioner" at bounding box center [448, 223] width 532 height 21
type input "[PERSON_NAME]"
click at [677, 292] on button "Next" at bounding box center [685, 293] width 55 height 28
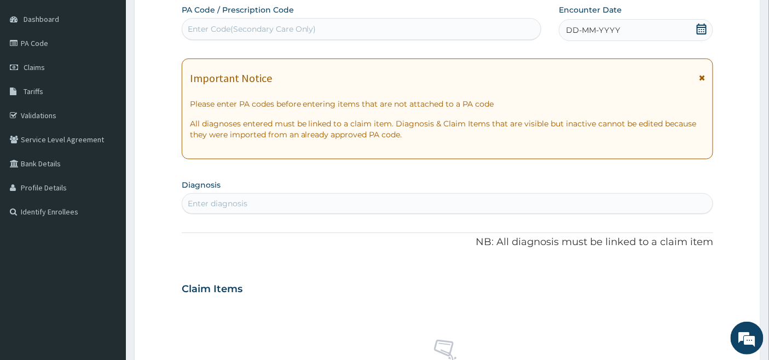
click at [701, 29] on icon at bounding box center [701, 29] width 11 height 11
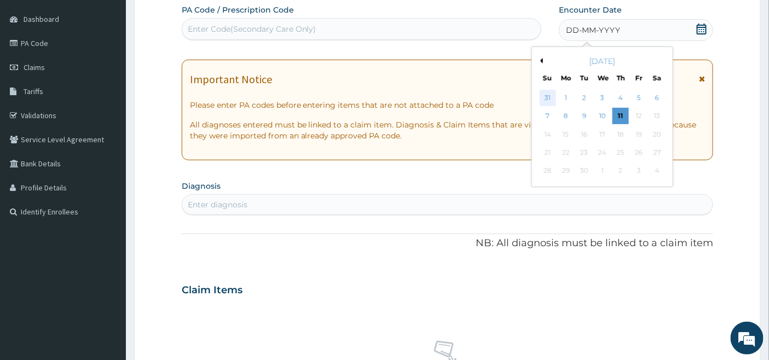
click at [545, 97] on div "31" at bounding box center [548, 98] width 16 height 16
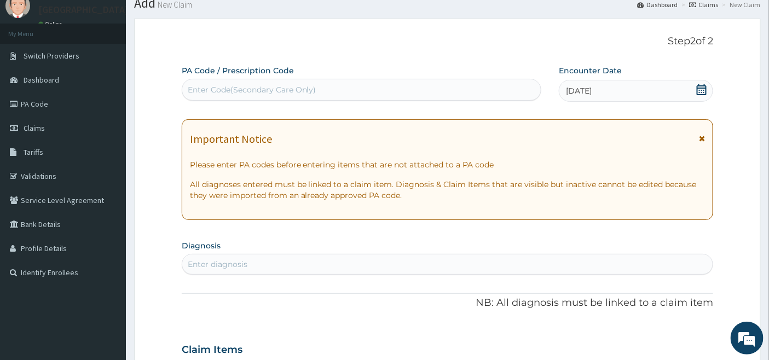
scroll to position [0, 0]
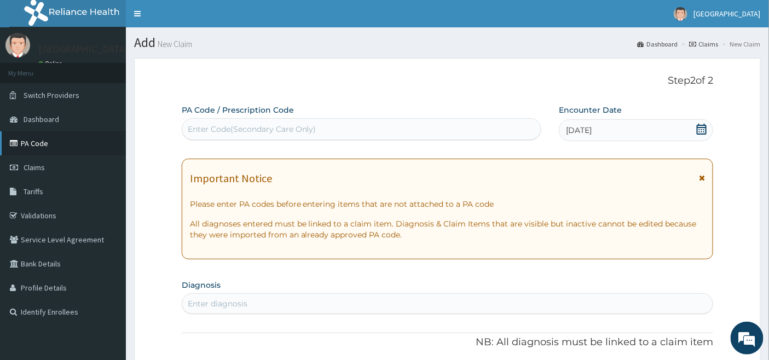
click at [34, 141] on link "PA Code" at bounding box center [63, 143] width 126 height 24
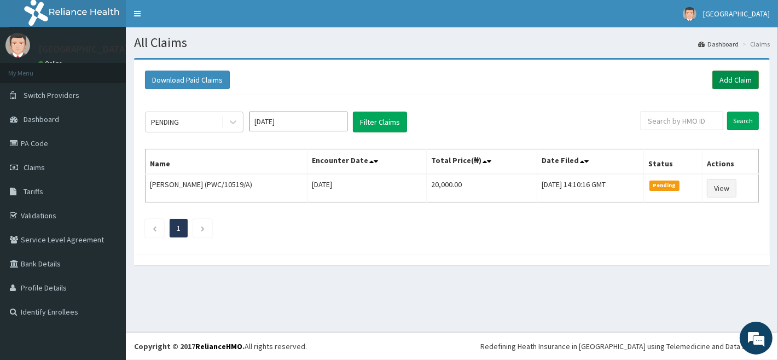
click link "Add Claim"
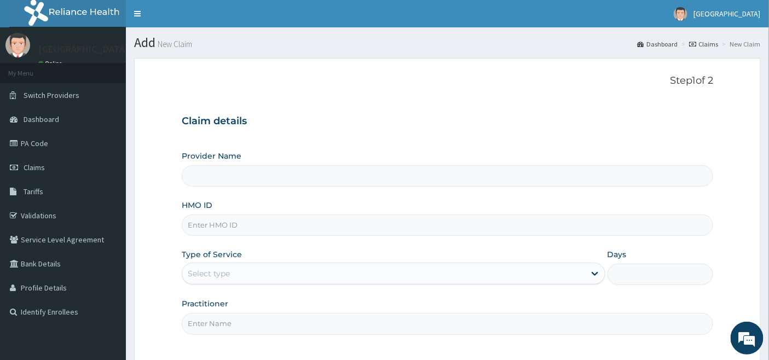
type input "[GEOGRAPHIC_DATA]"
click at [266, 223] on input "HMO ID" at bounding box center [448, 225] width 532 height 21
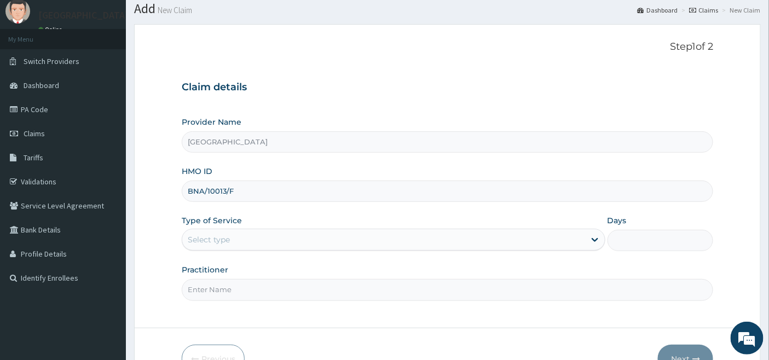
scroll to position [61, 0]
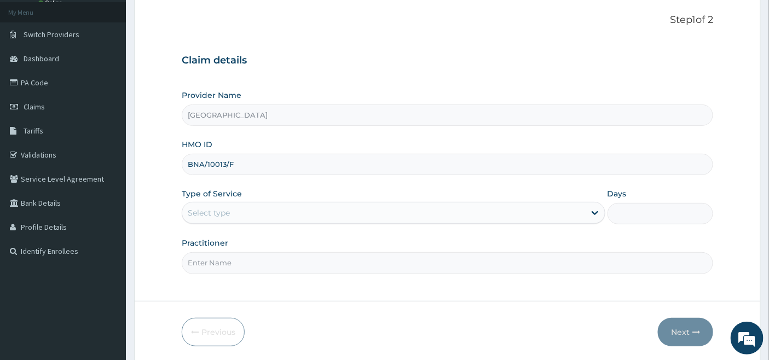
type input "BNA/10013/F"
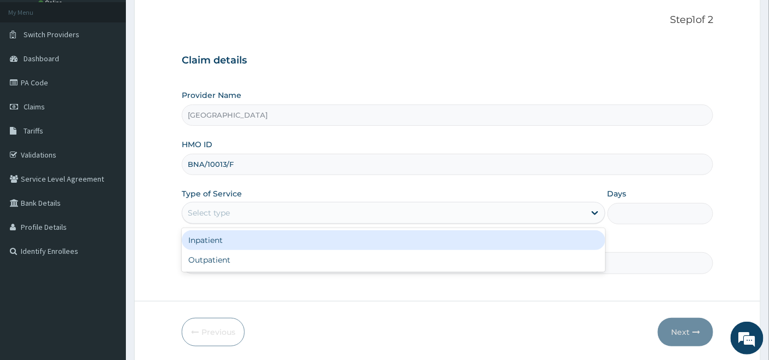
click at [222, 209] on div "Select type" at bounding box center [209, 212] width 42 height 11
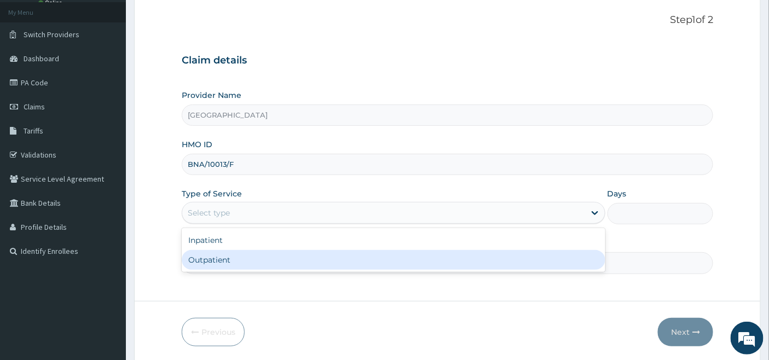
click at [209, 256] on div "Outpatient" at bounding box center [394, 260] width 424 height 20
type input "1"
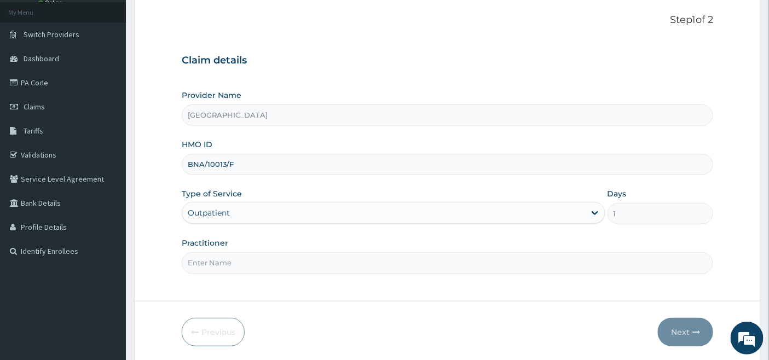
click at [209, 259] on input "Practitioner" at bounding box center [448, 262] width 532 height 21
type input "[PERSON_NAME]"
click at [679, 333] on button "Next" at bounding box center [685, 332] width 55 height 28
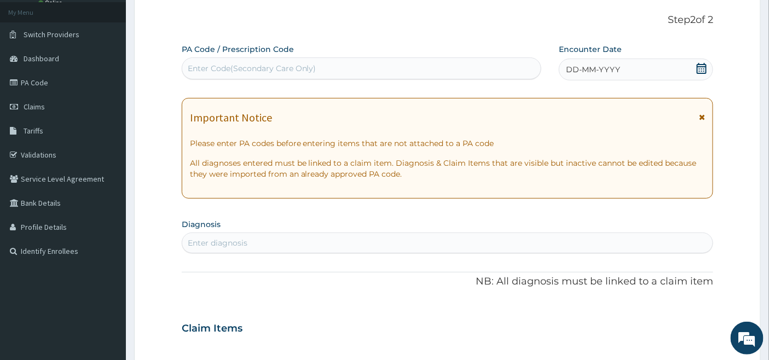
click at [703, 67] on icon at bounding box center [702, 68] width 10 height 11
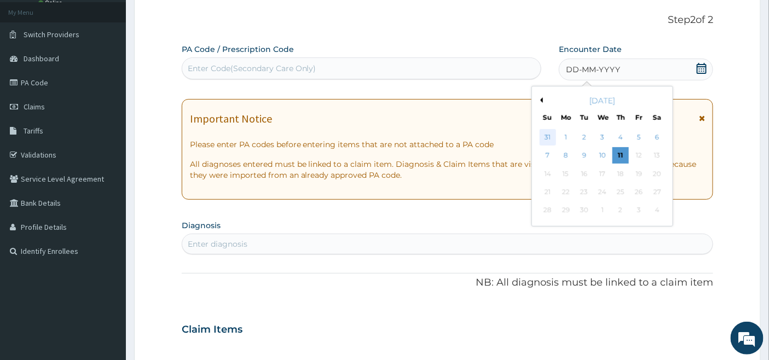
click at [548, 132] on div "31" at bounding box center [548, 137] width 16 height 16
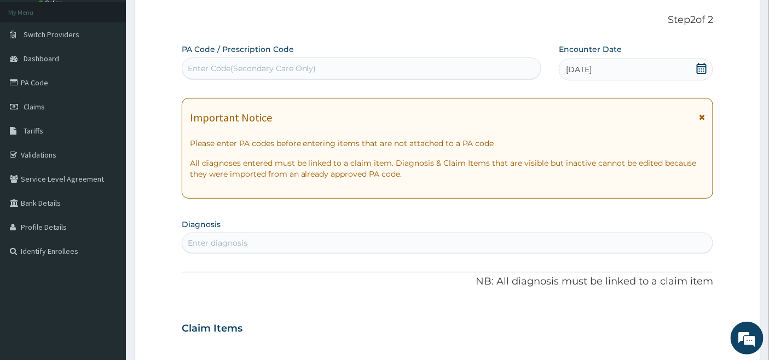
click at [303, 239] on div "Enter diagnosis" at bounding box center [447, 243] width 531 height 18
type input "UTI"
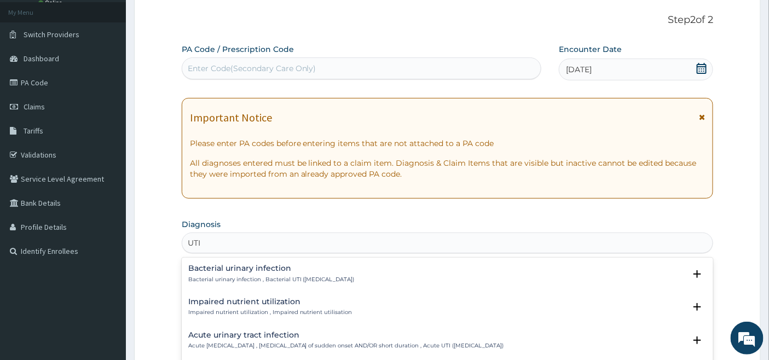
click at [270, 270] on h4 "Bacterial urinary infection" at bounding box center [271, 268] width 166 height 8
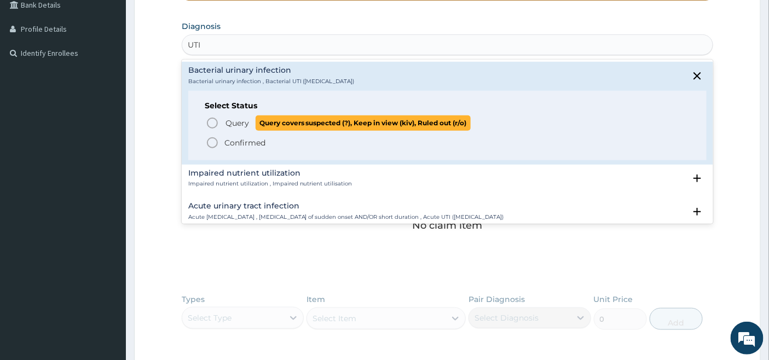
scroll to position [304, 0]
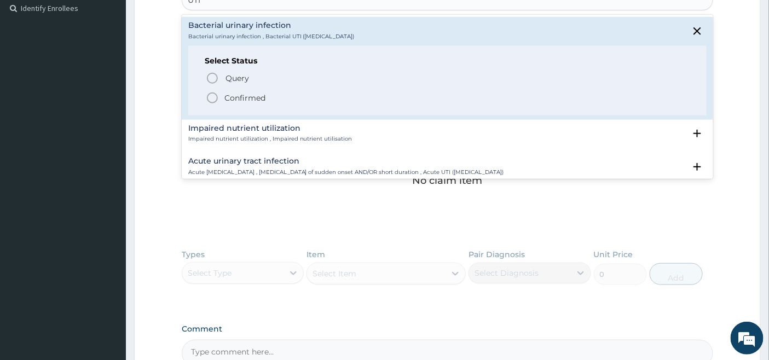
click at [216, 92] on icon "status option filled" at bounding box center [212, 97] width 13 height 13
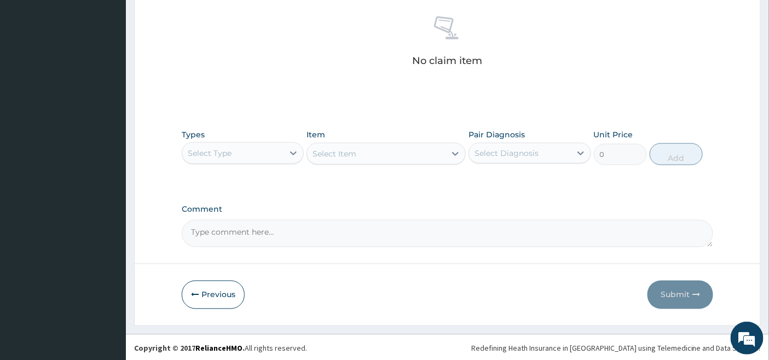
scroll to position [429, 0]
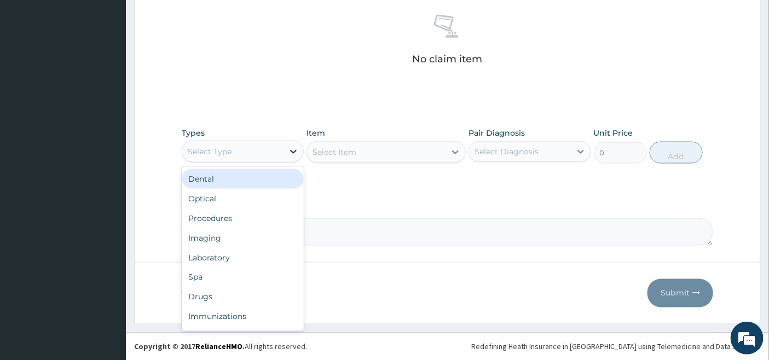
click at [289, 147] on icon at bounding box center [293, 151] width 11 height 11
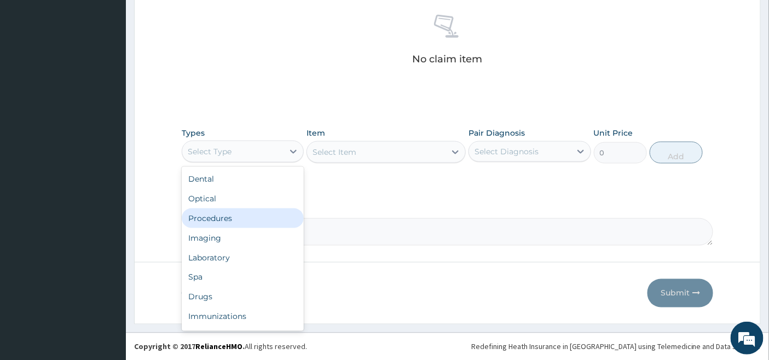
click at [233, 215] on div "Procedures" at bounding box center [243, 219] width 122 height 20
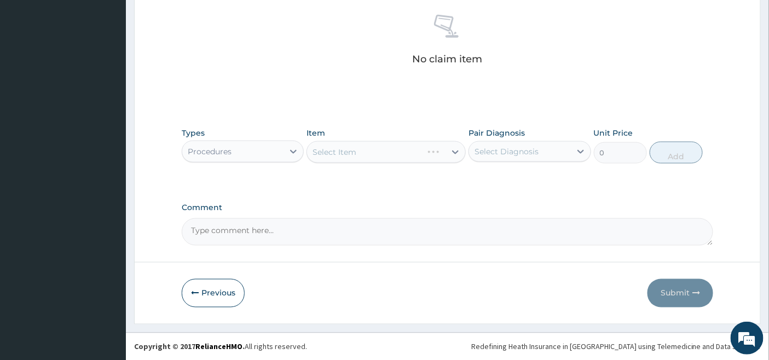
click at [415, 151] on div "Select Item" at bounding box center [386, 152] width 159 height 22
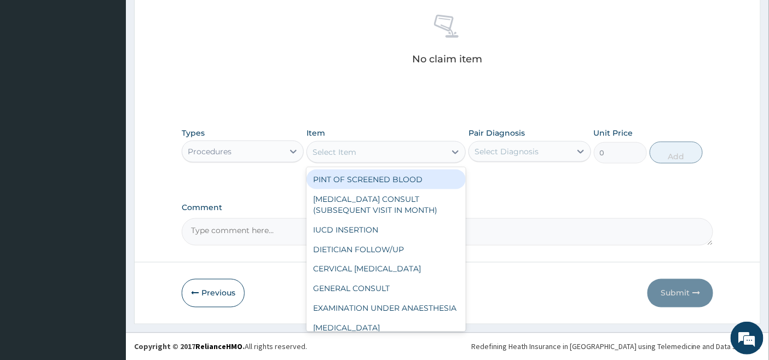
click at [419, 156] on div "Select Item" at bounding box center [376, 152] width 139 height 18
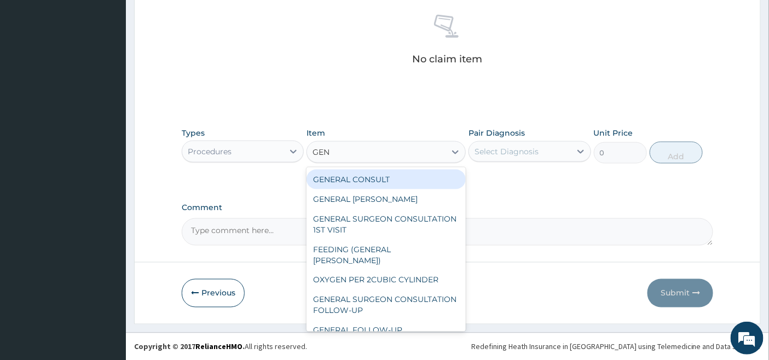
type input "GENE"
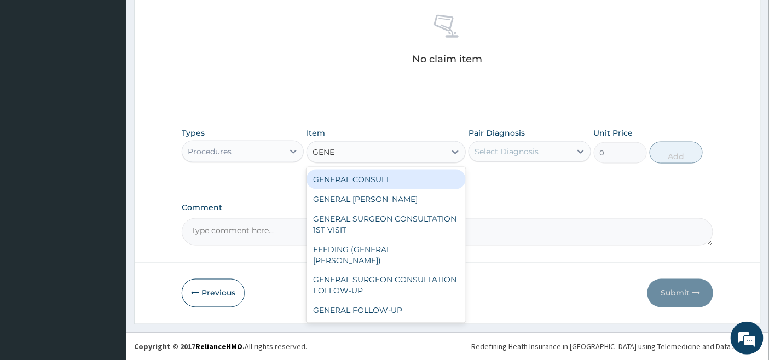
click at [413, 177] on div "GENERAL CONSULT" at bounding box center [386, 180] width 159 height 20
type input "5000"
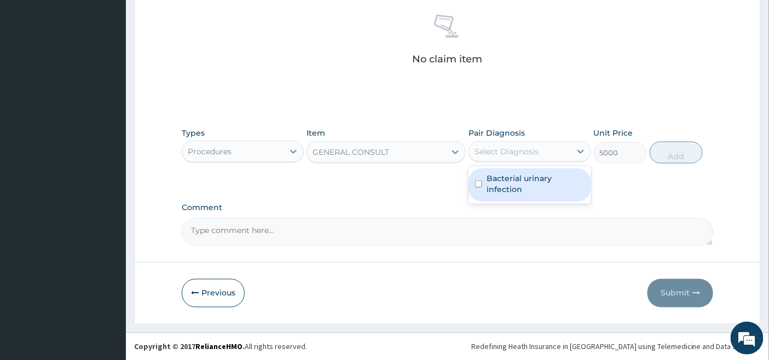
click at [500, 146] on div "Select Diagnosis" at bounding box center [507, 151] width 64 height 11
click at [491, 195] on div "Bacterial urinary infection" at bounding box center [530, 185] width 122 height 33
checkbox input "true"
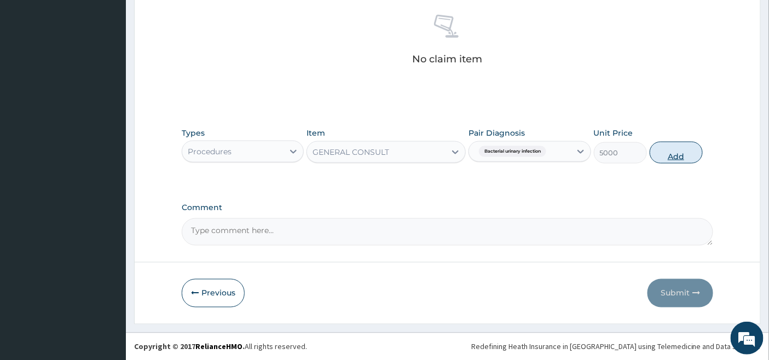
click at [681, 156] on button "Add" at bounding box center [676, 153] width 53 height 22
type input "0"
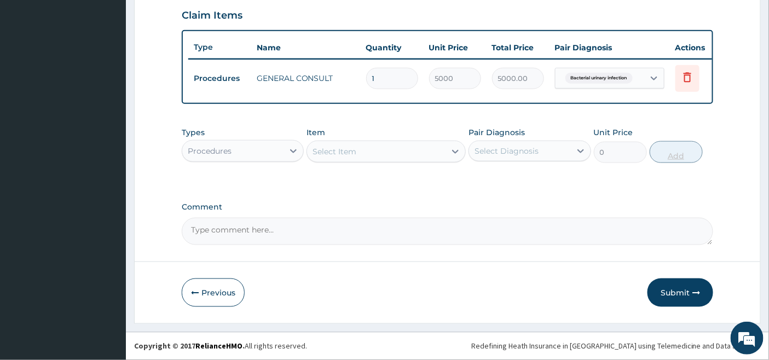
scroll to position [385, 0]
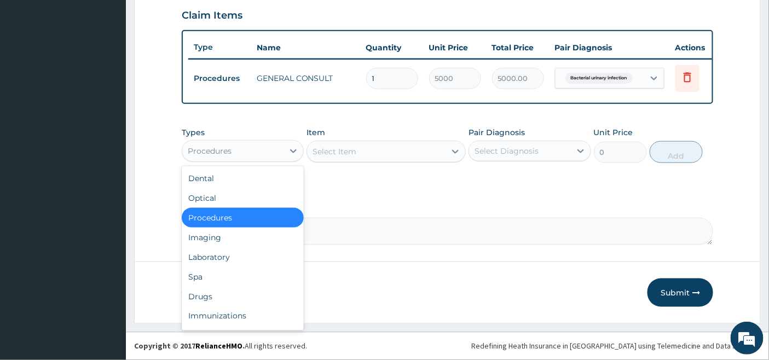
click at [250, 148] on div "Procedures" at bounding box center [232, 151] width 101 height 18
click at [197, 297] on div "Drugs" at bounding box center [243, 297] width 122 height 20
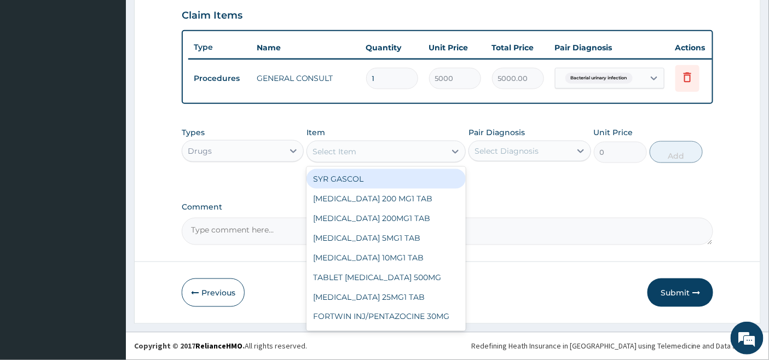
click at [419, 153] on div "Select Item" at bounding box center [376, 152] width 139 height 18
type input "CEFU"
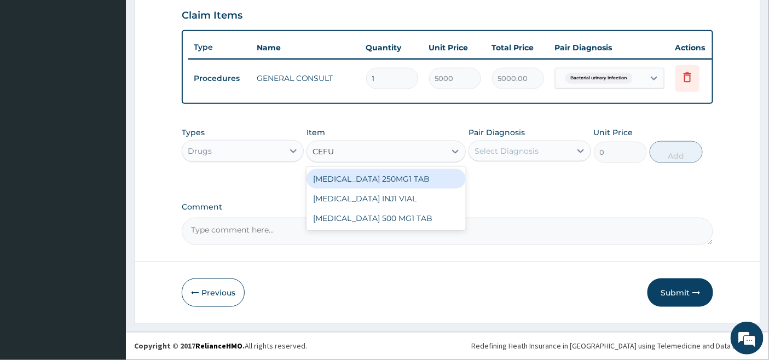
click at [381, 181] on div "[MEDICAL_DATA] 250MG1 TAB" at bounding box center [386, 179] width 159 height 20
type input "350"
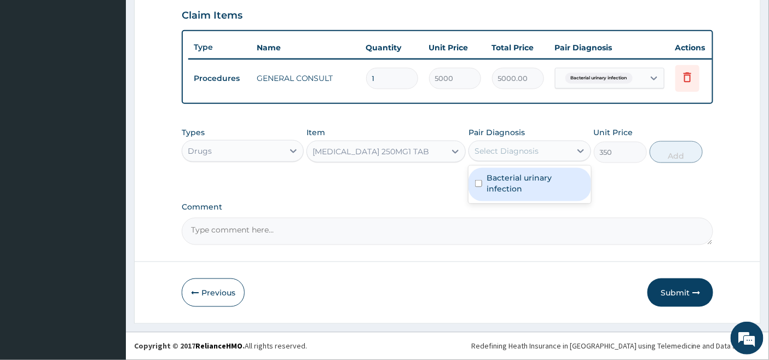
click at [515, 152] on div "Select Diagnosis" at bounding box center [507, 151] width 64 height 11
click at [505, 189] on label "Bacterial urinary infection" at bounding box center [535, 183] width 97 height 22
checkbox input "true"
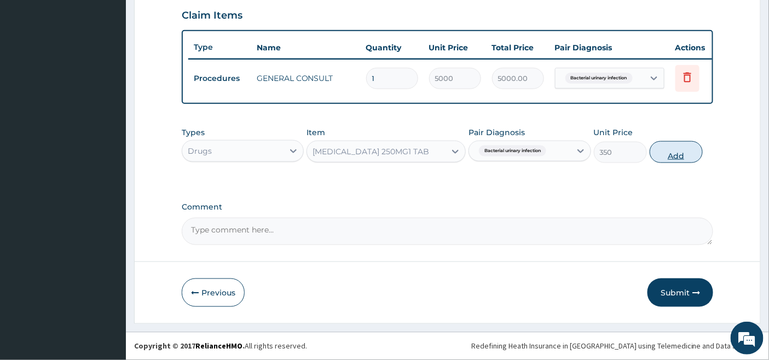
click at [674, 154] on button "Add" at bounding box center [676, 152] width 53 height 22
type input "0"
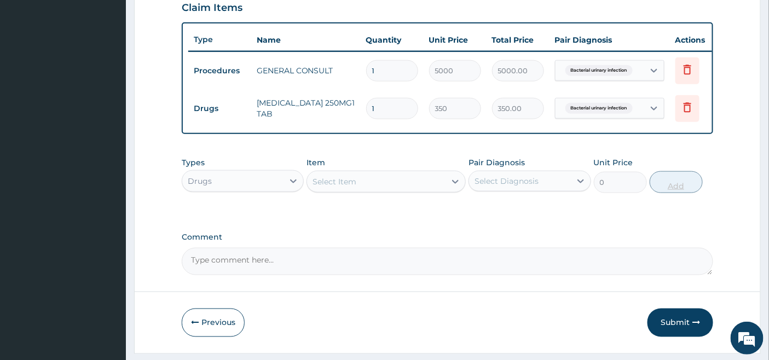
type input "0.00"
type input "5"
type input "1750.00"
type input "5"
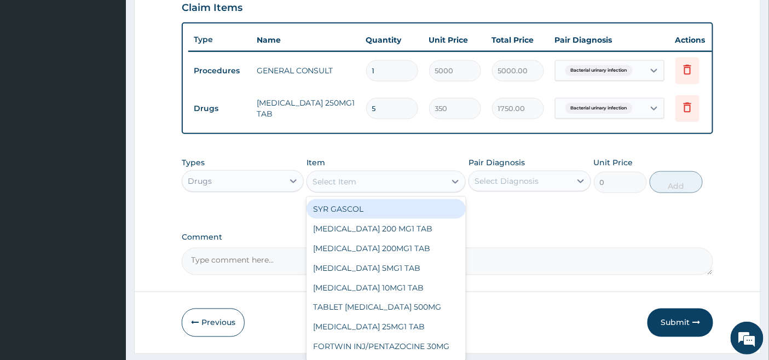
click at [378, 183] on div "Select Item" at bounding box center [376, 182] width 139 height 18
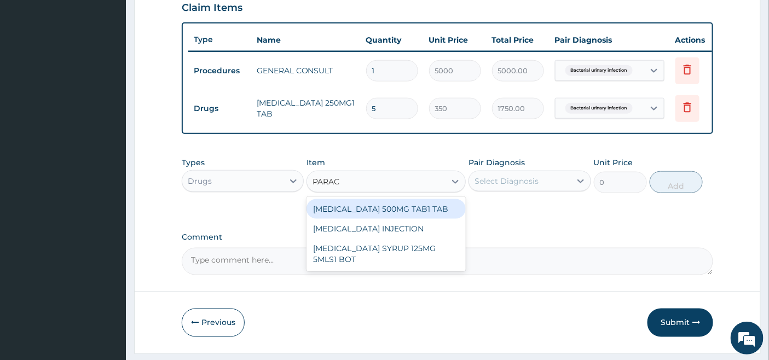
type input "PARACE"
click at [397, 219] on div "[MEDICAL_DATA] 500MG TAB1 TAB" at bounding box center [386, 209] width 159 height 20
type input "50"
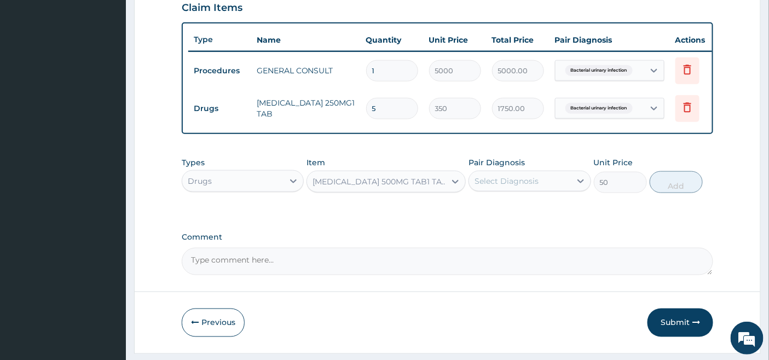
click at [521, 182] on div "Select Diagnosis" at bounding box center [519, 181] width 101 height 18
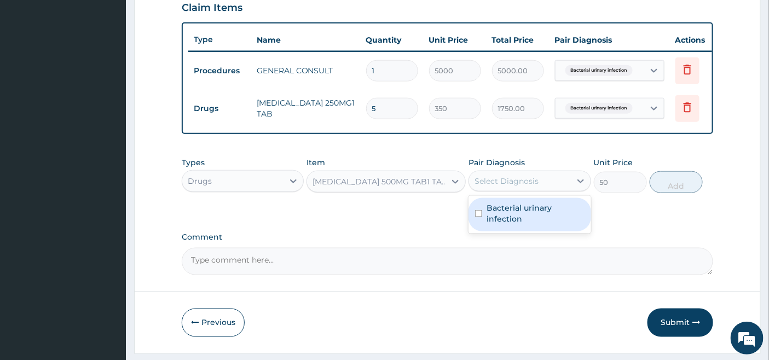
click at [493, 224] on label "Bacterial urinary infection" at bounding box center [535, 214] width 97 height 22
checkbox input "true"
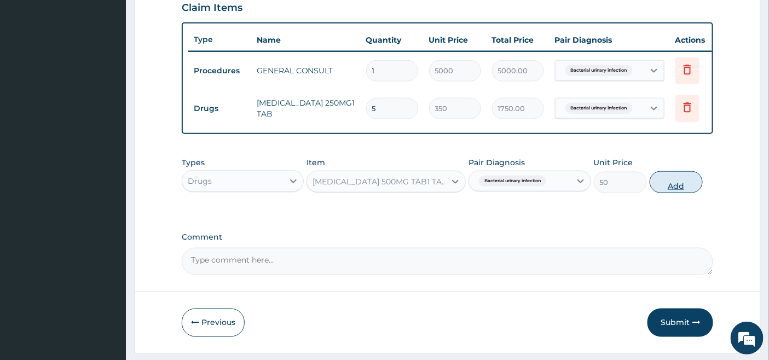
click at [676, 187] on button "Add" at bounding box center [676, 182] width 53 height 22
type input "0"
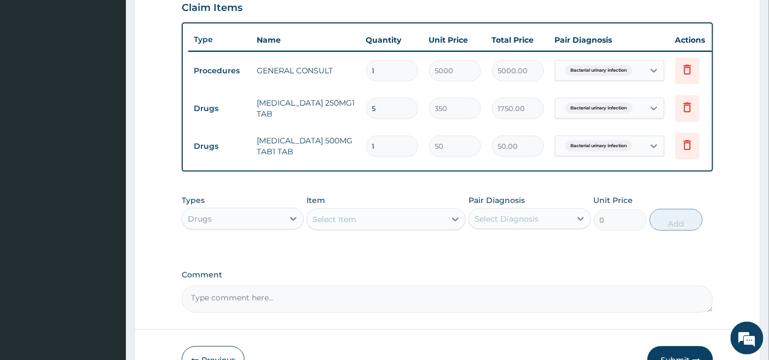
type input "0.00"
type input "9"
type input "450.00"
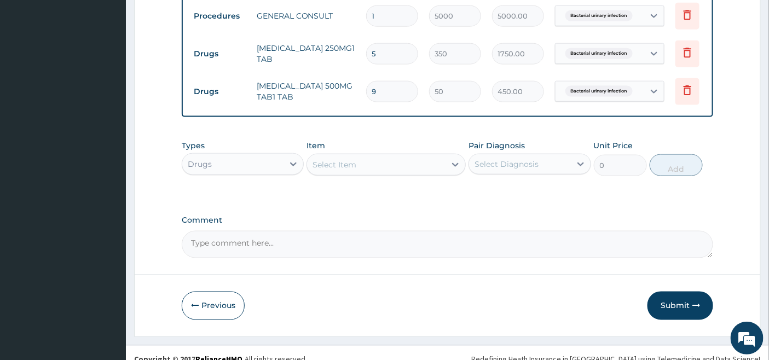
scroll to position [461, 0]
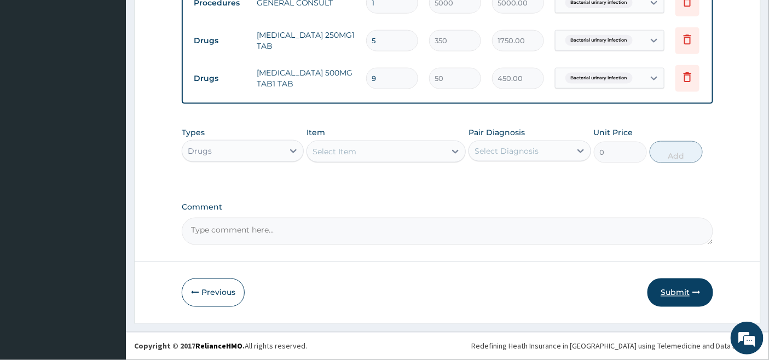
type input "9"
click at [670, 292] on button "Submit" at bounding box center [681, 293] width 66 height 28
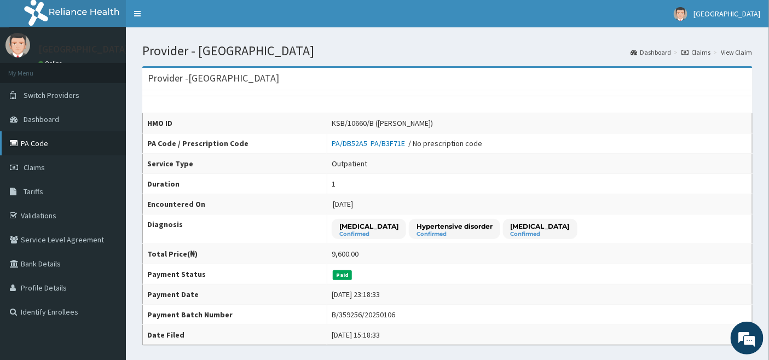
click at [20, 141] on link "PA Code" at bounding box center [63, 143] width 126 height 24
click at [37, 139] on link "PA Code" at bounding box center [63, 143] width 126 height 24
click at [36, 166] on span "Claims" at bounding box center [34, 168] width 21 height 10
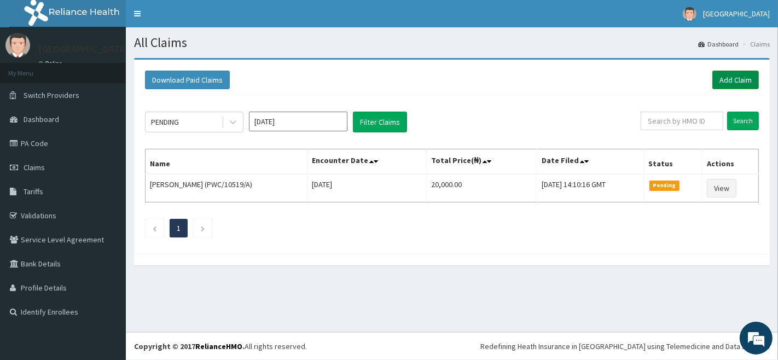
click at [735, 74] on link "Add Claim" at bounding box center [736, 80] width 47 height 19
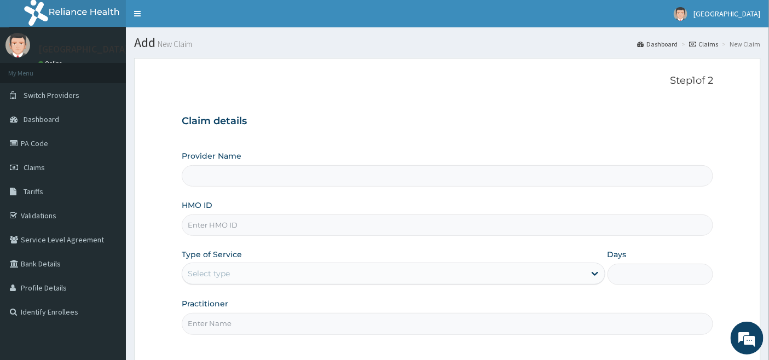
type input "[GEOGRAPHIC_DATA]"
click at [42, 217] on link "Validations" at bounding box center [63, 216] width 126 height 24
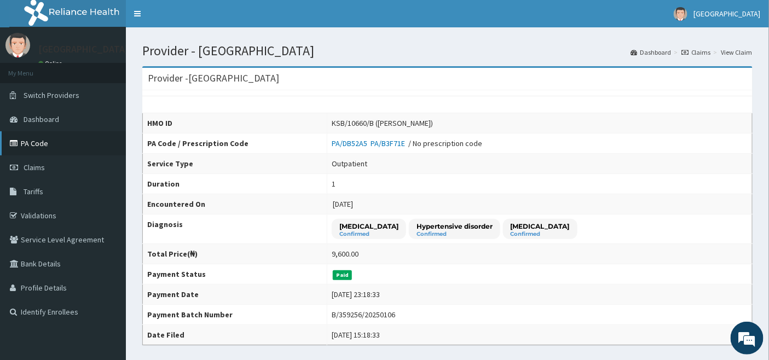
click at [37, 139] on link "PA Code" at bounding box center [63, 143] width 126 height 24
click at [40, 141] on link "PA Code" at bounding box center [63, 143] width 126 height 24
